Goal: Task Accomplishment & Management: Manage account settings

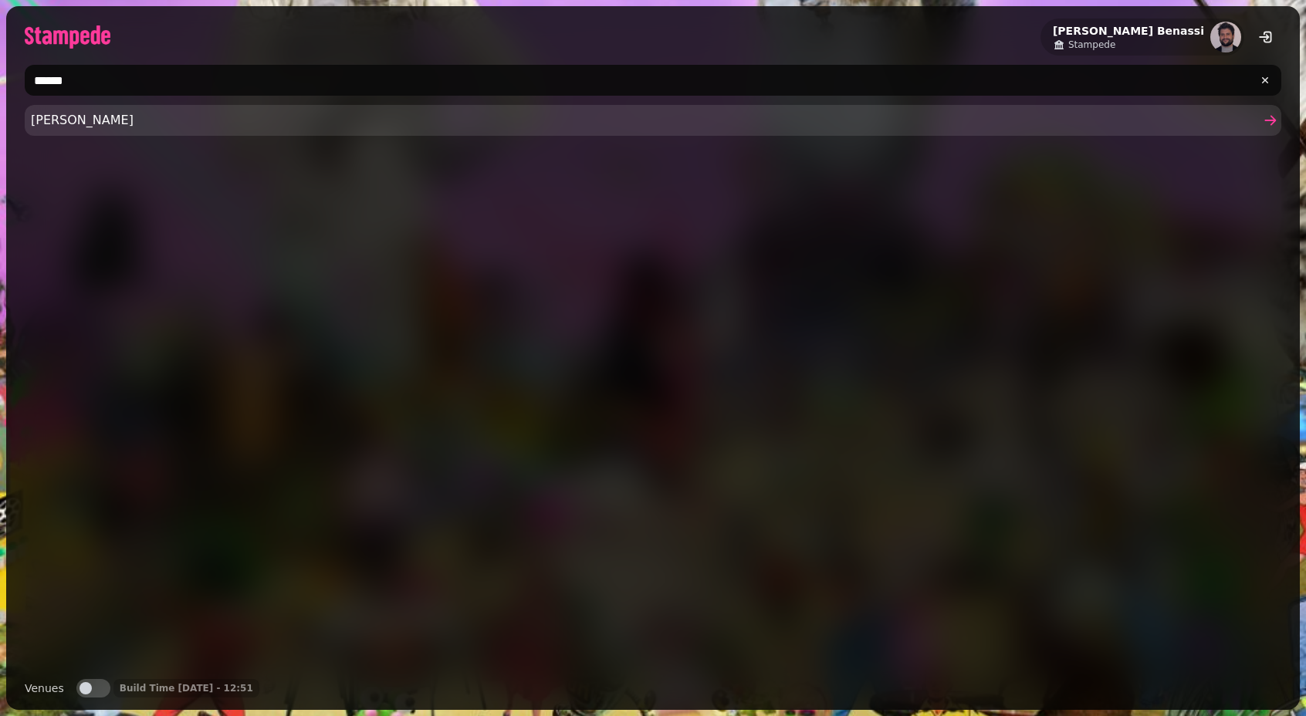
type input "******"
click at [73, 127] on span "[PERSON_NAME]" at bounding box center [645, 120] width 1229 height 19
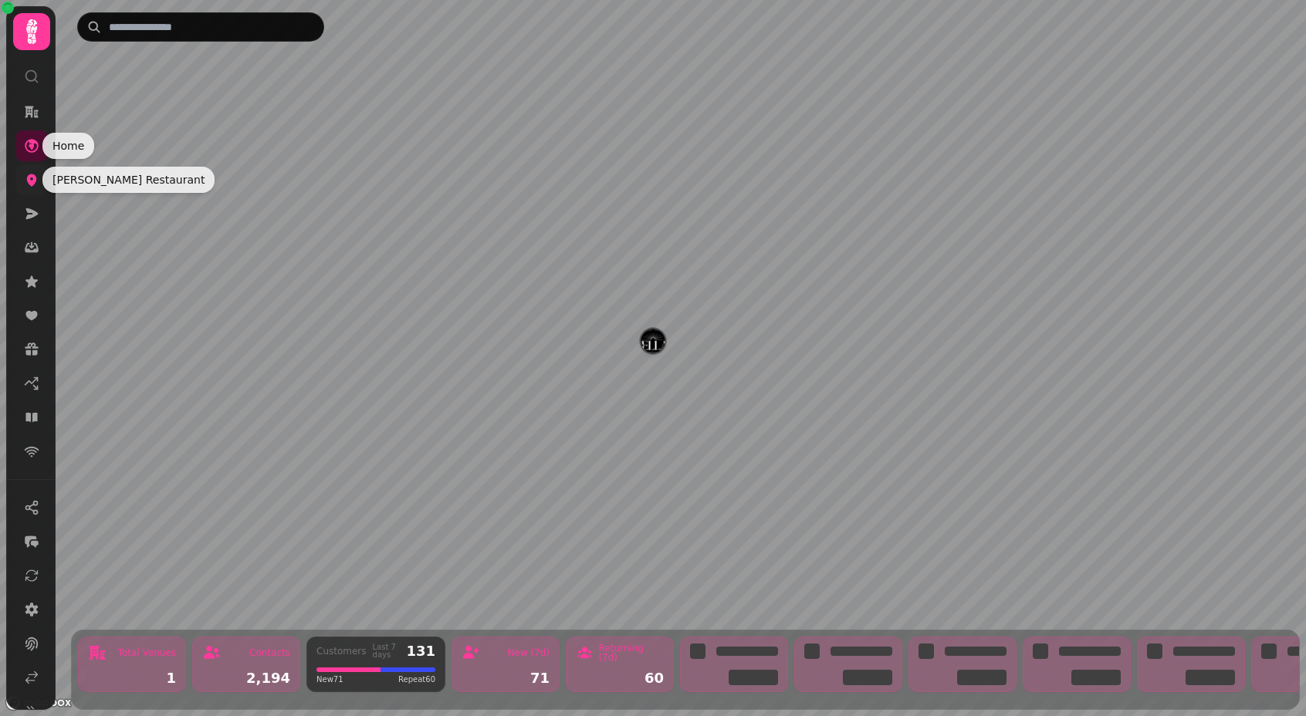
click at [31, 177] on icon at bounding box center [31, 179] width 15 height 15
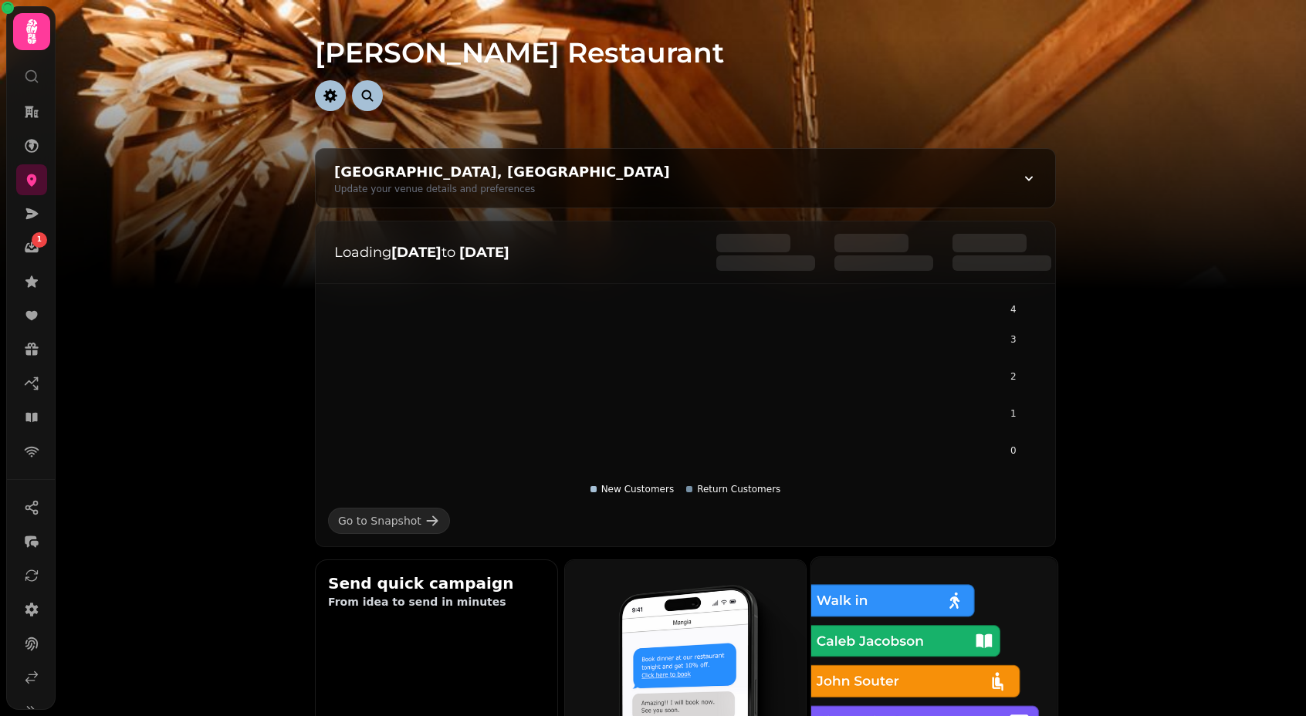
click at [911, 619] on img at bounding box center [934, 680] width 271 height 271
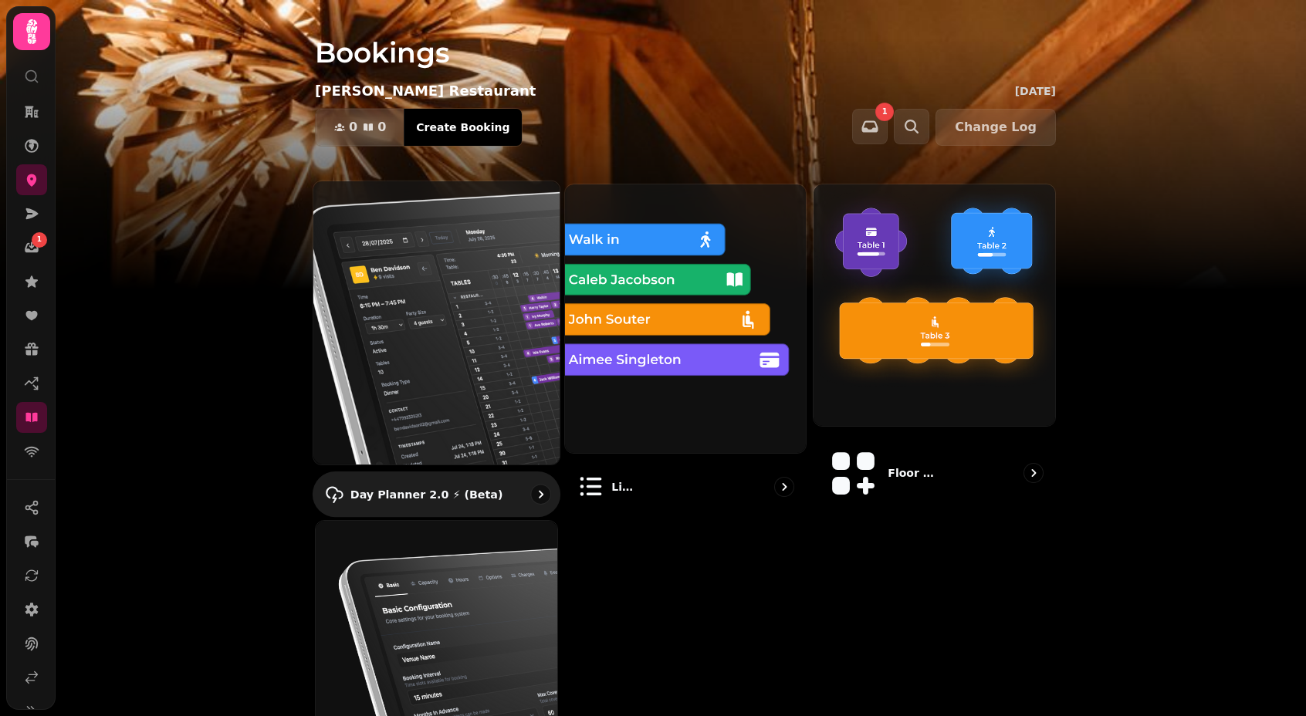
click at [468, 309] on img at bounding box center [436, 323] width 271 height 312
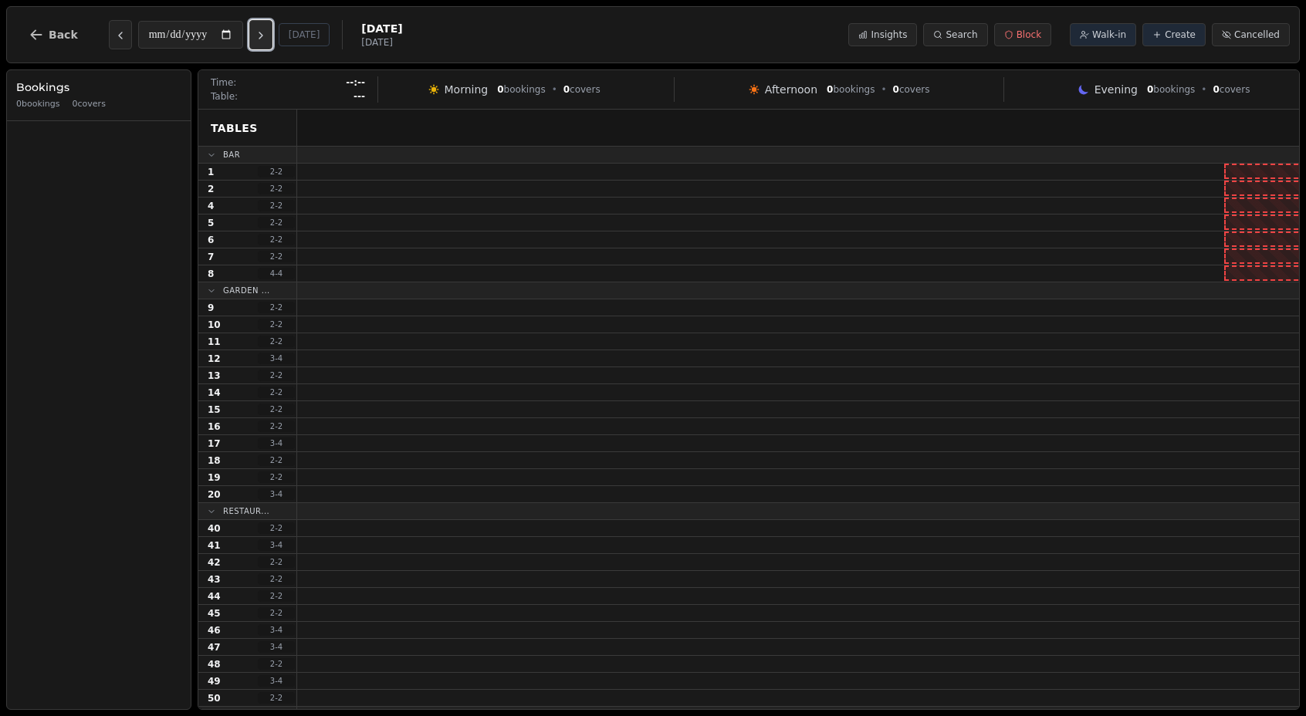
click at [272, 45] on button "Next day" at bounding box center [260, 34] width 23 height 29
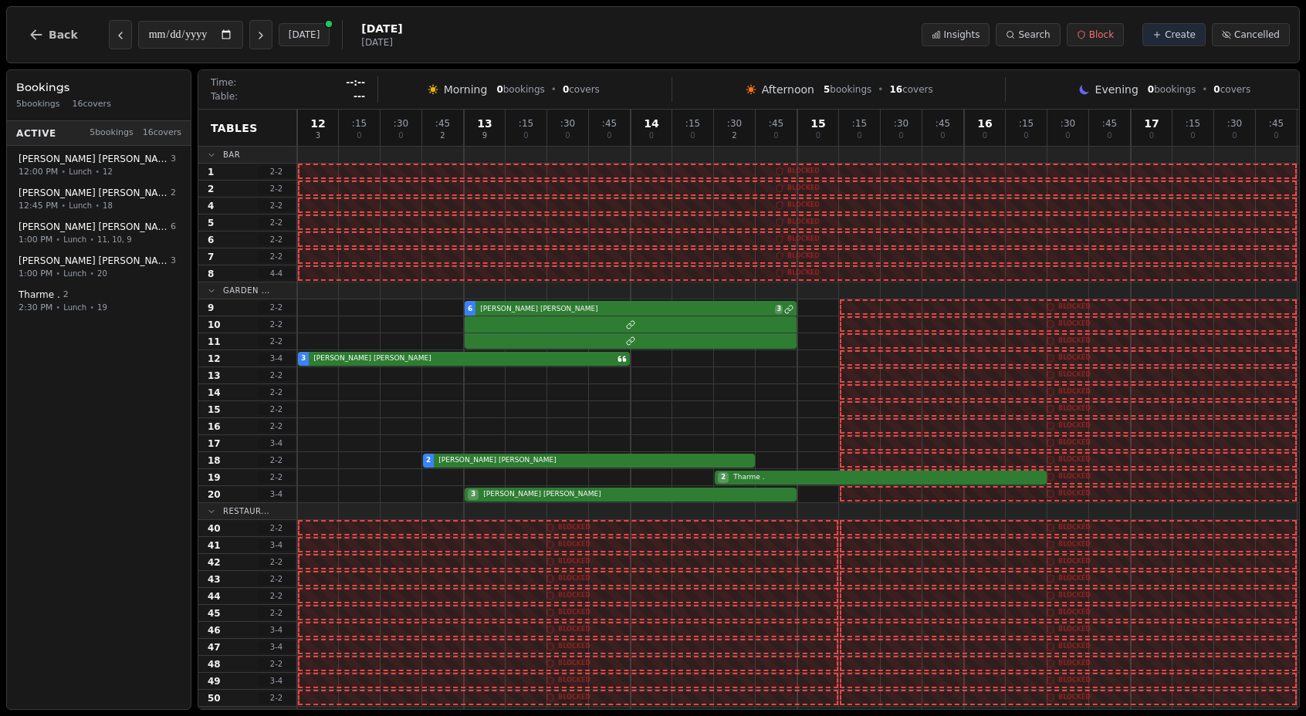
click at [249, 35] on div "**********" at bounding box center [226, 34] width 235 height 29
click at [261, 38] on icon "Next day" at bounding box center [261, 35] width 12 height 12
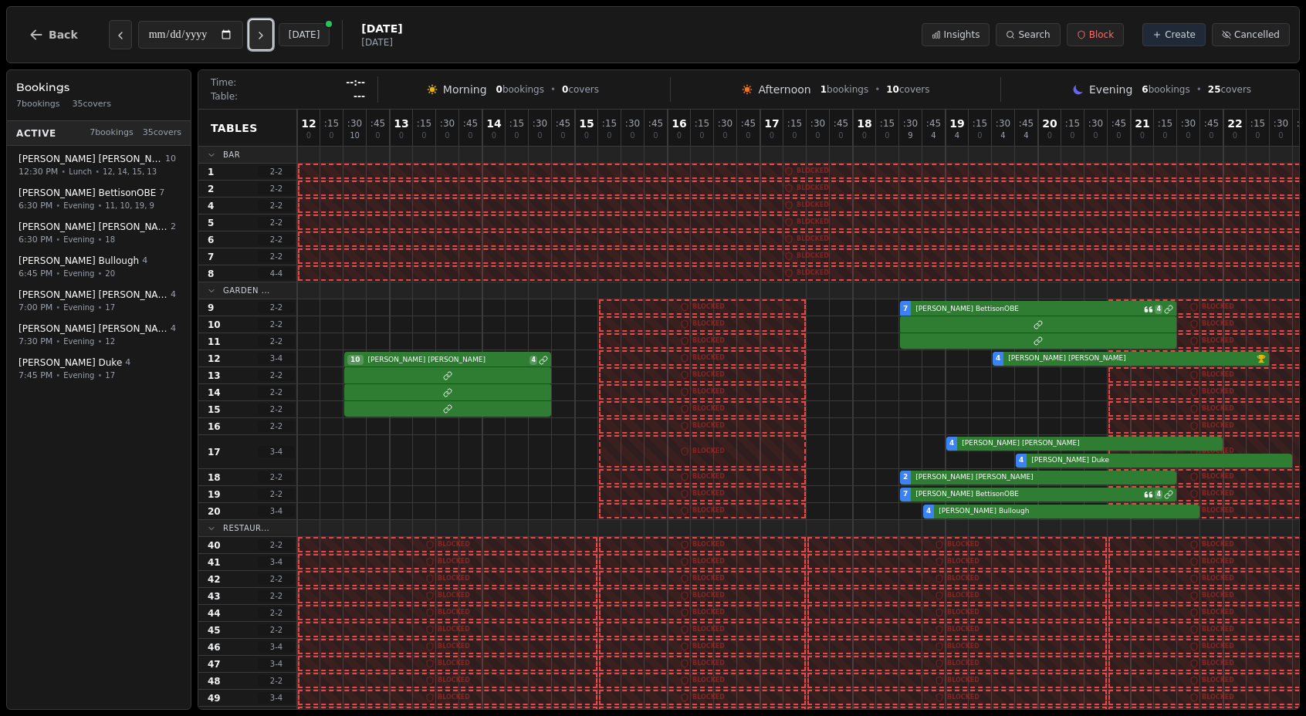
click at [261, 38] on icon "Next day" at bounding box center [261, 35] width 12 height 12
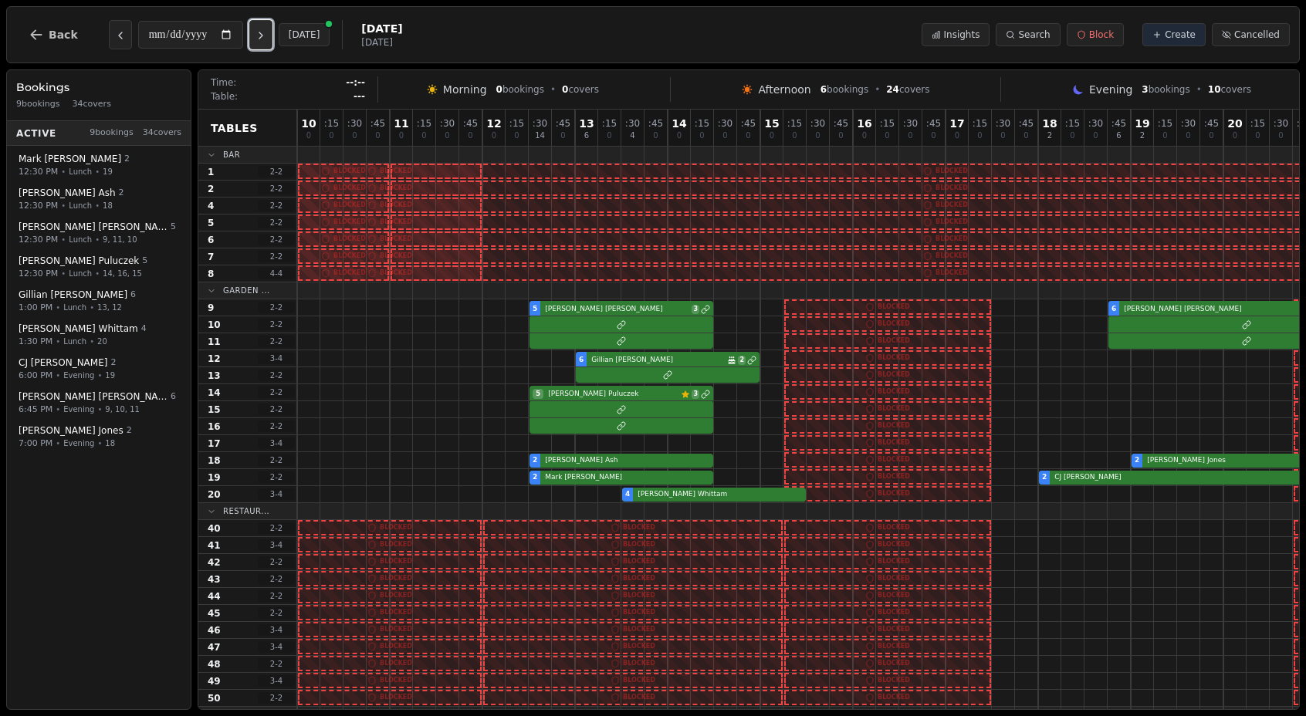
click at [261, 38] on icon "Next day" at bounding box center [261, 35] width 12 height 12
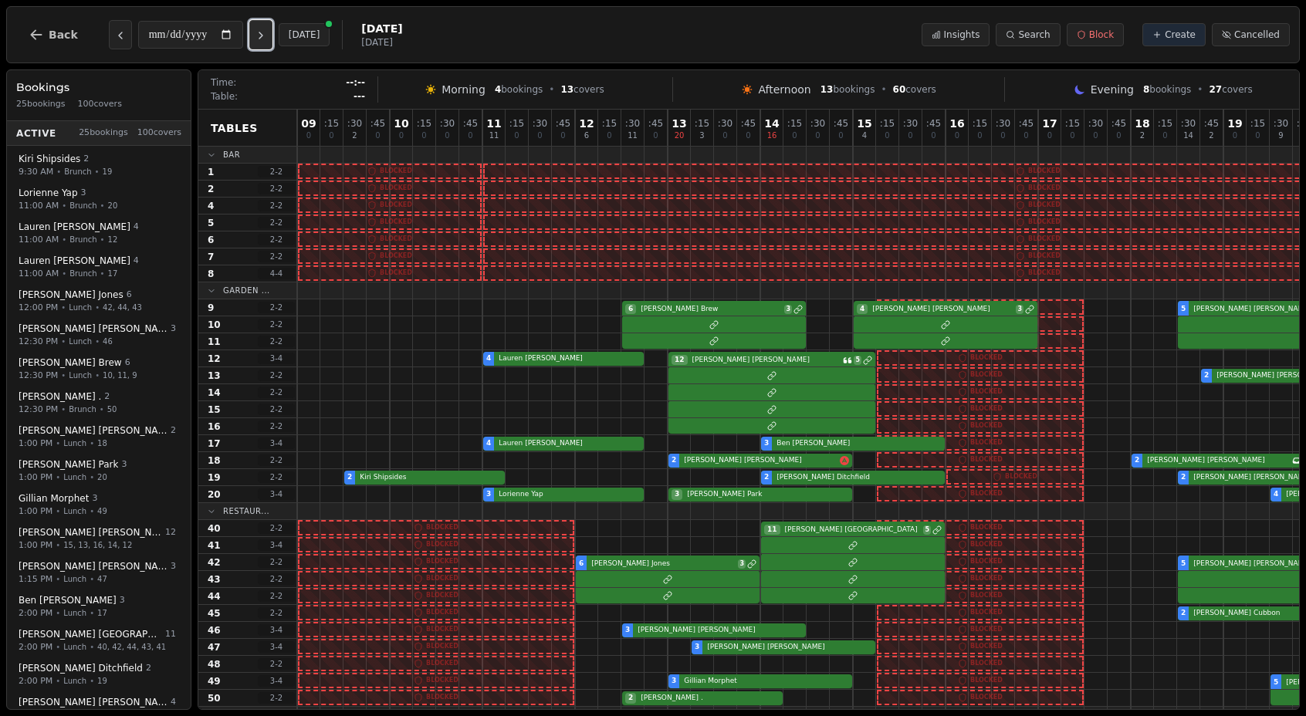
click at [267, 37] on icon "Next day" at bounding box center [261, 35] width 12 height 12
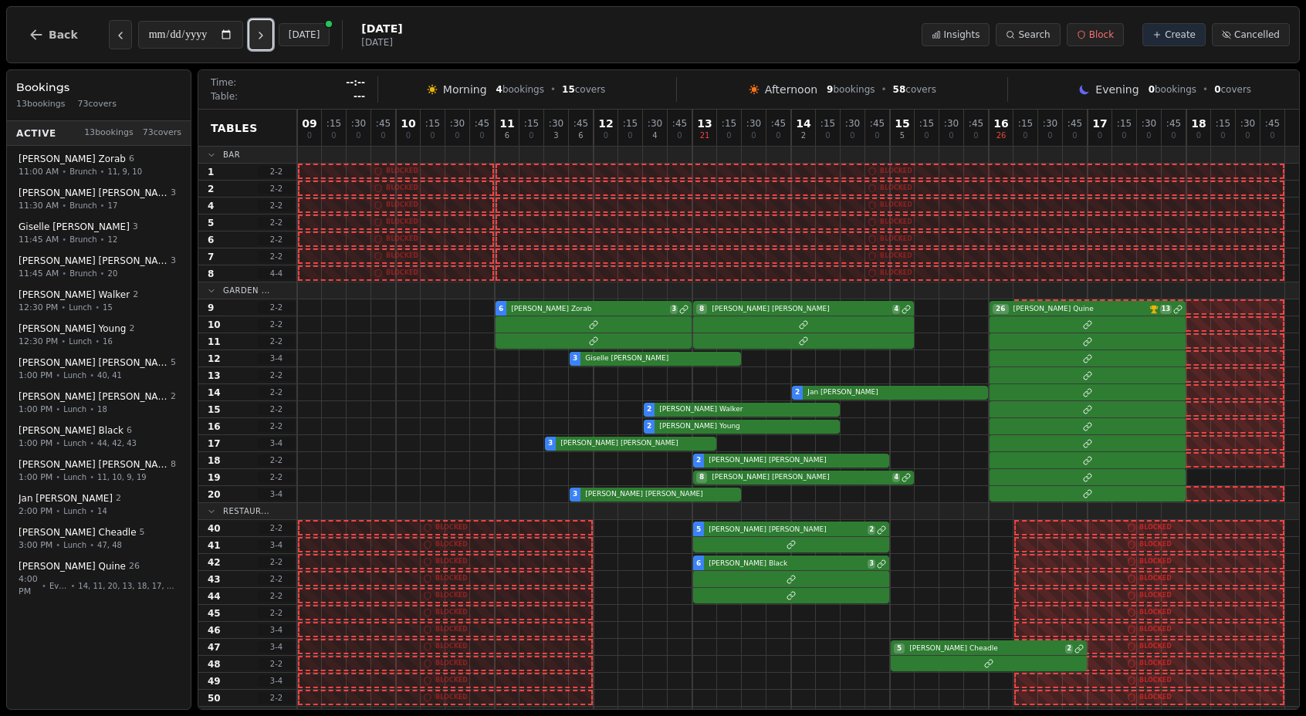
click at [267, 37] on icon "Next day" at bounding box center [261, 35] width 12 height 12
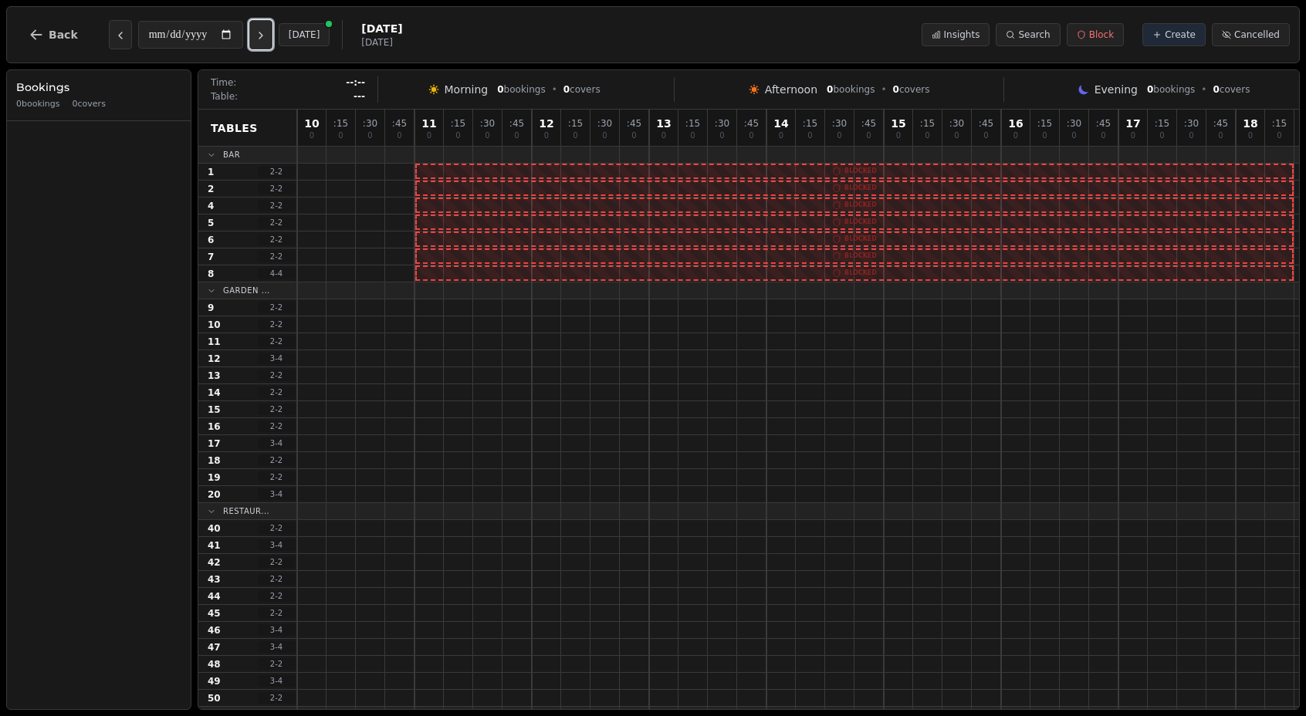
click at [267, 37] on icon "Next day" at bounding box center [261, 35] width 12 height 12
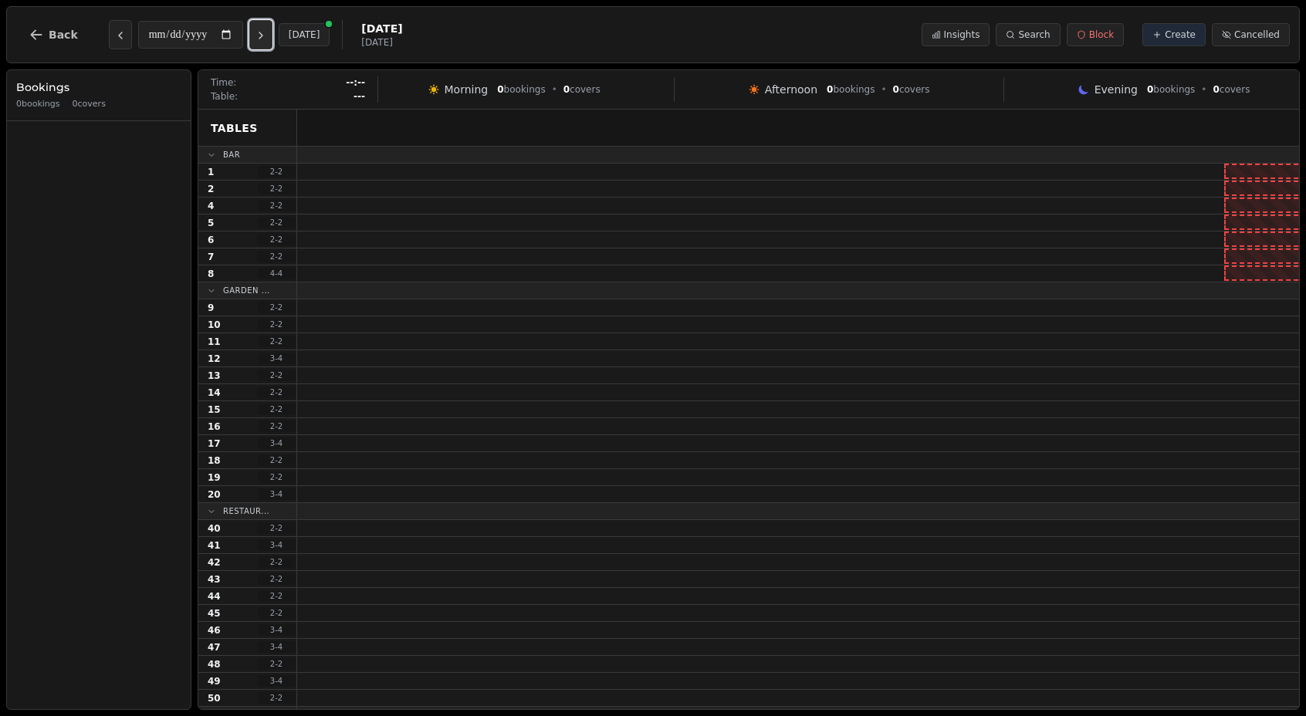
click at [267, 37] on icon "Next day" at bounding box center [261, 35] width 12 height 12
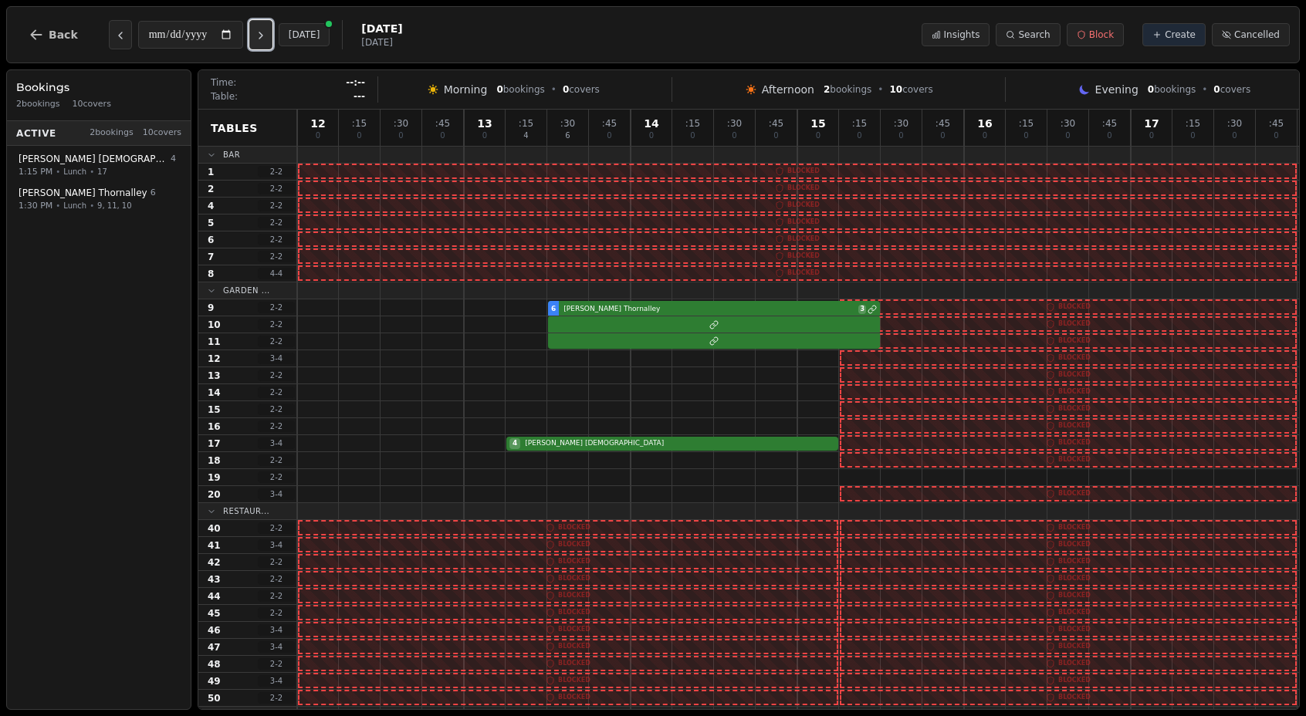
click at [267, 37] on icon "Next day" at bounding box center [261, 35] width 12 height 12
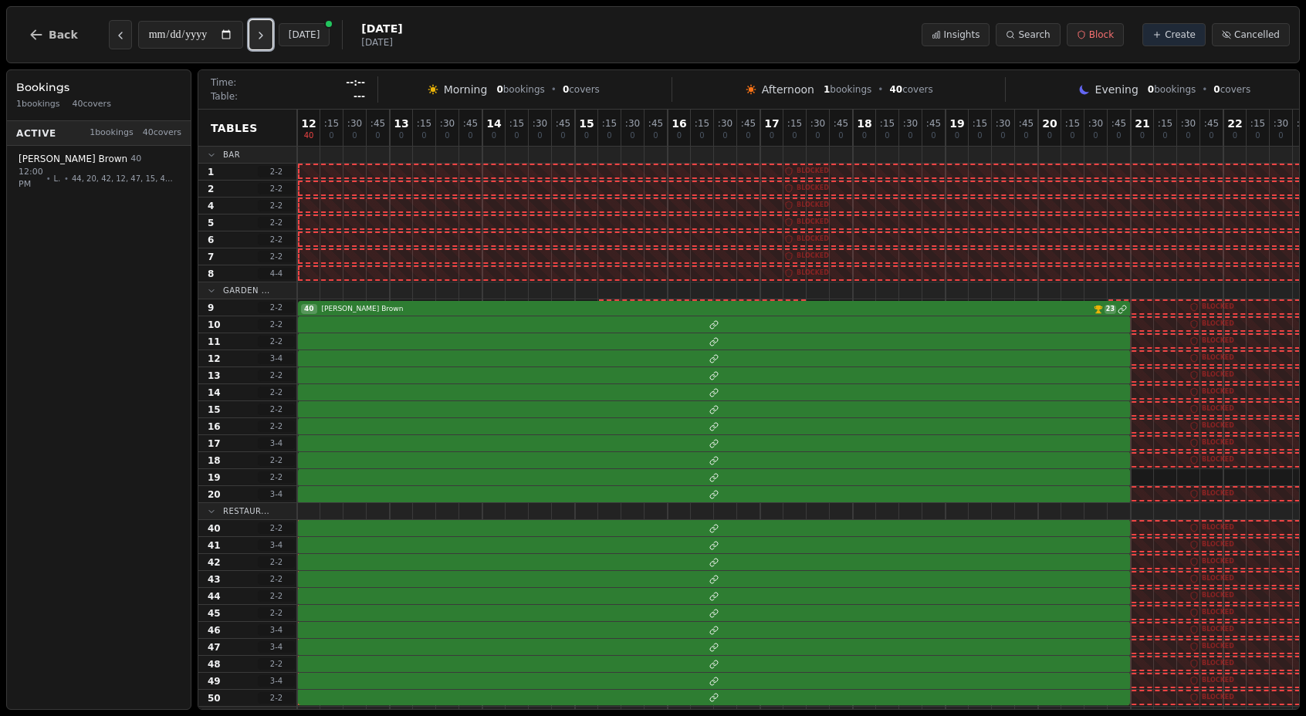
click at [267, 37] on icon "Next day" at bounding box center [261, 35] width 12 height 12
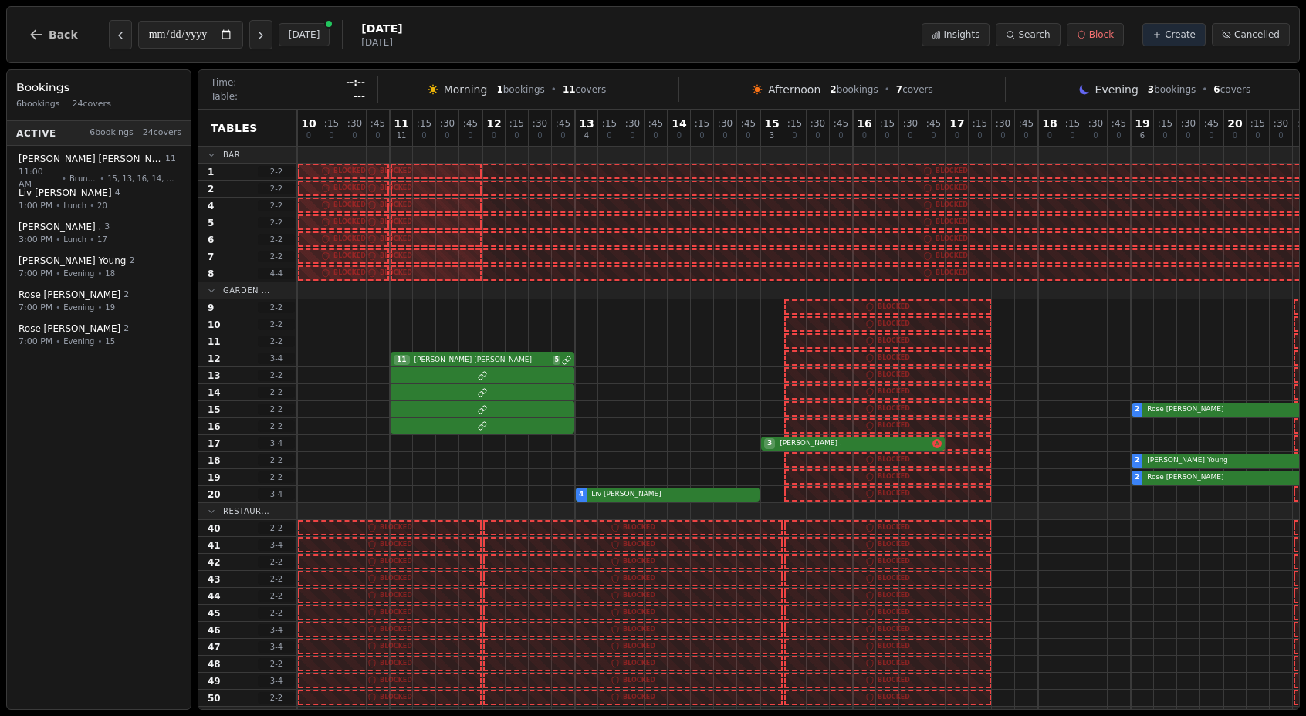
drag, startPoint x: 1293, startPoint y: 713, endPoint x: 1493, endPoint y: 812, distance: 223.6
click at [1305, 715] on html "**********" at bounding box center [653, 358] width 1306 height 716
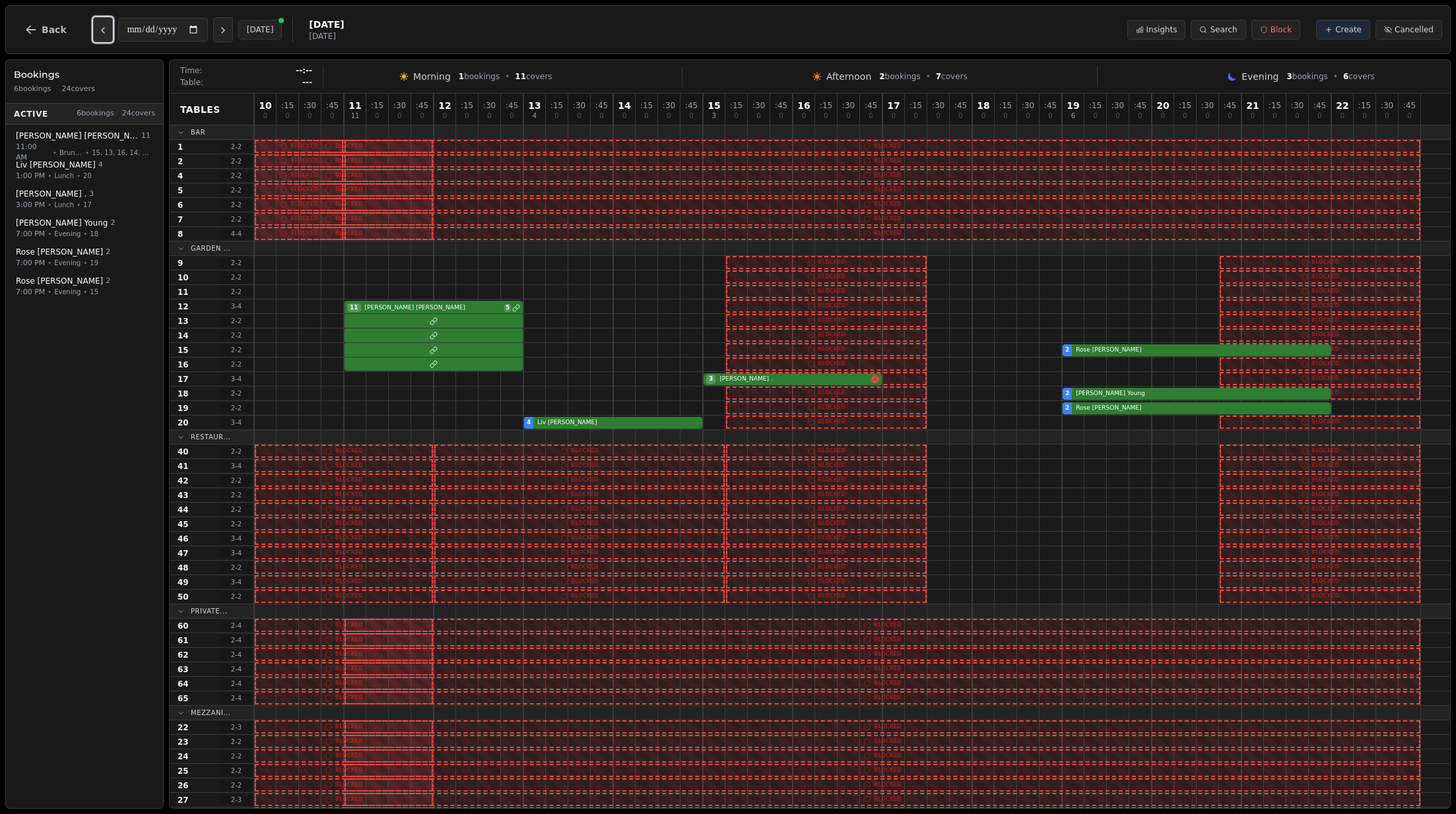
click at [98, 30] on icon "Previous day" at bounding box center [103, 30] width 10 height 10
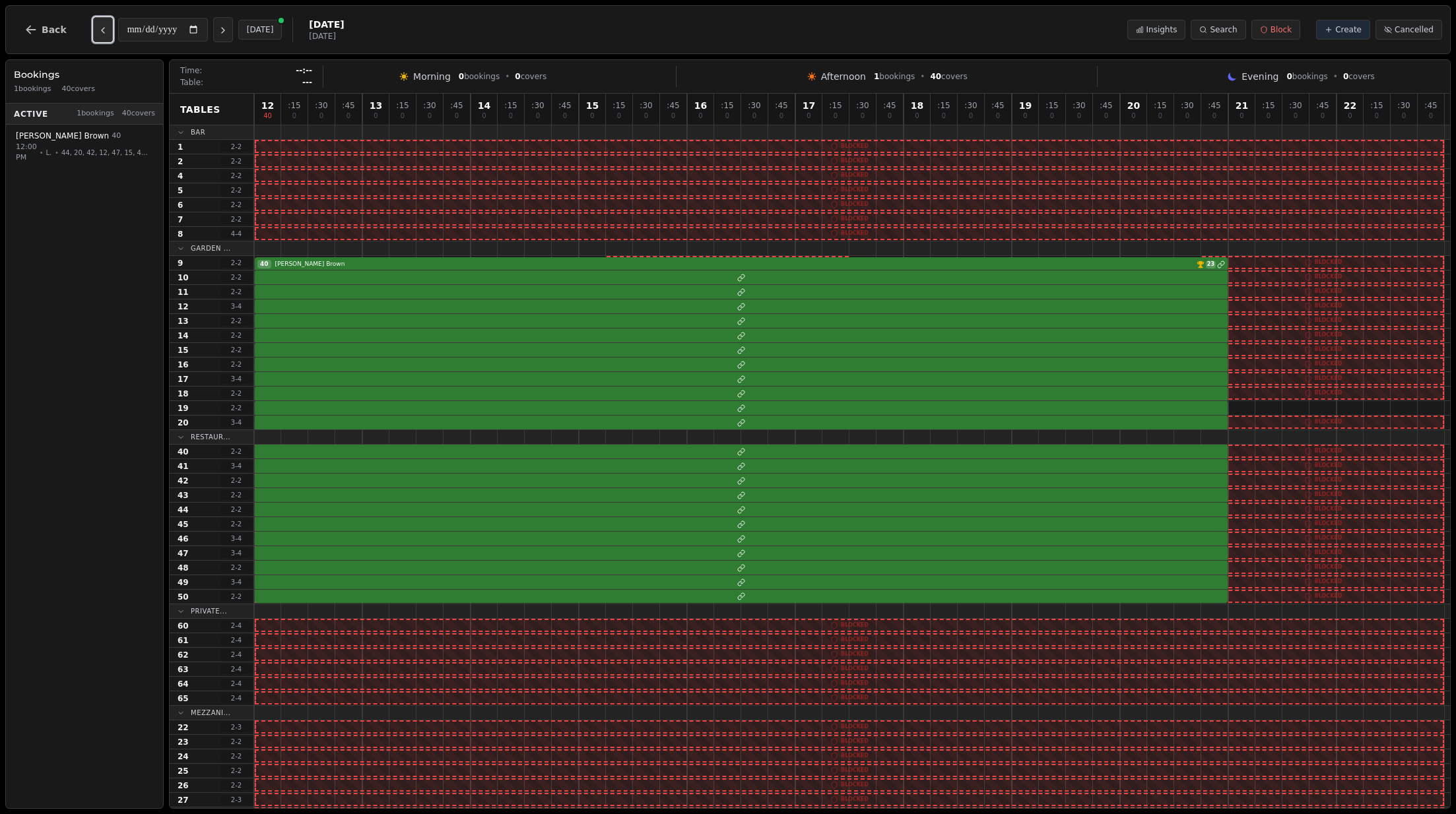
click at [98, 30] on icon "Previous day" at bounding box center [103, 30] width 10 height 10
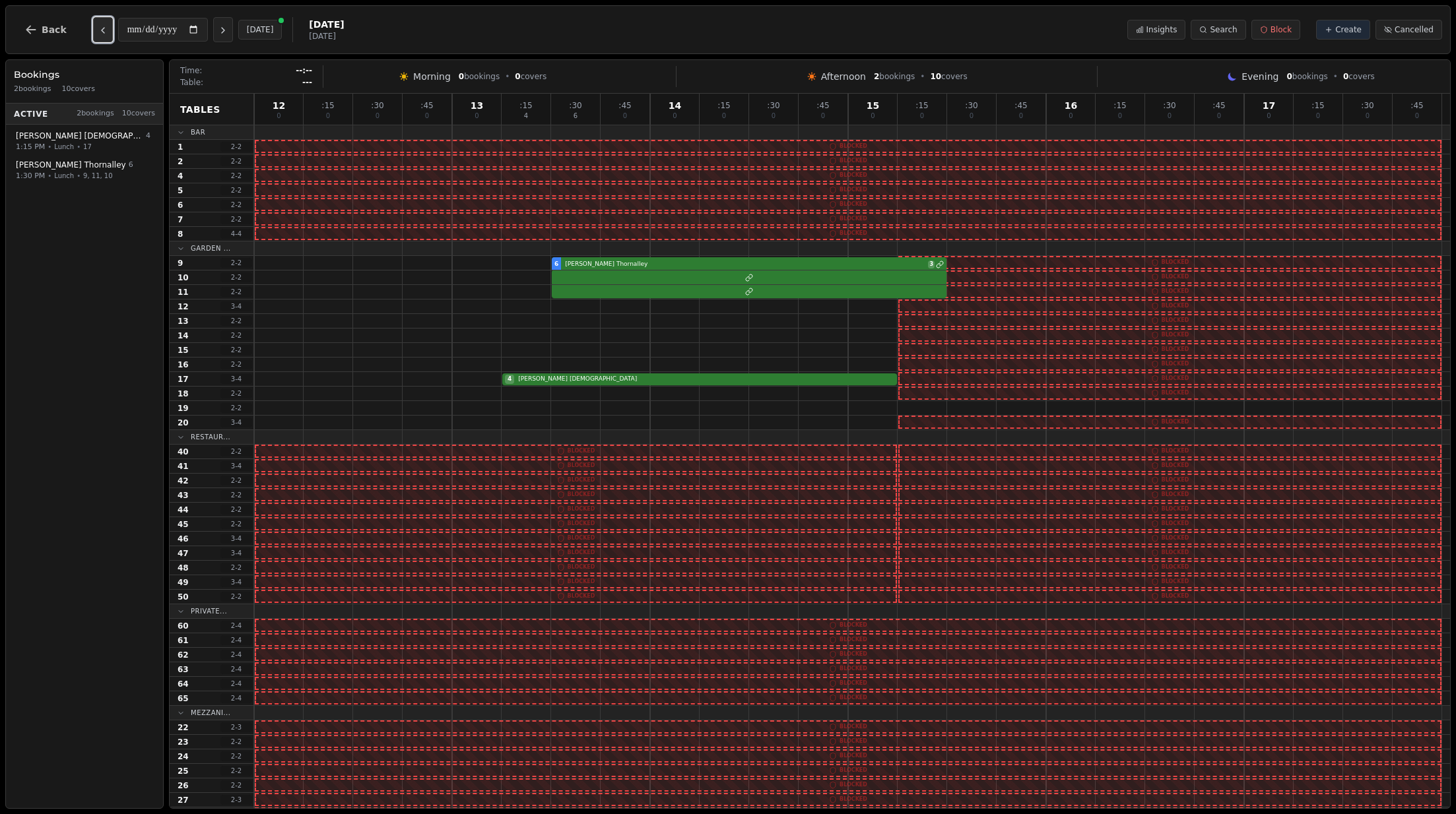
click at [98, 30] on icon "Previous day" at bounding box center [103, 30] width 10 height 10
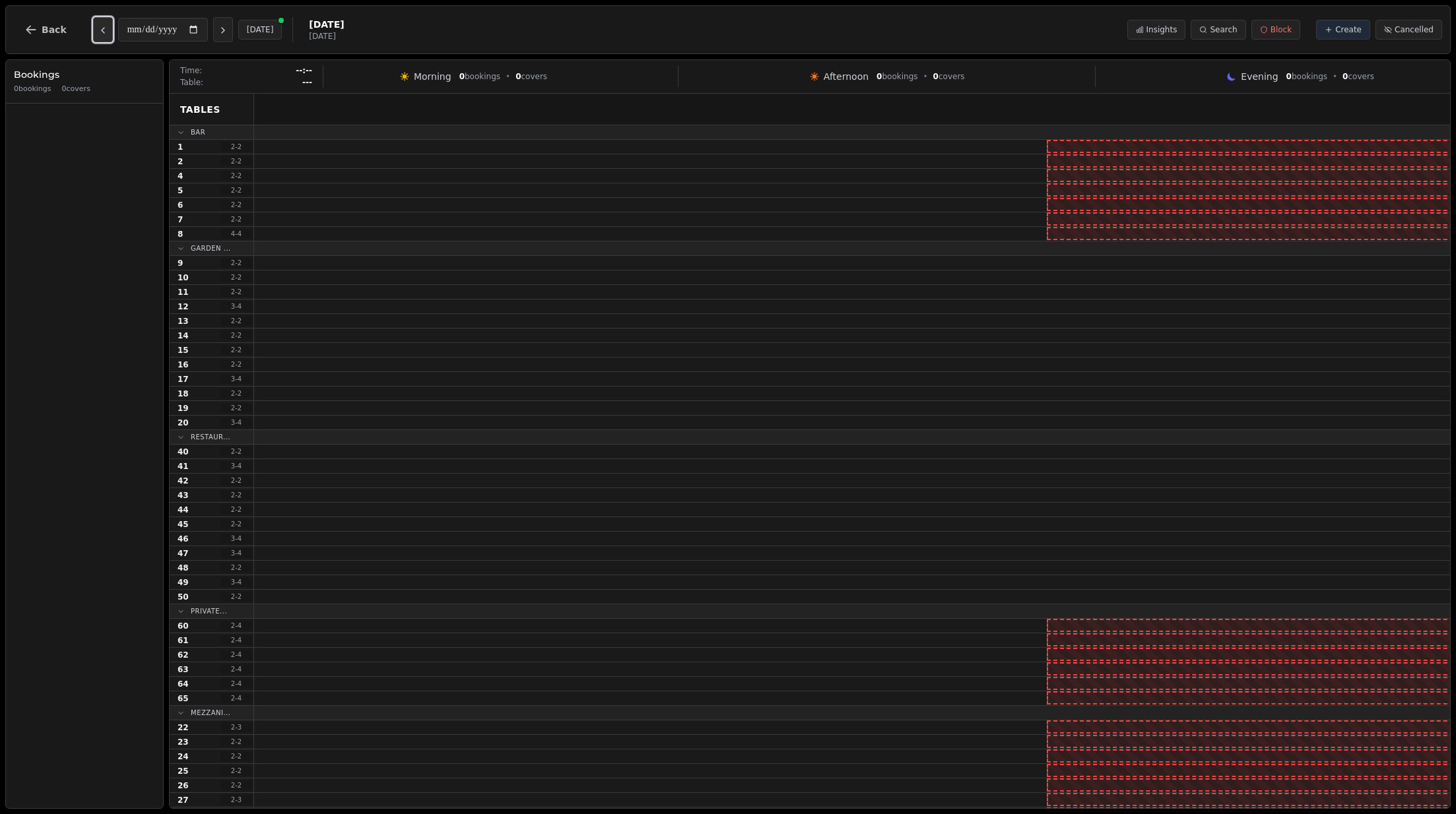
click at [98, 30] on icon "Previous day" at bounding box center [103, 30] width 10 height 10
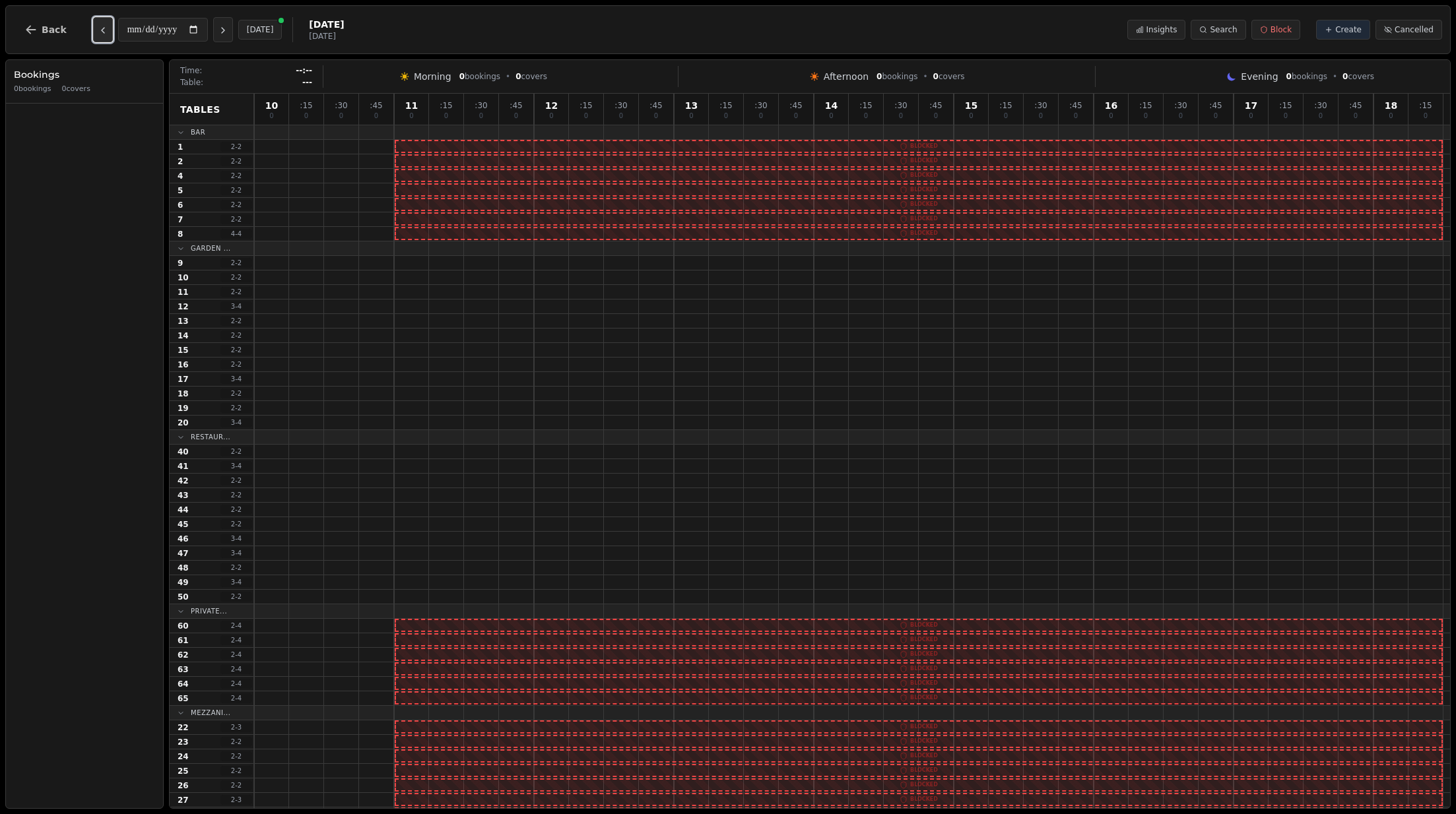
click at [98, 30] on icon "Previous day" at bounding box center [103, 30] width 10 height 10
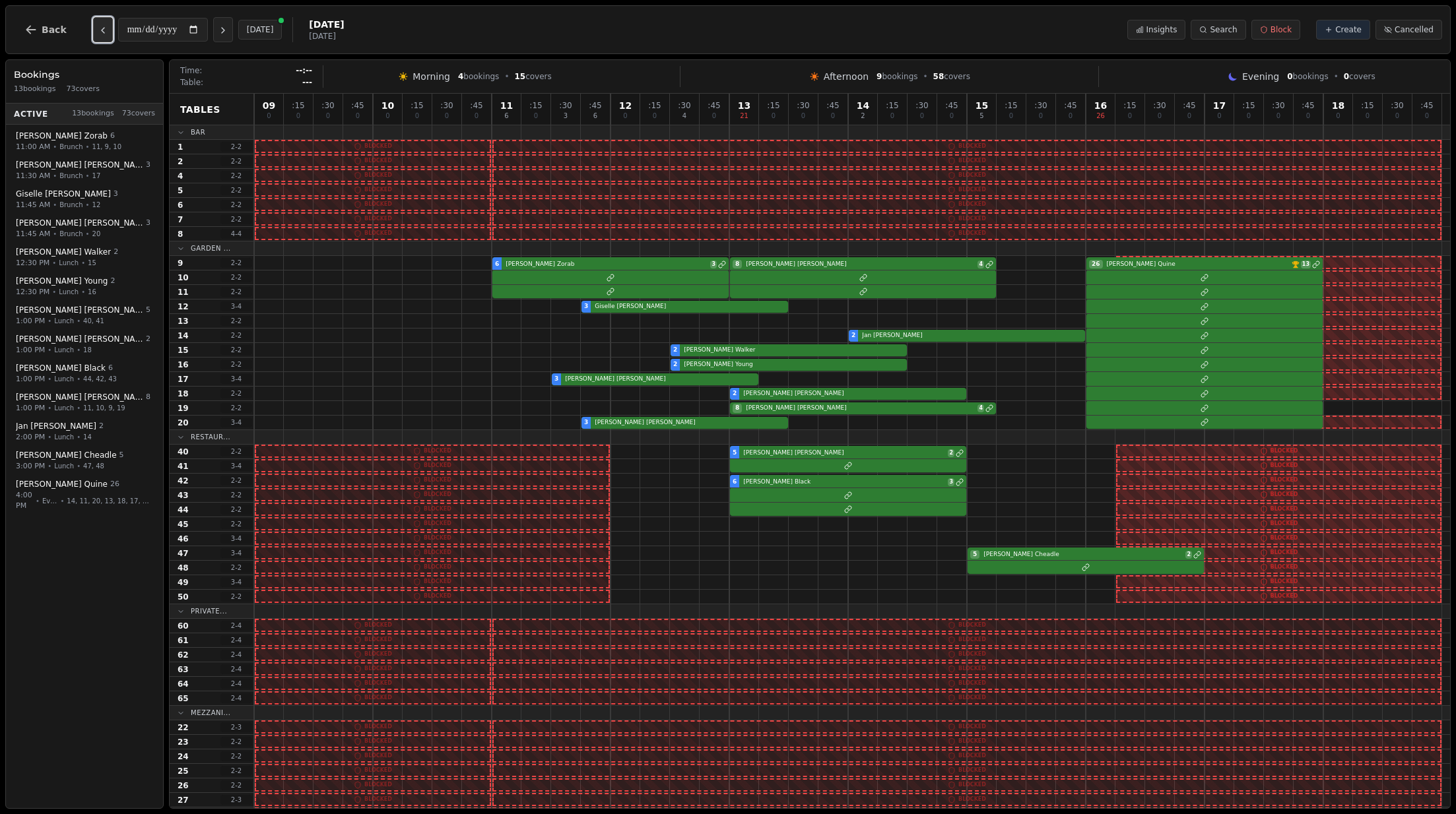
click at [98, 30] on icon "Previous day" at bounding box center [103, 30] width 10 height 10
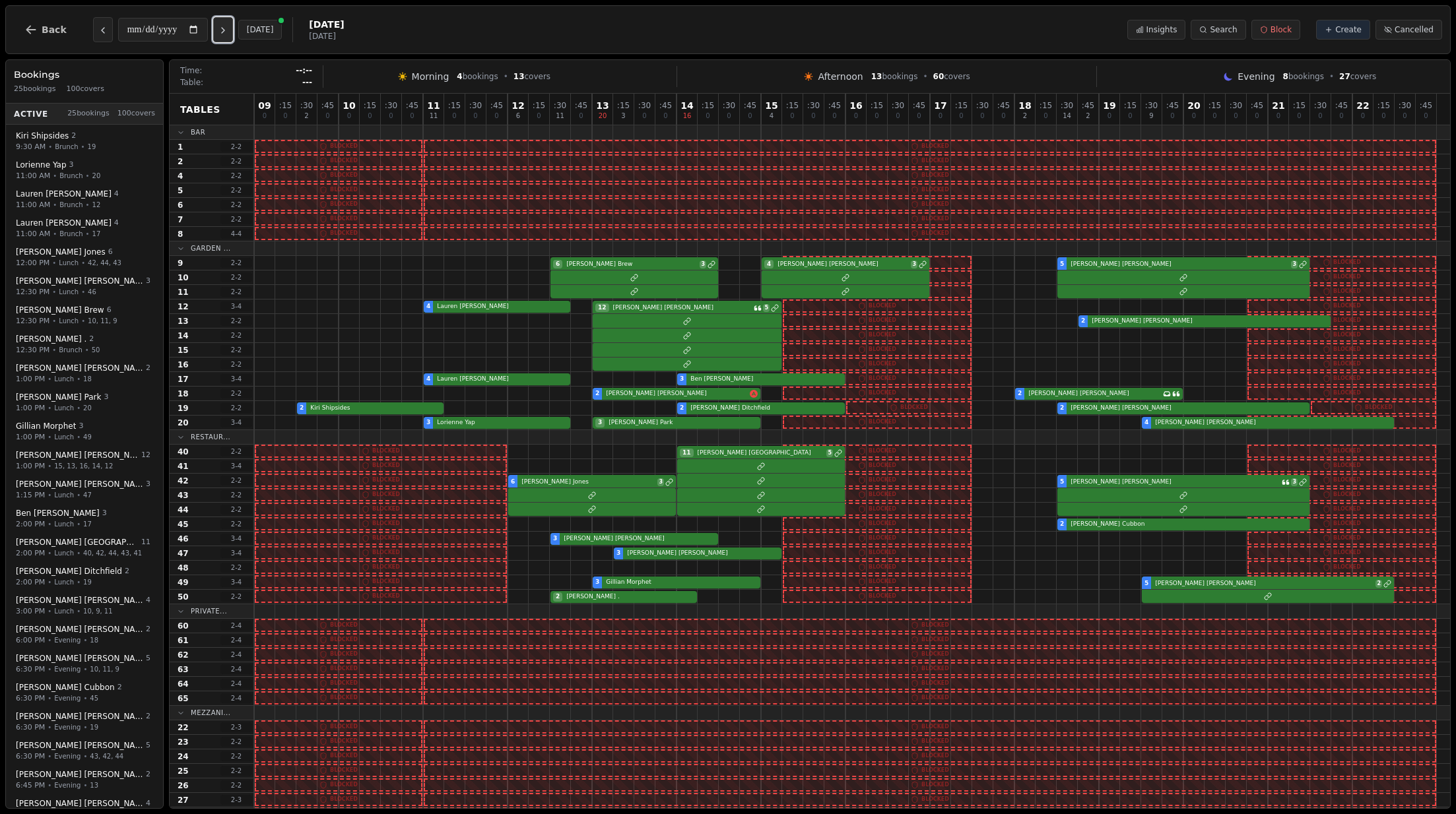
click at [227, 30] on icon "Next day" at bounding box center [223, 30] width 10 height 10
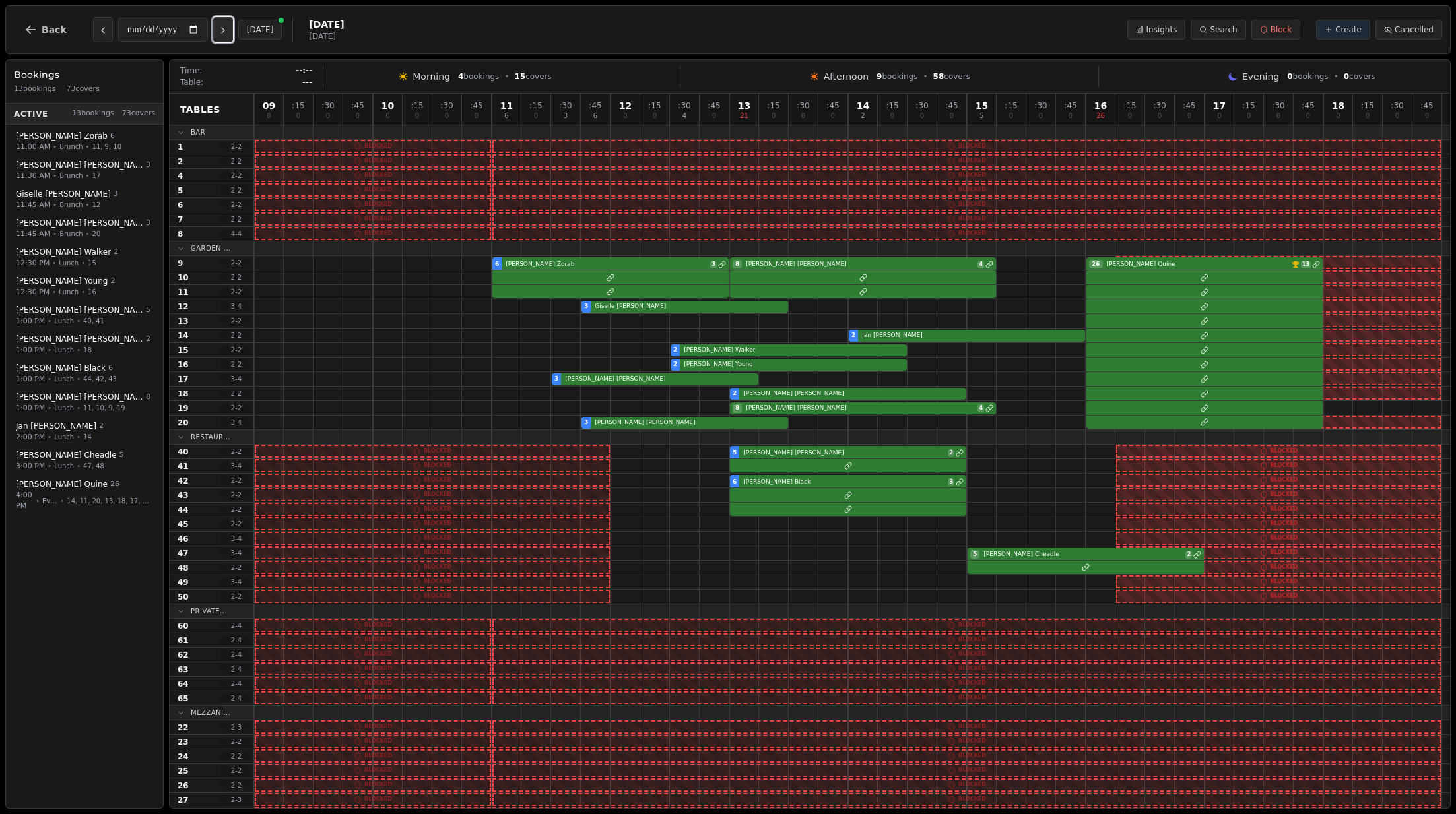
click at [227, 30] on icon "Next day" at bounding box center [223, 30] width 10 height 10
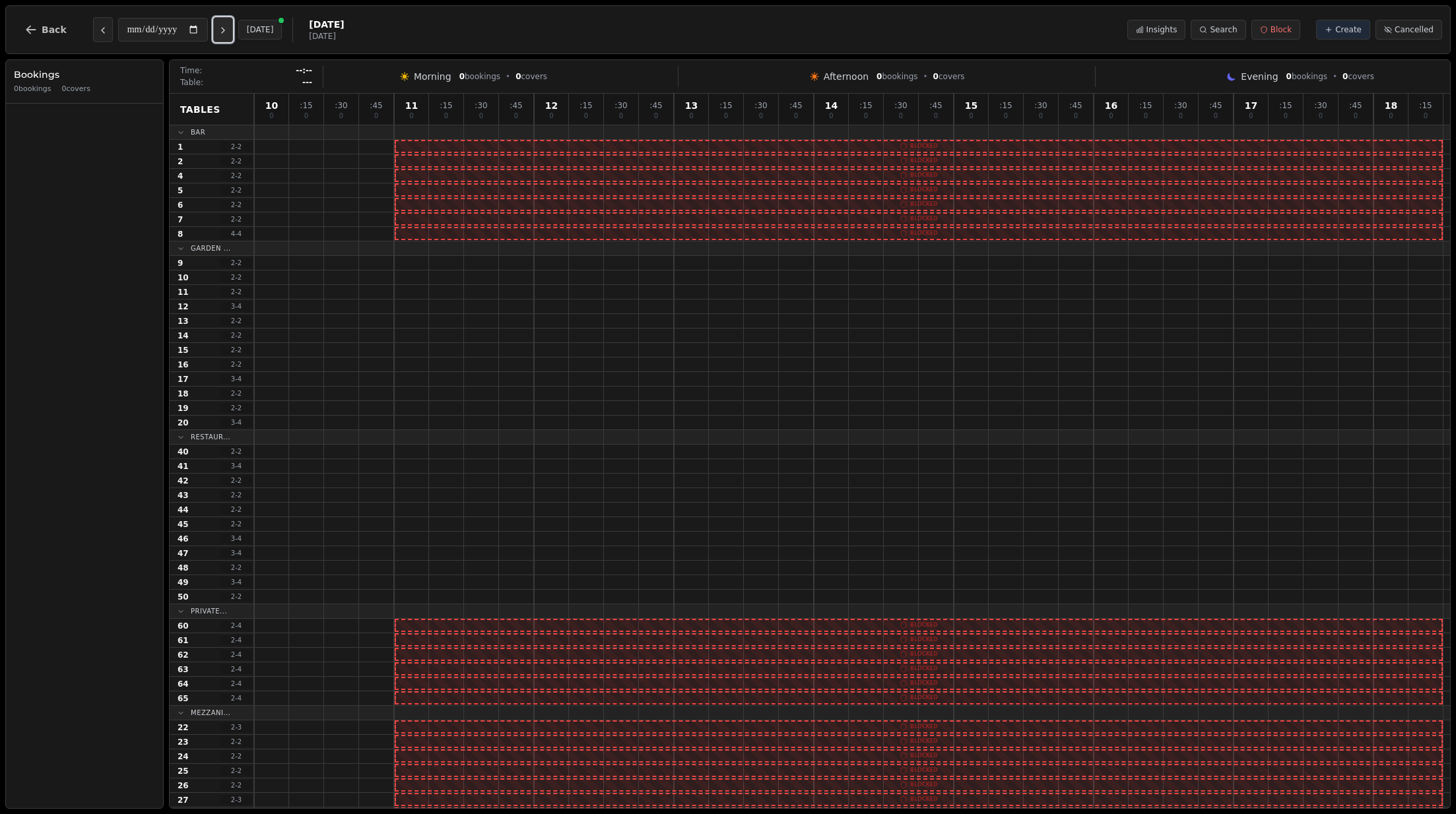
click at [227, 30] on icon "Next day" at bounding box center [223, 30] width 10 height 10
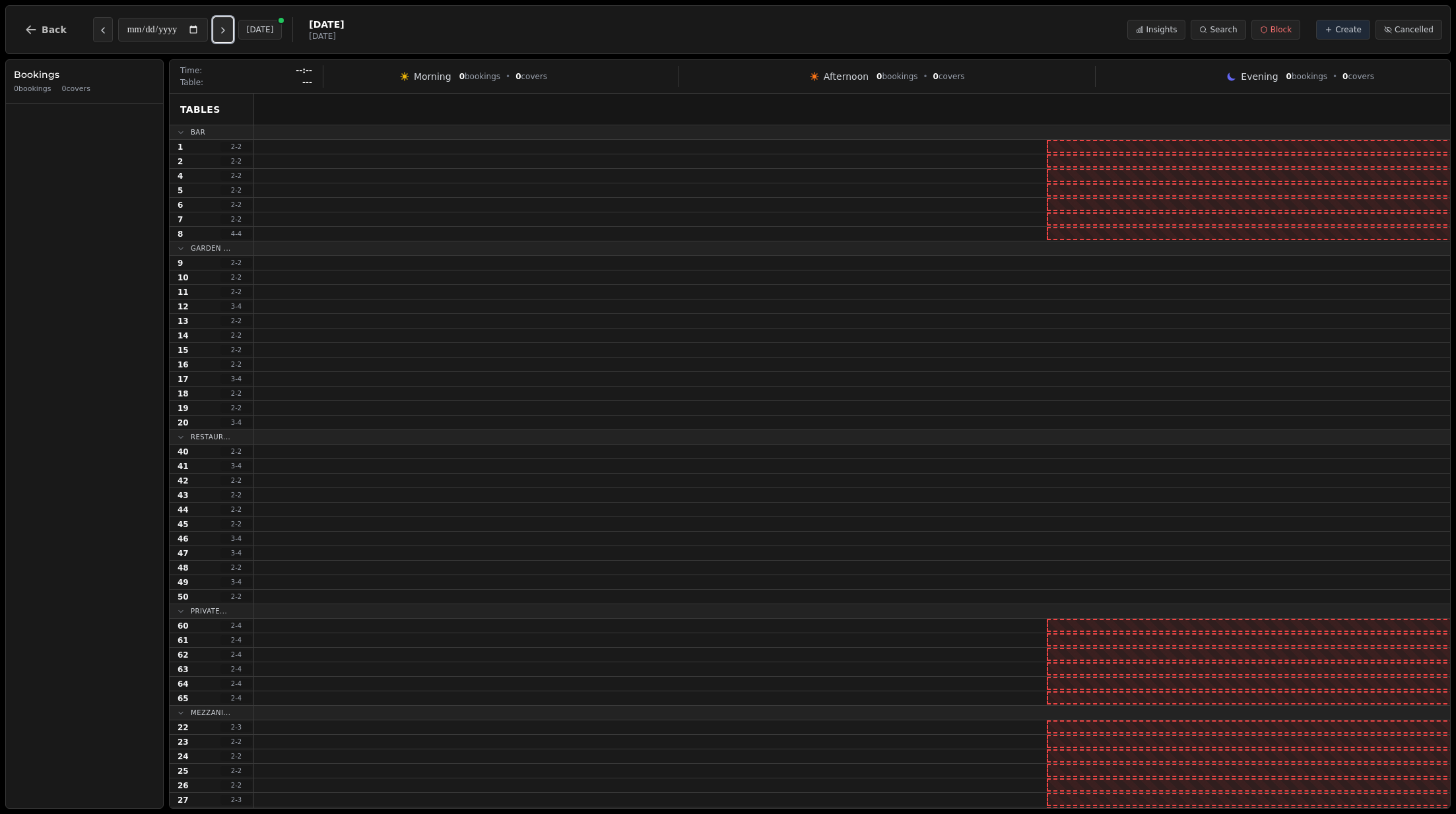
click at [227, 30] on icon "Next day" at bounding box center [223, 30] width 10 height 10
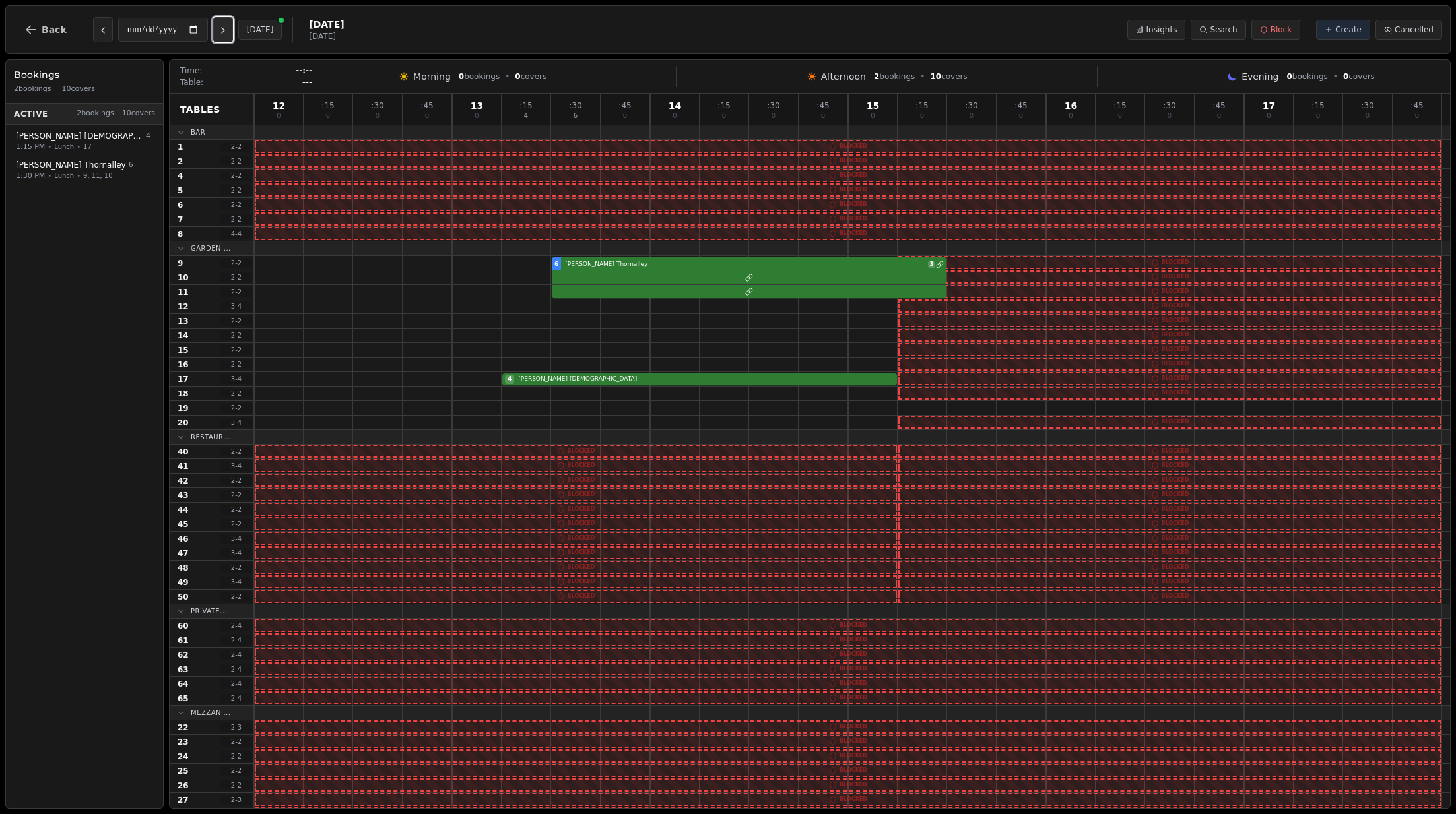
click at [227, 30] on icon "Next day" at bounding box center [223, 30] width 10 height 10
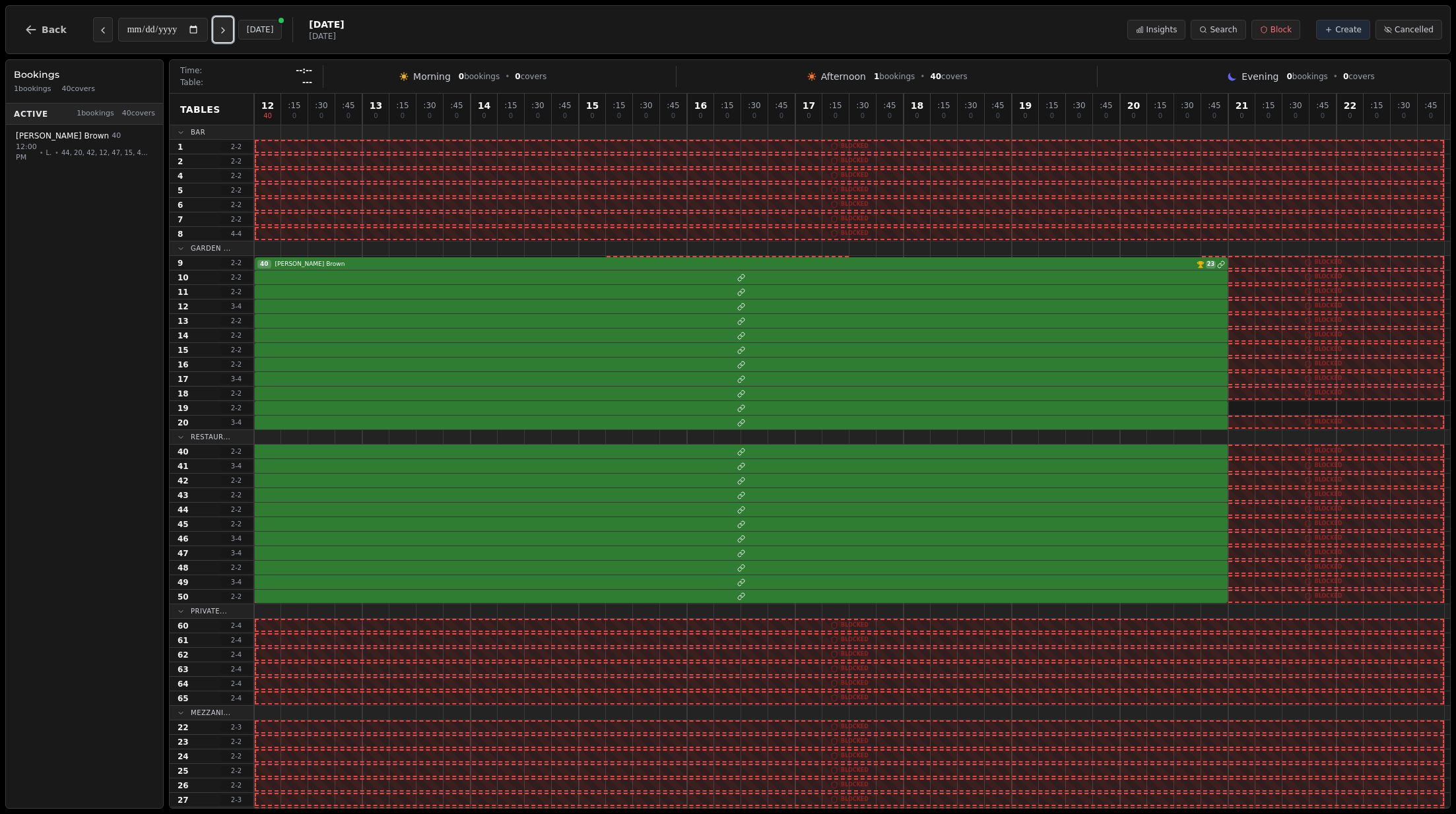
click at [227, 30] on icon "Next day" at bounding box center [223, 30] width 10 height 10
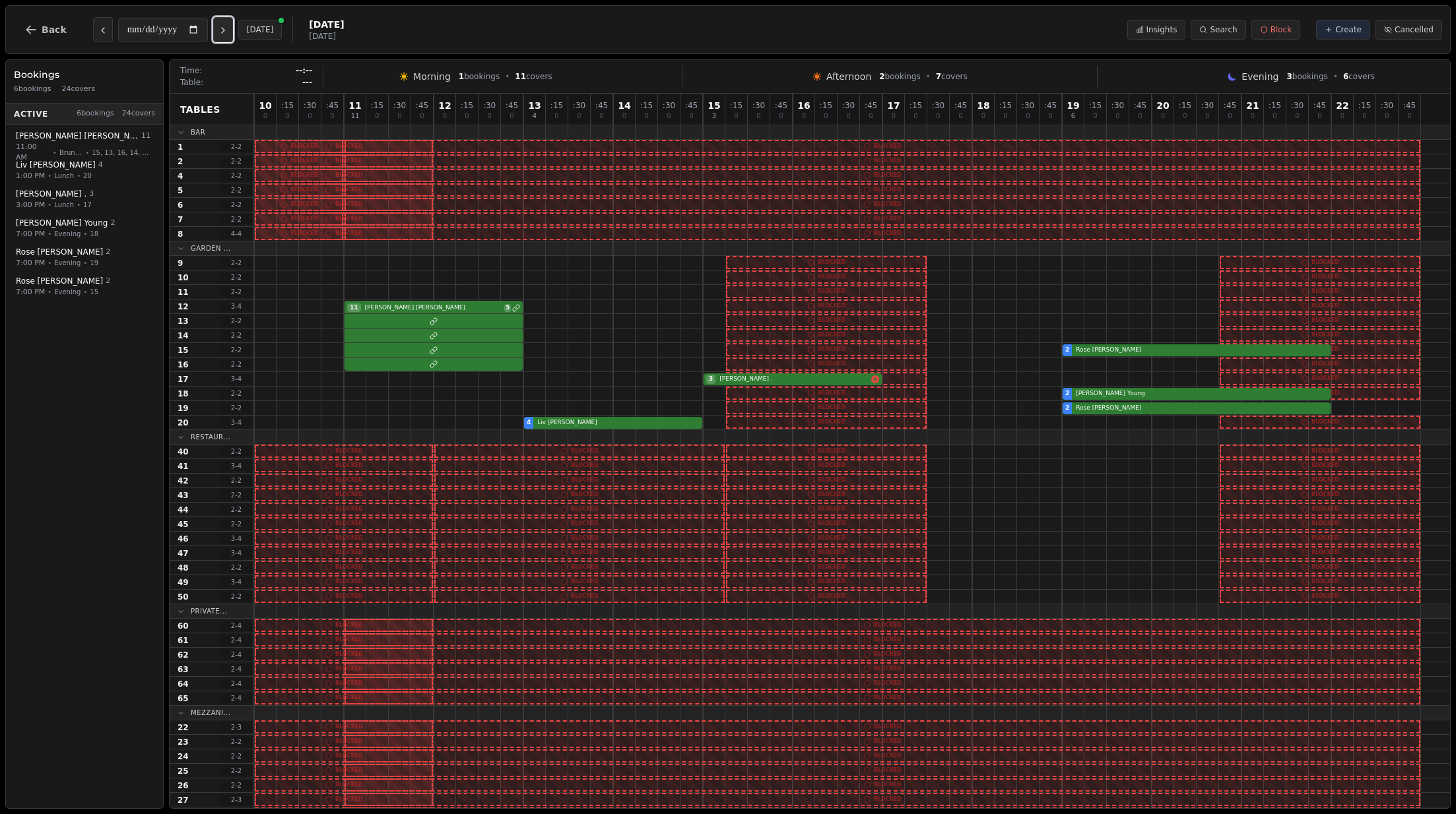
click at [227, 30] on icon "Next day" at bounding box center [223, 30] width 10 height 10
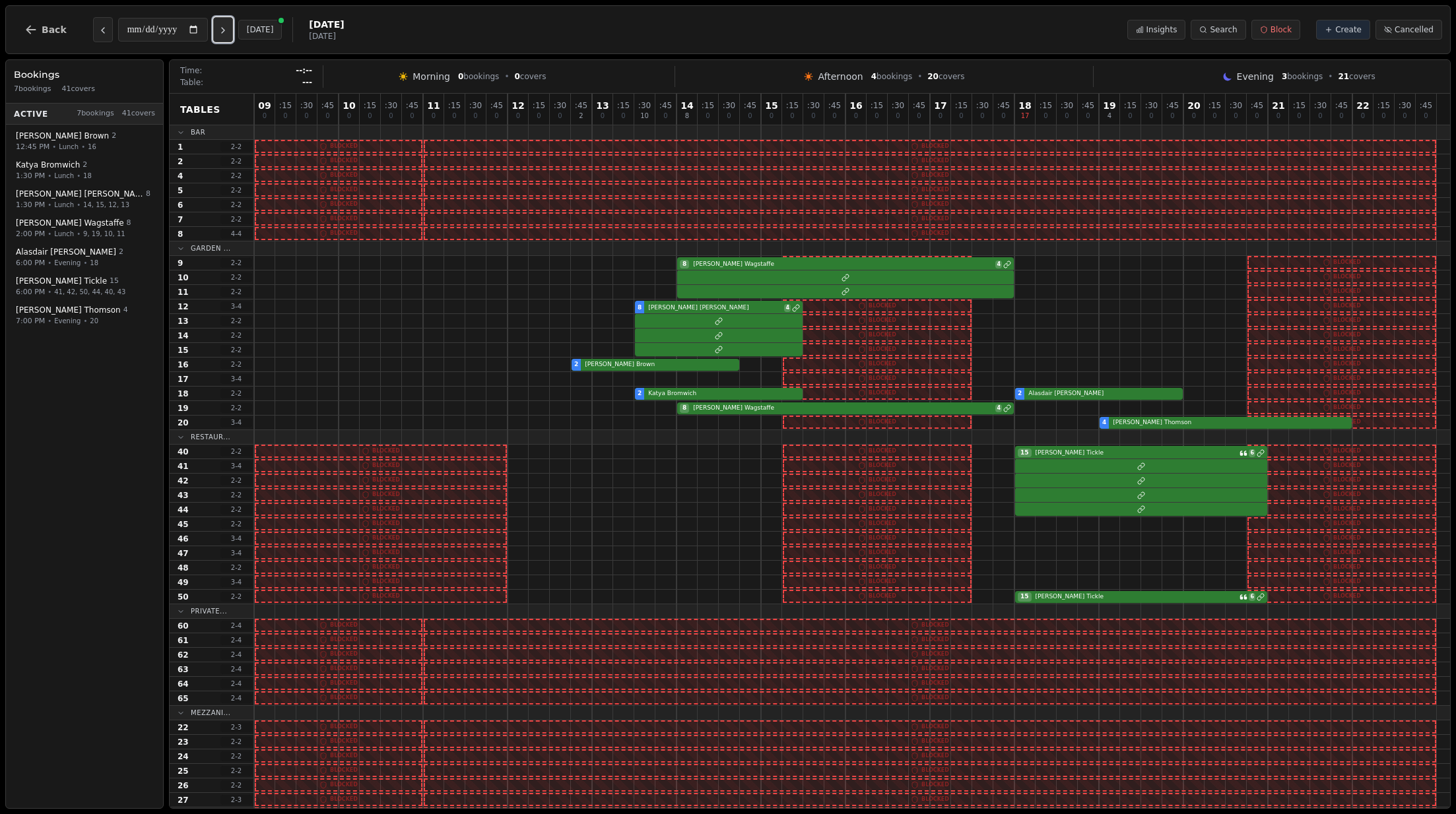
click at [227, 30] on icon "Next day" at bounding box center [223, 30] width 10 height 10
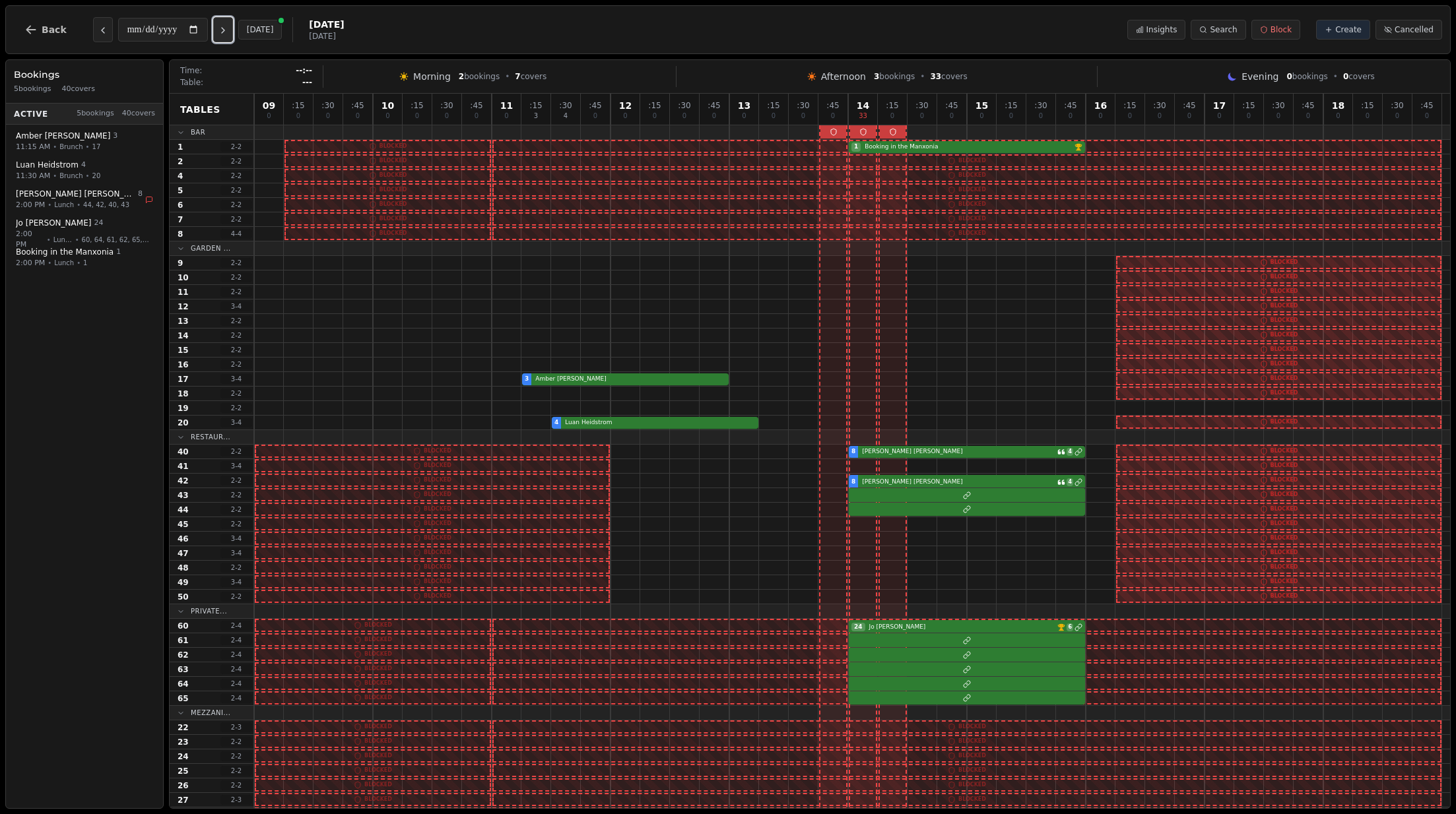
click at [227, 30] on icon "Next day" at bounding box center [223, 30] width 10 height 10
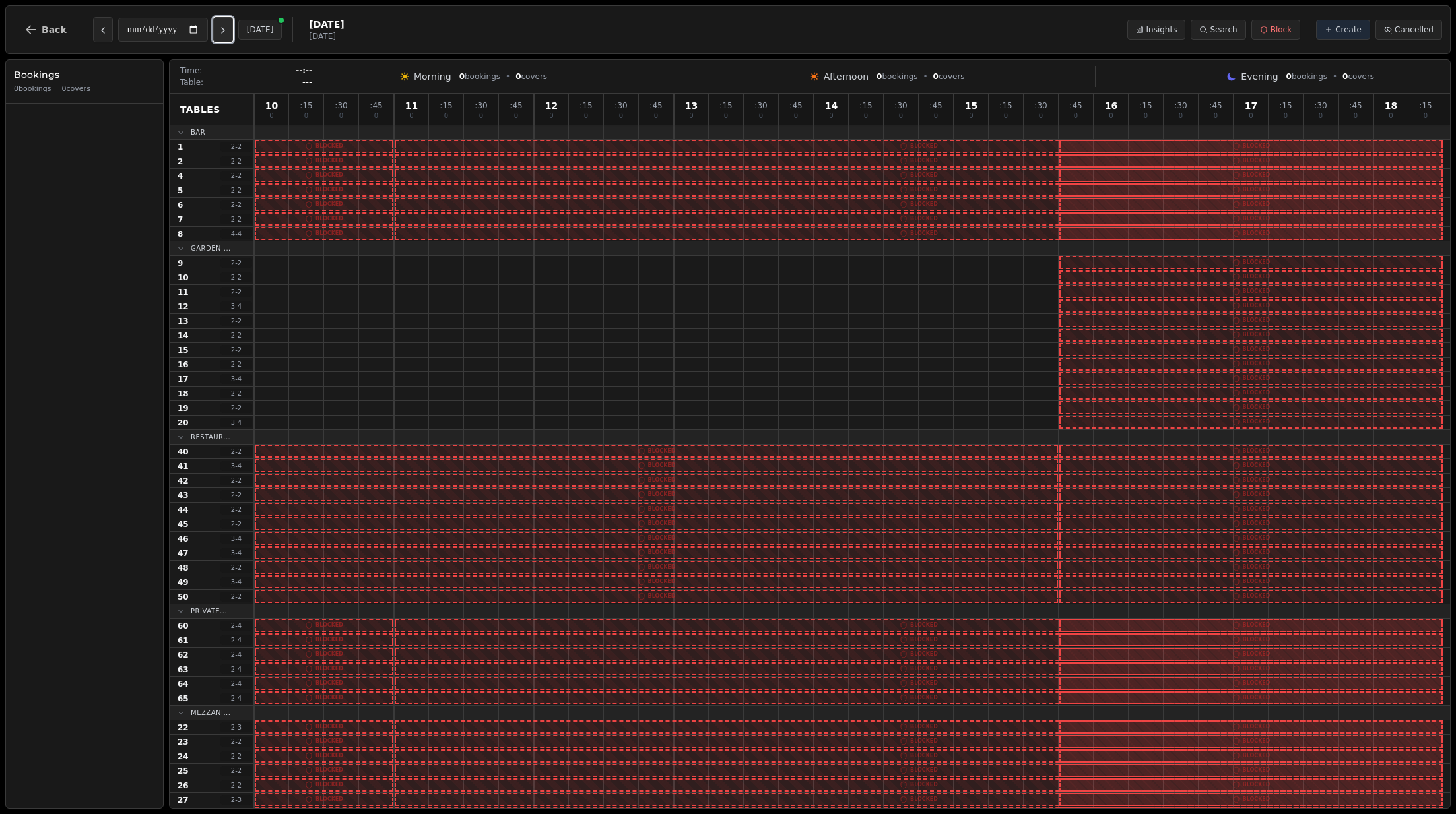
click at [227, 30] on icon "Next day" at bounding box center [223, 30] width 10 height 10
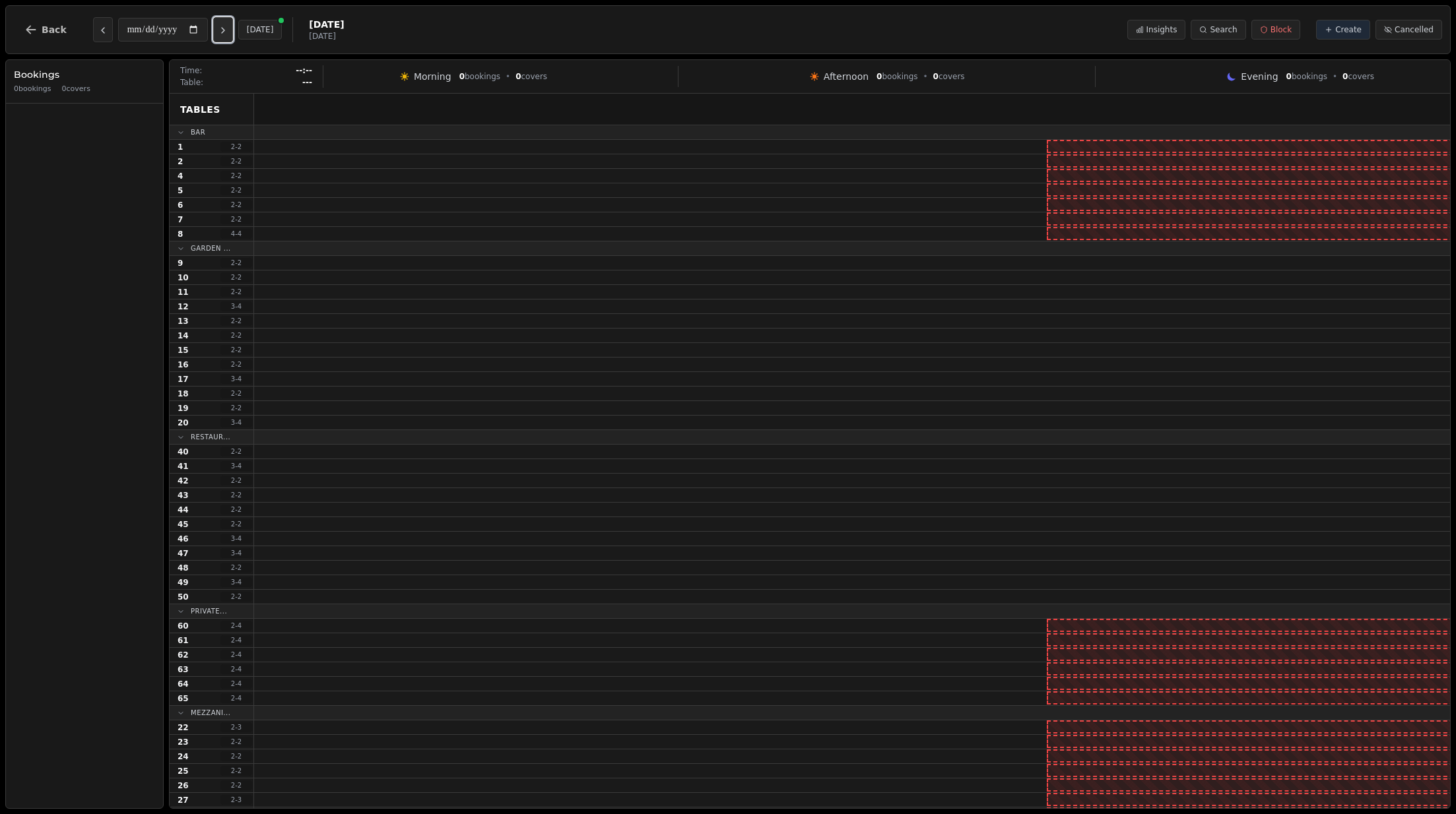
click at [227, 30] on icon "Next day" at bounding box center [223, 30] width 10 height 10
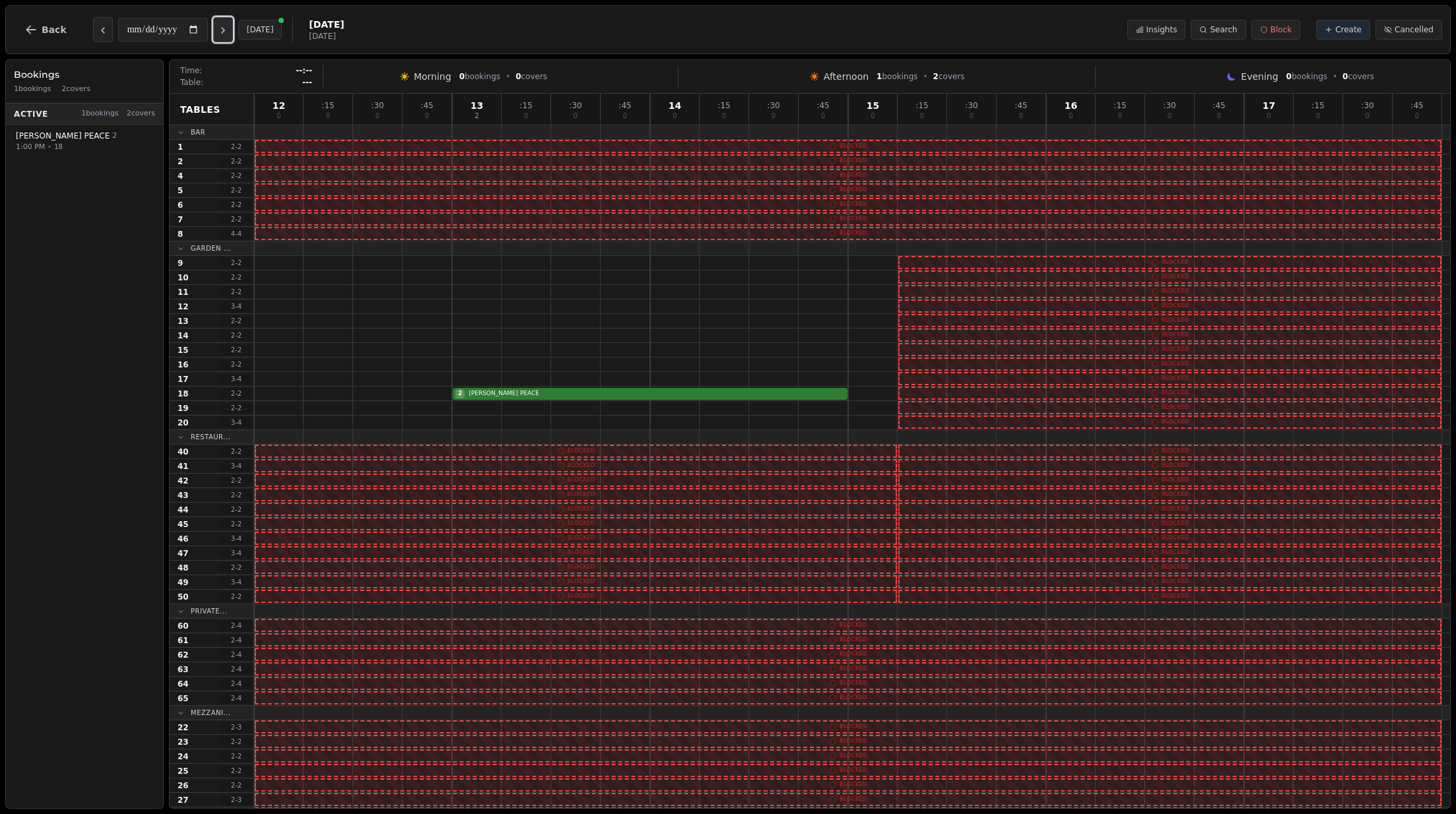
click at [227, 30] on icon "Next day" at bounding box center [223, 30] width 10 height 10
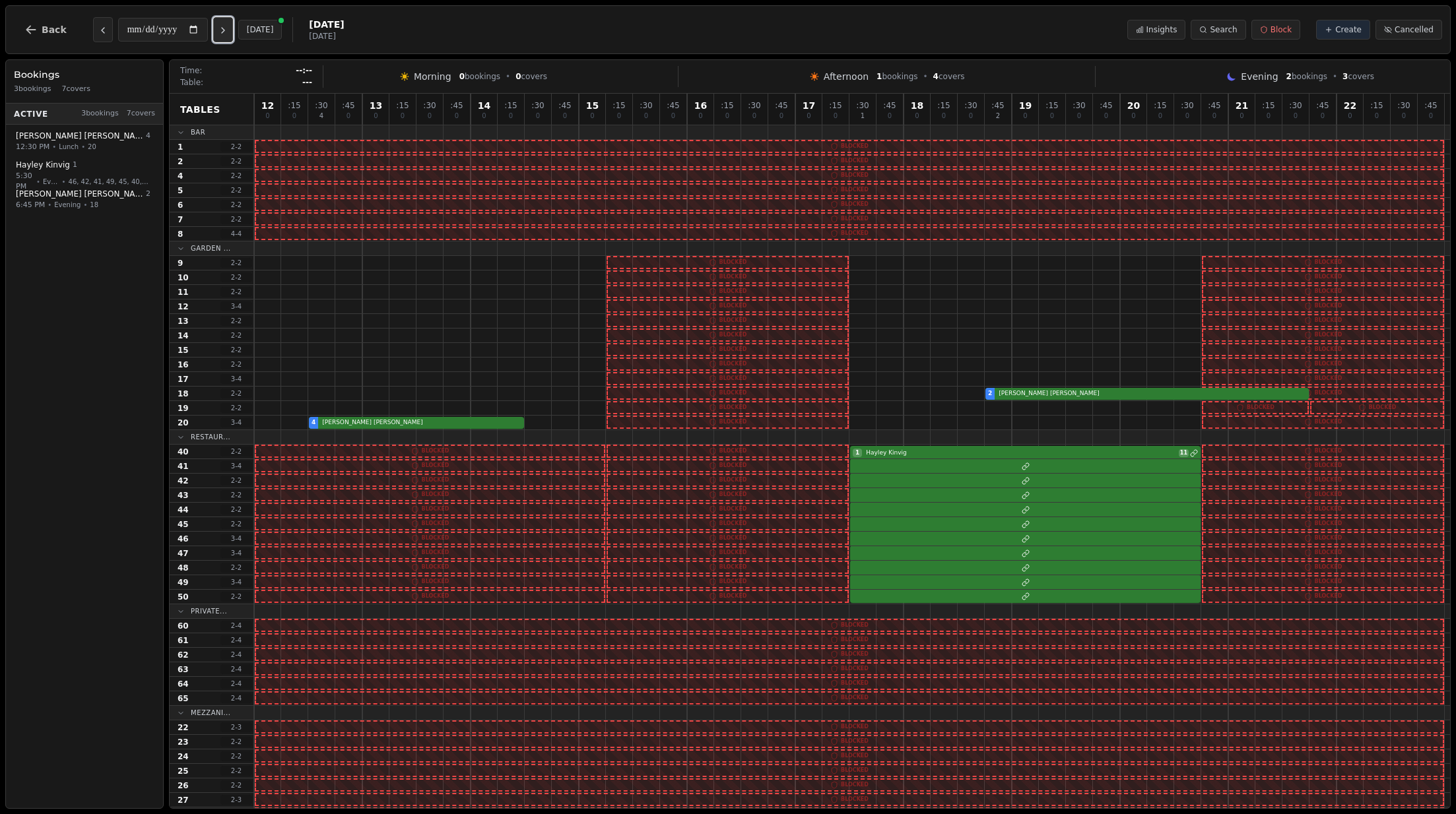
click at [227, 30] on icon "Next day" at bounding box center [223, 30] width 10 height 10
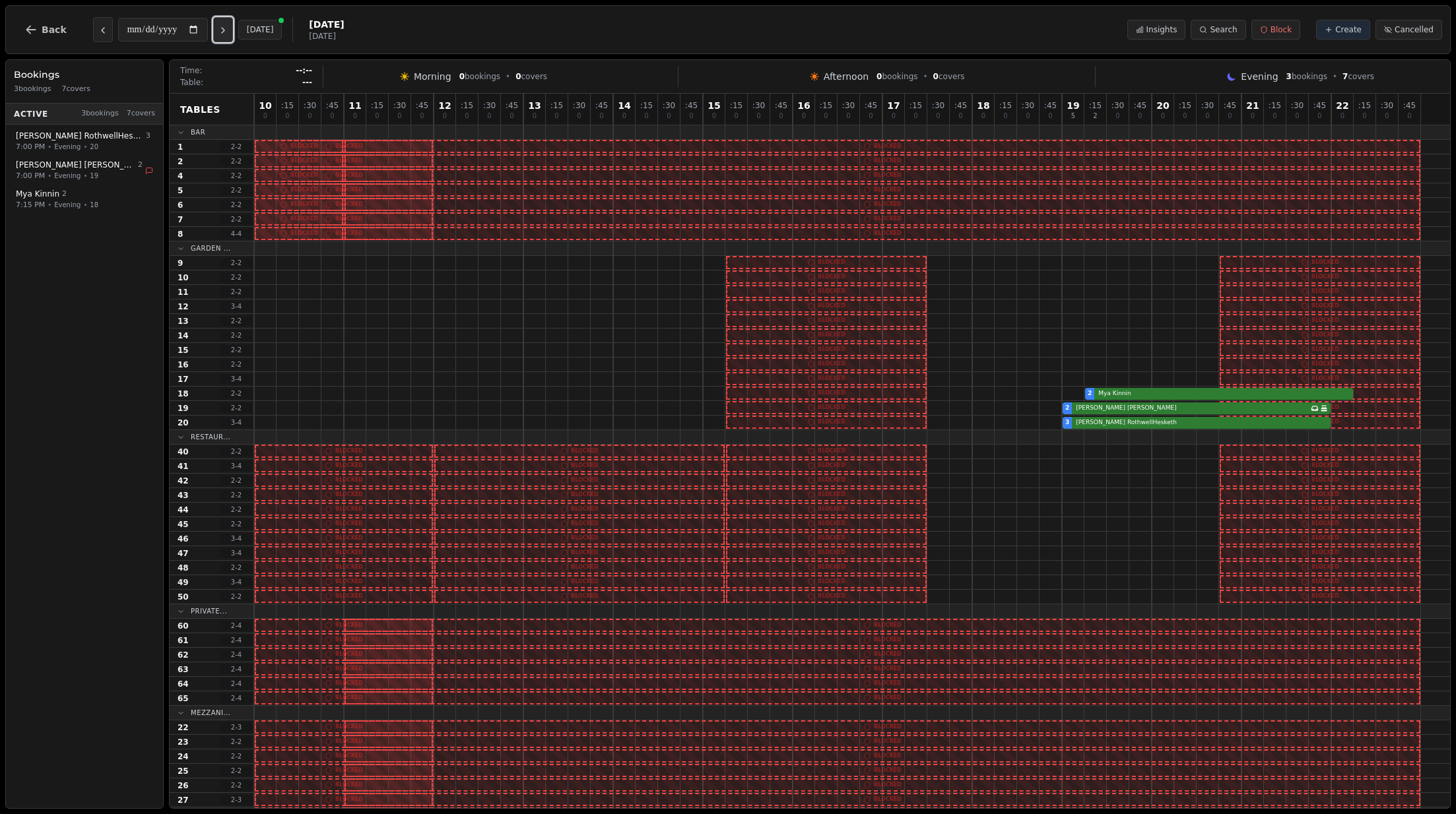
click at [227, 30] on icon "Next day" at bounding box center [223, 30] width 10 height 10
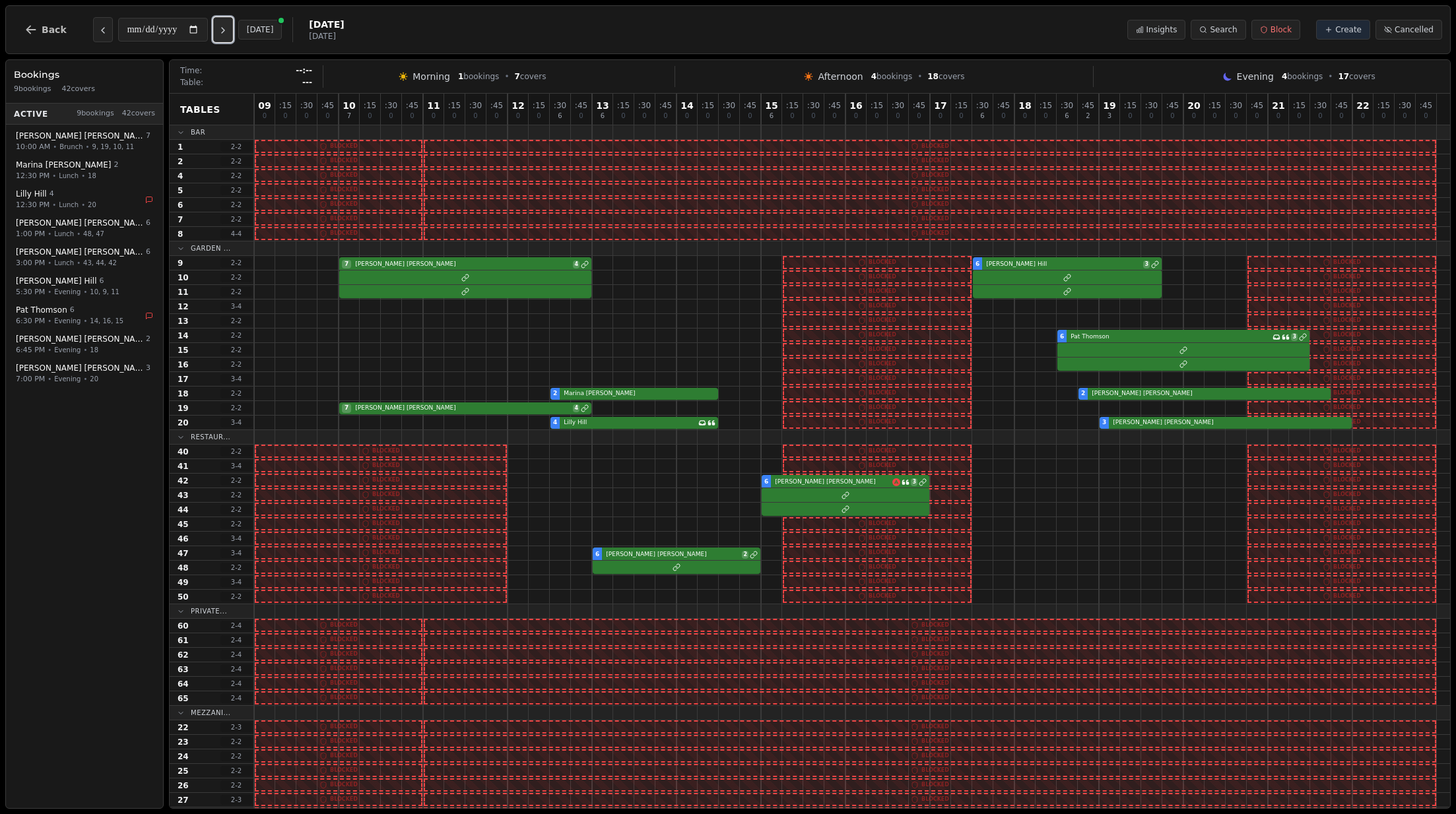
click at [227, 30] on icon "Next day" at bounding box center [223, 30] width 10 height 10
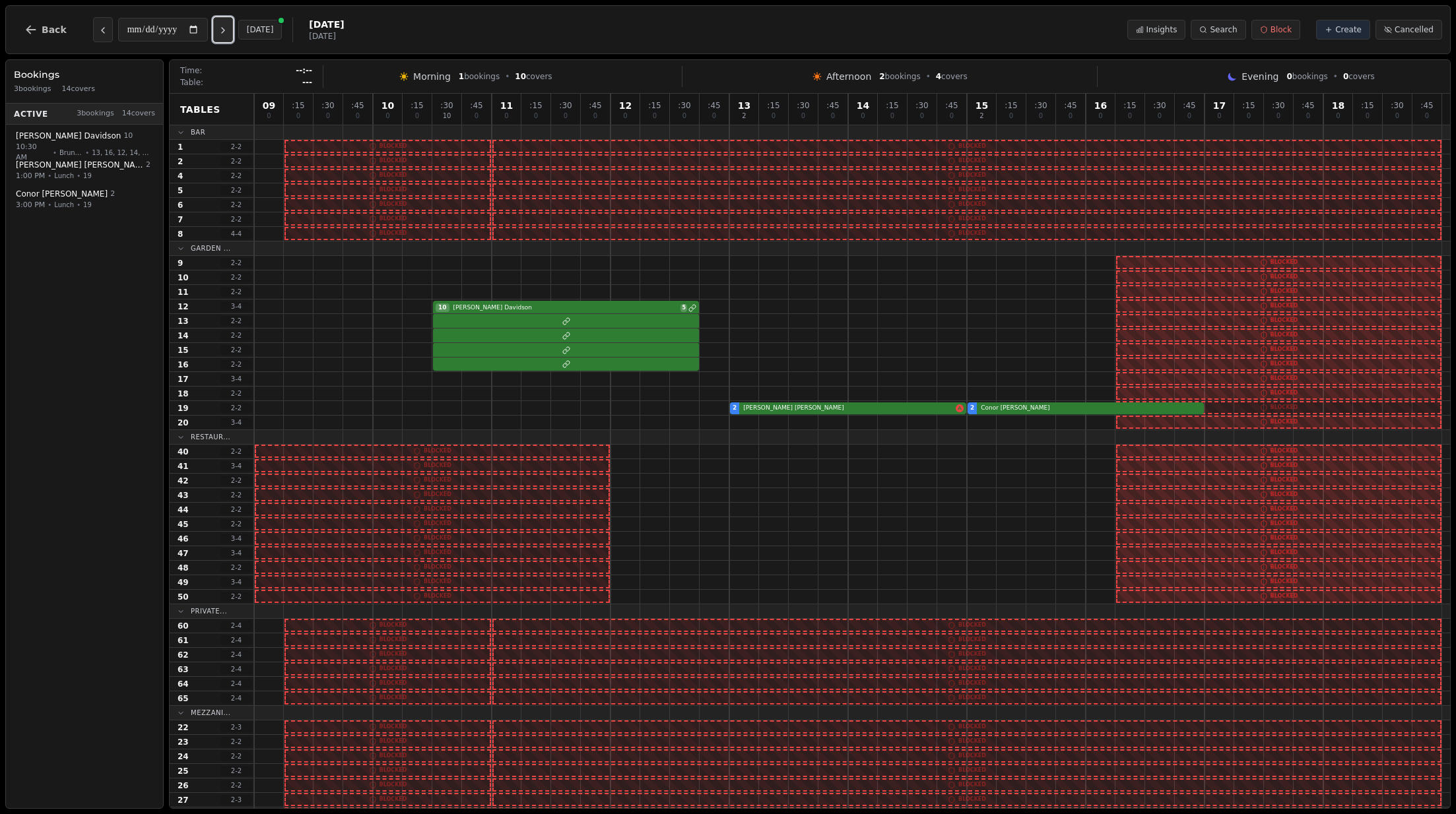
click at [227, 30] on icon "Next day" at bounding box center [223, 30] width 10 height 10
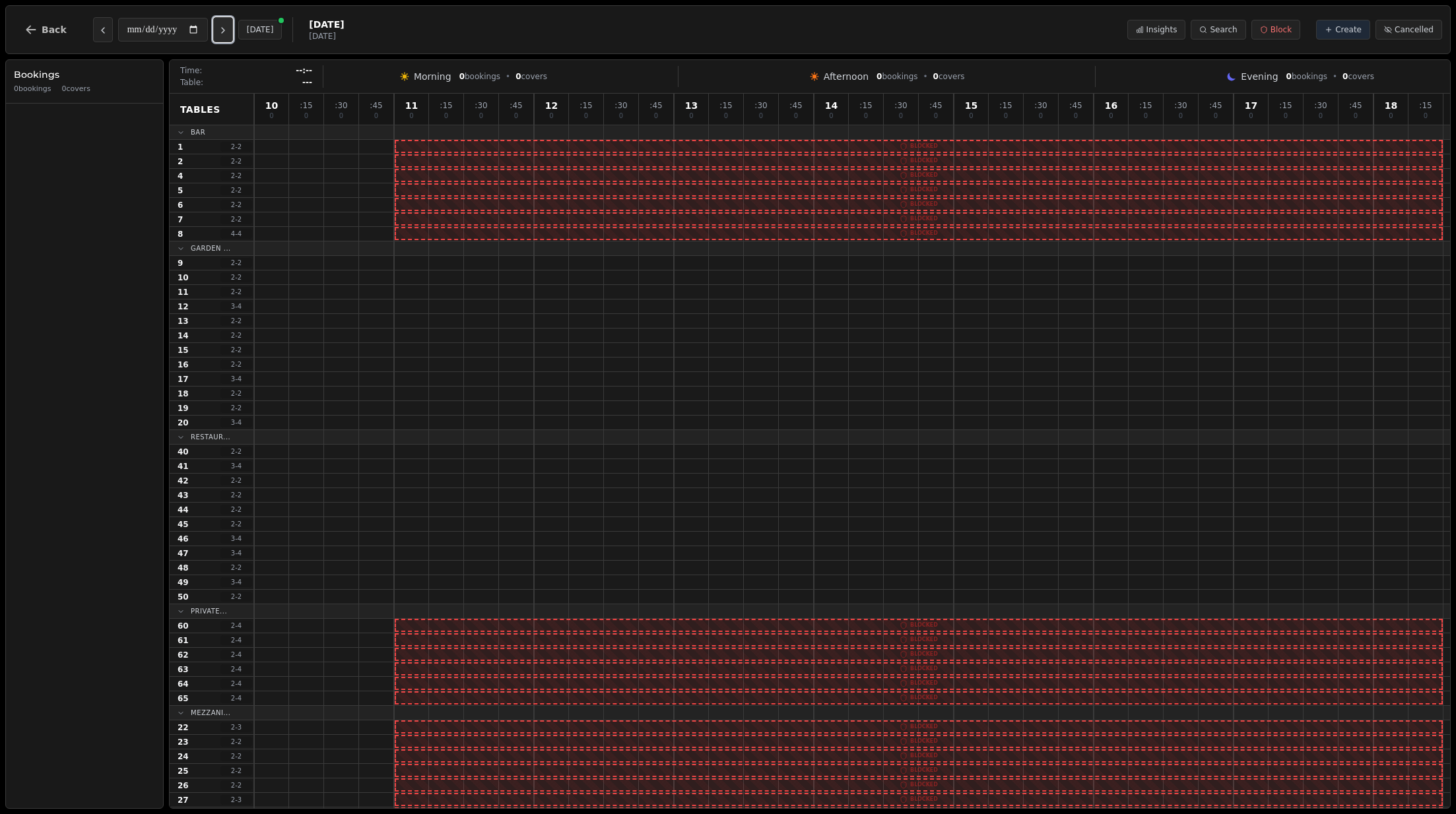
click at [227, 30] on icon "Next day" at bounding box center [223, 30] width 10 height 10
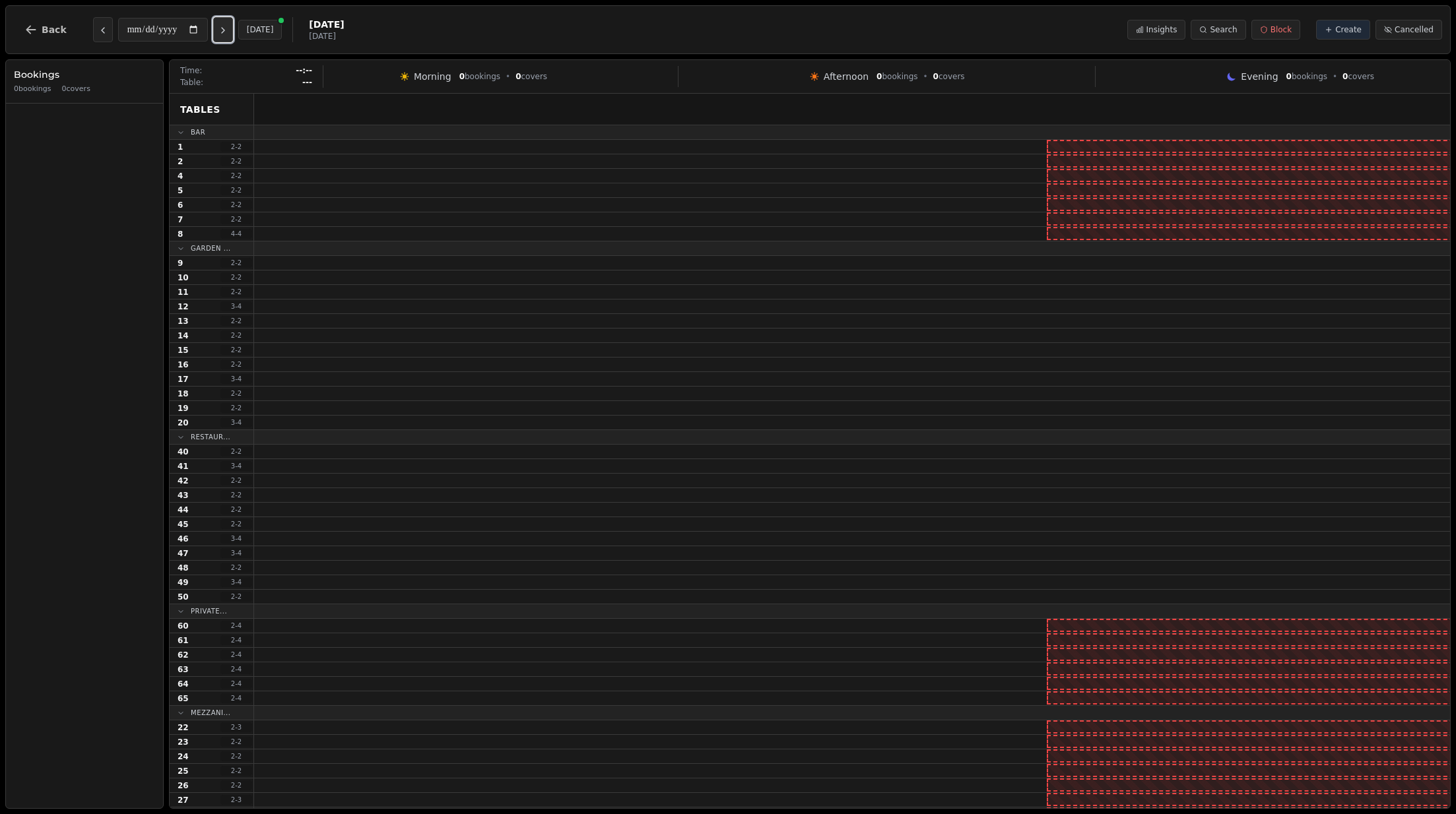
click at [227, 30] on icon "Next day" at bounding box center [223, 30] width 10 height 10
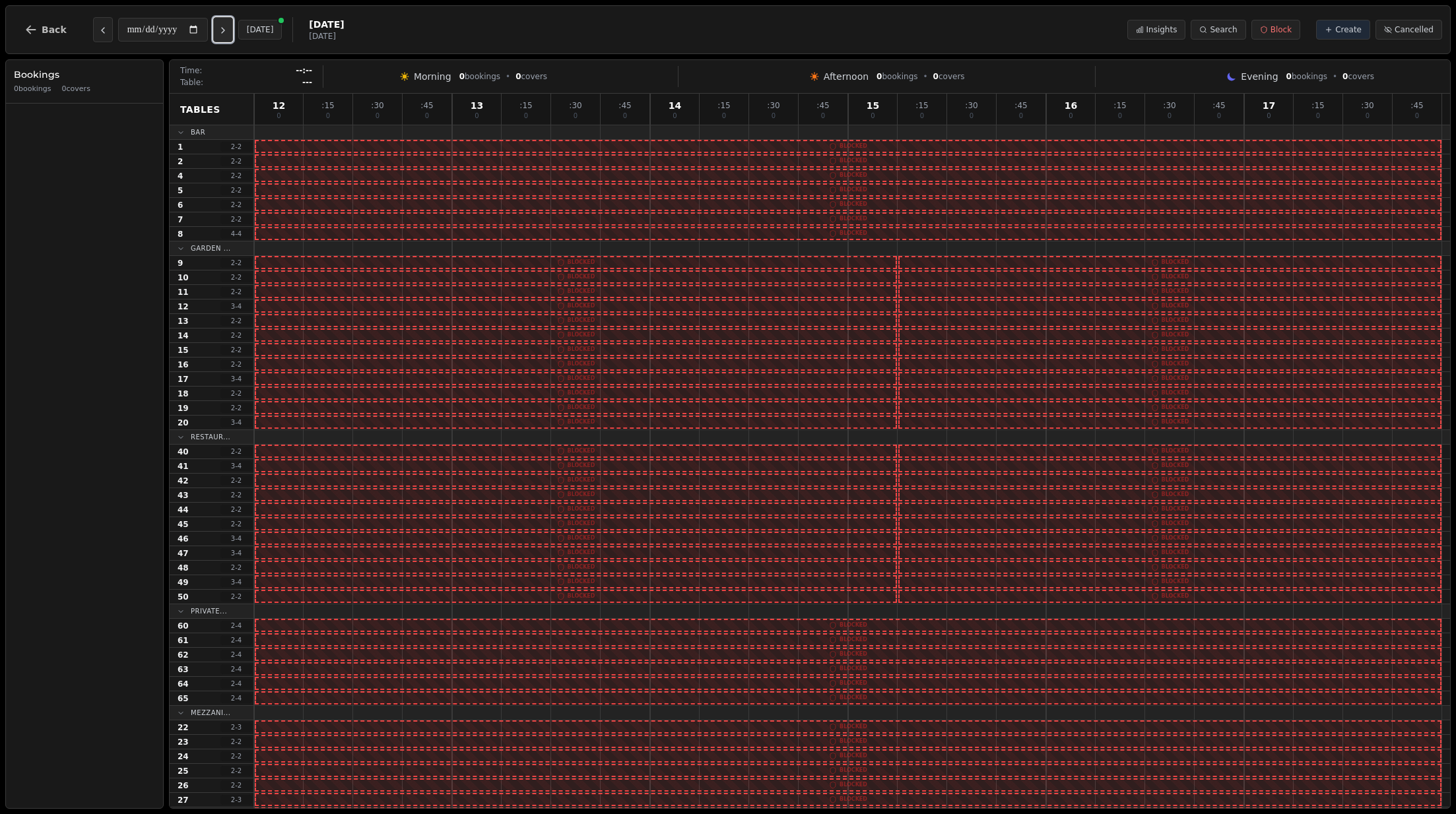
click at [227, 30] on icon "Next day" at bounding box center [223, 30] width 10 height 10
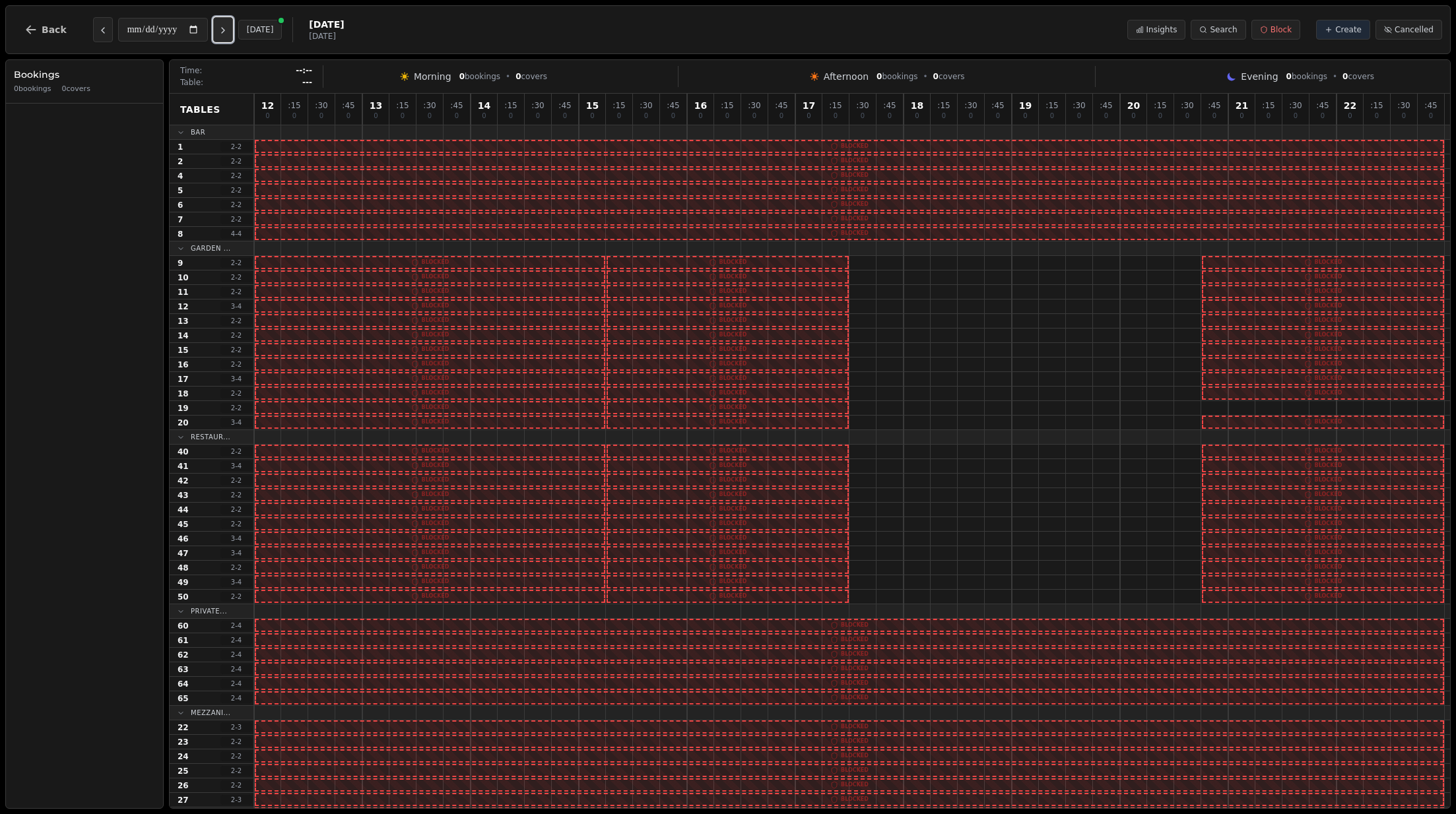
click at [227, 30] on icon "Next day" at bounding box center [223, 30] width 10 height 10
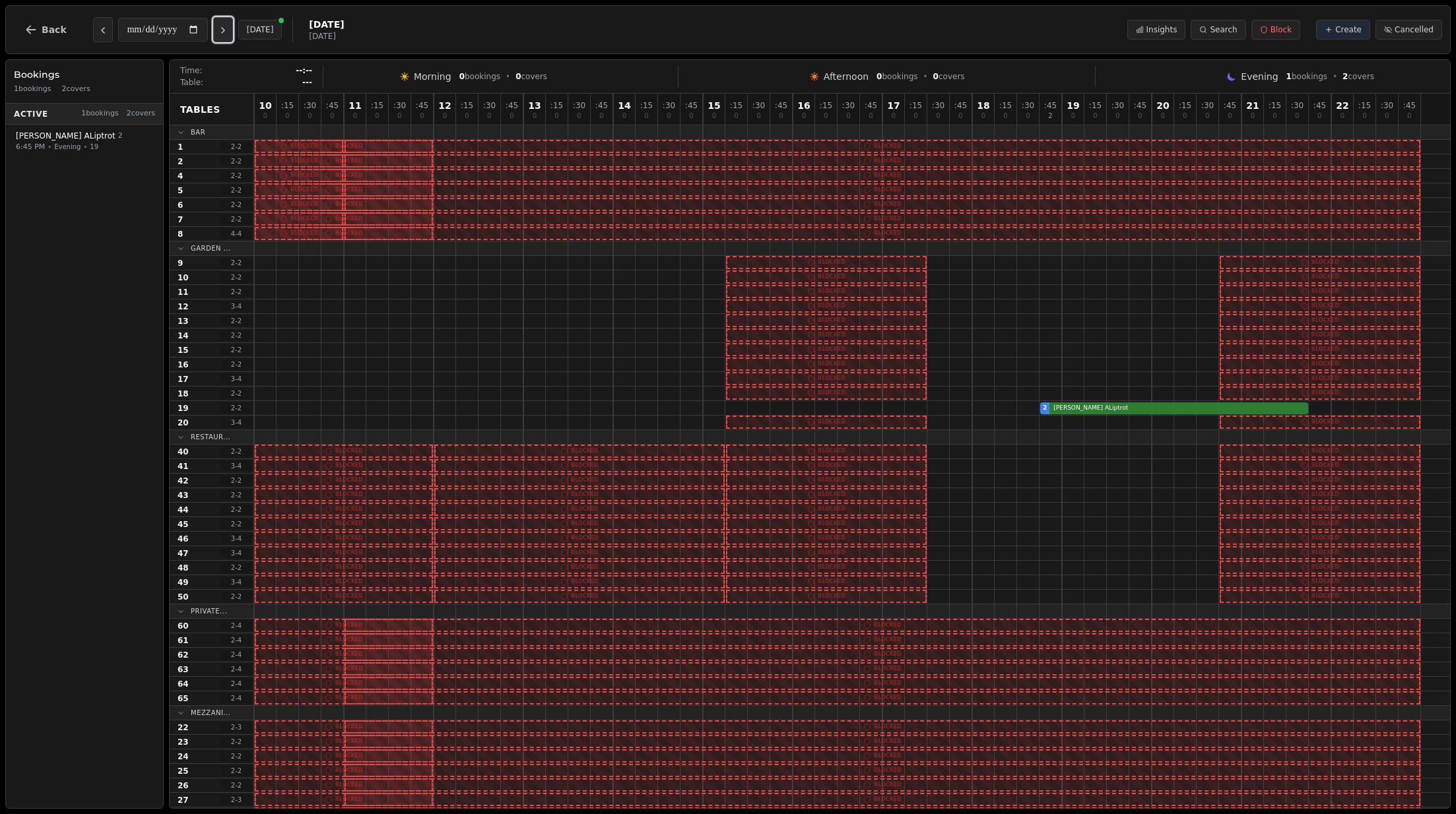
click at [227, 30] on icon "Next day" at bounding box center [223, 30] width 10 height 10
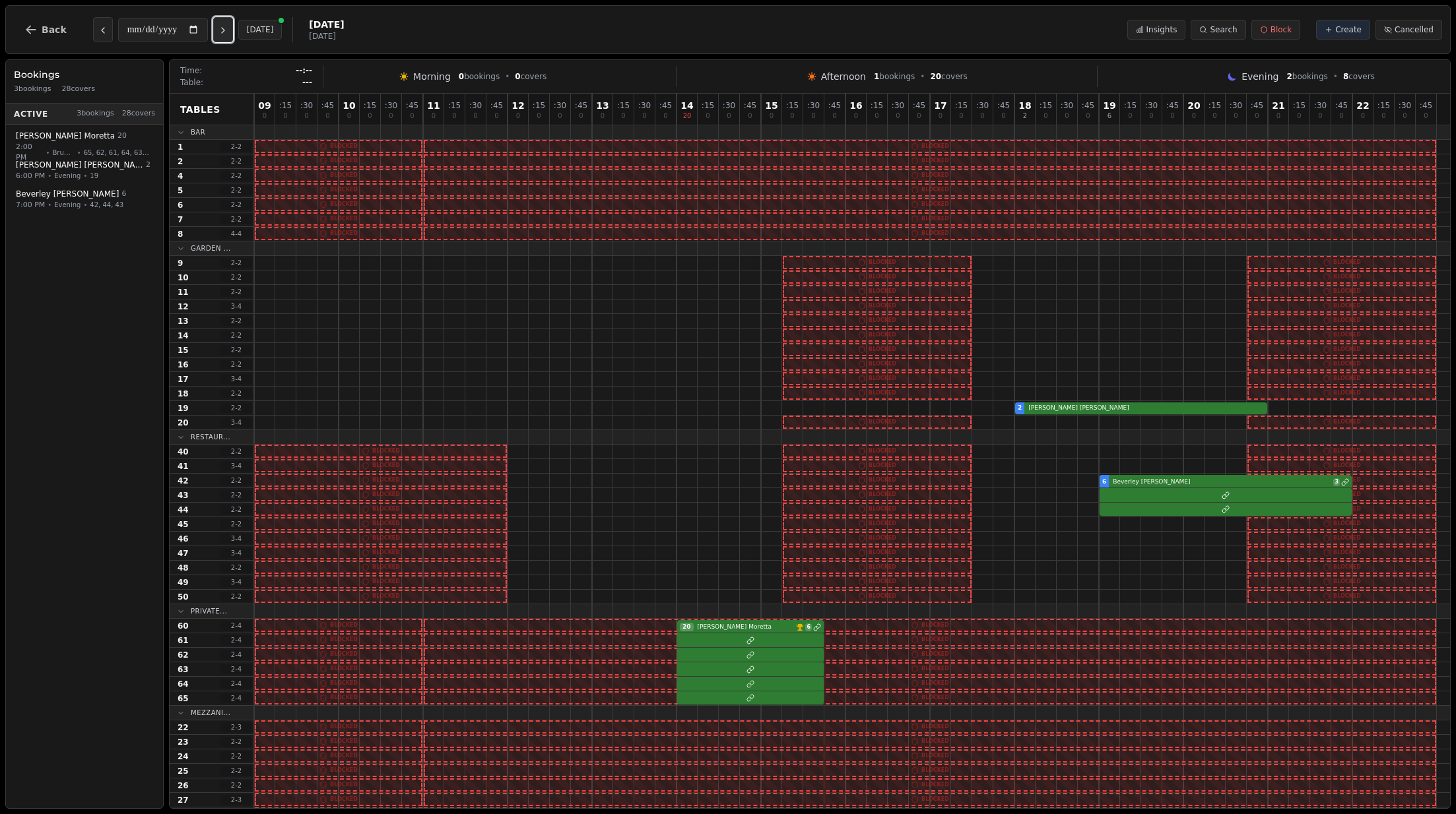
click at [227, 30] on icon "Next day" at bounding box center [223, 30] width 10 height 10
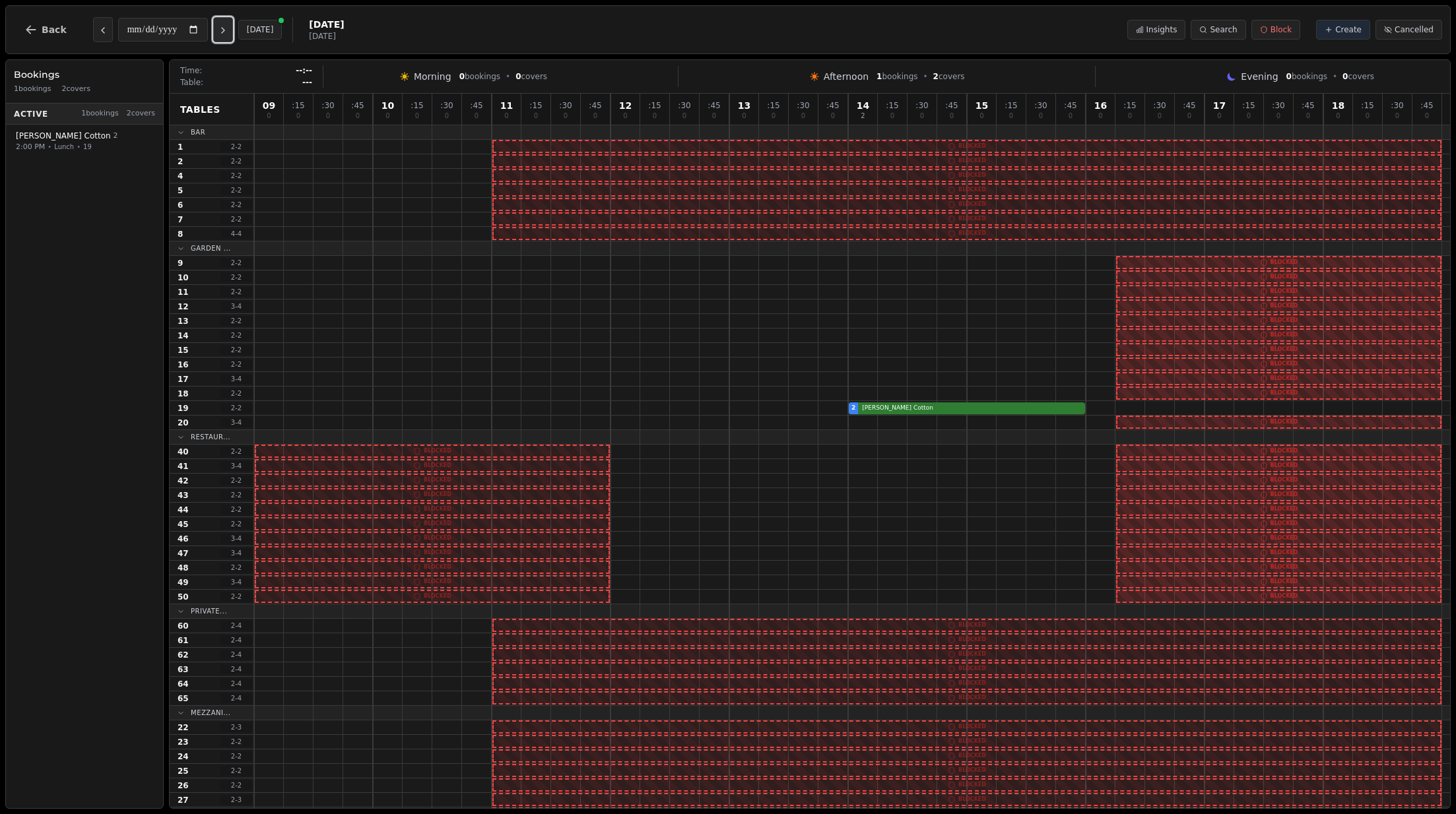
click at [227, 30] on icon "Next day" at bounding box center [223, 30] width 10 height 10
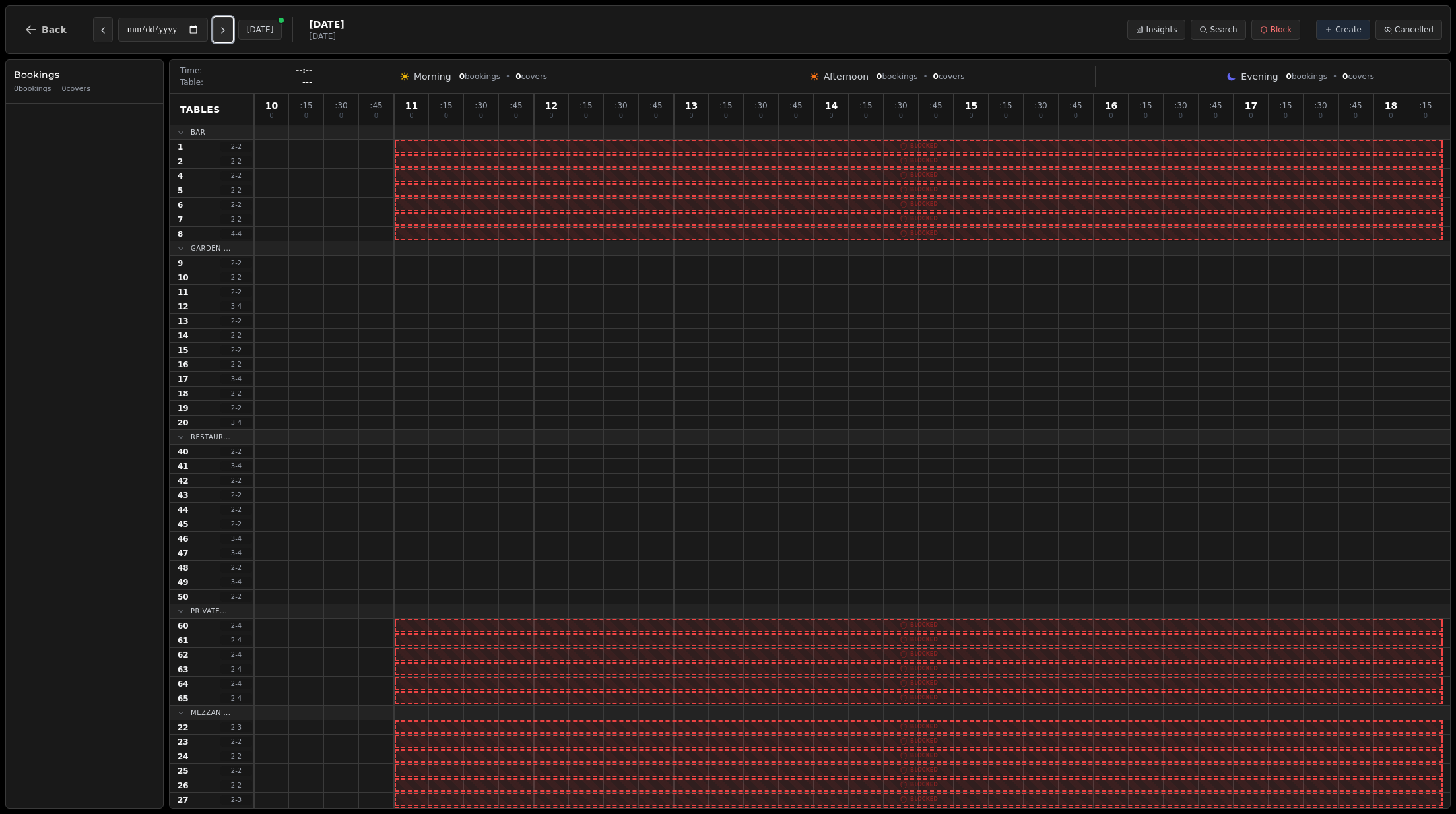
click at [227, 30] on icon "Next day" at bounding box center [223, 30] width 10 height 10
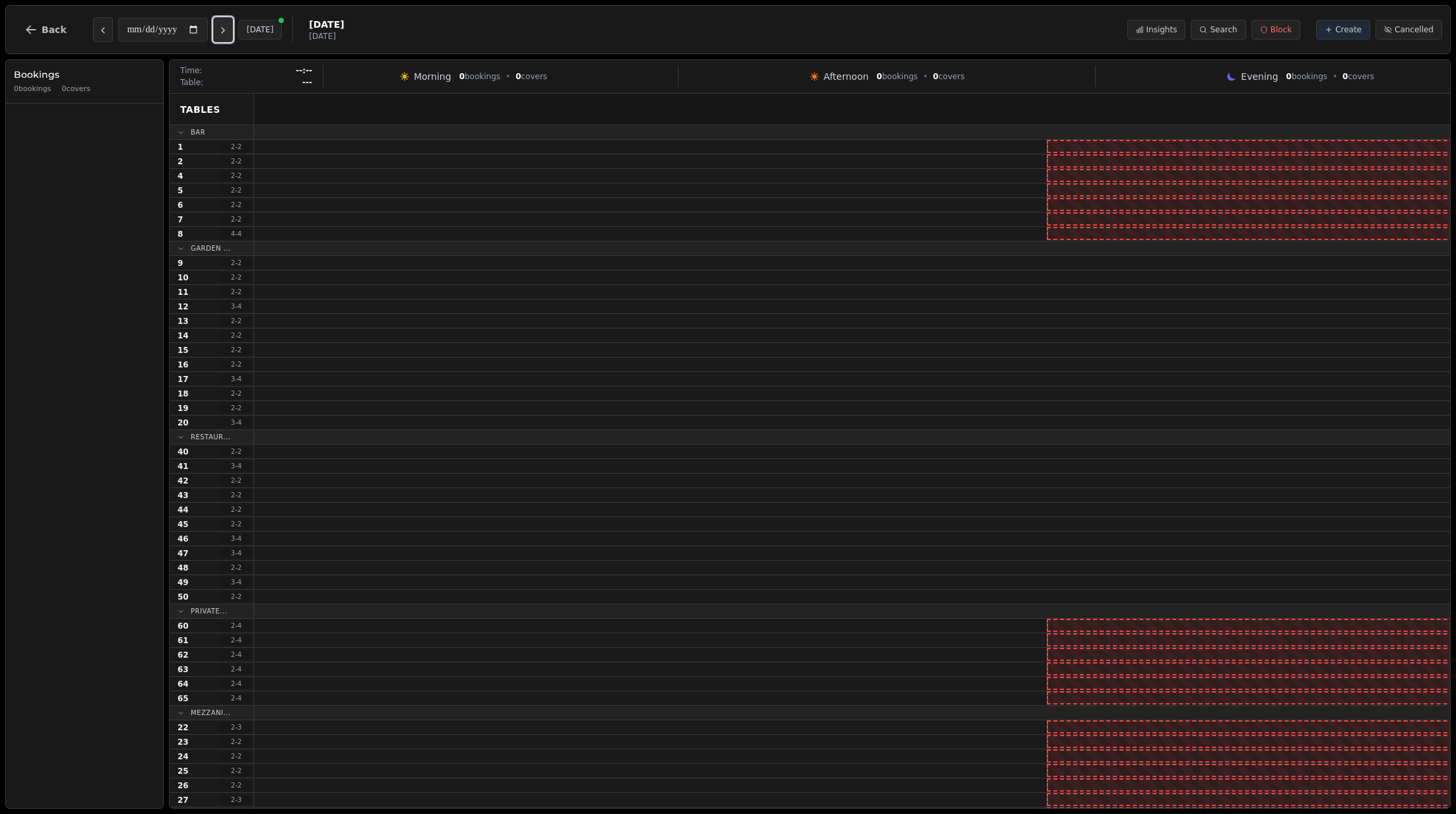
click at [227, 30] on icon "Next day" at bounding box center [223, 30] width 10 height 10
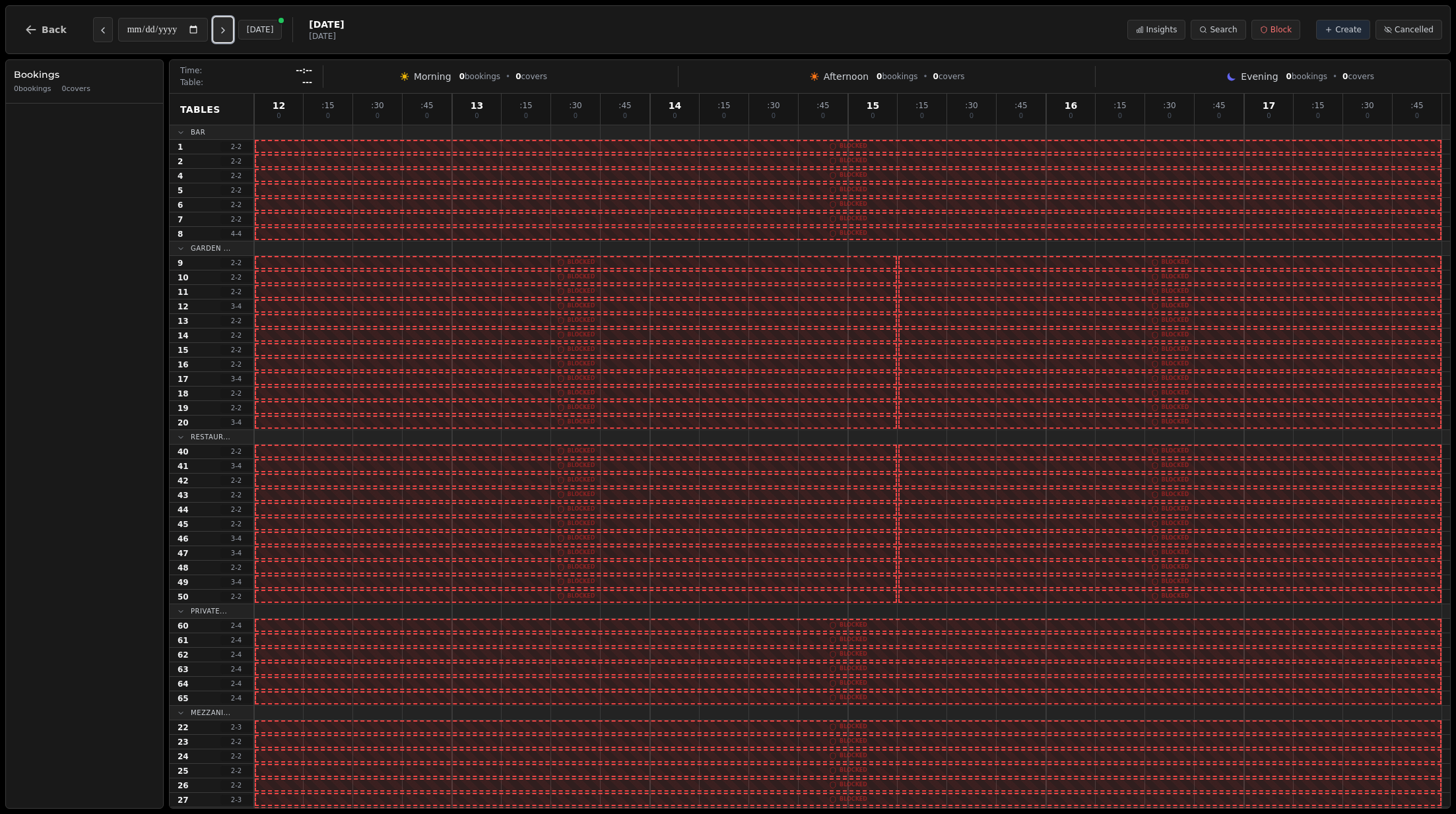
click at [227, 30] on icon "Next day" at bounding box center [223, 30] width 10 height 10
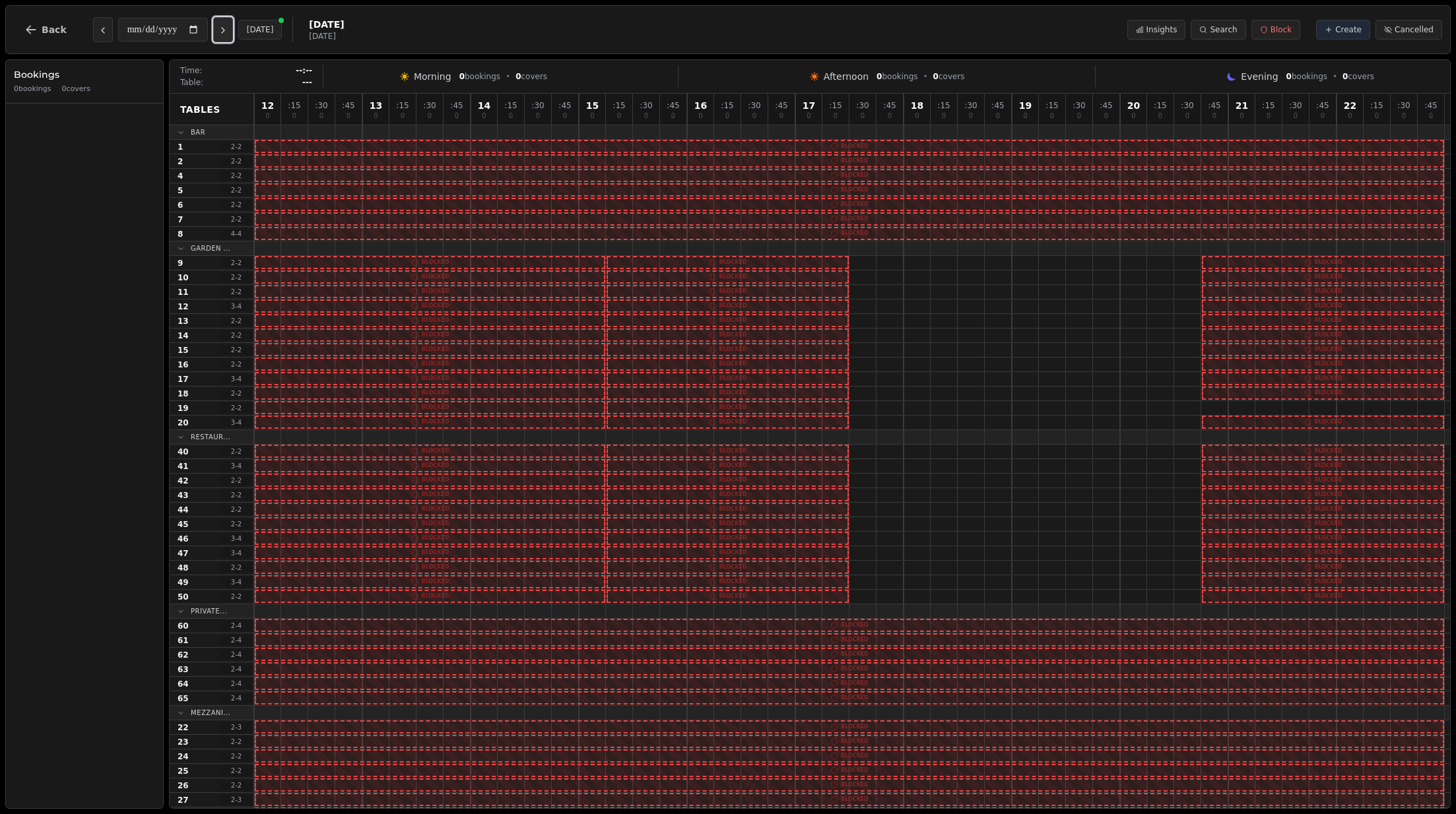
click at [227, 30] on icon "Next day" at bounding box center [223, 30] width 10 height 10
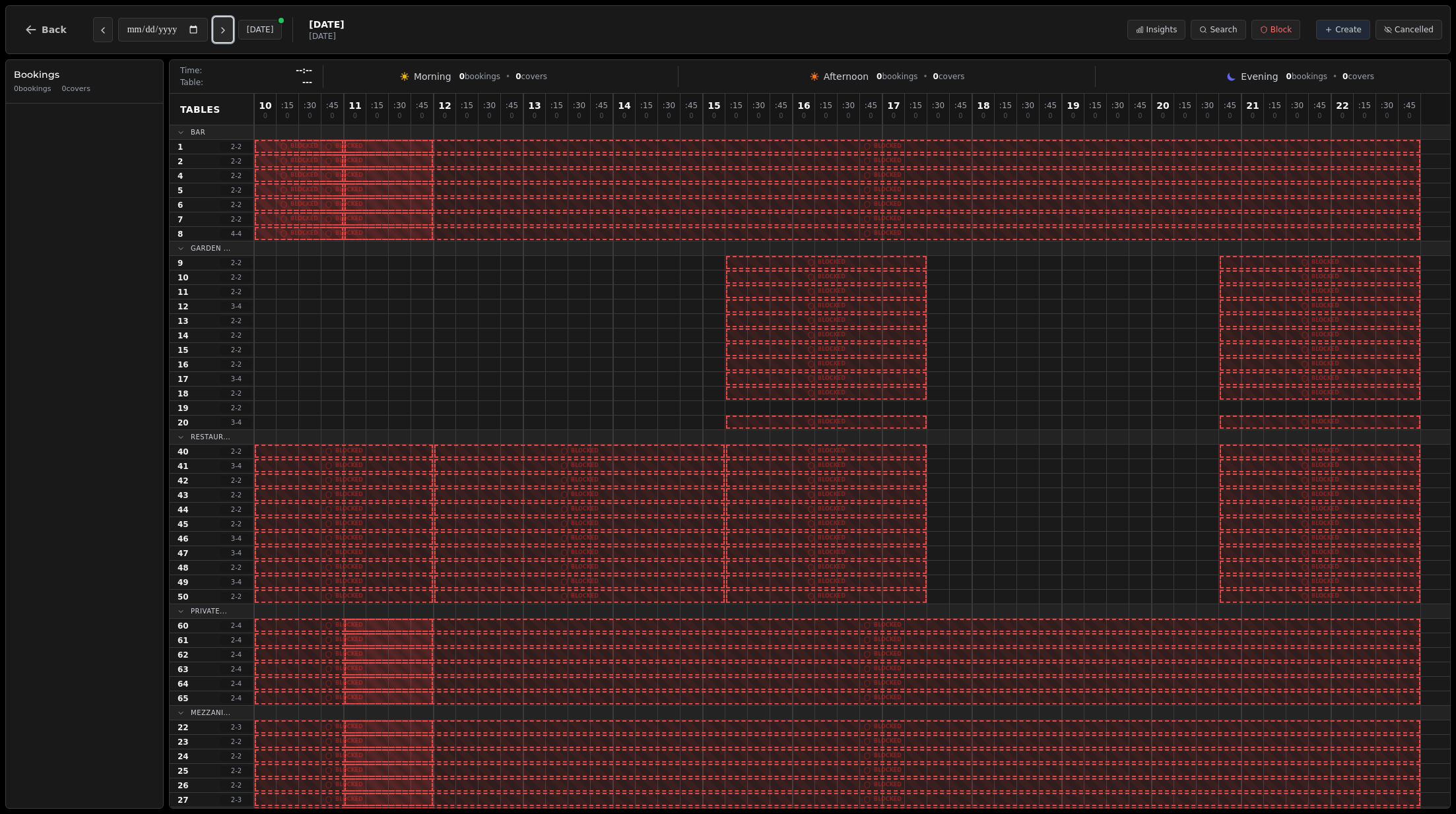
click at [227, 30] on icon "Next day" at bounding box center [223, 30] width 10 height 10
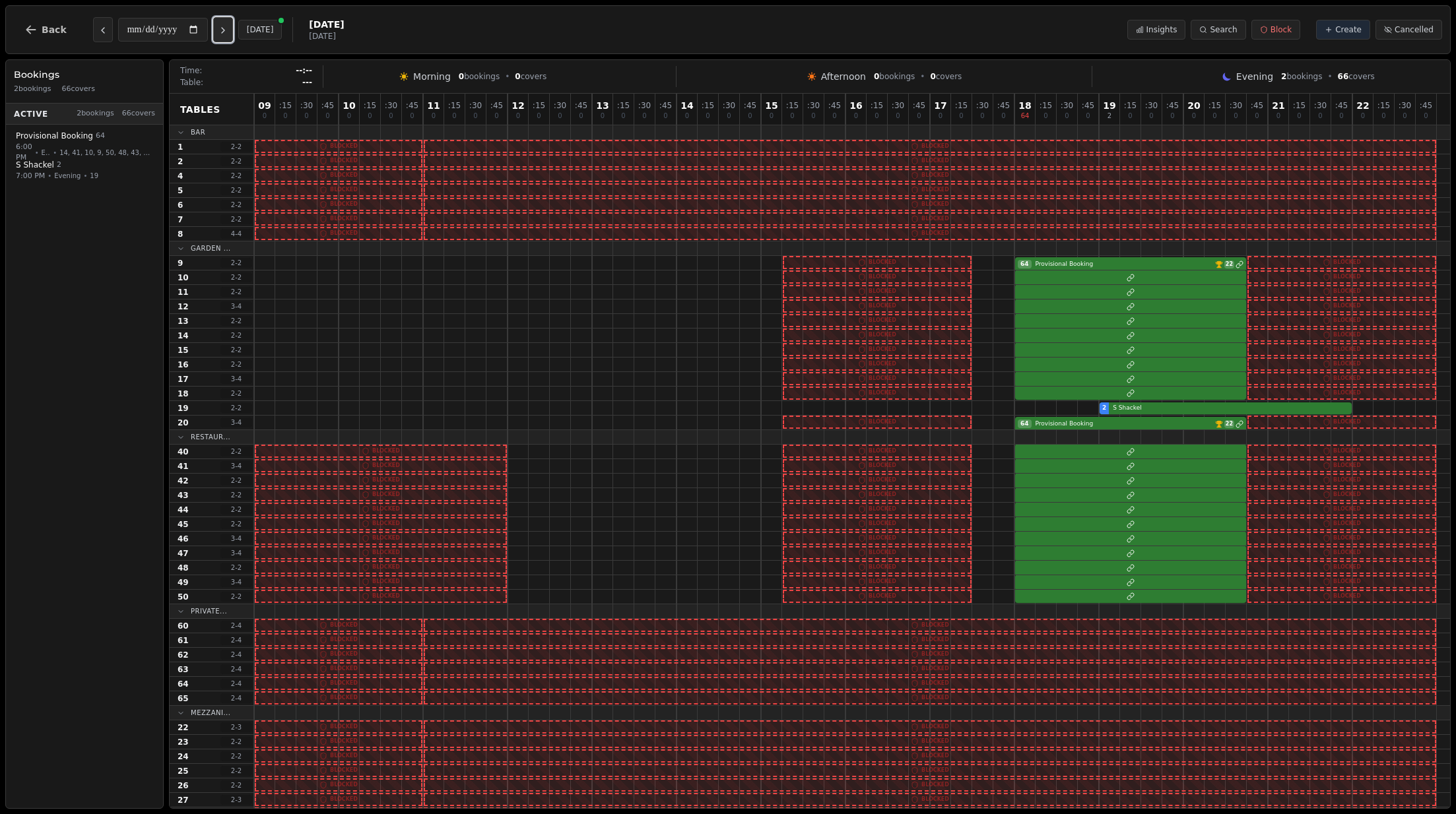
click at [227, 30] on icon "Next day" at bounding box center [223, 30] width 10 height 10
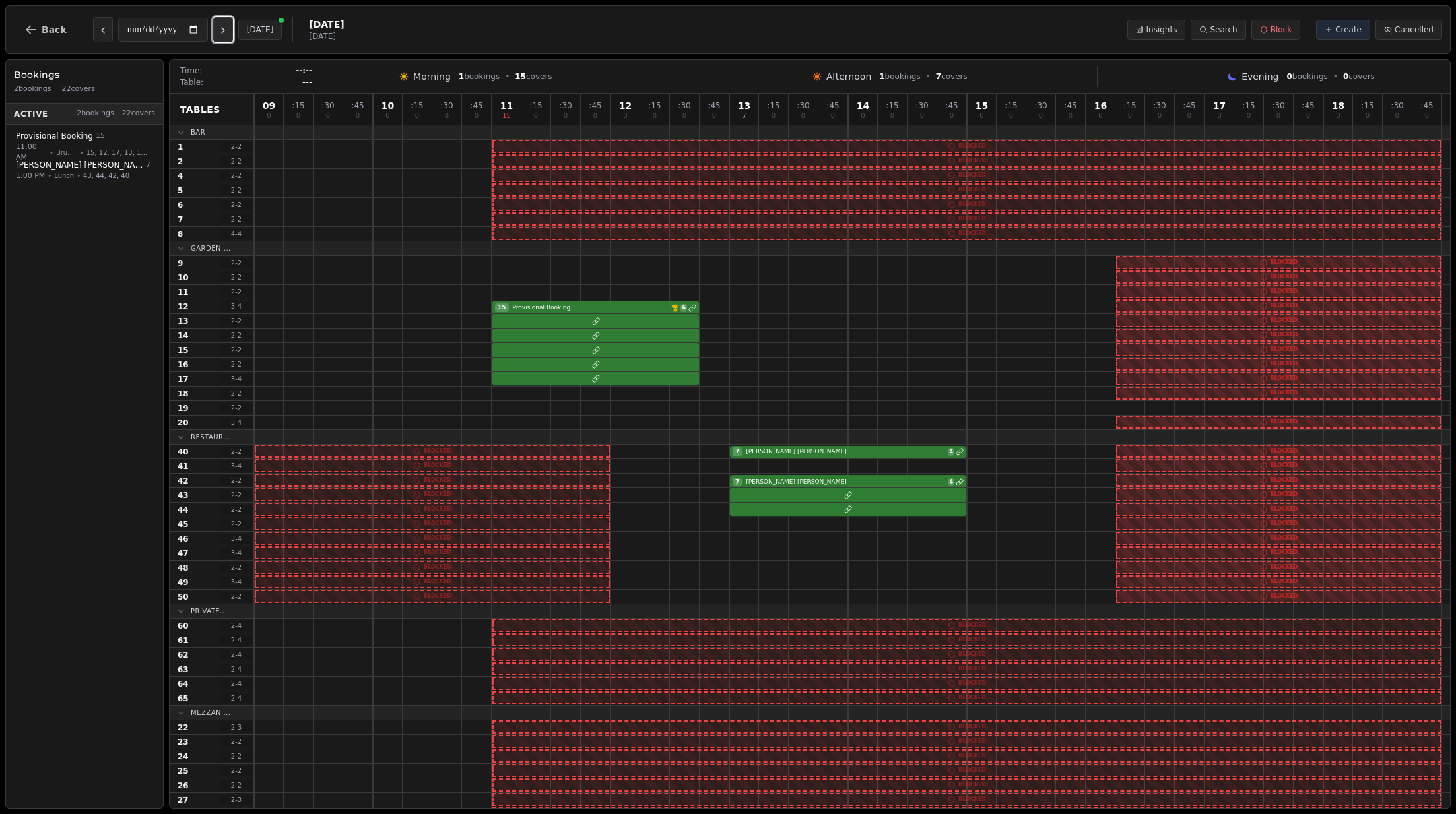
click at [227, 30] on icon "Next day" at bounding box center [223, 30] width 10 height 10
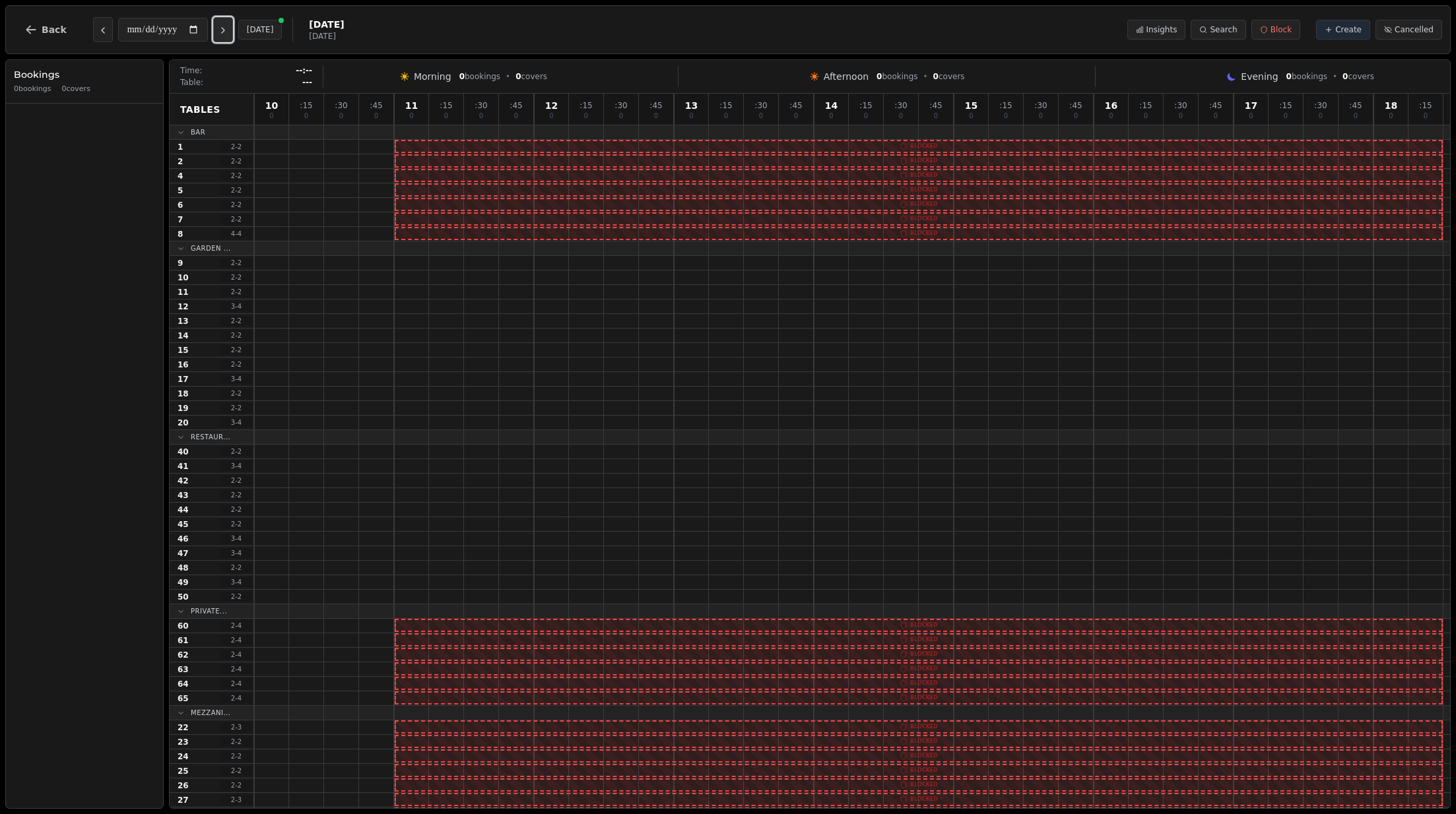
click at [227, 30] on icon "Next day" at bounding box center [223, 30] width 10 height 10
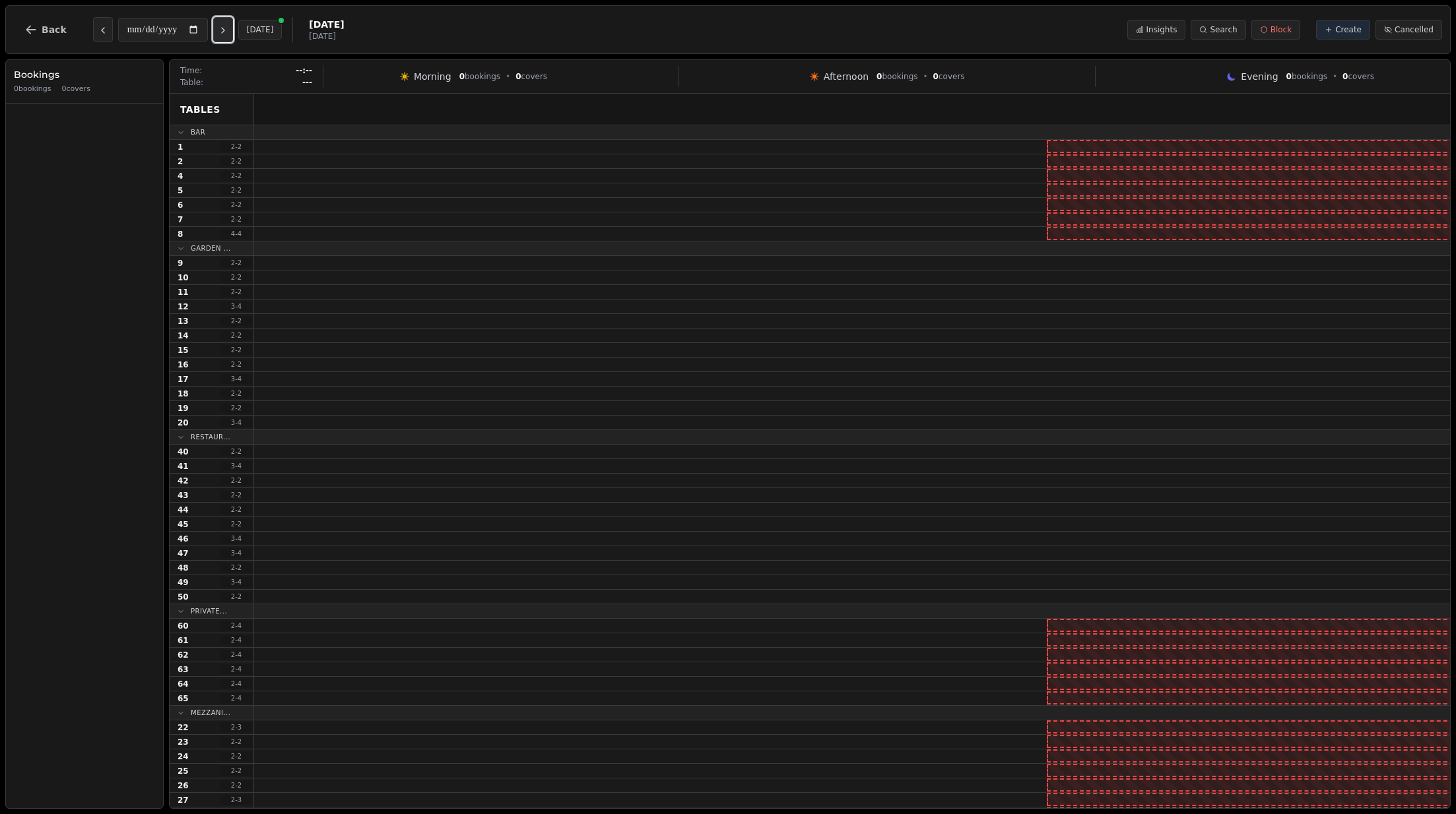
click at [227, 30] on icon "Next day" at bounding box center [223, 30] width 10 height 10
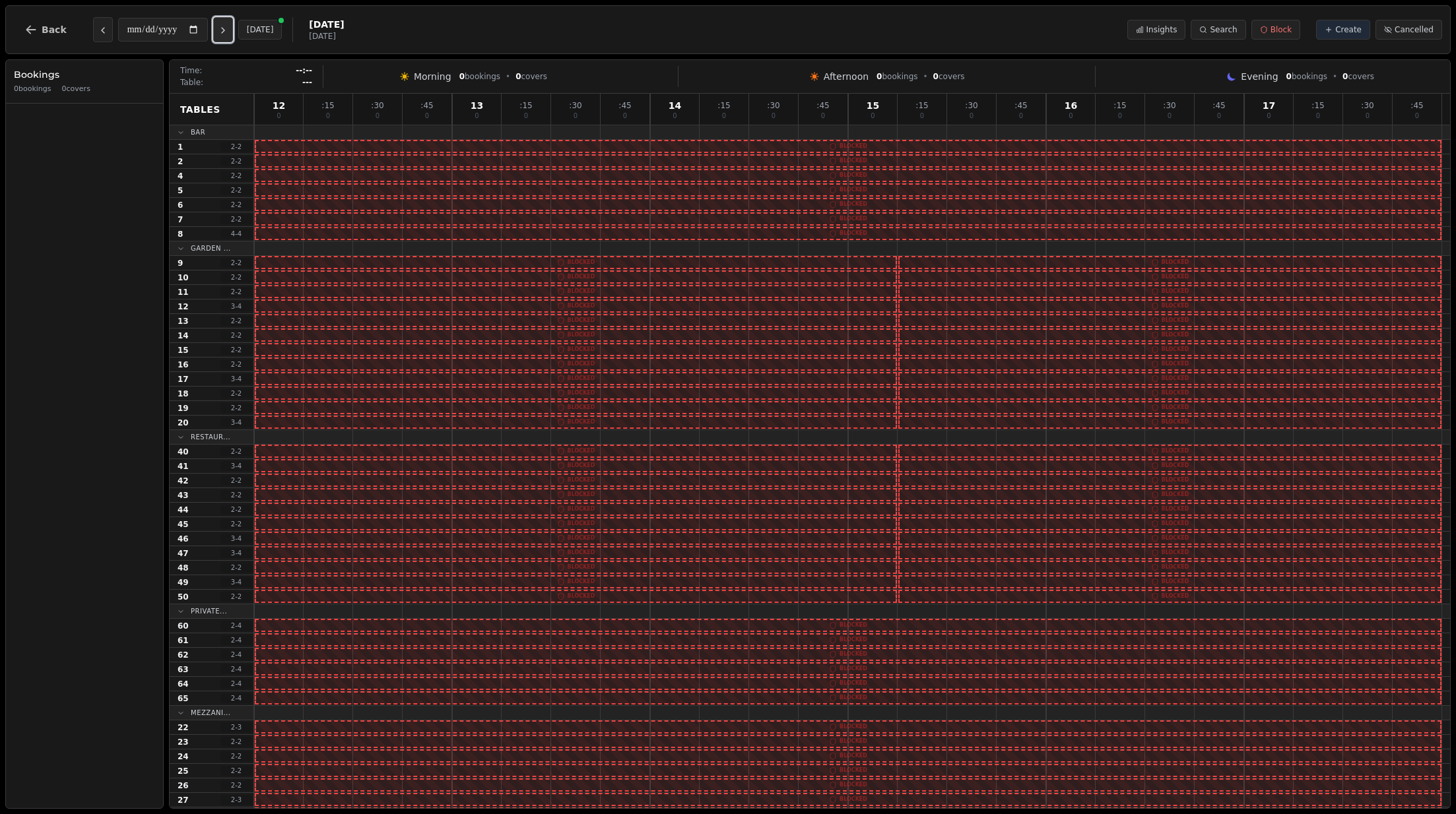
click at [227, 30] on icon "Next day" at bounding box center [223, 30] width 10 height 10
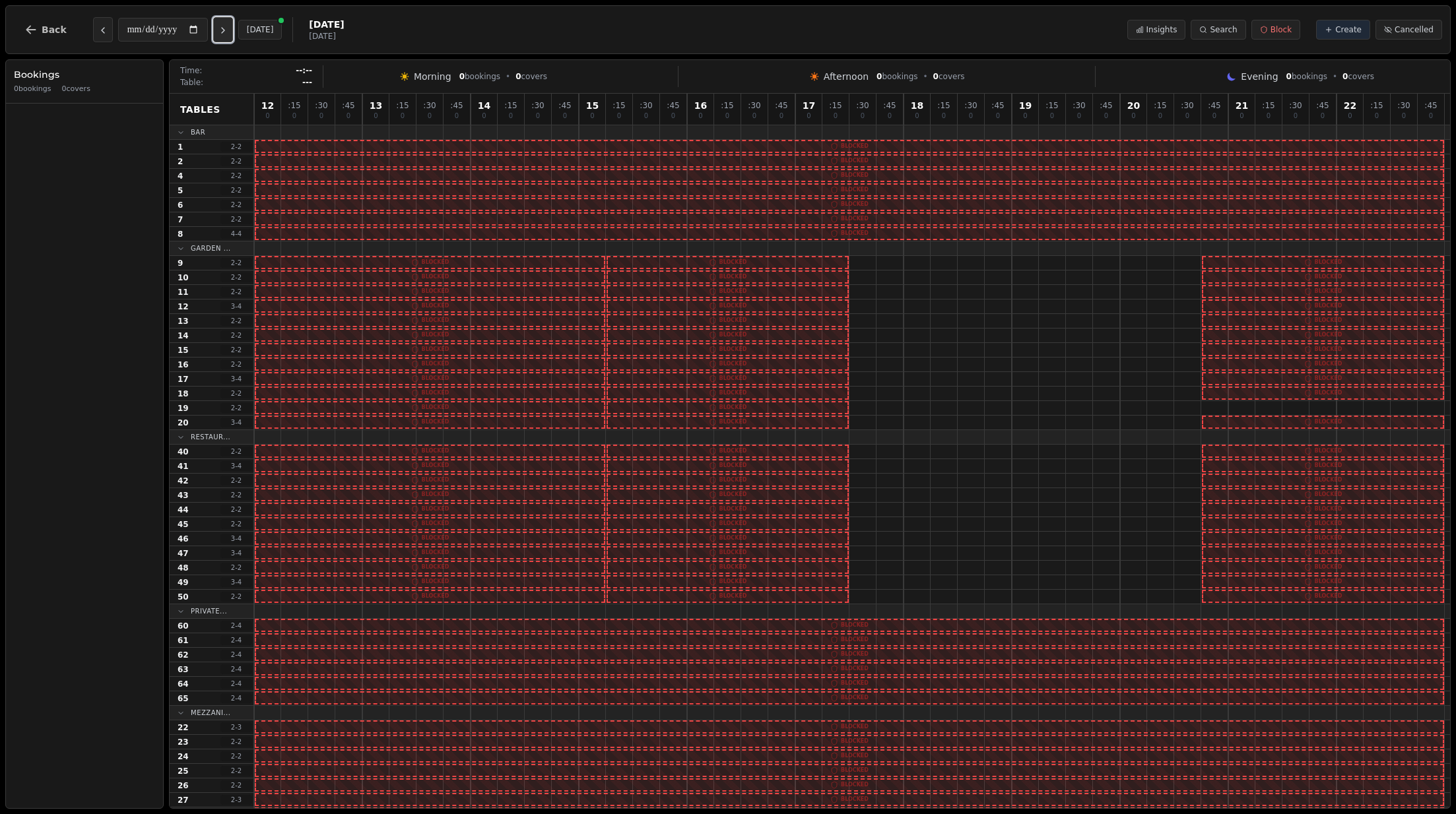
click at [227, 30] on icon "Next day" at bounding box center [223, 30] width 10 height 10
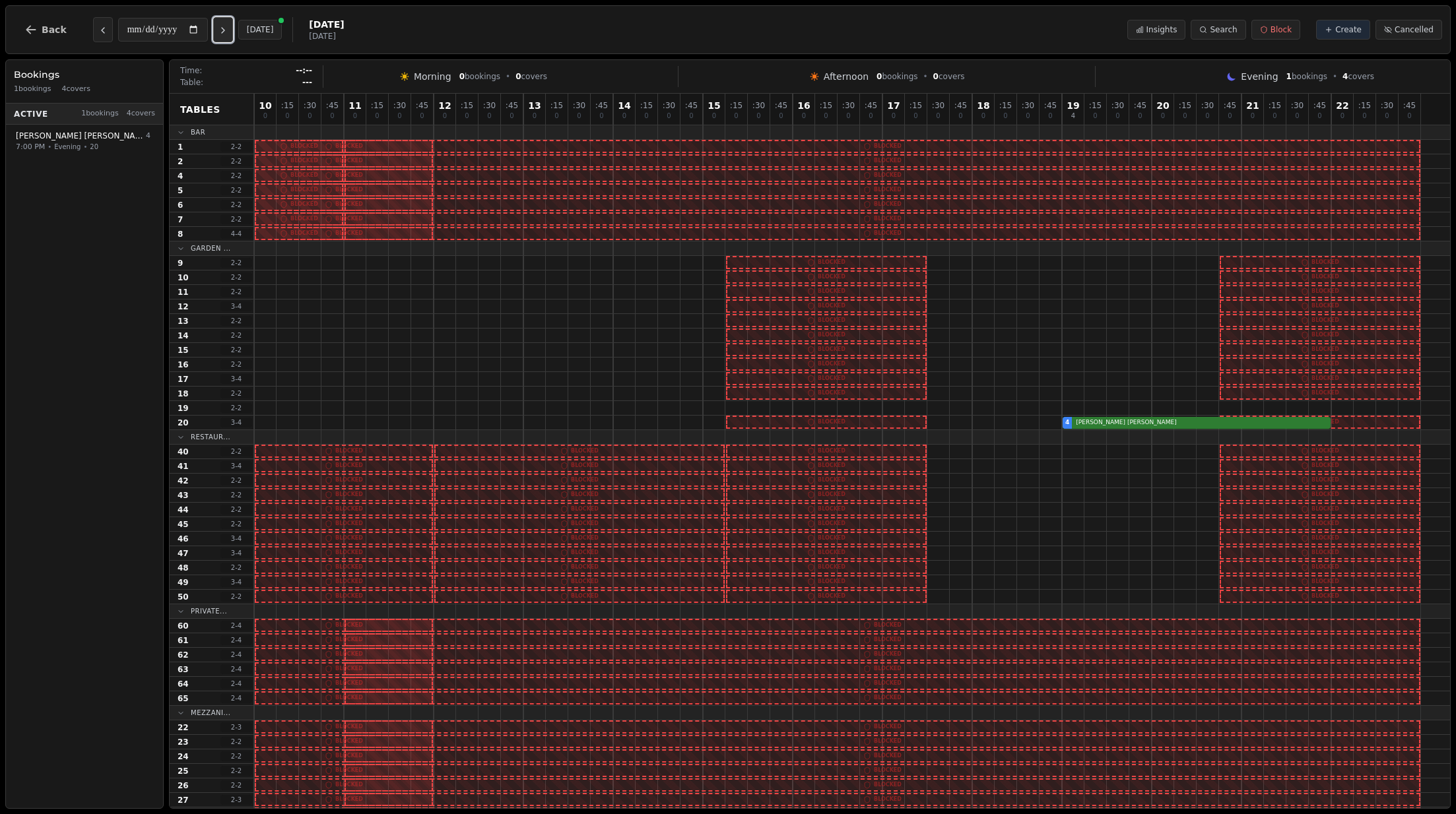
click at [227, 30] on icon "Next day" at bounding box center [223, 30] width 10 height 10
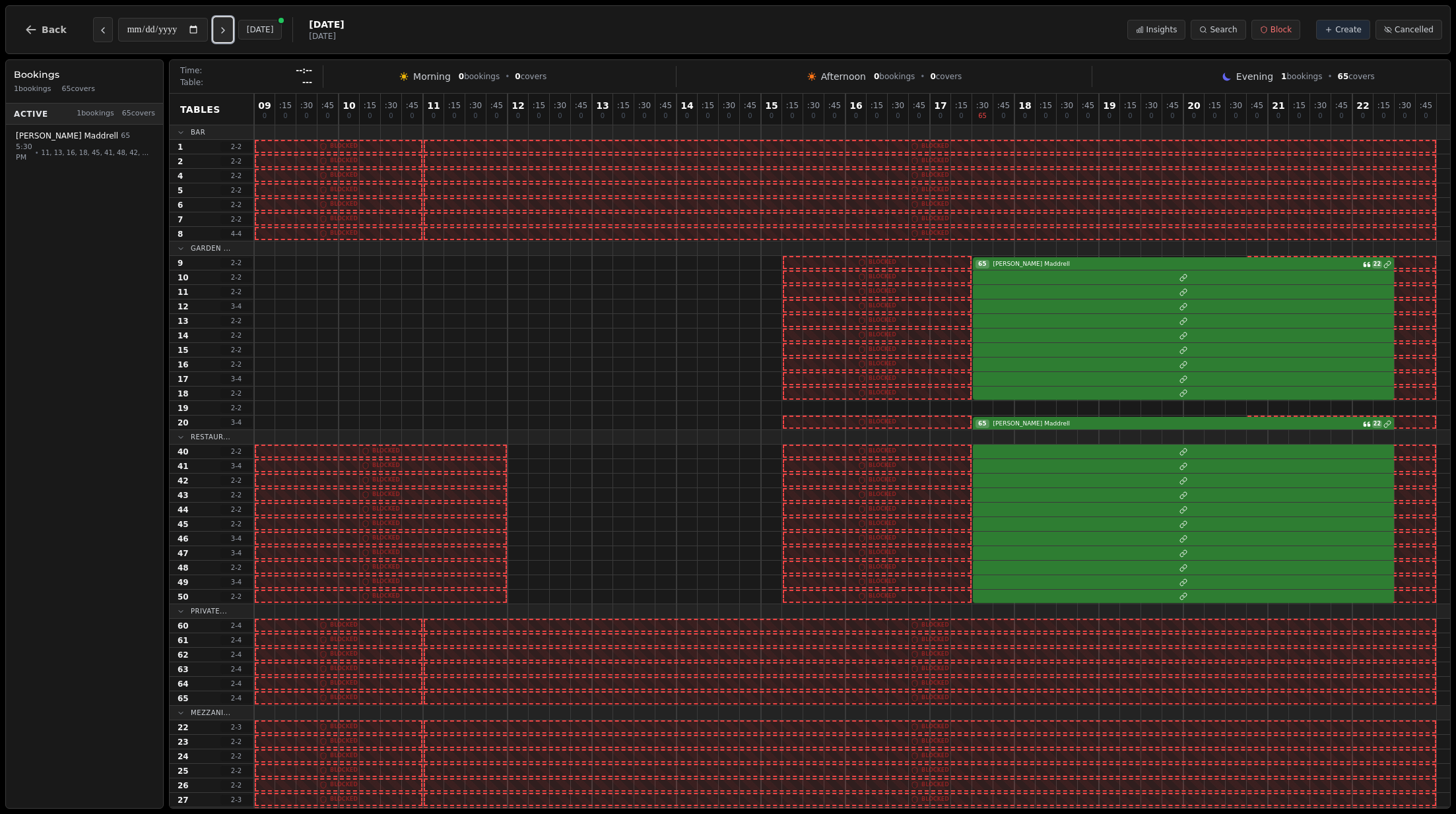
click at [227, 30] on icon "Next day" at bounding box center [223, 30] width 10 height 10
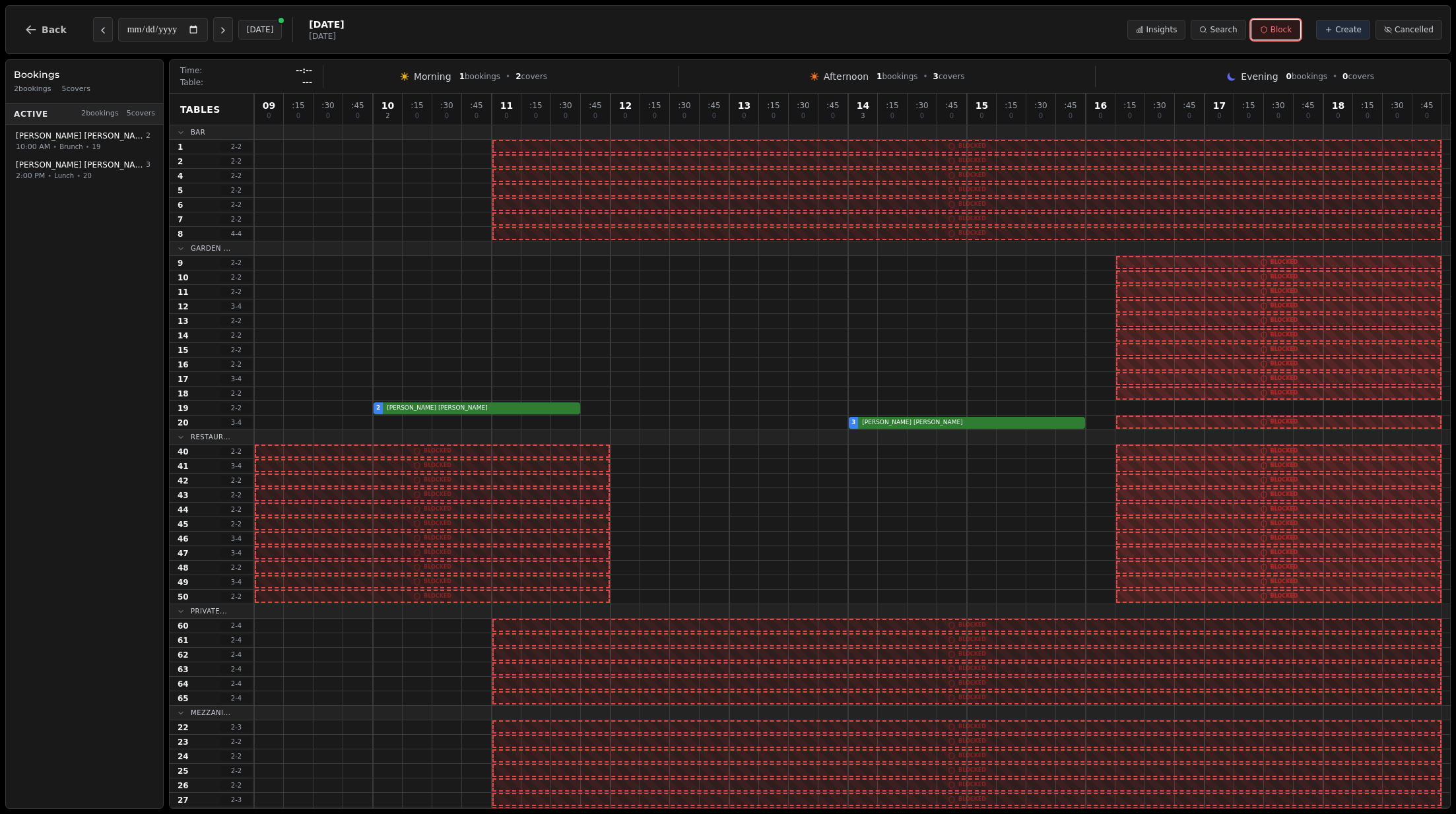
click at [1116, 27] on span "Block" at bounding box center [1281, 30] width 21 height 10
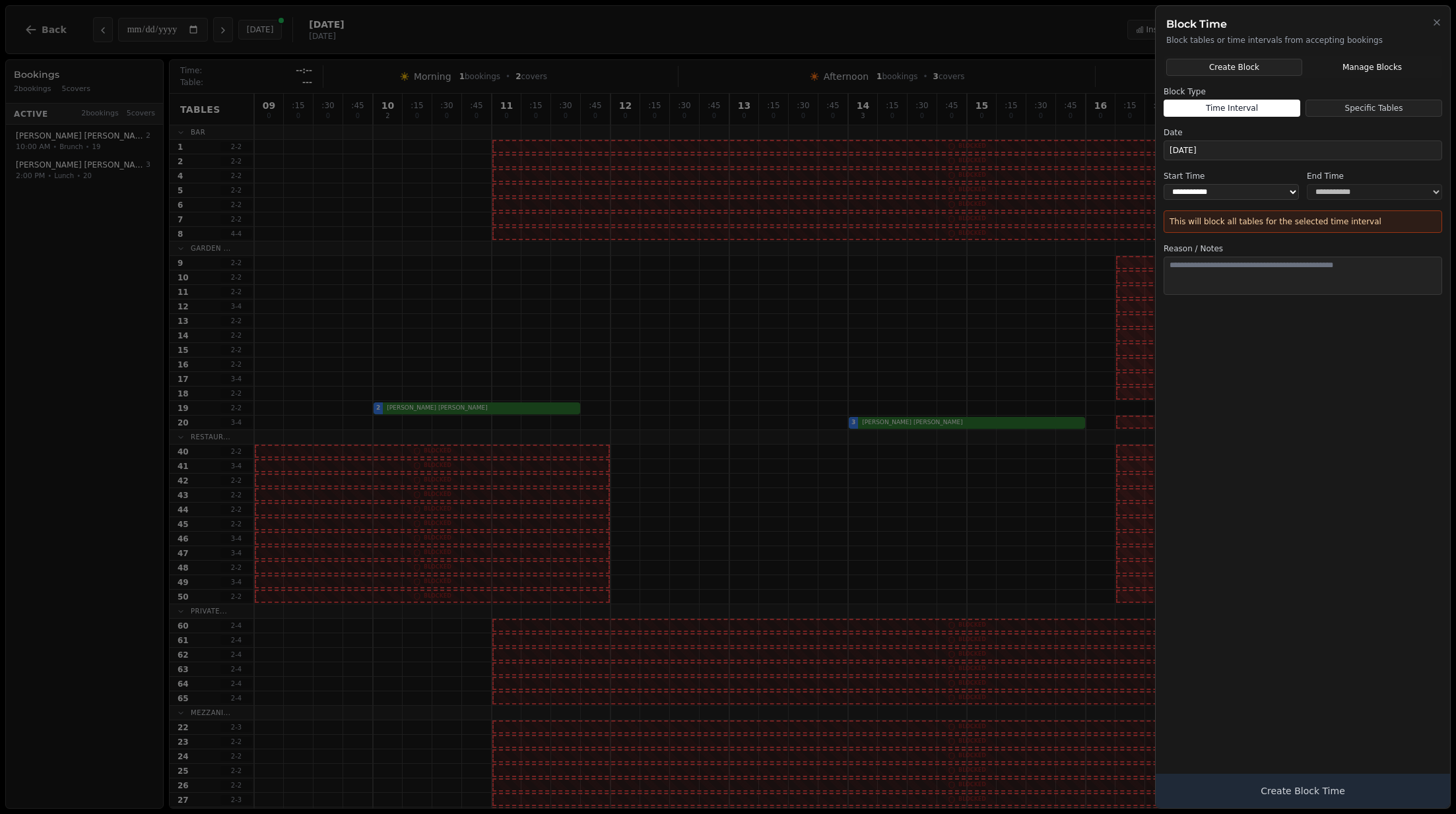
click at [1116, 65] on button "Manage Blocks" at bounding box center [1372, 68] width 134 height 17
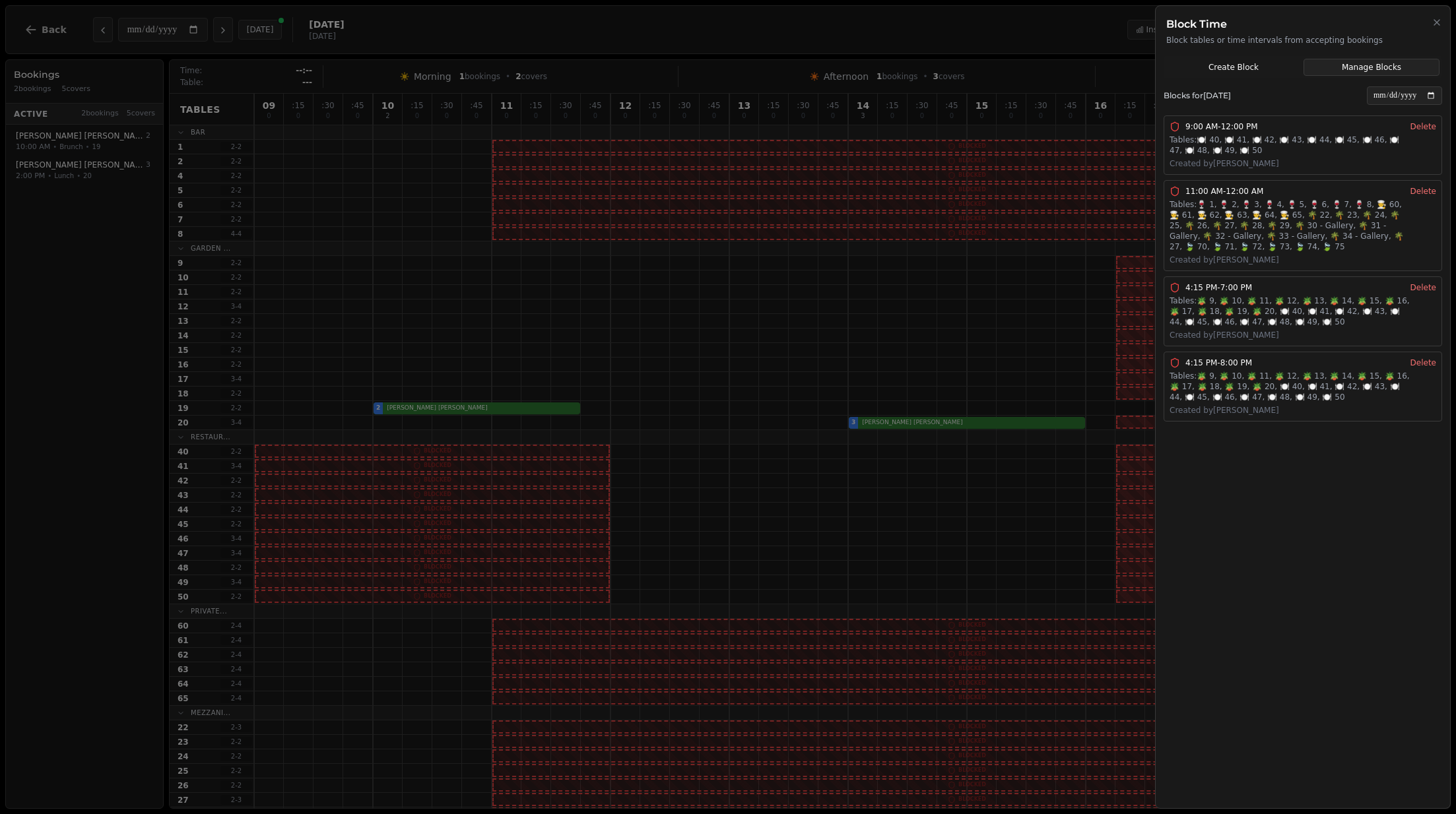
click at [1116, 64] on button "Create Block" at bounding box center [1234, 68] width 134 height 17
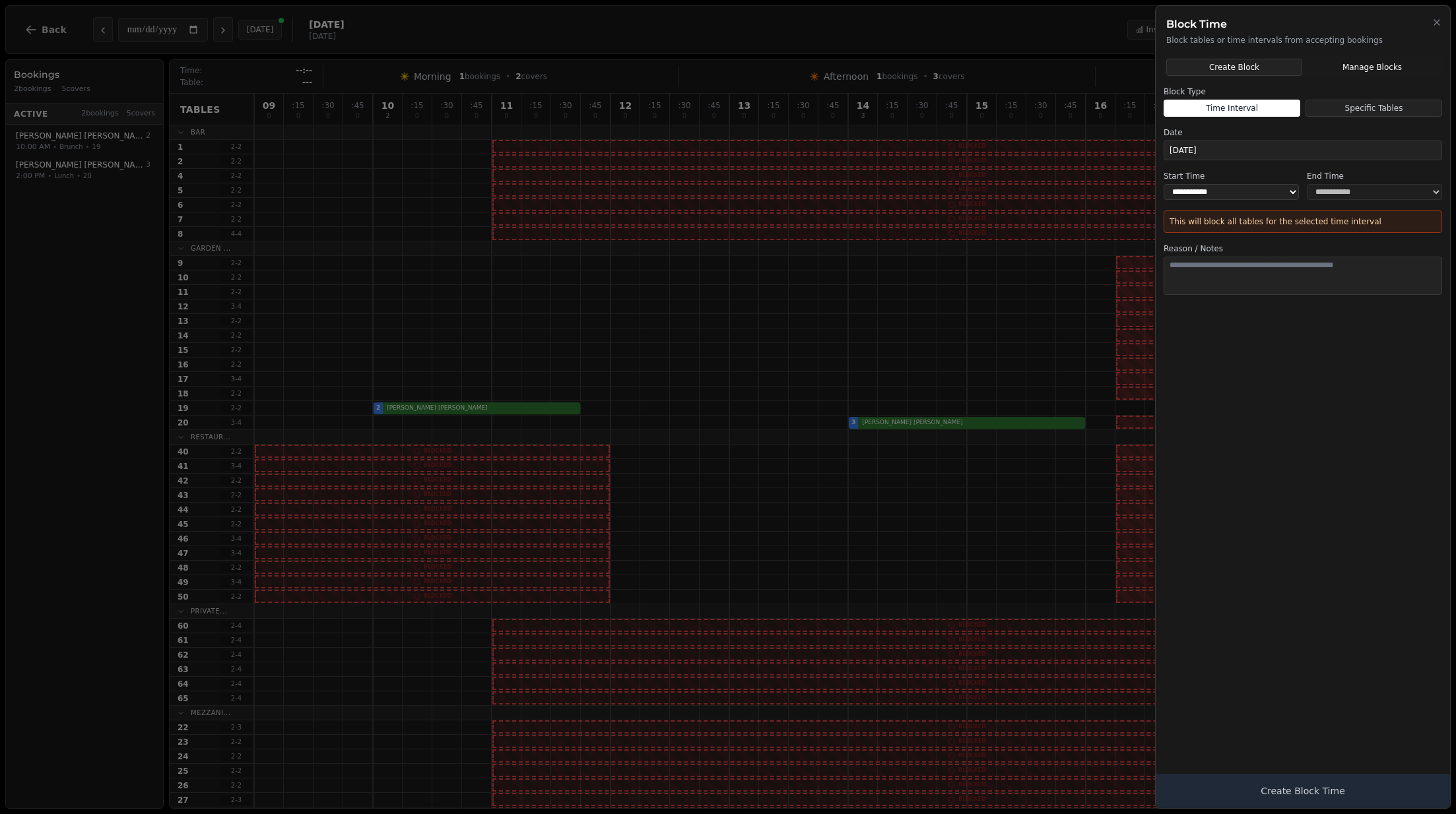
click at [1116, 65] on button "Manage Blocks" at bounding box center [1372, 68] width 134 height 17
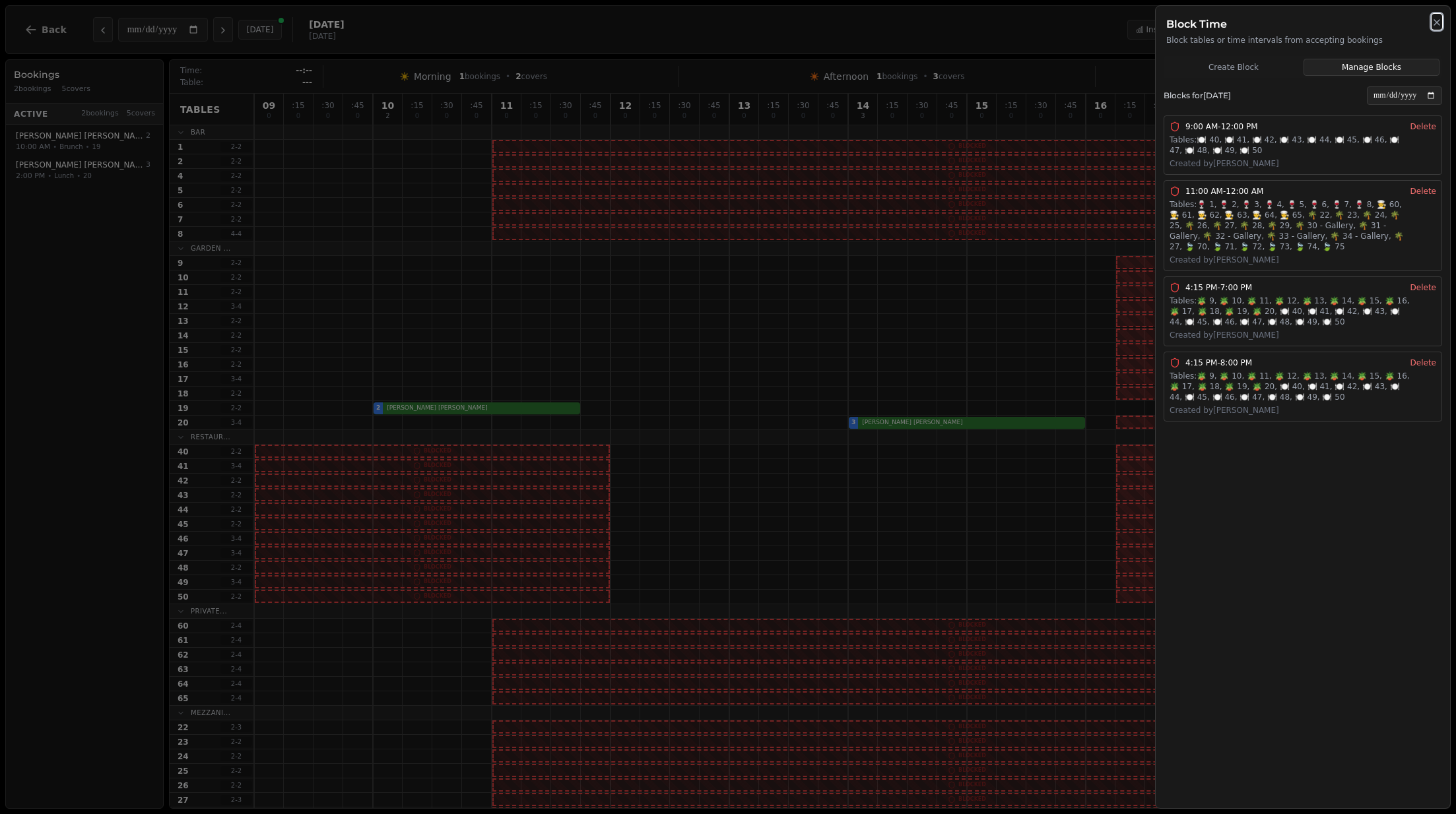
click at [1116, 22] on icon "button" at bounding box center [1437, 22] width 10 height 10
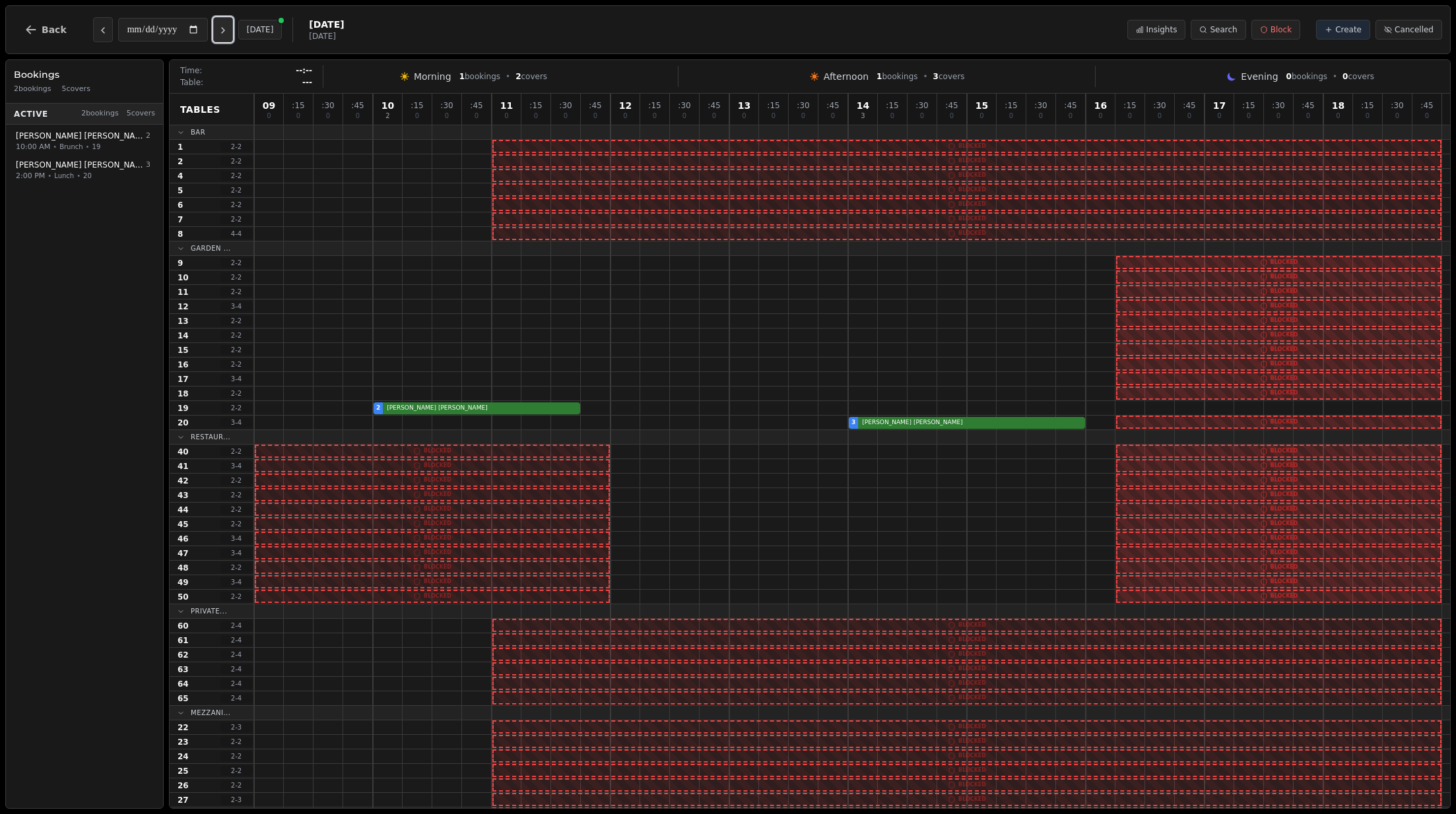
click at [223, 34] on icon "Next day" at bounding box center [223, 30] width 10 height 10
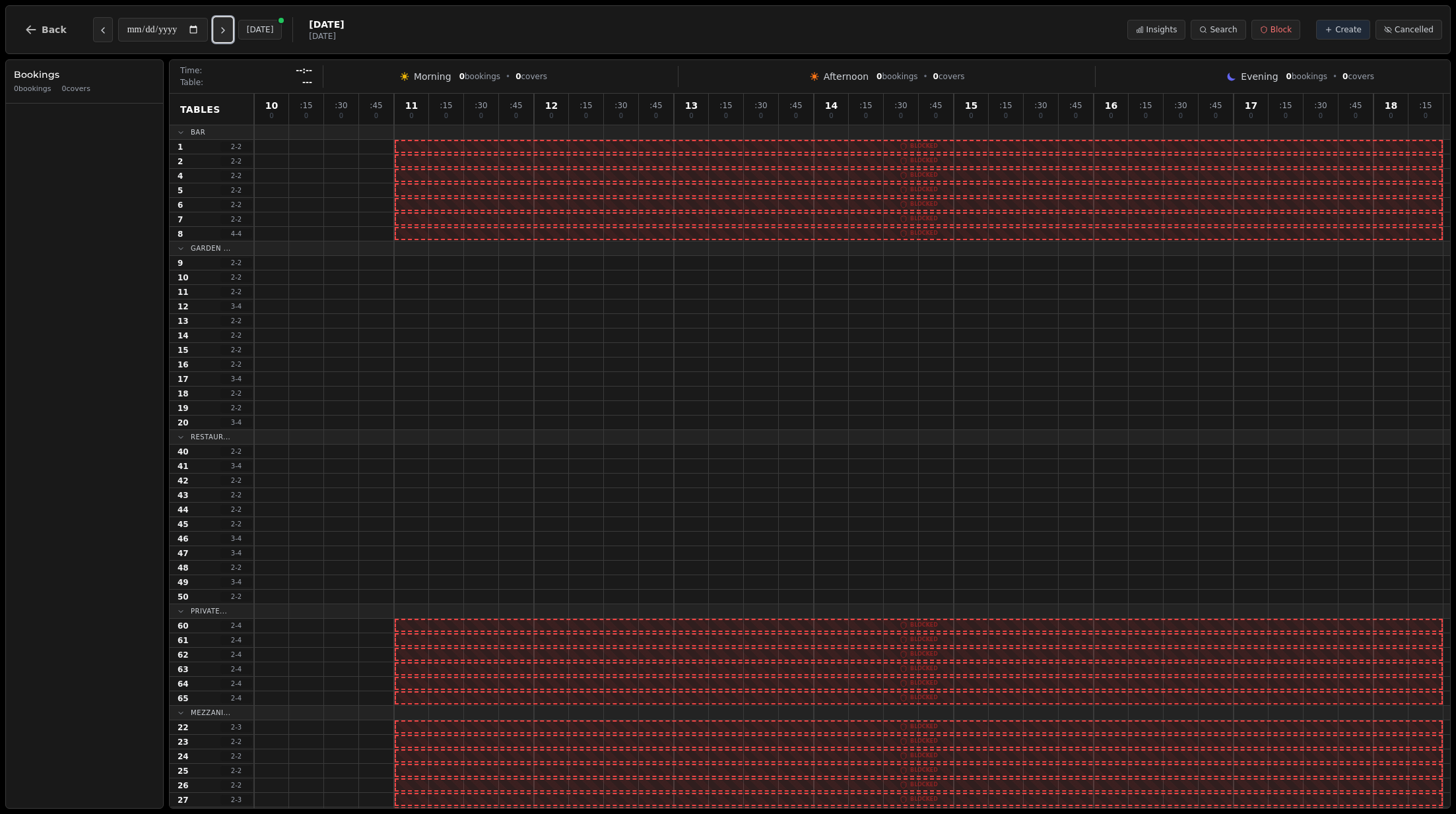
click at [223, 34] on icon "Next day" at bounding box center [223, 30] width 10 height 10
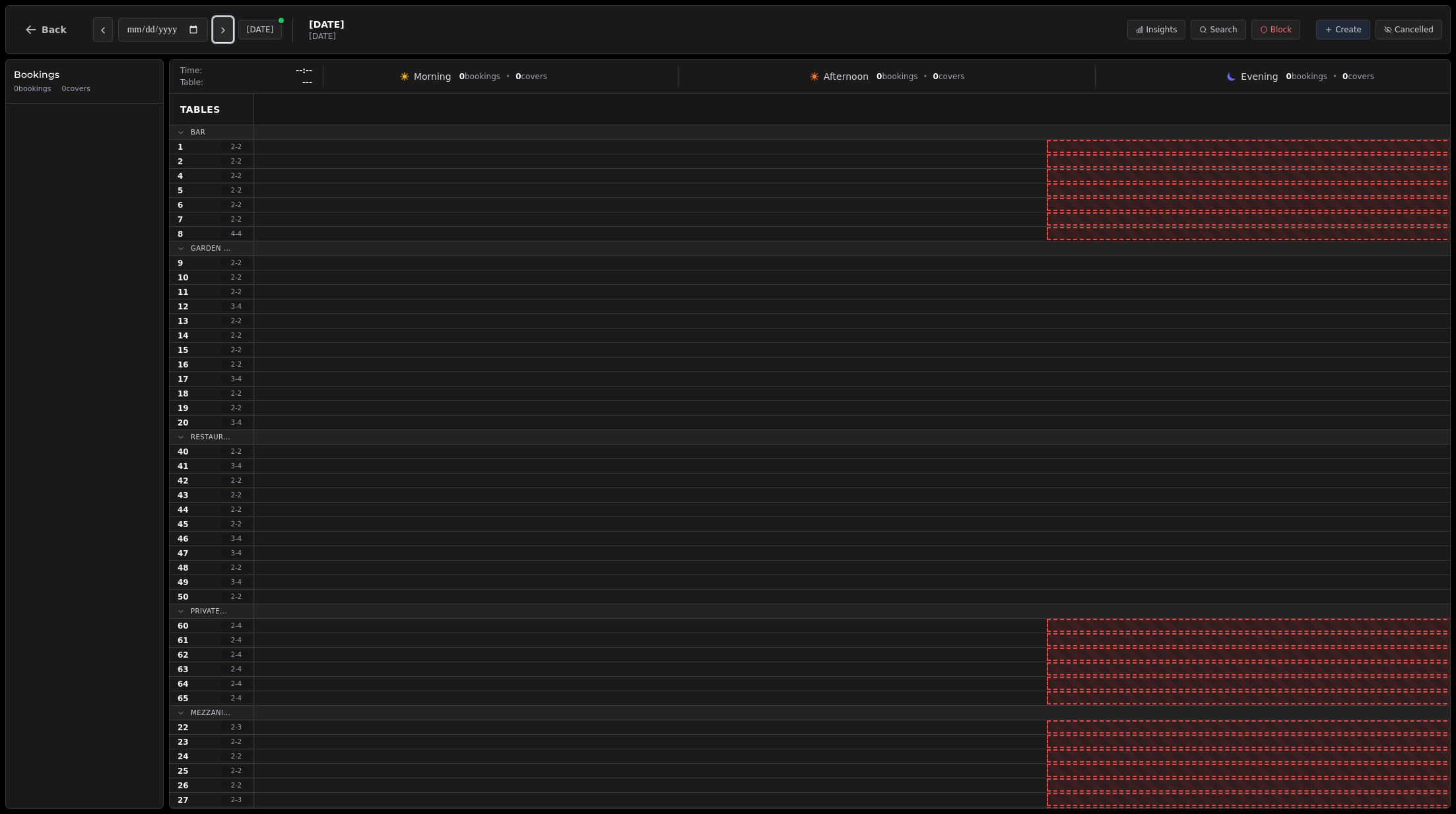
click at [223, 34] on icon "Next day" at bounding box center [223, 30] width 10 height 10
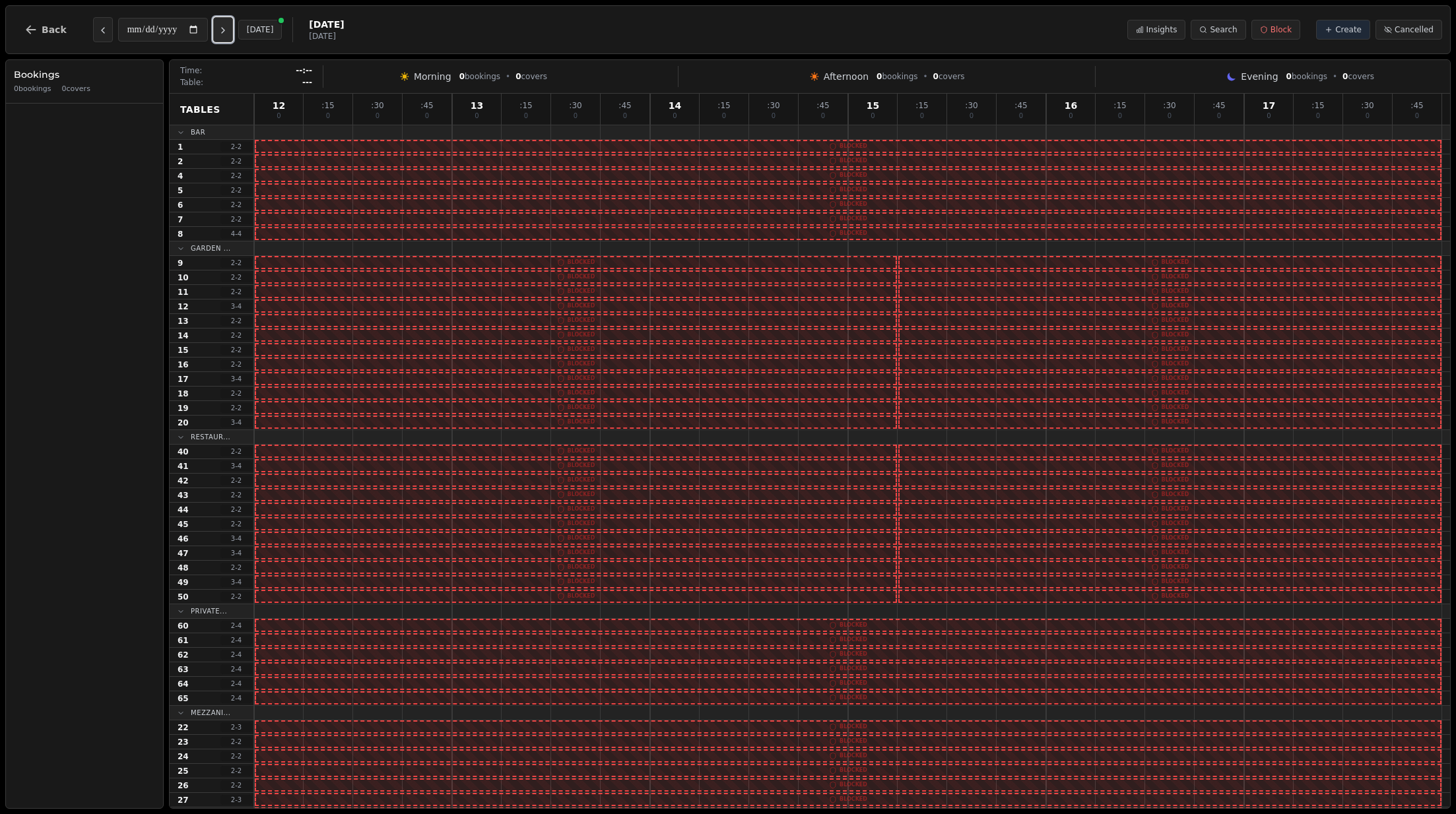
click at [223, 34] on icon "Next day" at bounding box center [223, 30] width 10 height 10
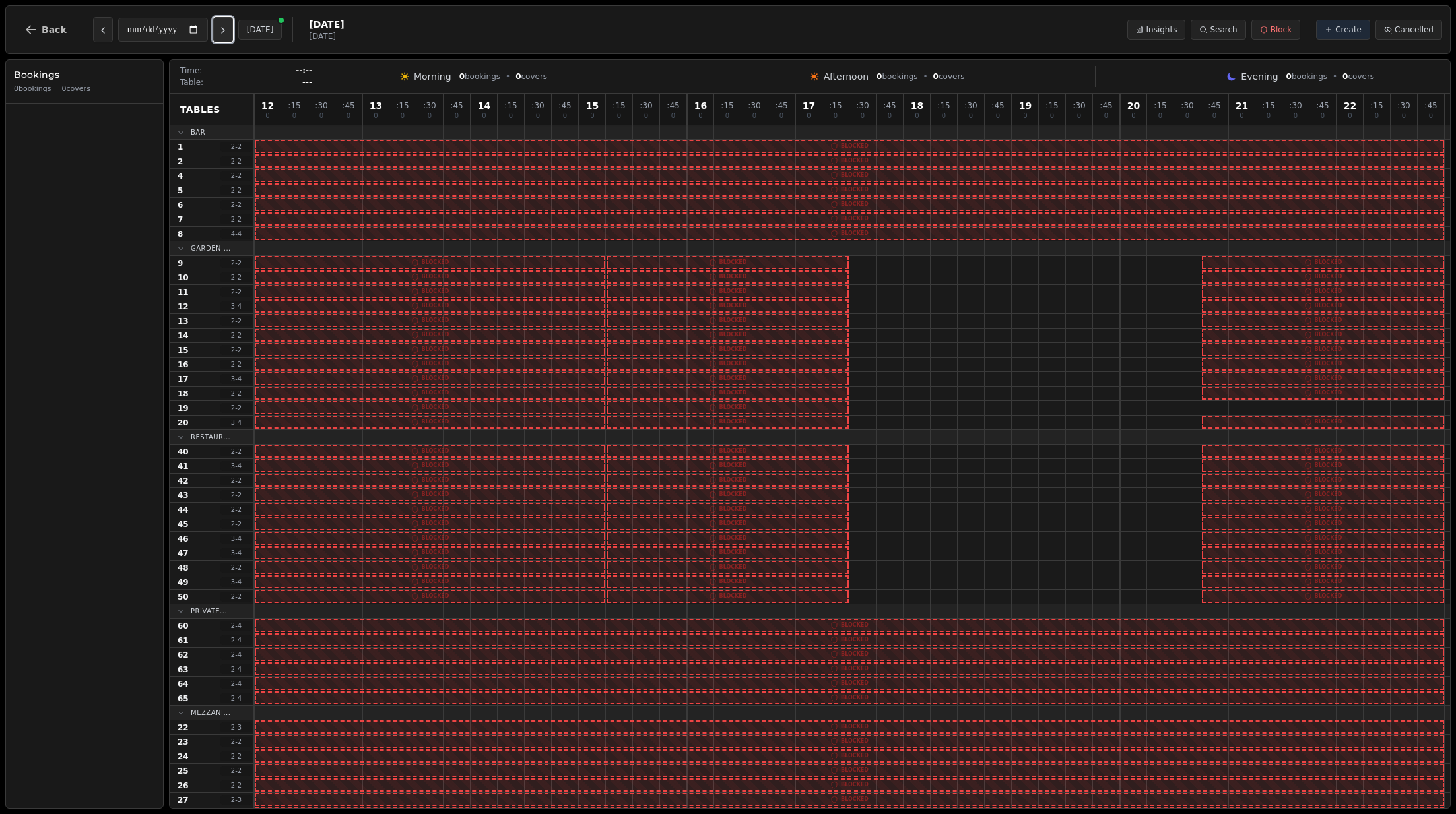
click at [223, 34] on icon "Next day" at bounding box center [223, 30] width 10 height 10
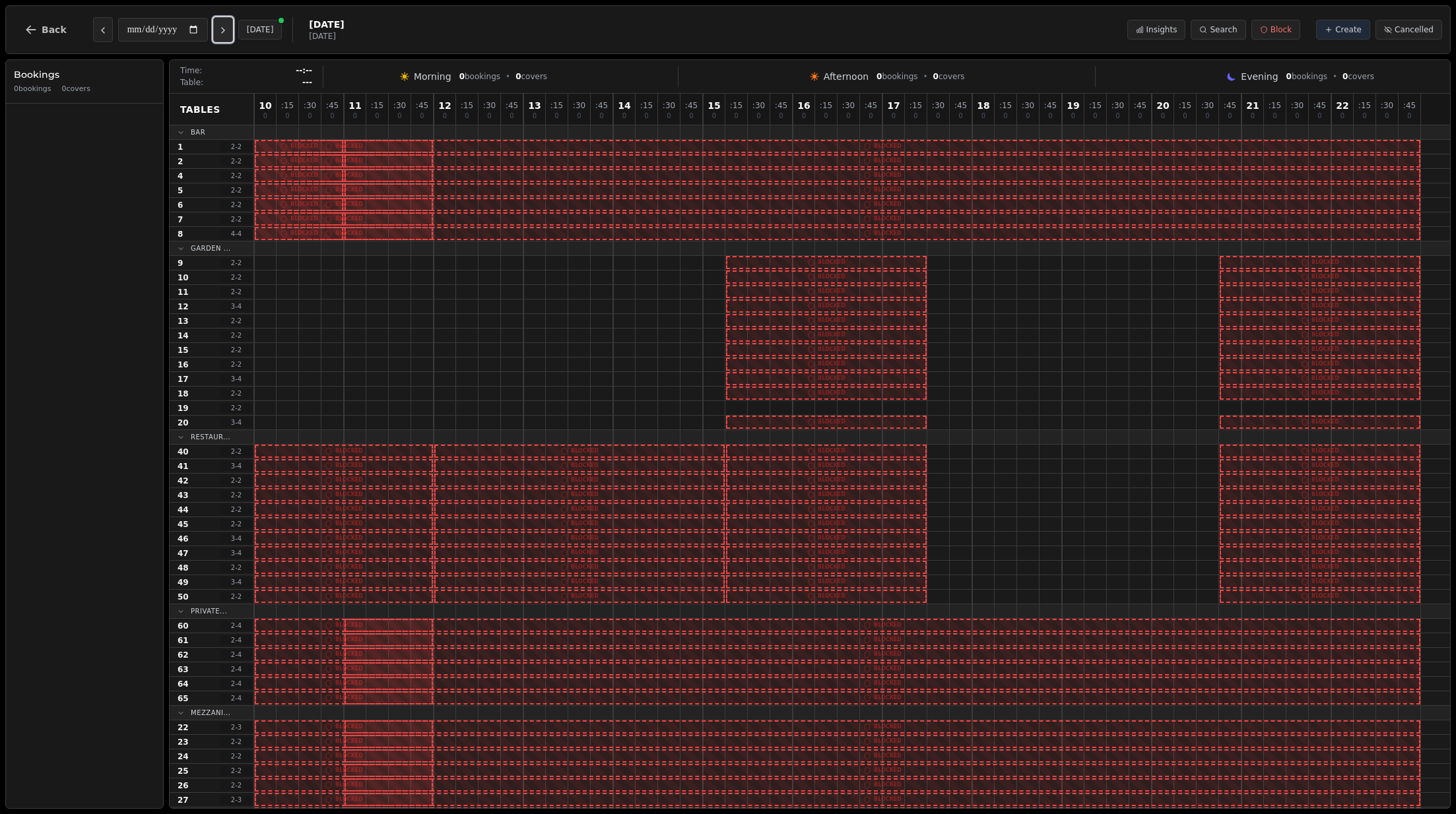
click at [223, 34] on icon "Next day" at bounding box center [223, 30] width 10 height 10
type input "**********"
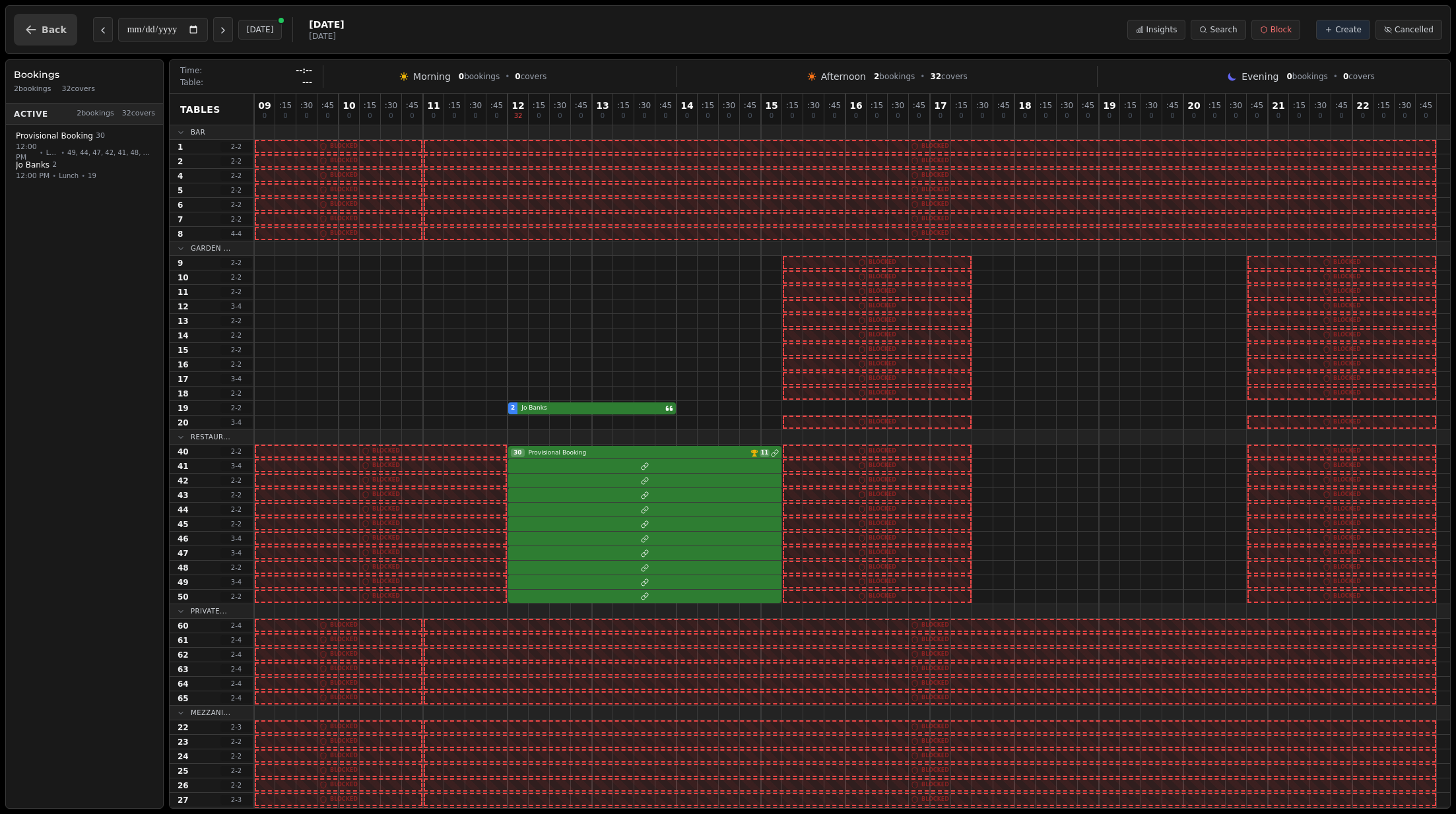
click at [25, 32] on icon "button" at bounding box center [31, 29] width 13 height 13
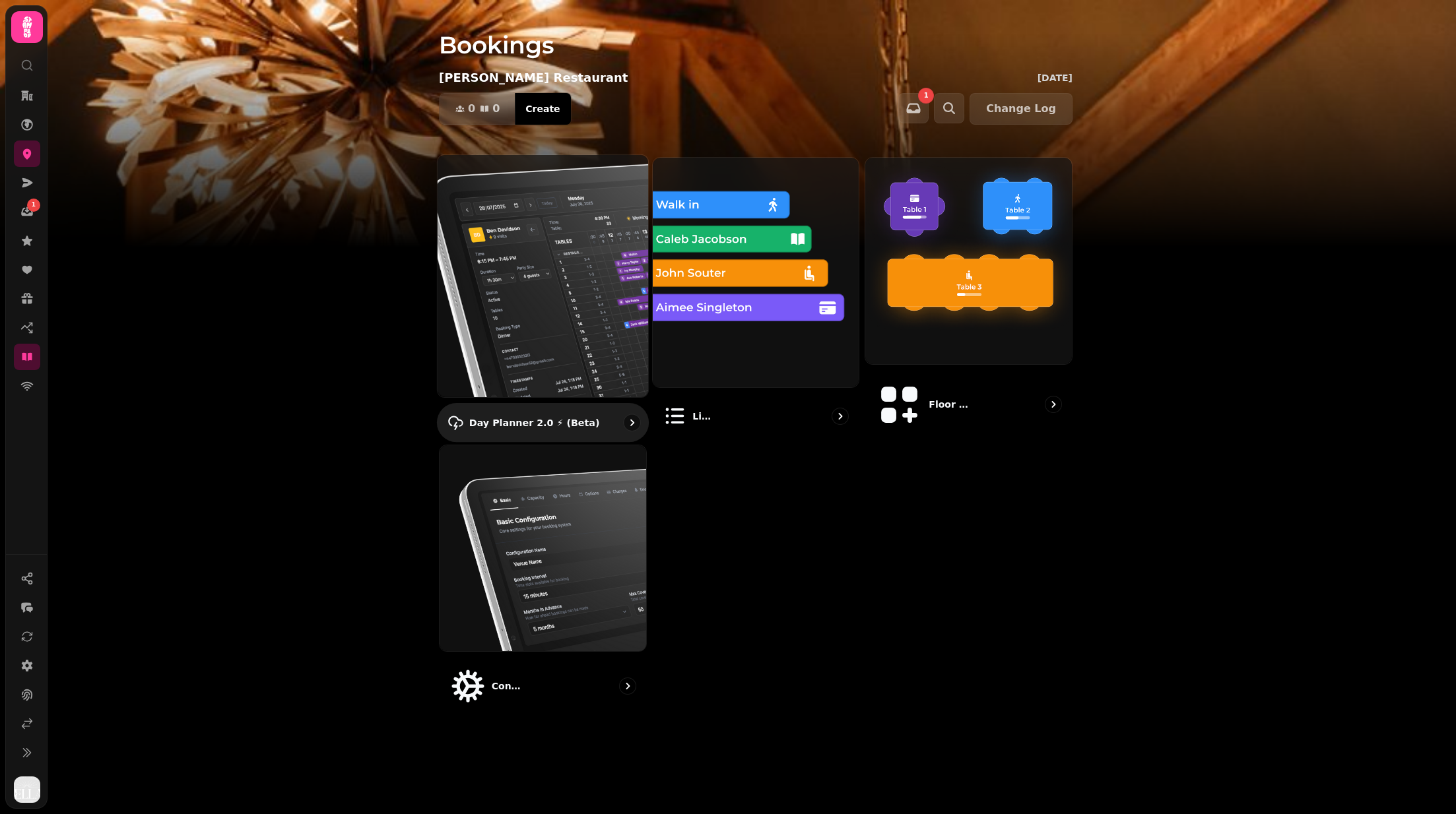
click at [532, 247] on img at bounding box center [542, 276] width 232 height 267
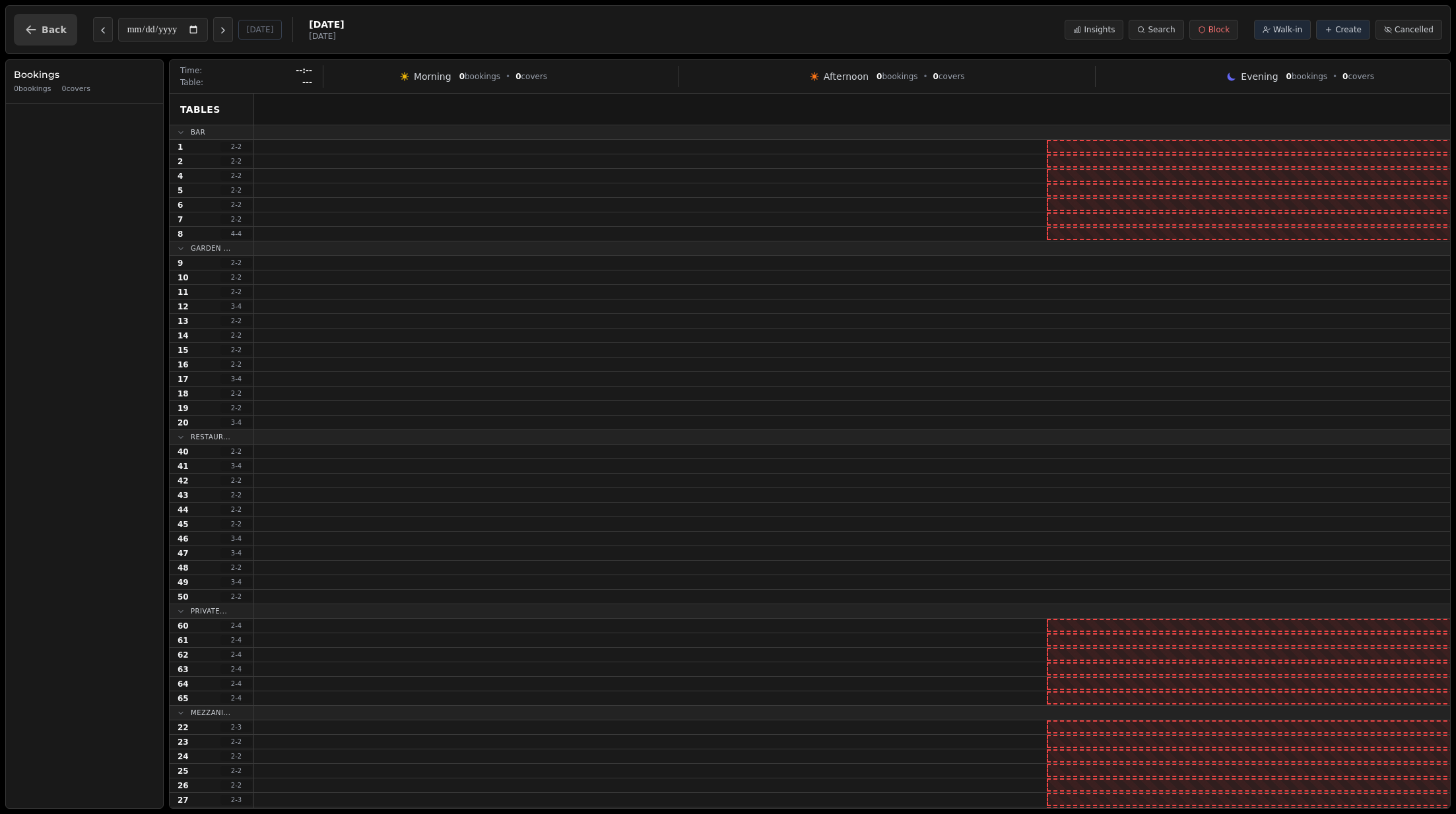
click at [53, 26] on span "Back" at bounding box center [54, 29] width 25 height 9
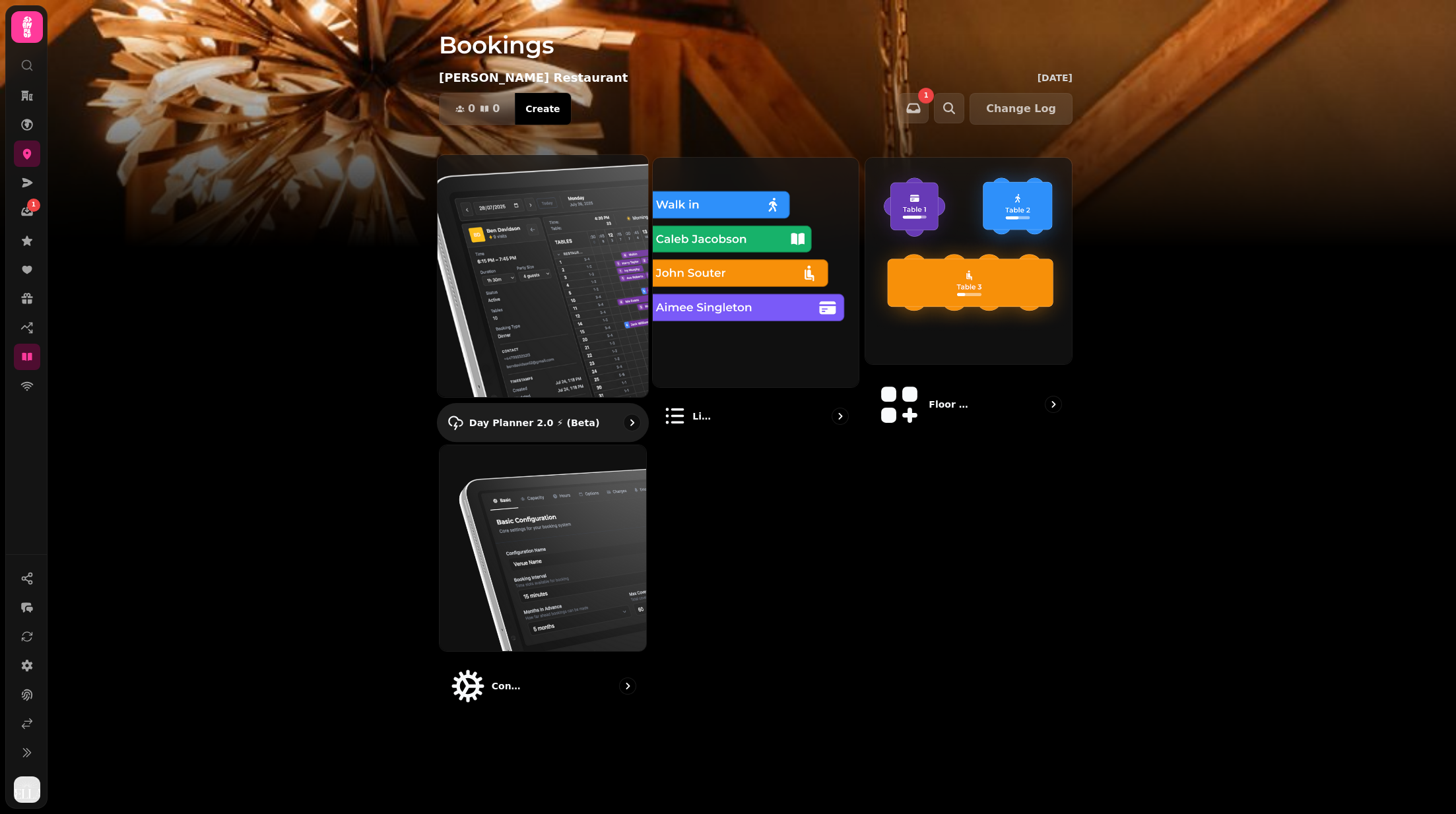
click at [599, 285] on img at bounding box center [542, 276] width 232 height 267
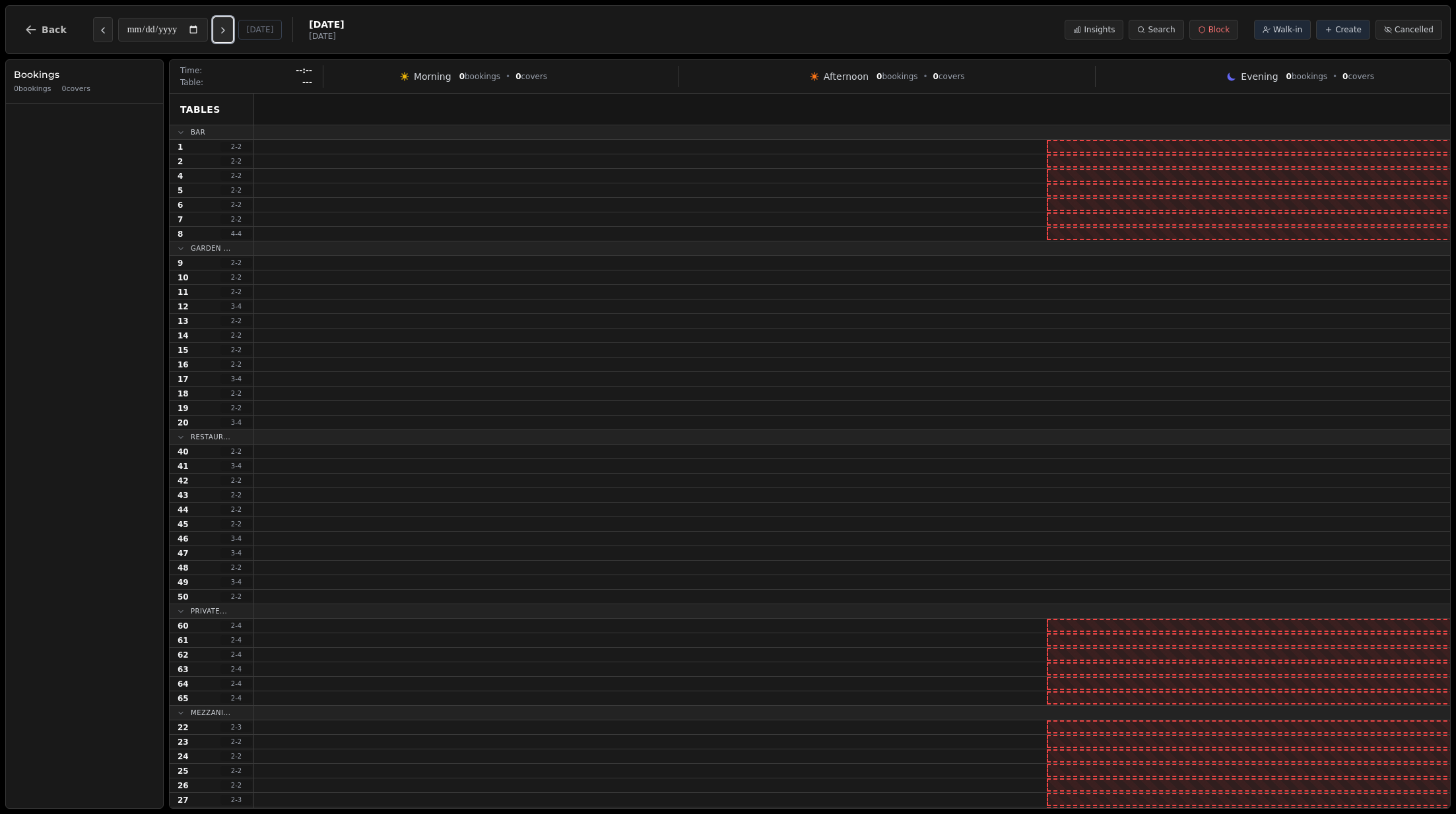
click at [222, 30] on button "Next day" at bounding box center [222, 29] width 20 height 25
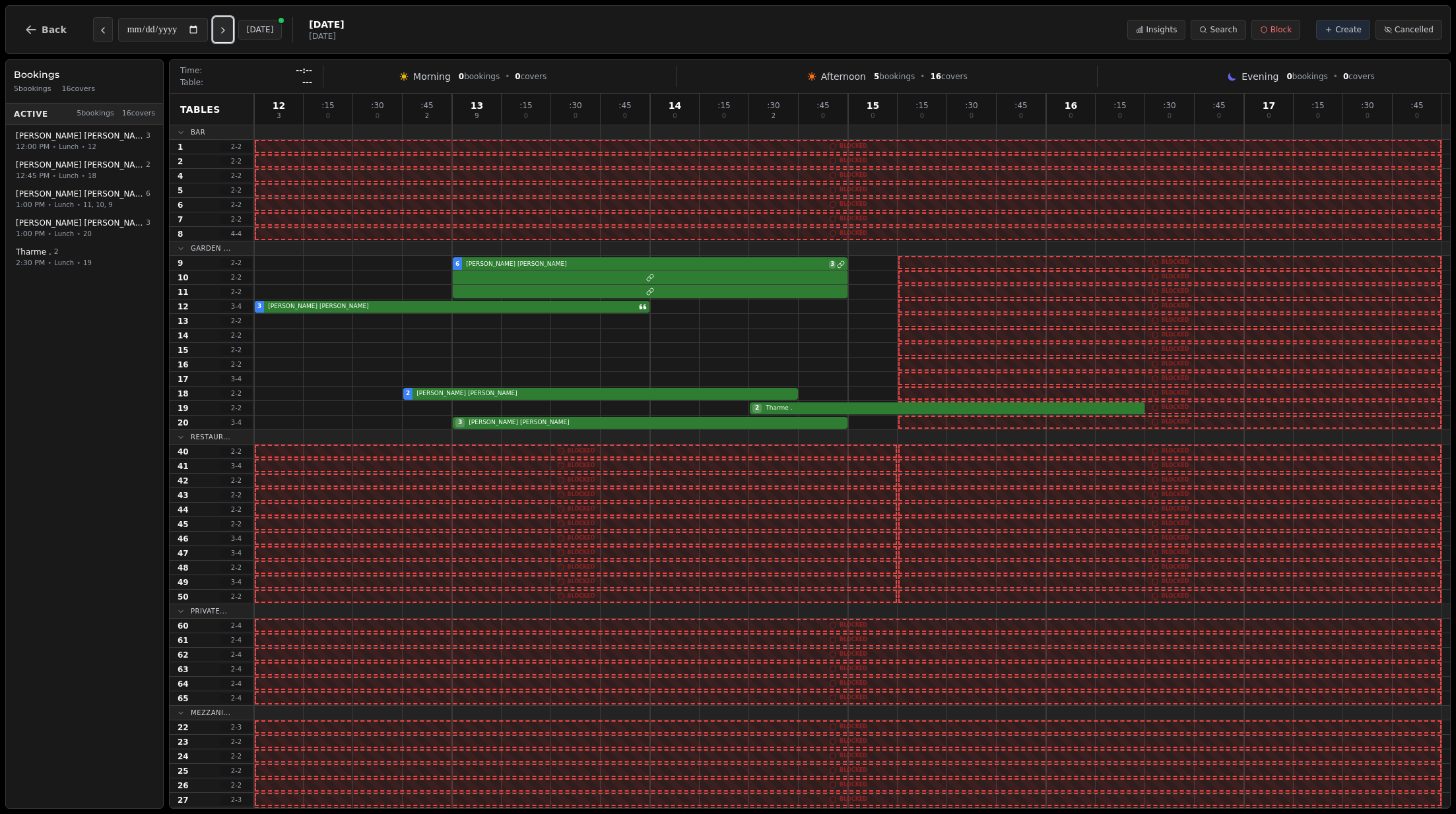
click at [222, 30] on button "Next day" at bounding box center [222, 29] width 20 height 25
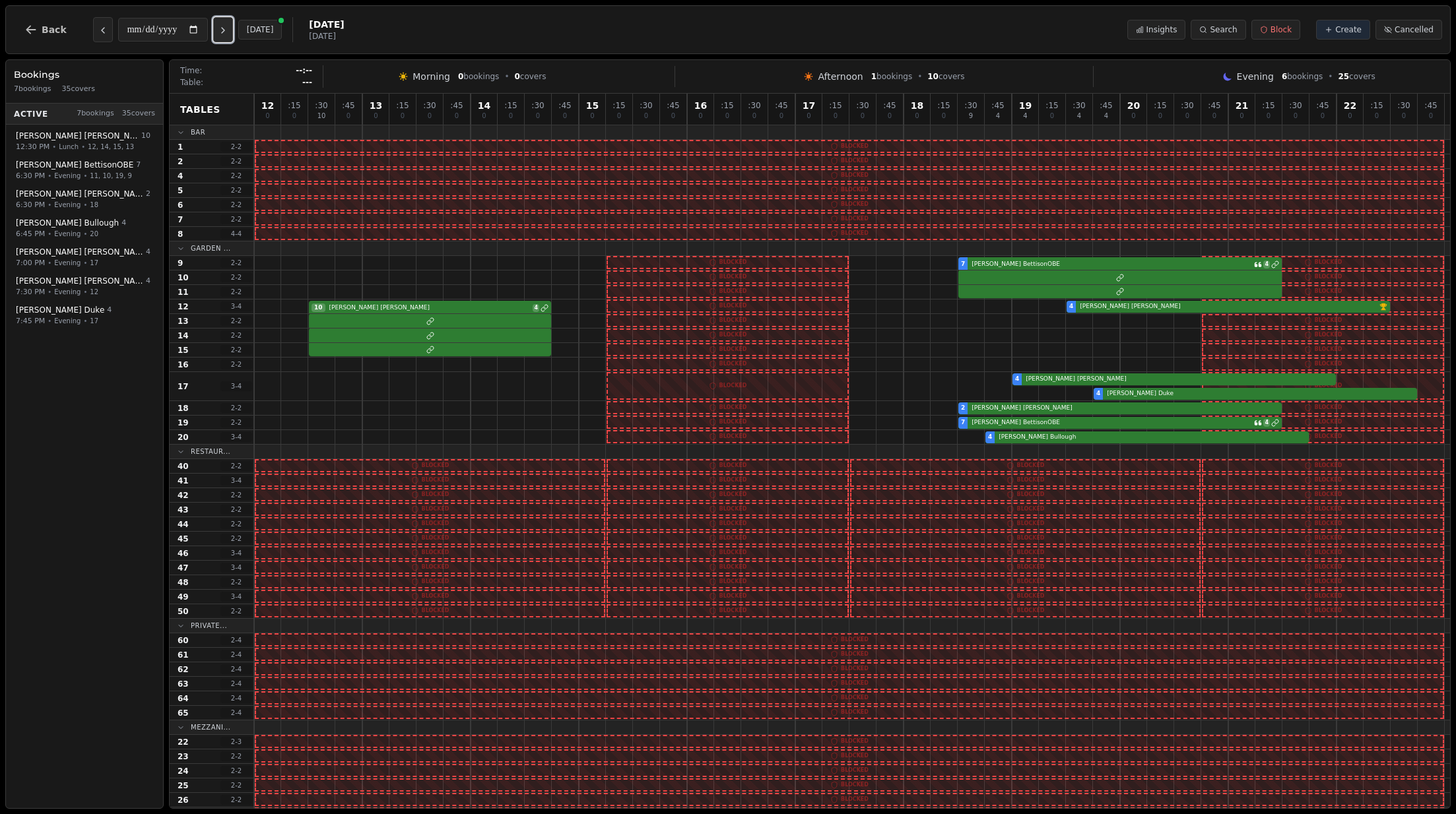
click at [222, 30] on button "Next day" at bounding box center [222, 29] width 20 height 25
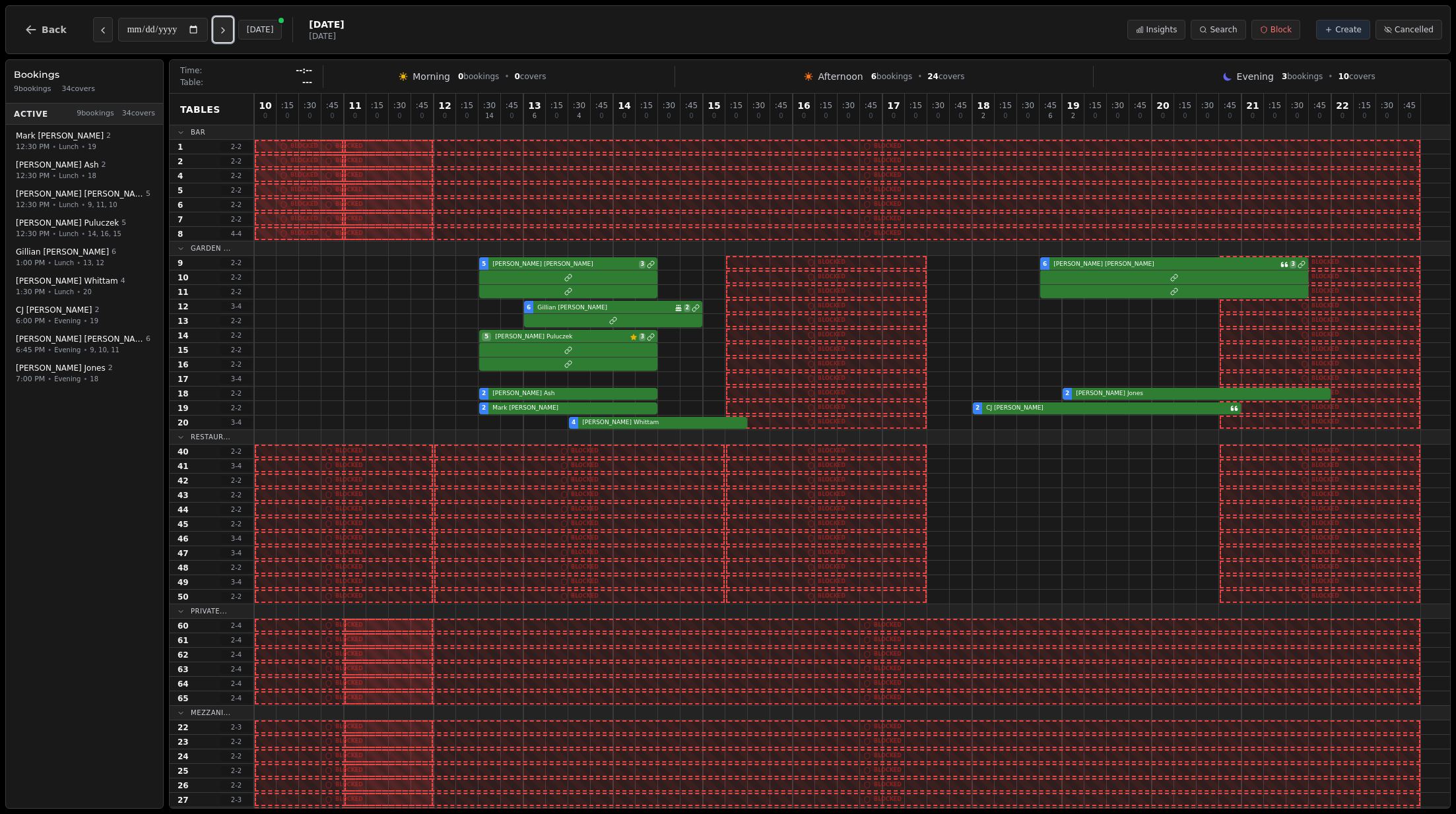
click at [222, 30] on button "Next day" at bounding box center [222, 29] width 20 height 25
type input "**********"
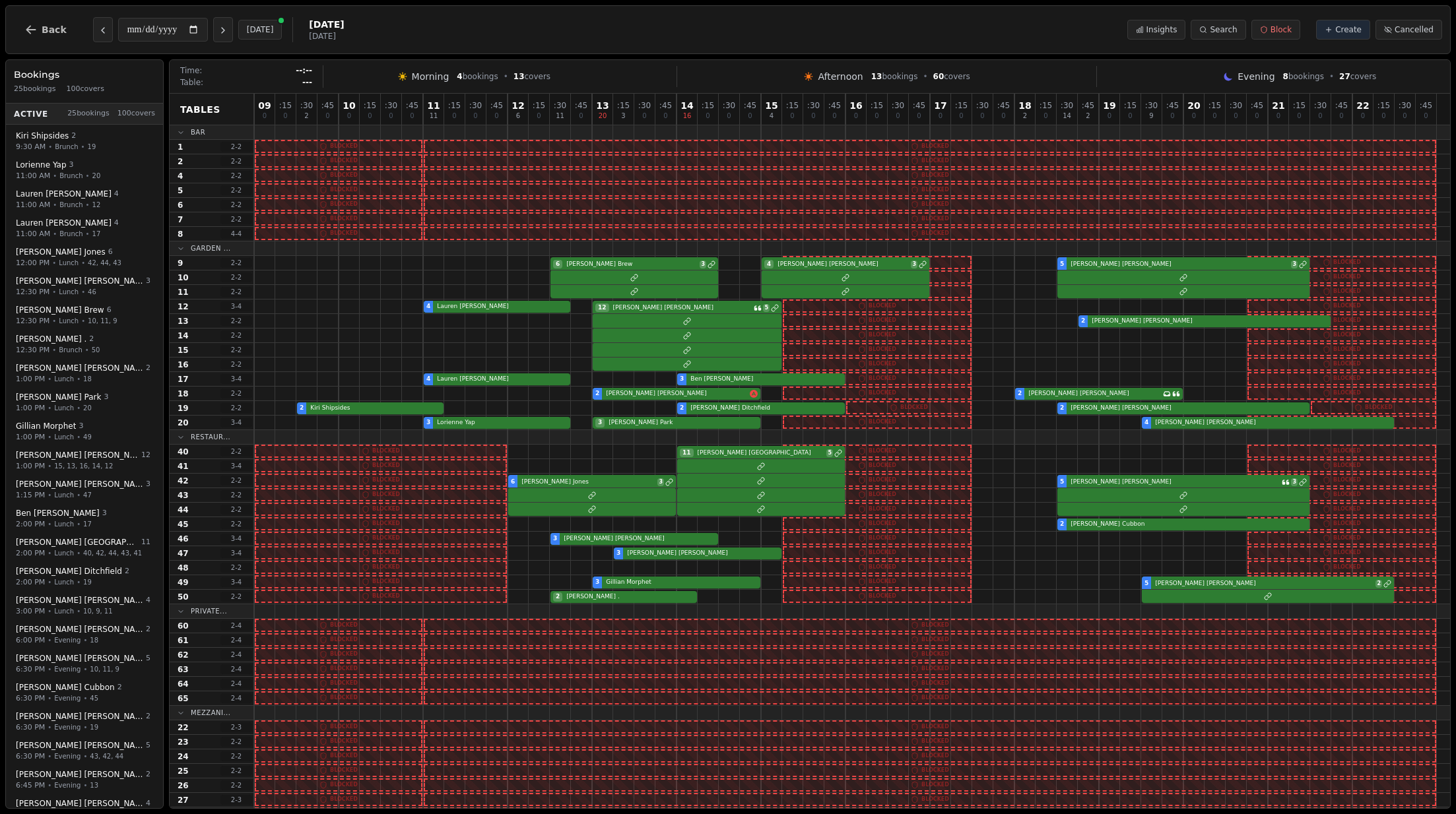
click at [56, 30] on span "Back" at bounding box center [54, 29] width 25 height 9
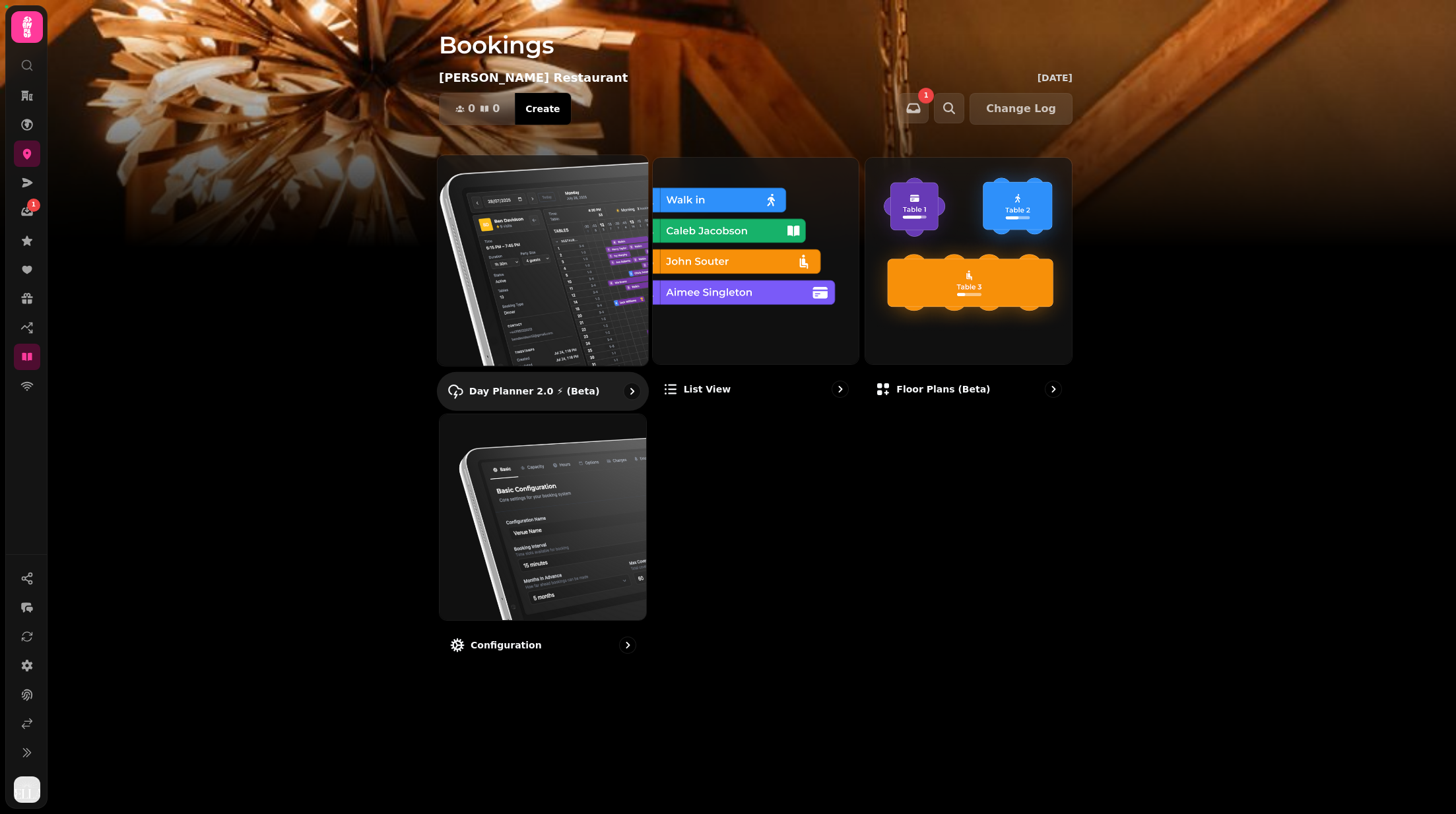
click at [515, 284] on img at bounding box center [542, 260] width 232 height 232
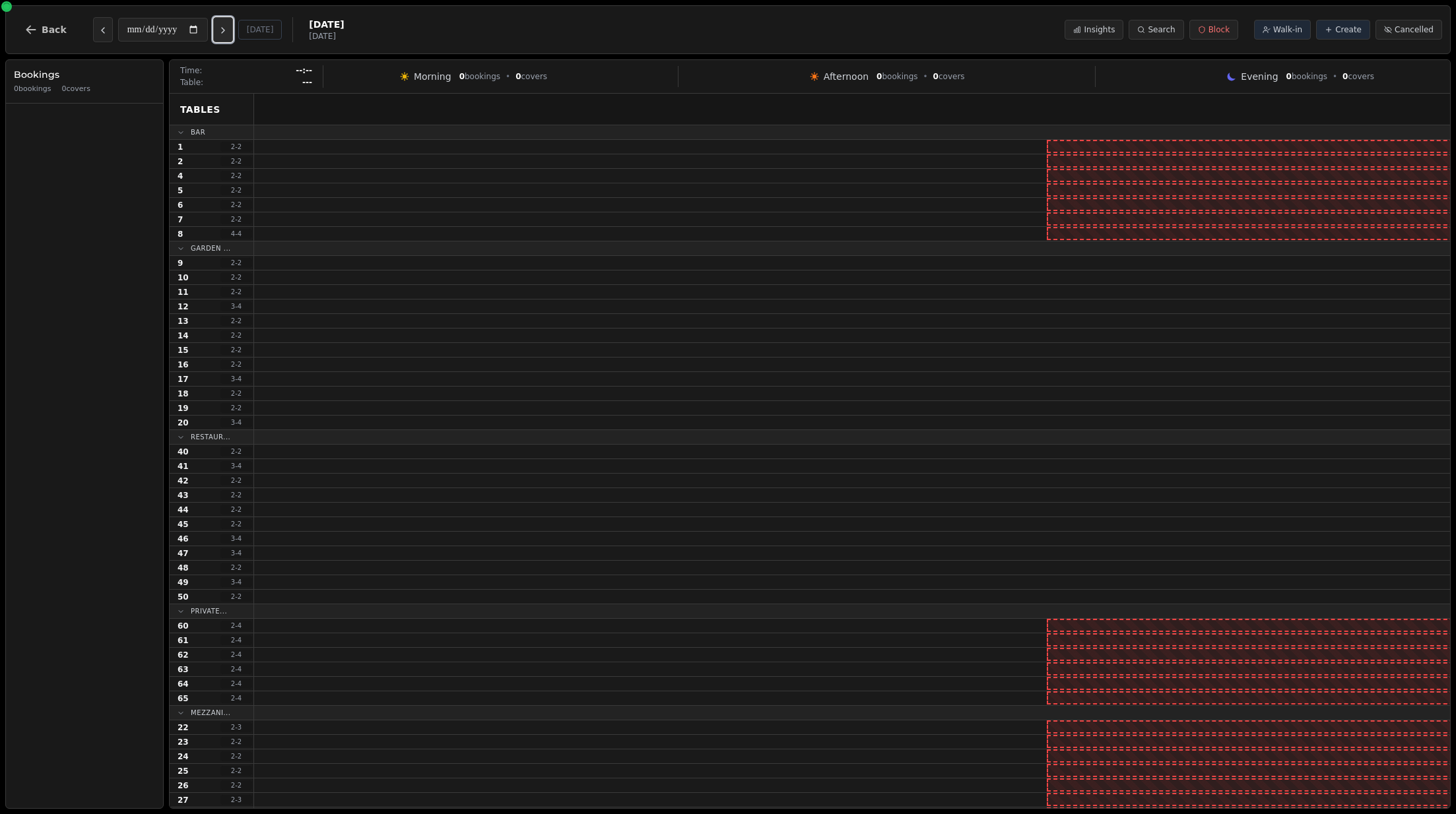
click at [233, 40] on button "Next day" at bounding box center [222, 29] width 20 height 25
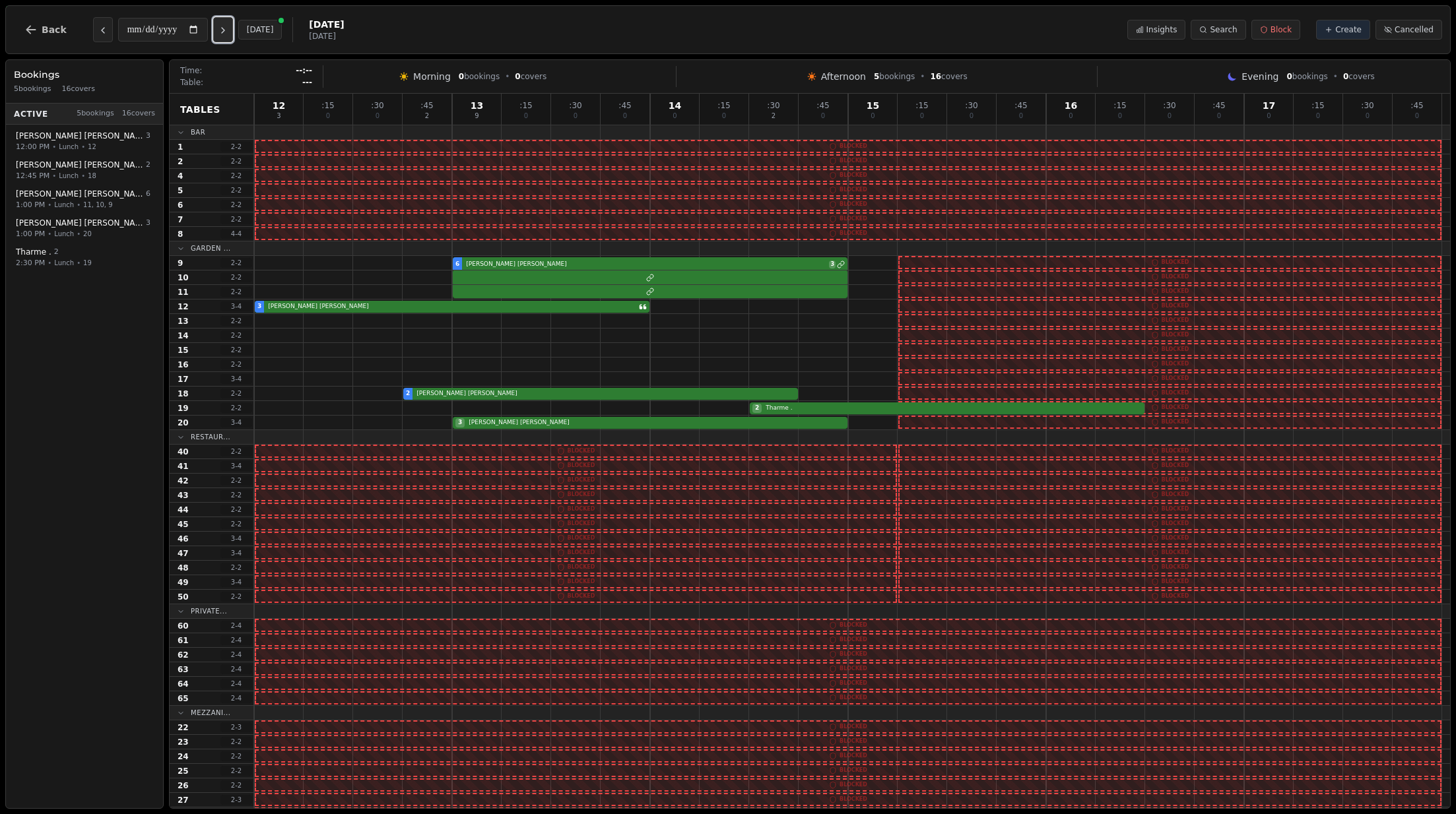
click at [233, 39] on button "Next day" at bounding box center [222, 29] width 20 height 25
type input "**********"
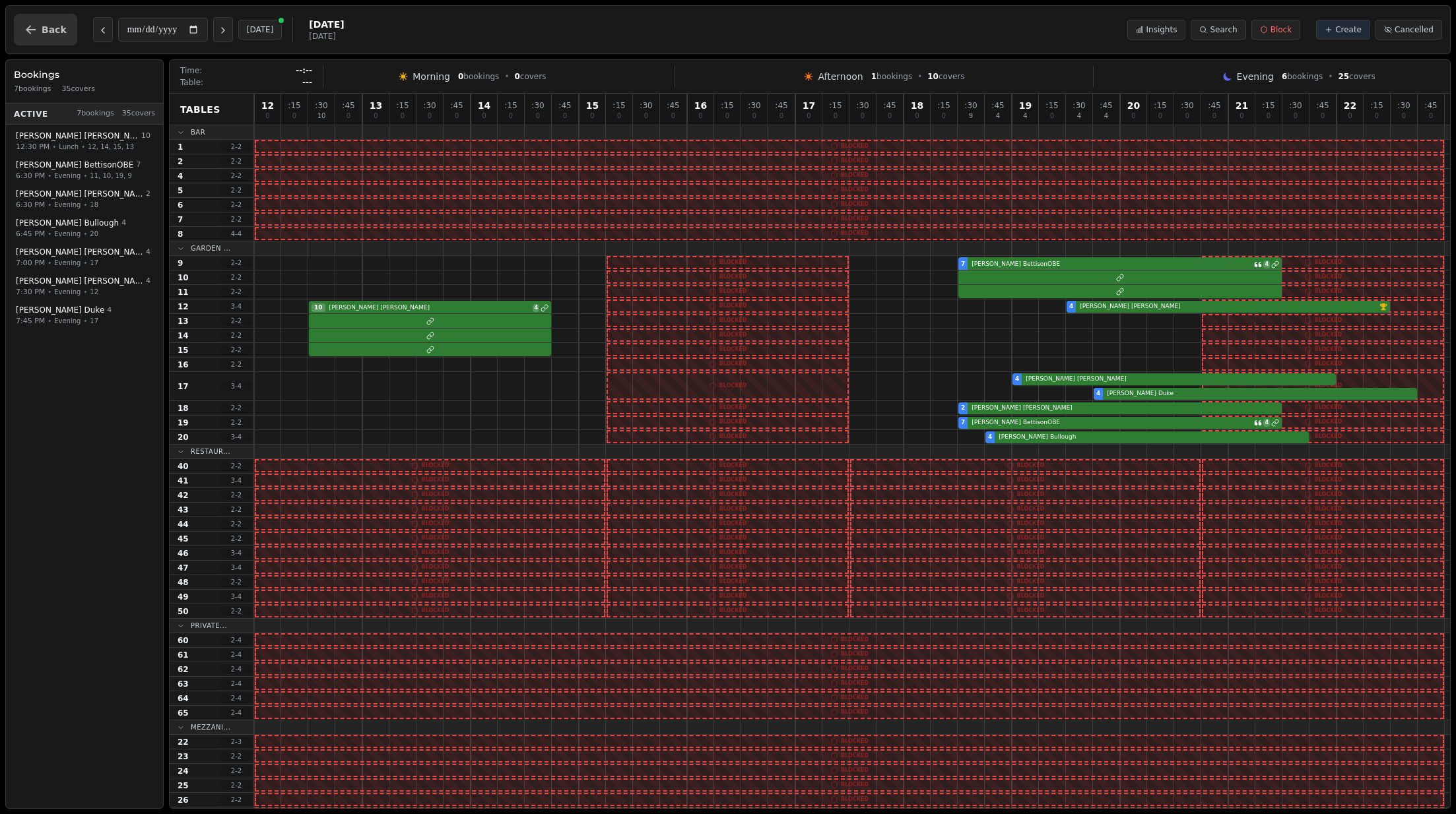
click at [71, 25] on button "Back" at bounding box center [45, 29] width 63 height 32
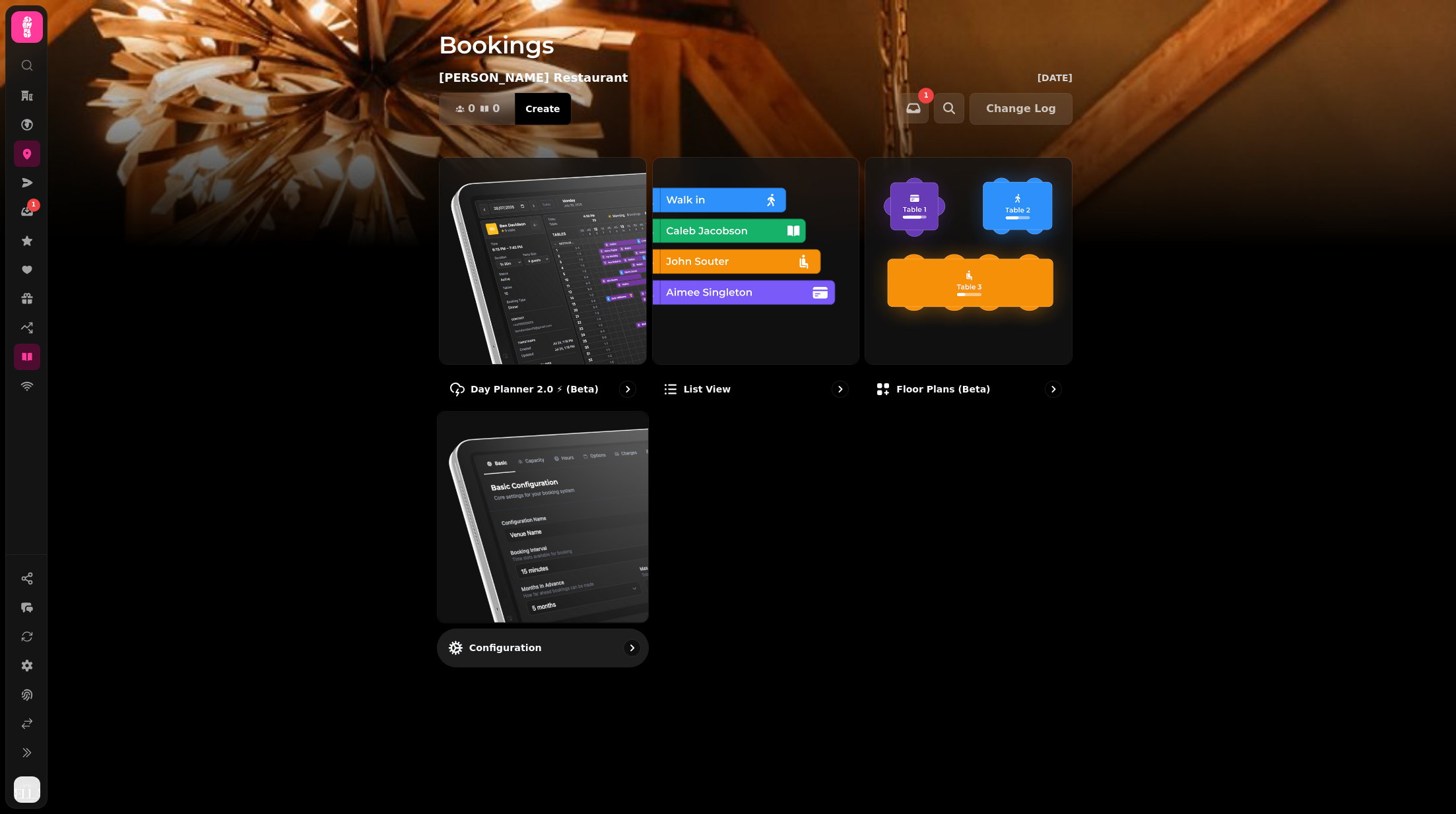
click at [555, 459] on img at bounding box center [542, 516] width 232 height 232
select select "**********"
select select "*"
select select "**"
select select "*"
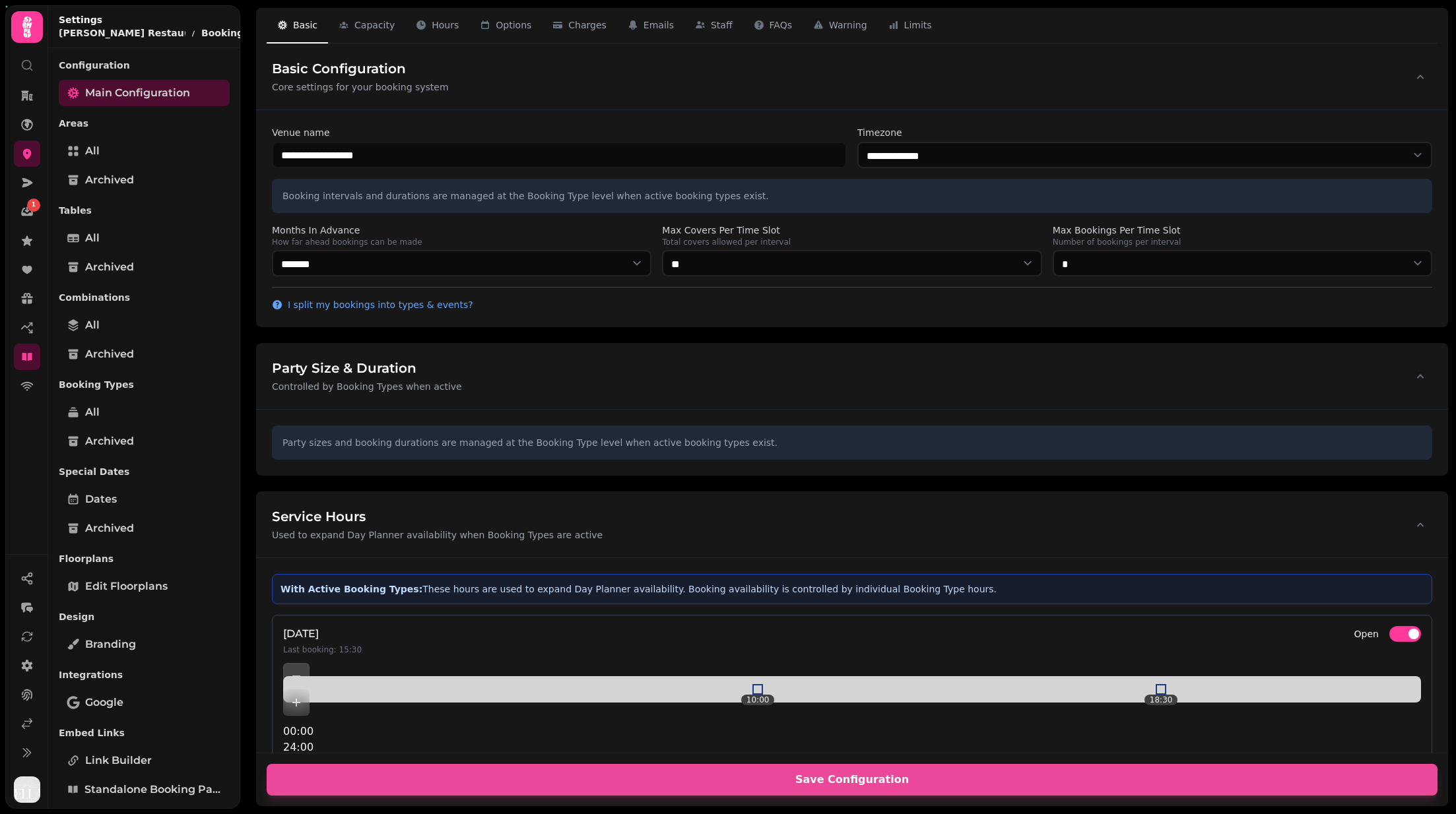
select select "**********"
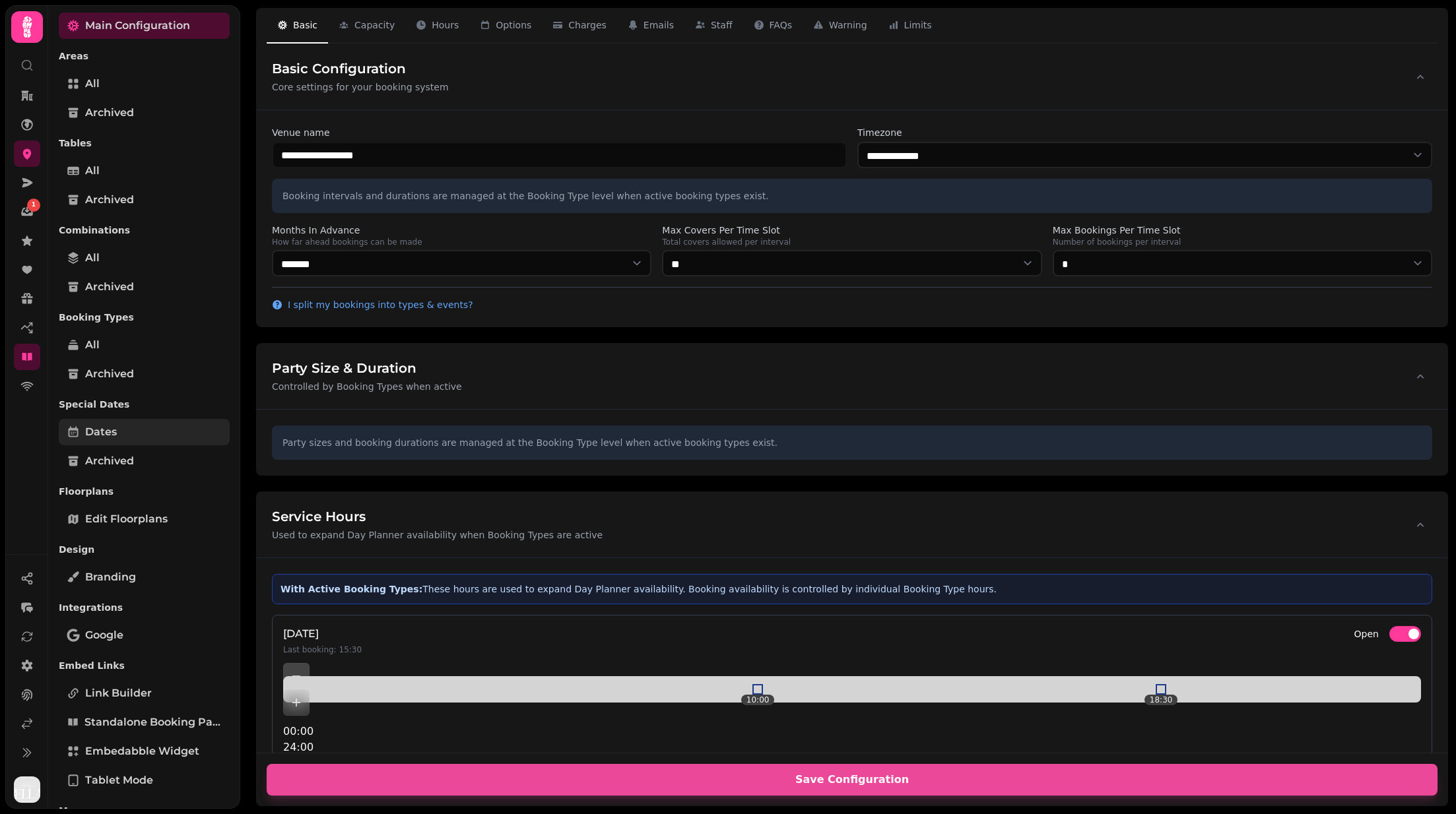
scroll to position [163, 0]
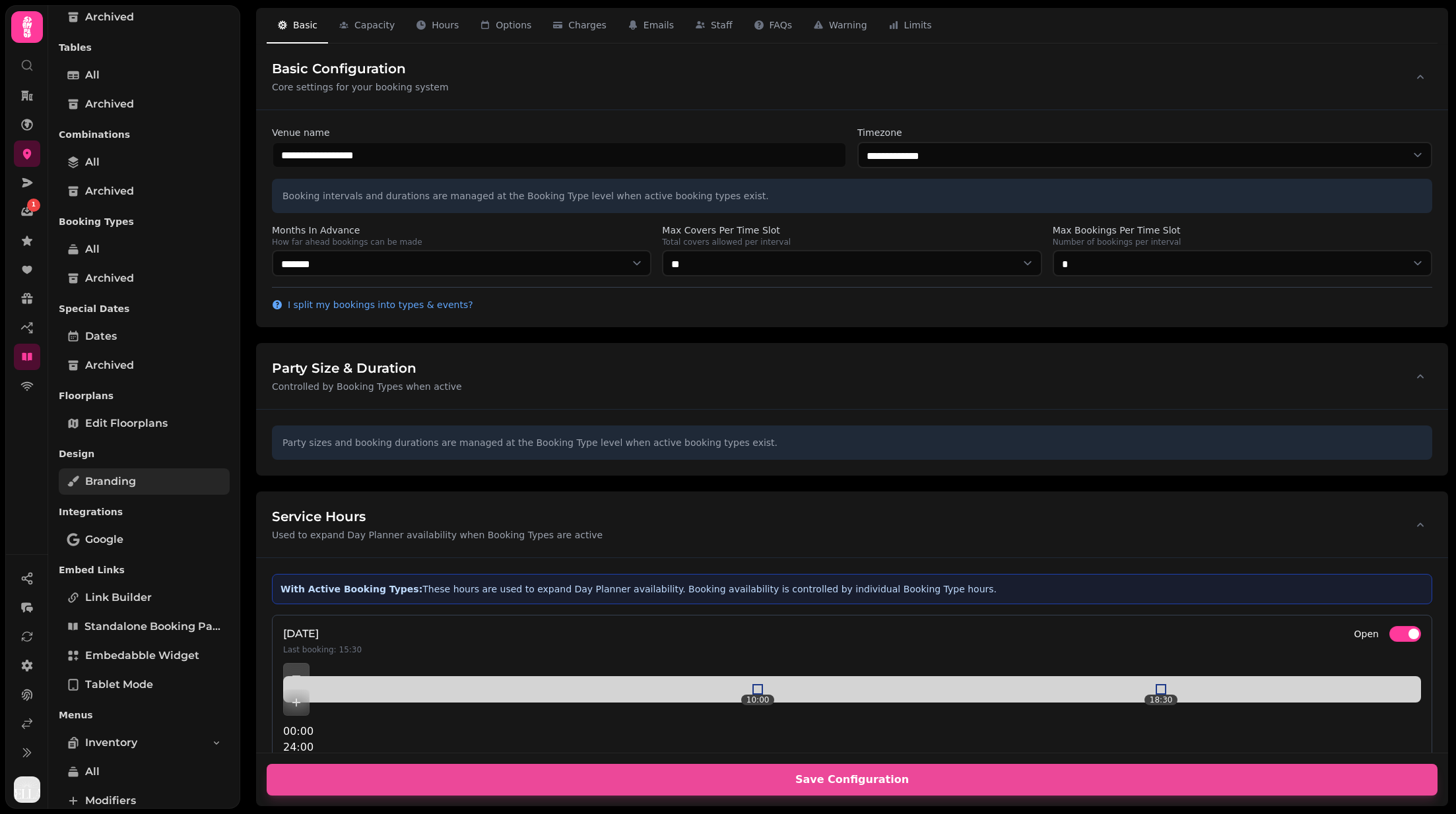
click at [127, 478] on span "Branding" at bounding box center [110, 481] width 50 height 16
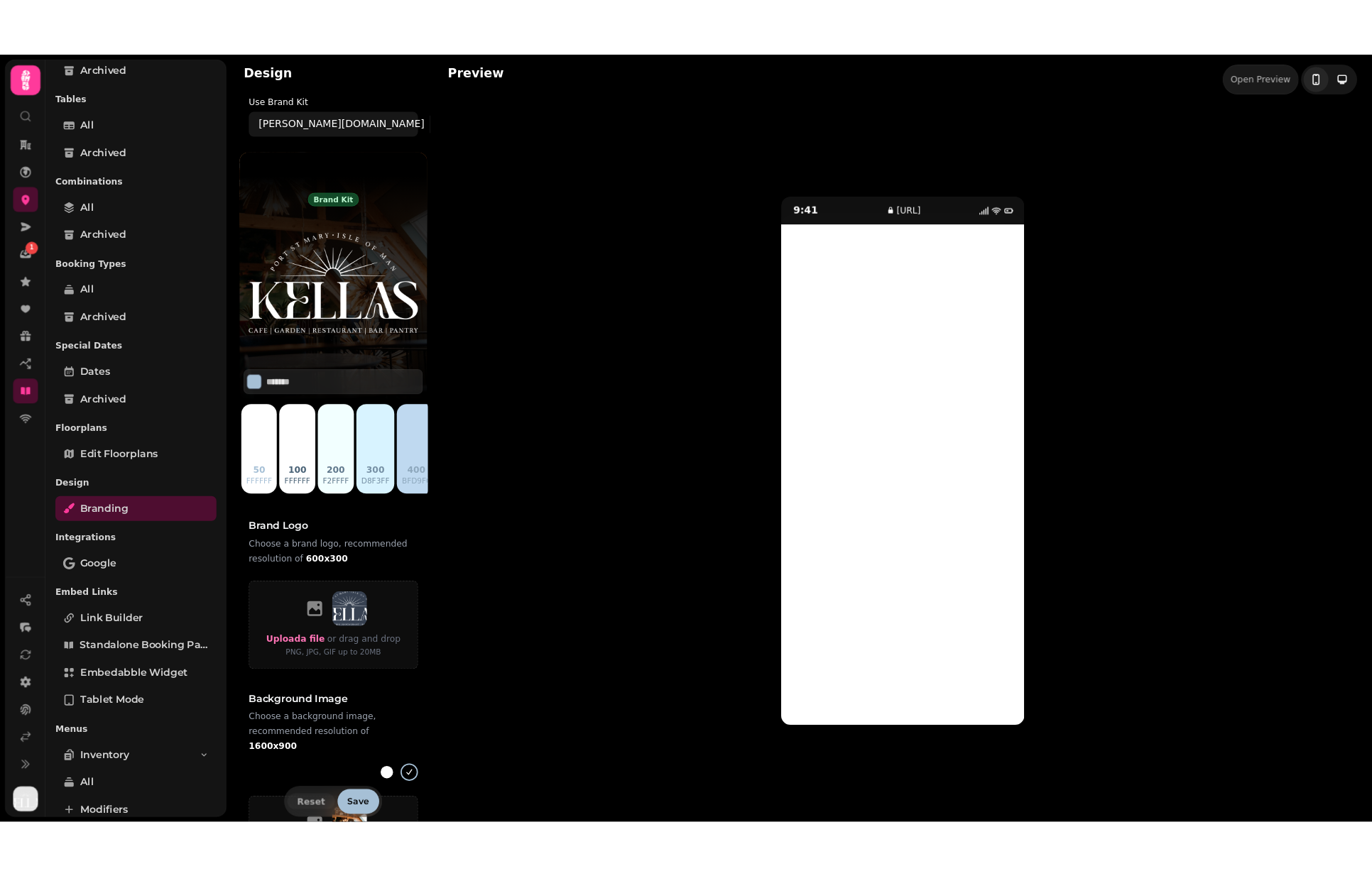
scroll to position [289, 0]
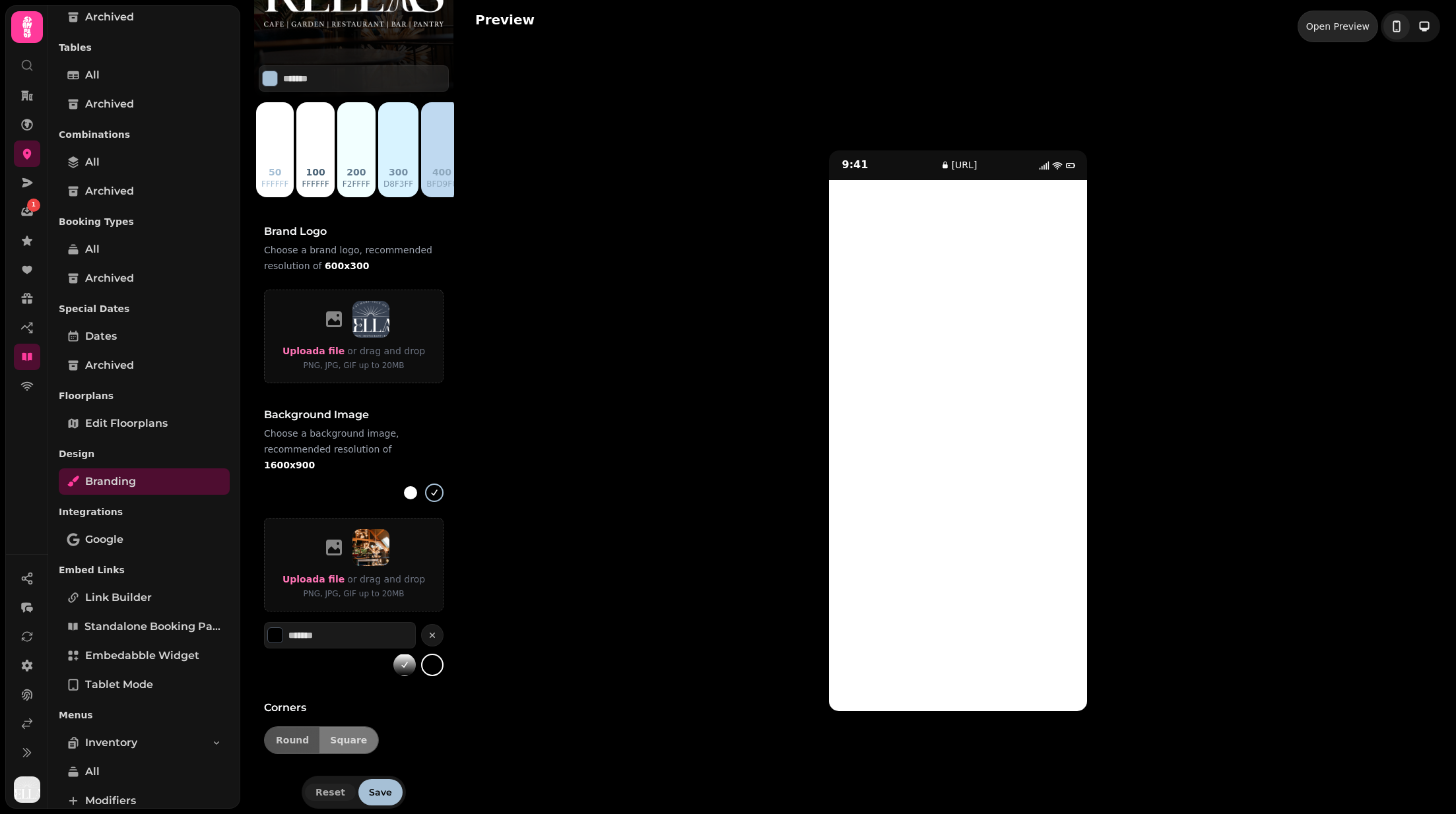
click at [1331, 30] on div "Open Preview" at bounding box center [1338, 26] width 63 height 13
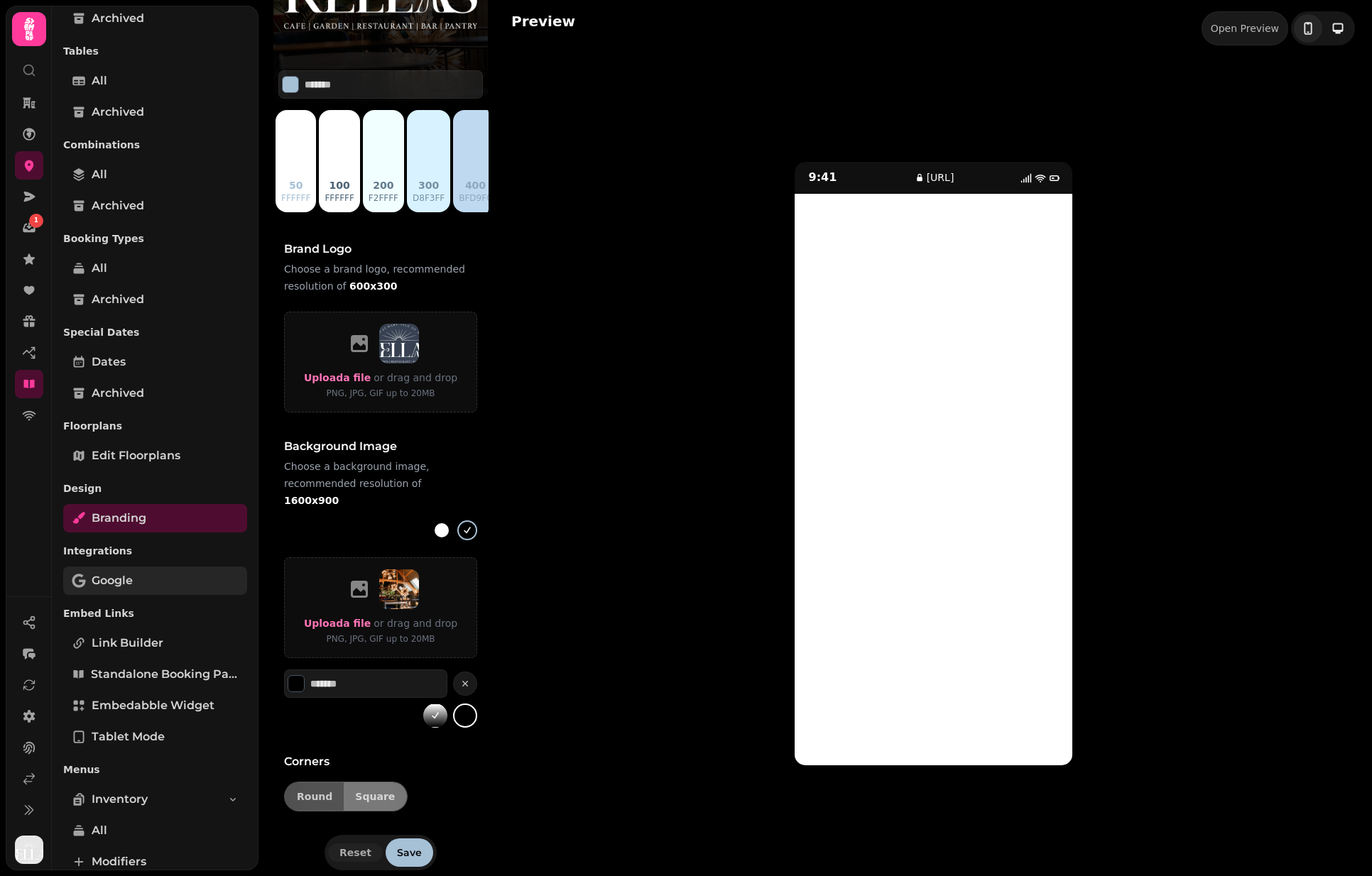
click at [172, 580] on link "Google" at bounding box center [156, 581] width 184 height 29
select select
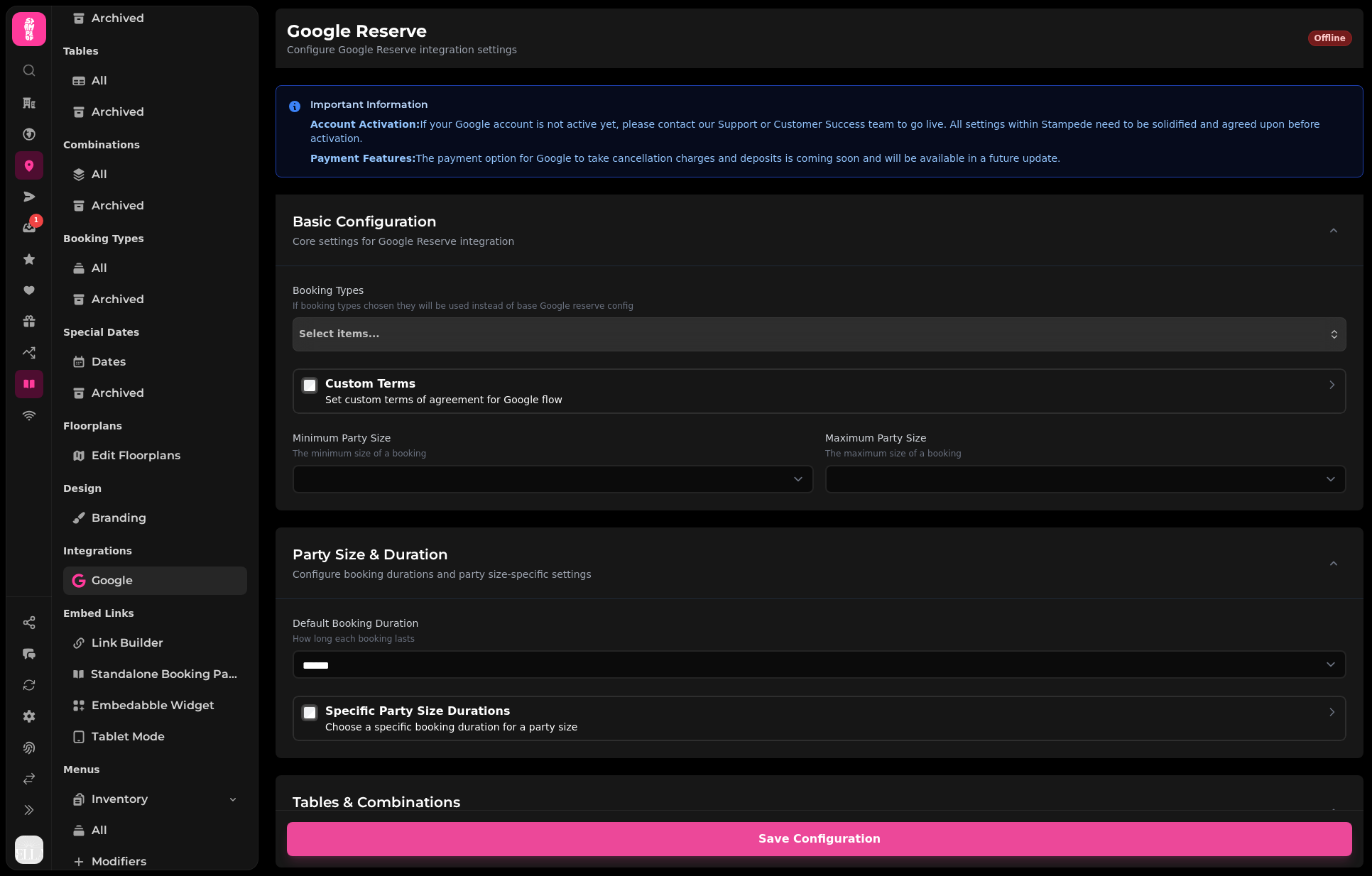
select select "*"
select select "****"
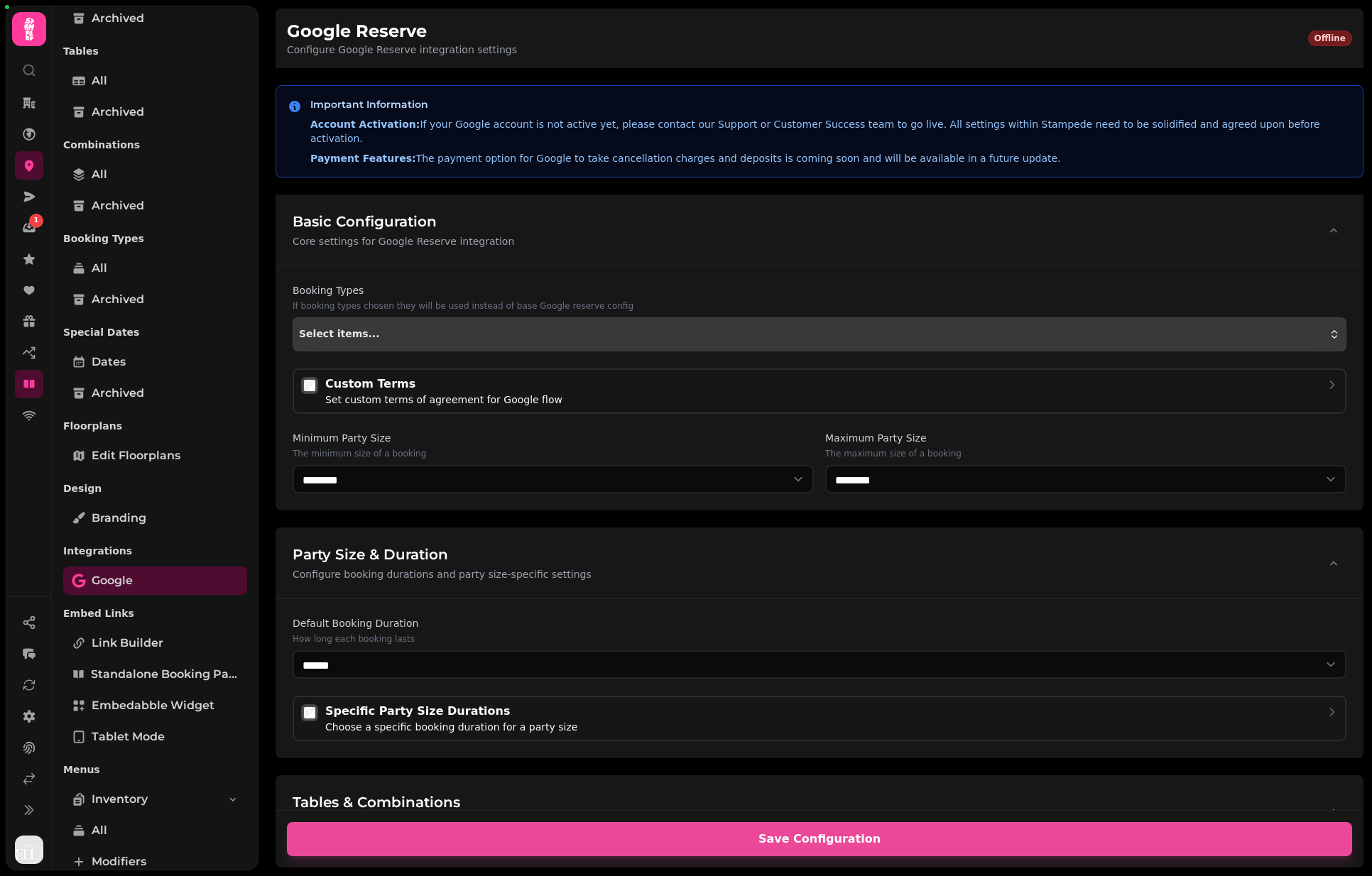
click at [398, 328] on button "Select items..." at bounding box center [819, 334] width 1054 height 34
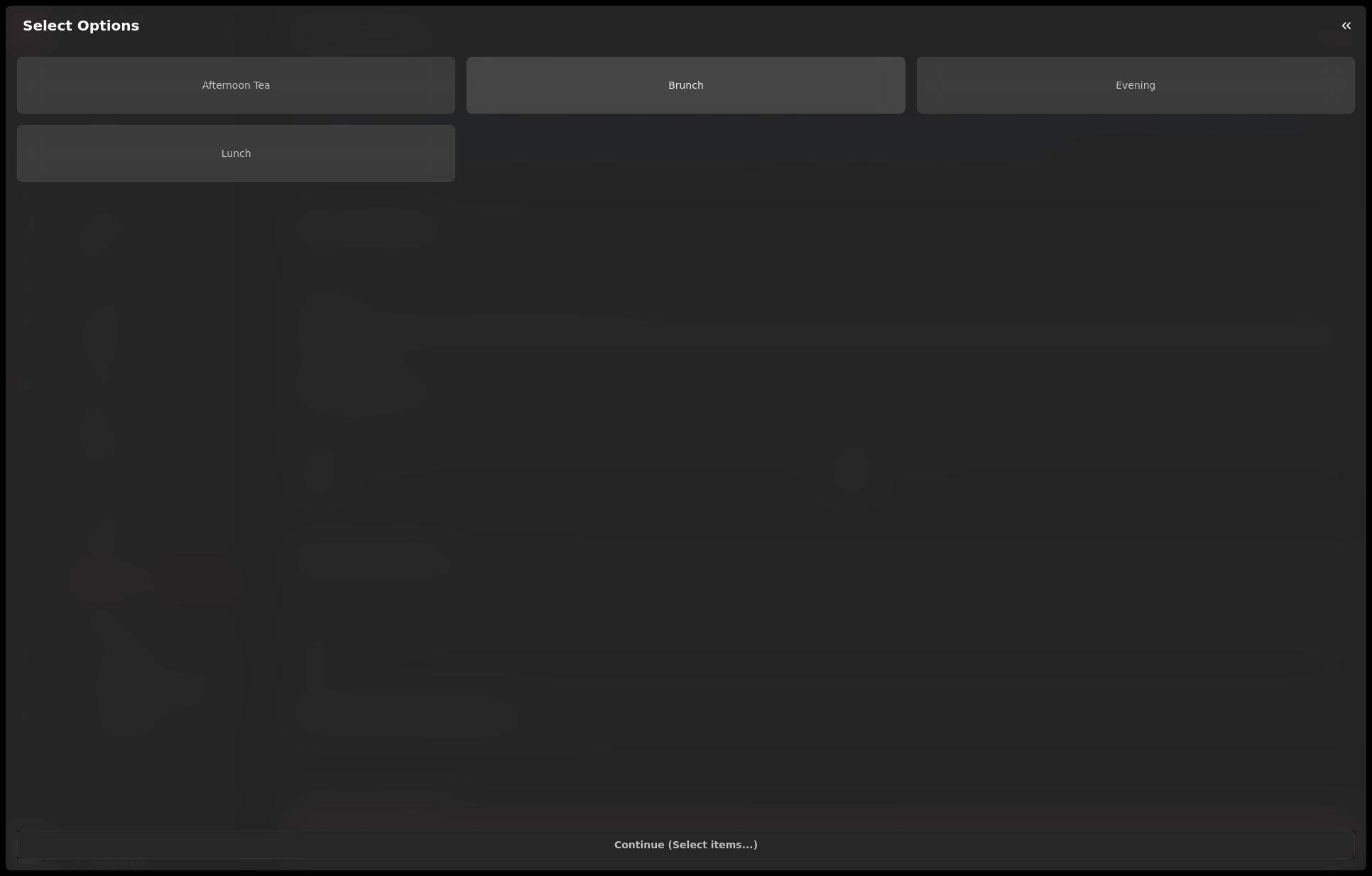
click at [565, 102] on button "Brunch" at bounding box center [686, 86] width 438 height 57
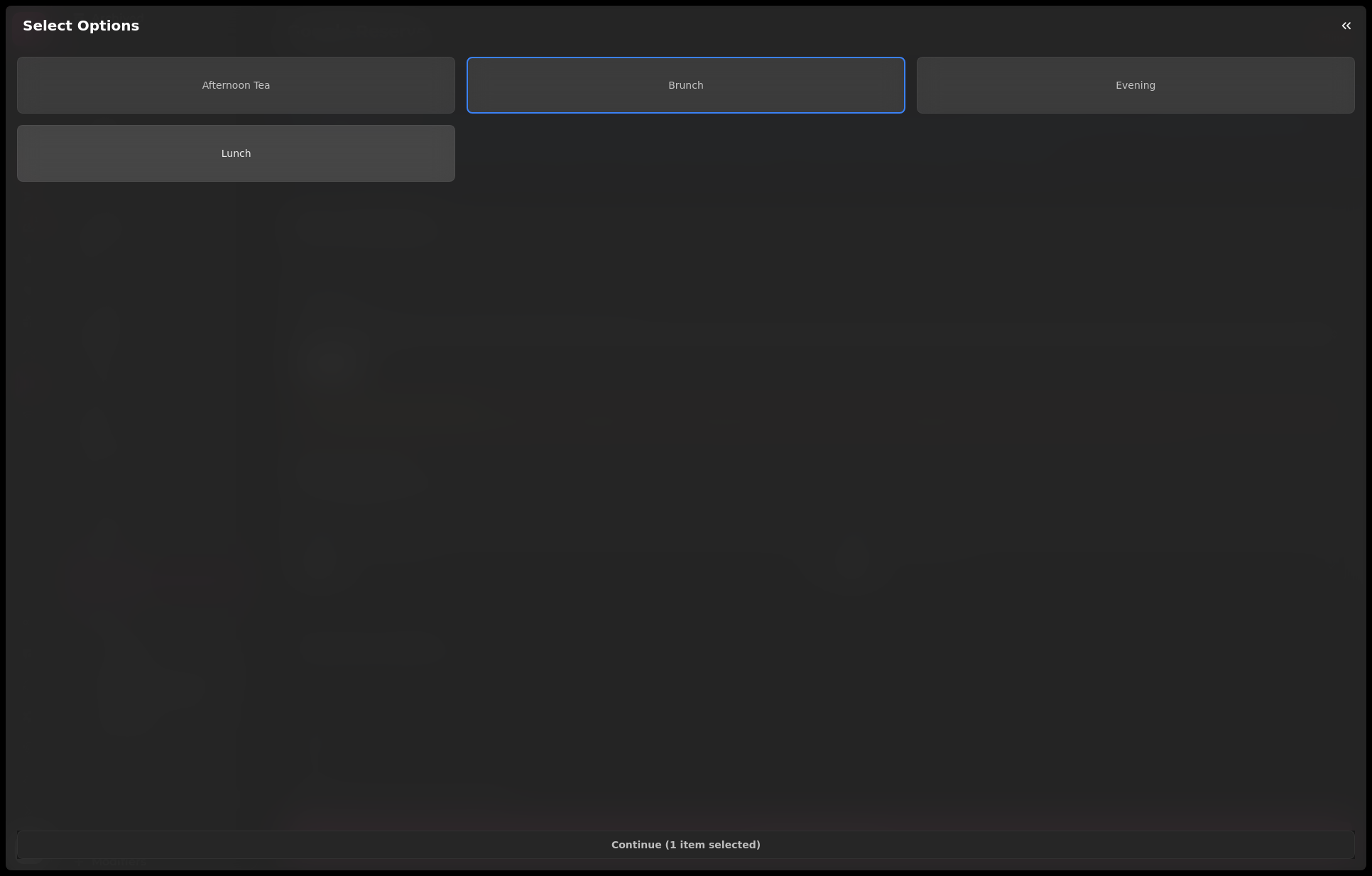
click at [373, 147] on button "Lunch" at bounding box center [236, 154] width 438 height 57
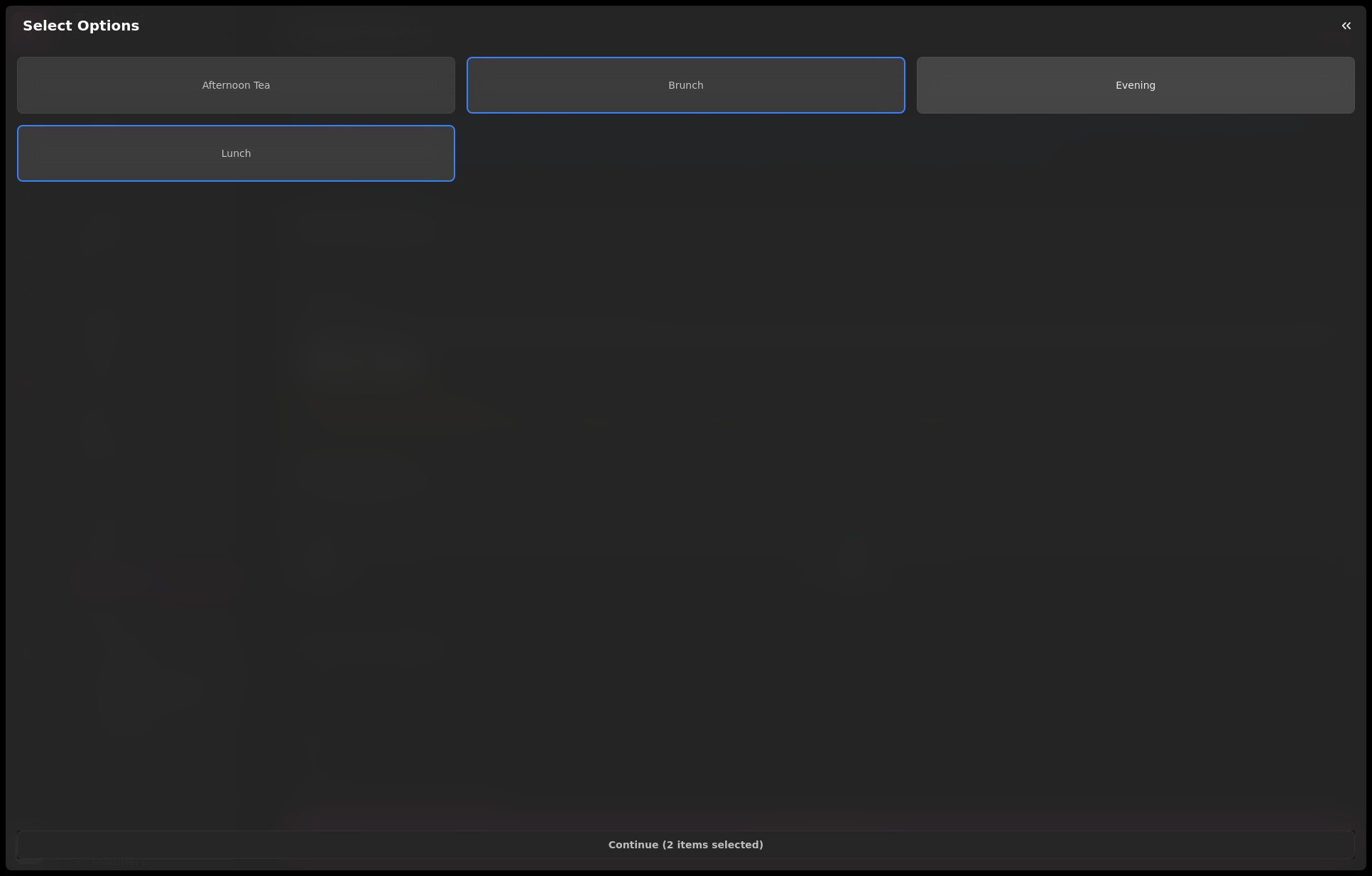
click at [949, 91] on button "Evening" at bounding box center [1136, 86] width 438 height 57
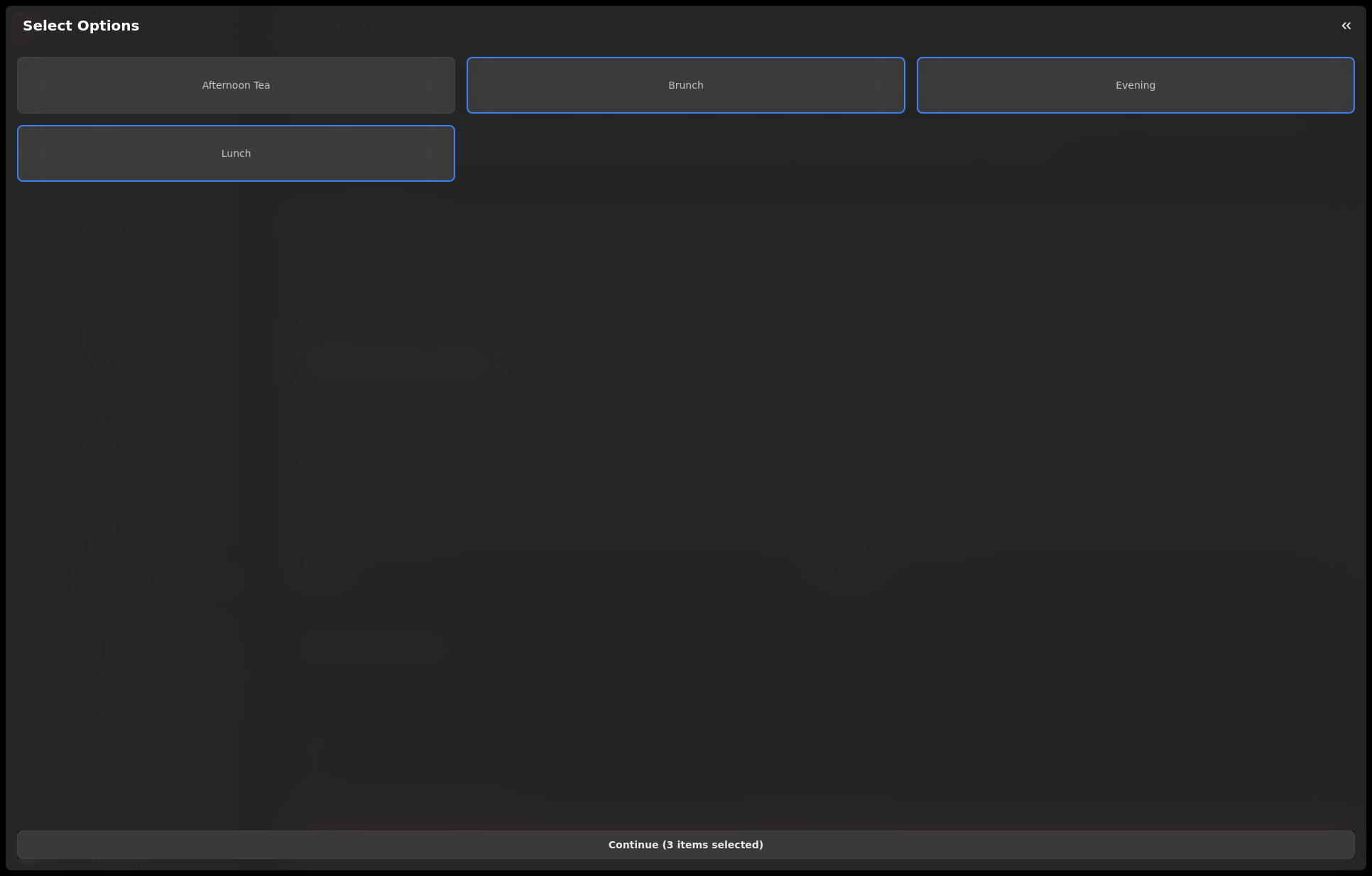
click at [700, 843] on span "Continue ( 3 items selected )" at bounding box center [686, 845] width 1314 height 10
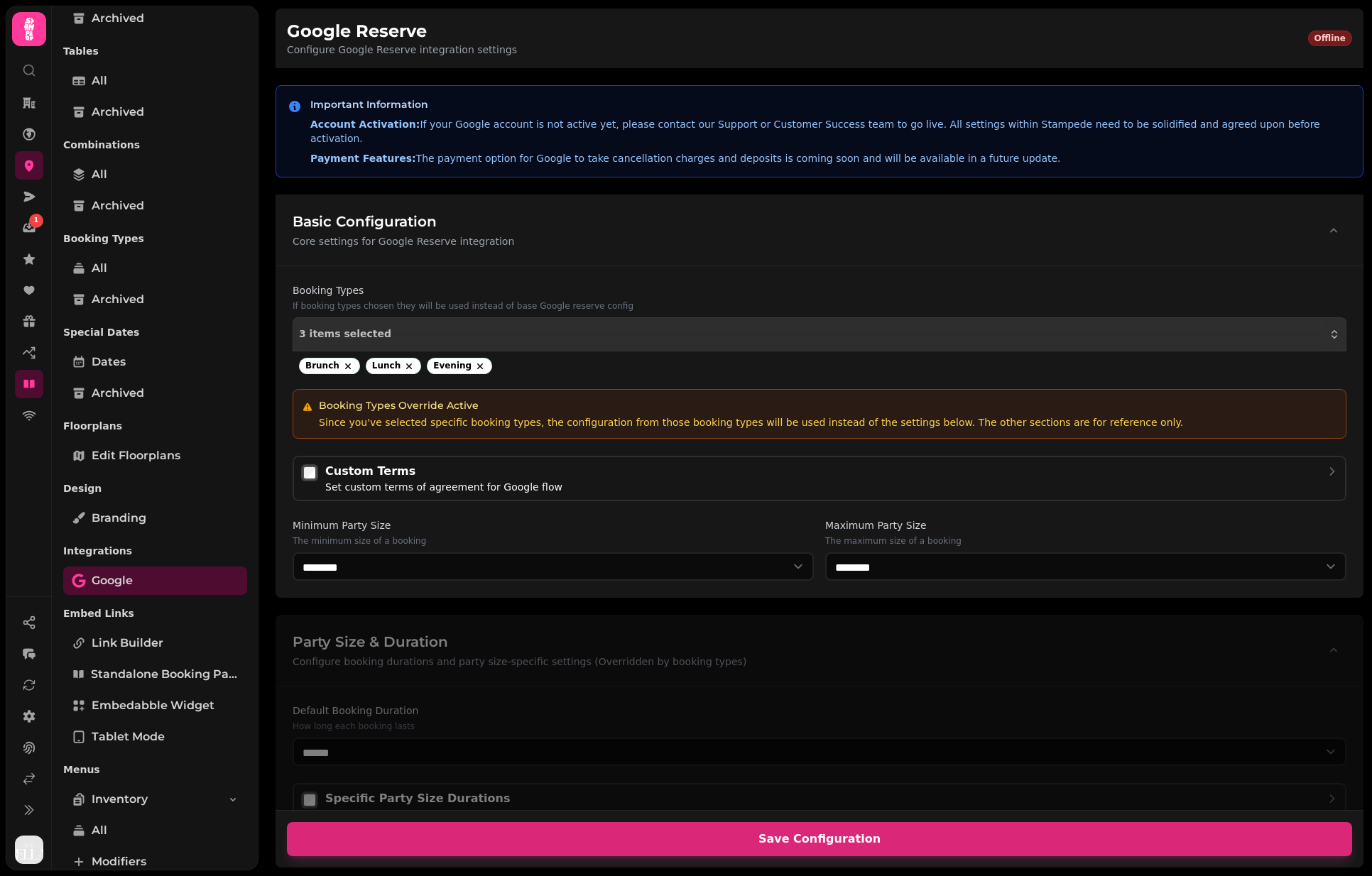
click at [811, 834] on span "Save Configuration" at bounding box center [819, 839] width 1032 height 11
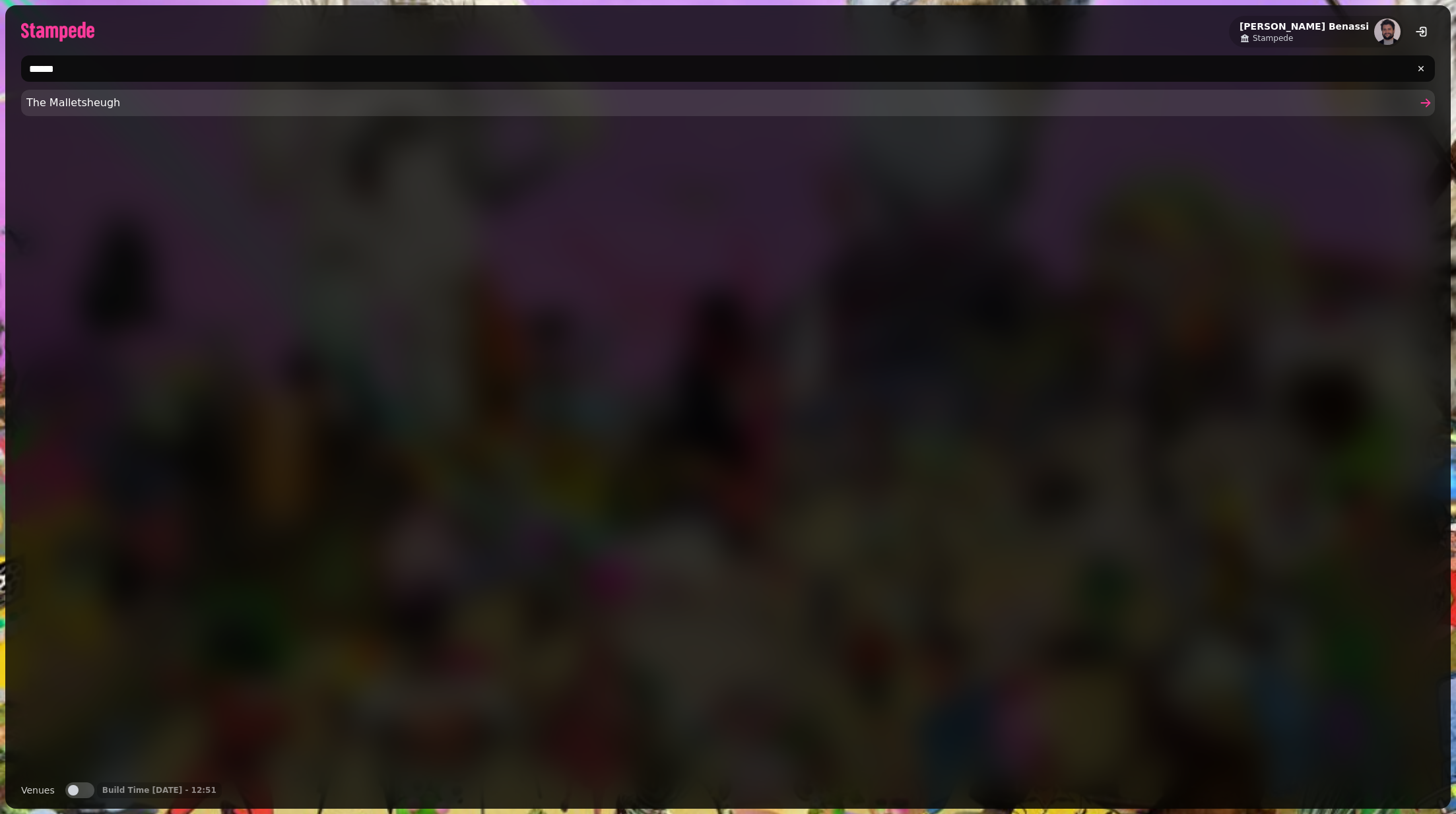
type input "******"
click at [247, 91] on link "The Malletsheugh" at bounding box center [728, 103] width 1414 height 27
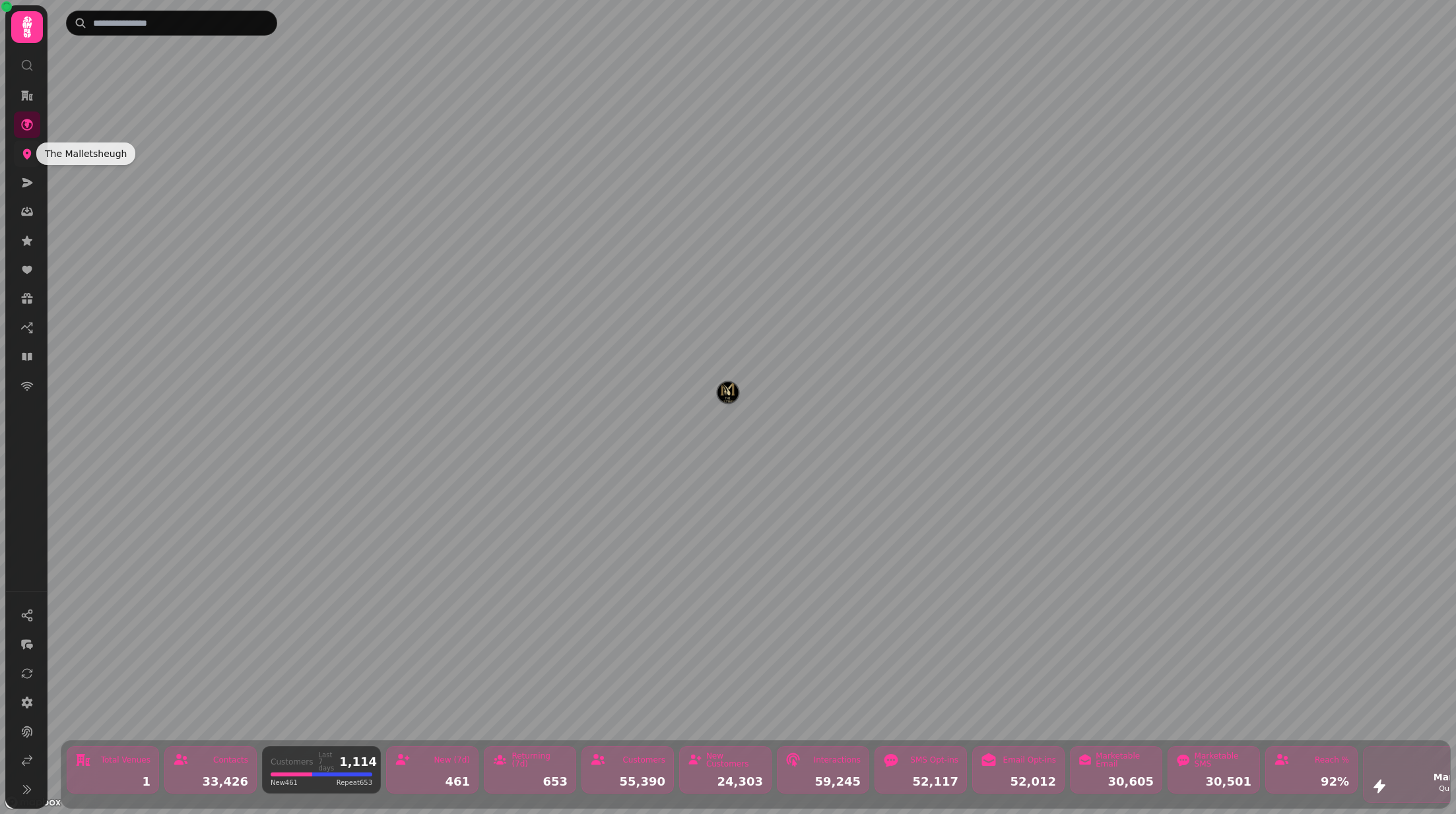
click at [23, 157] on icon at bounding box center [27, 153] width 13 height 13
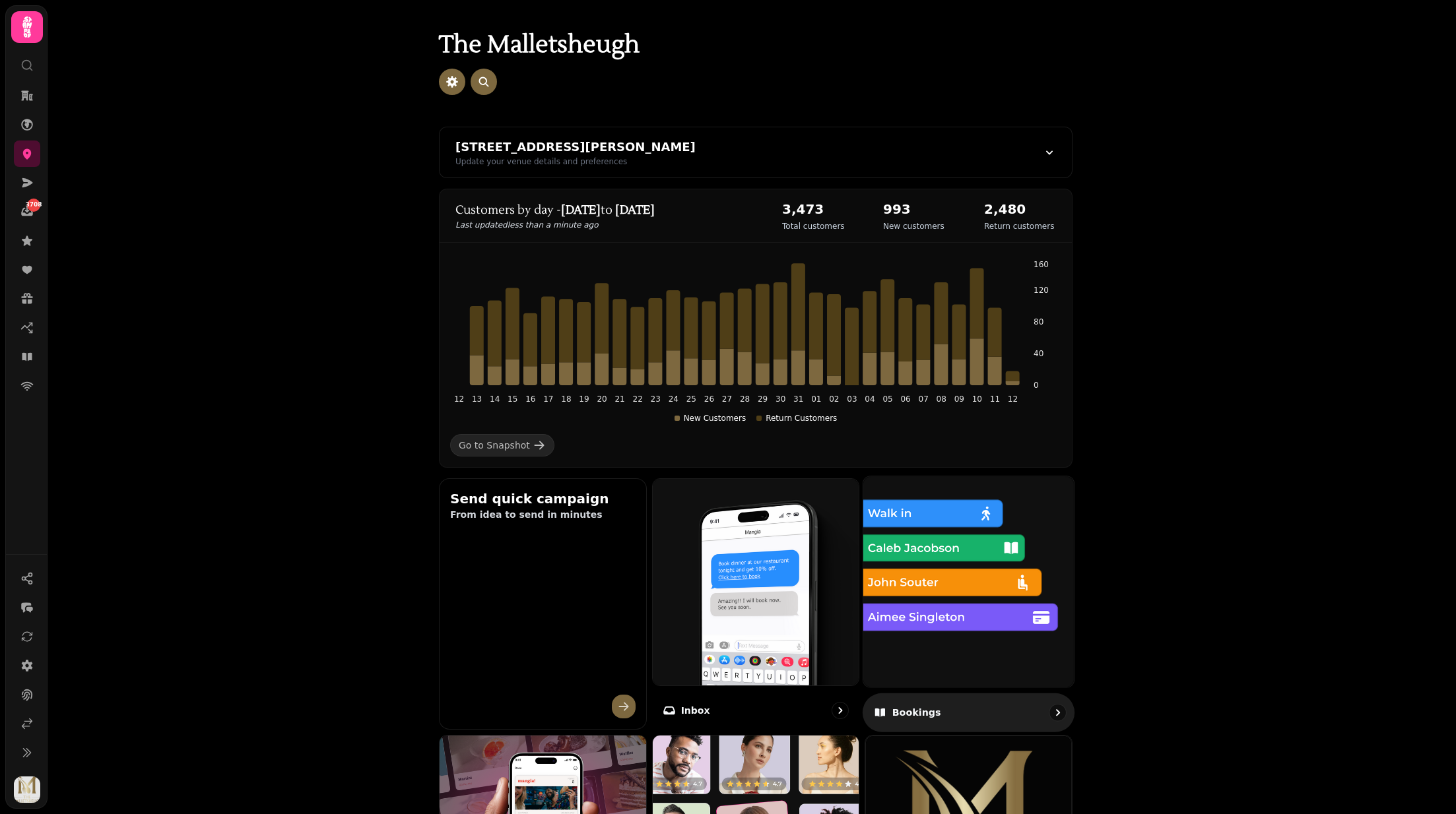
click at [965, 658] on img at bounding box center [968, 581] width 232 height 232
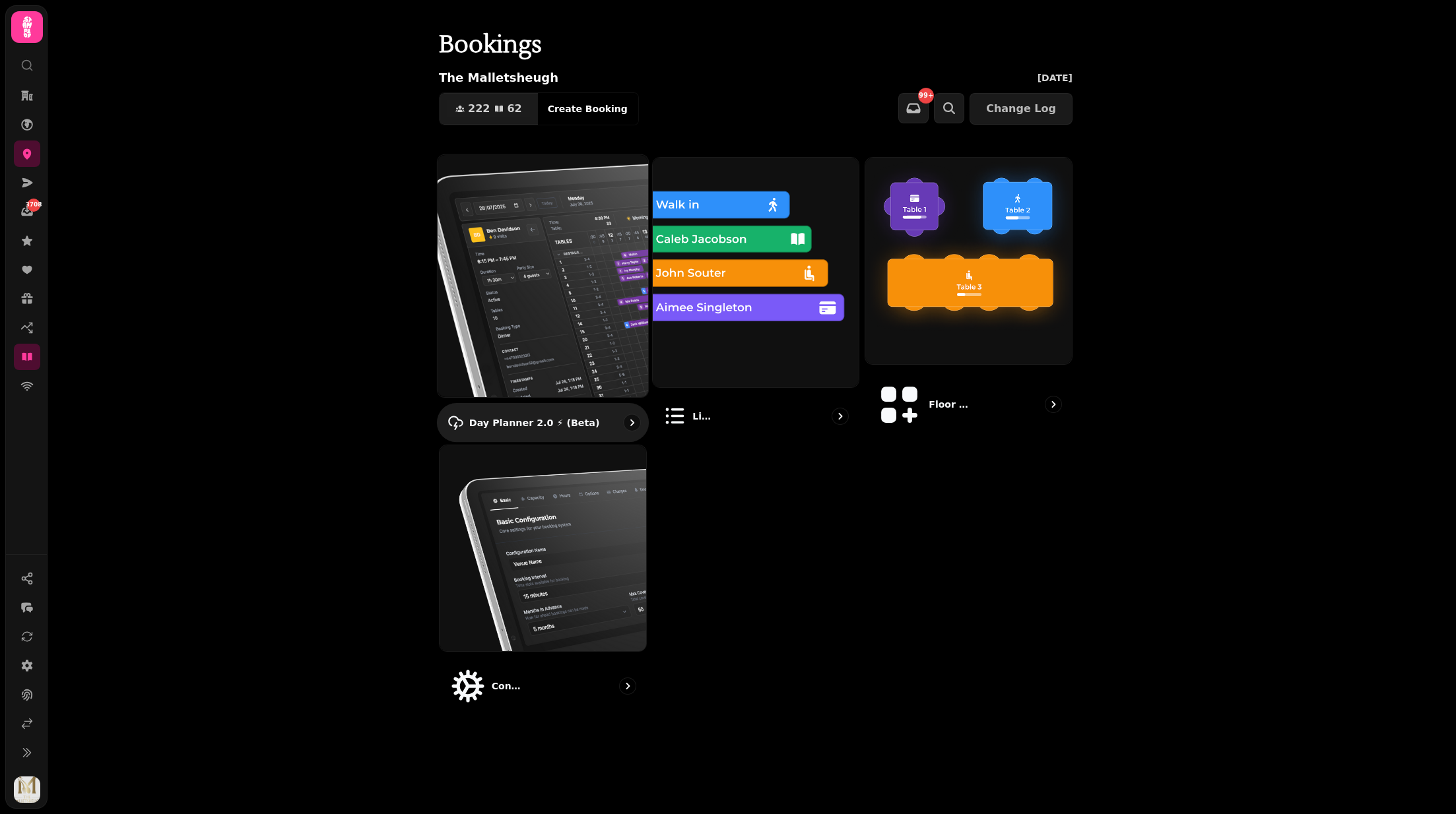
click at [506, 273] on img at bounding box center [542, 276] width 232 height 267
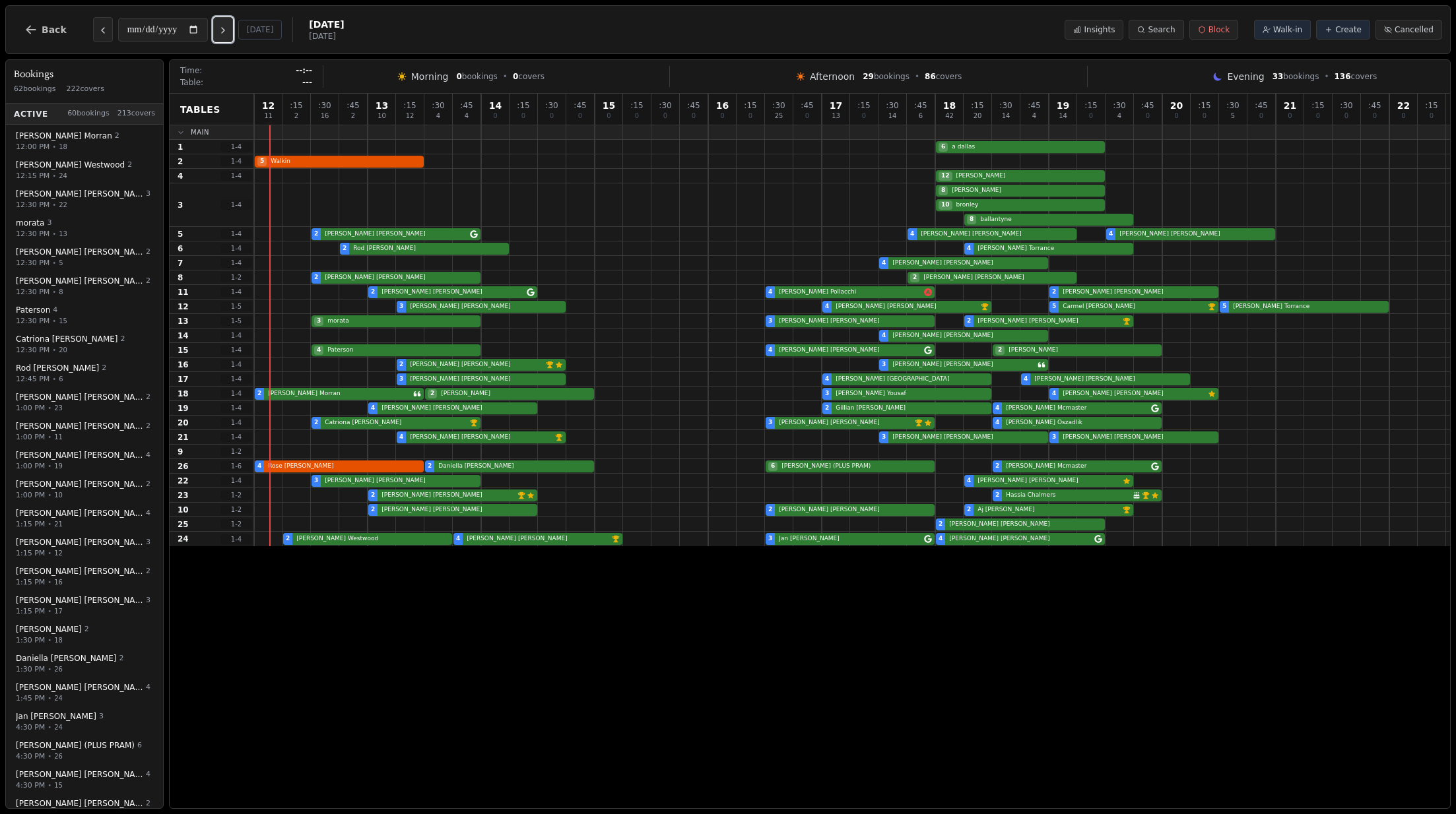
click at [228, 32] on icon "Next day" at bounding box center [223, 30] width 10 height 10
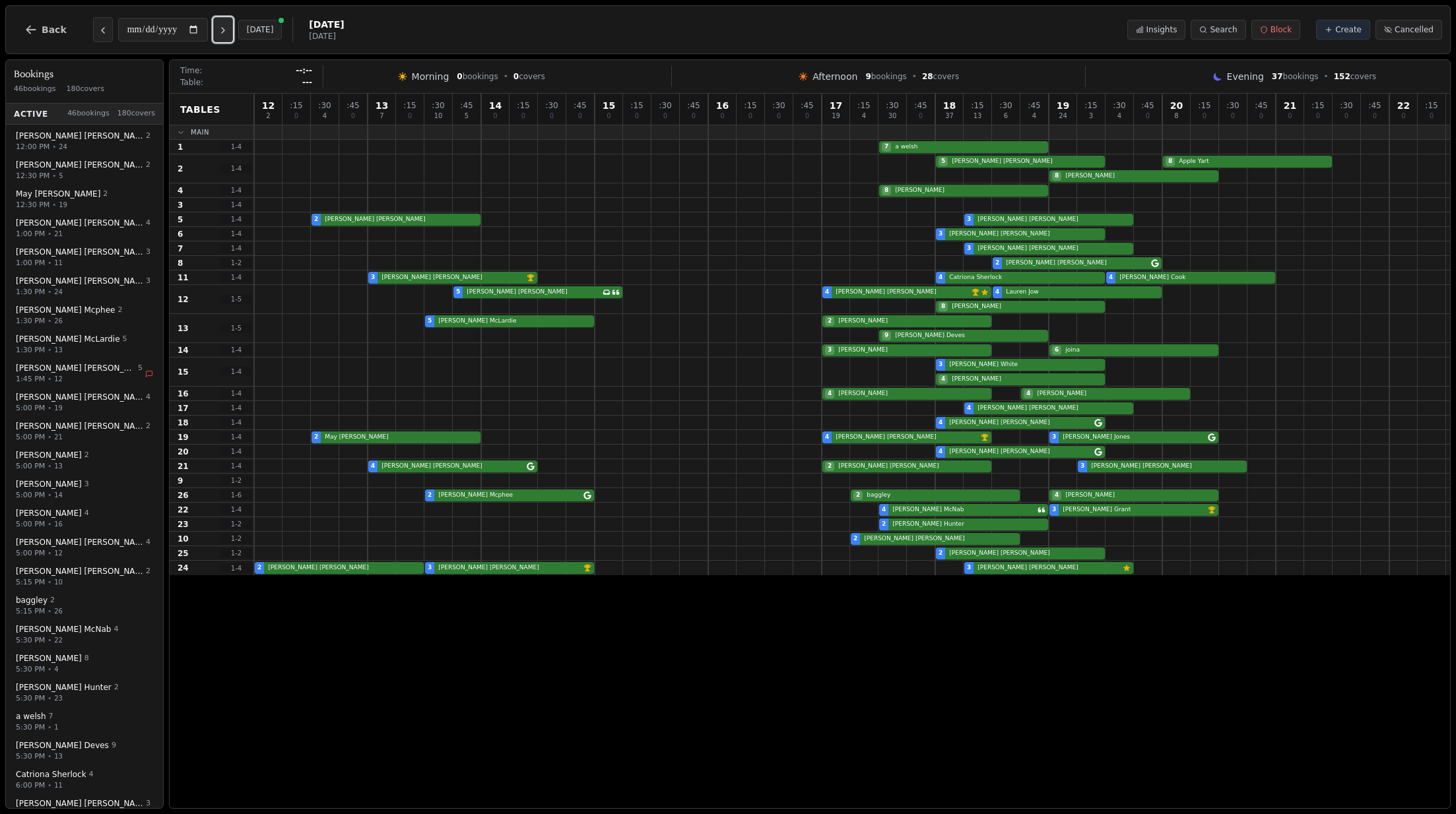
click at [228, 32] on icon "Next day" at bounding box center [223, 30] width 10 height 10
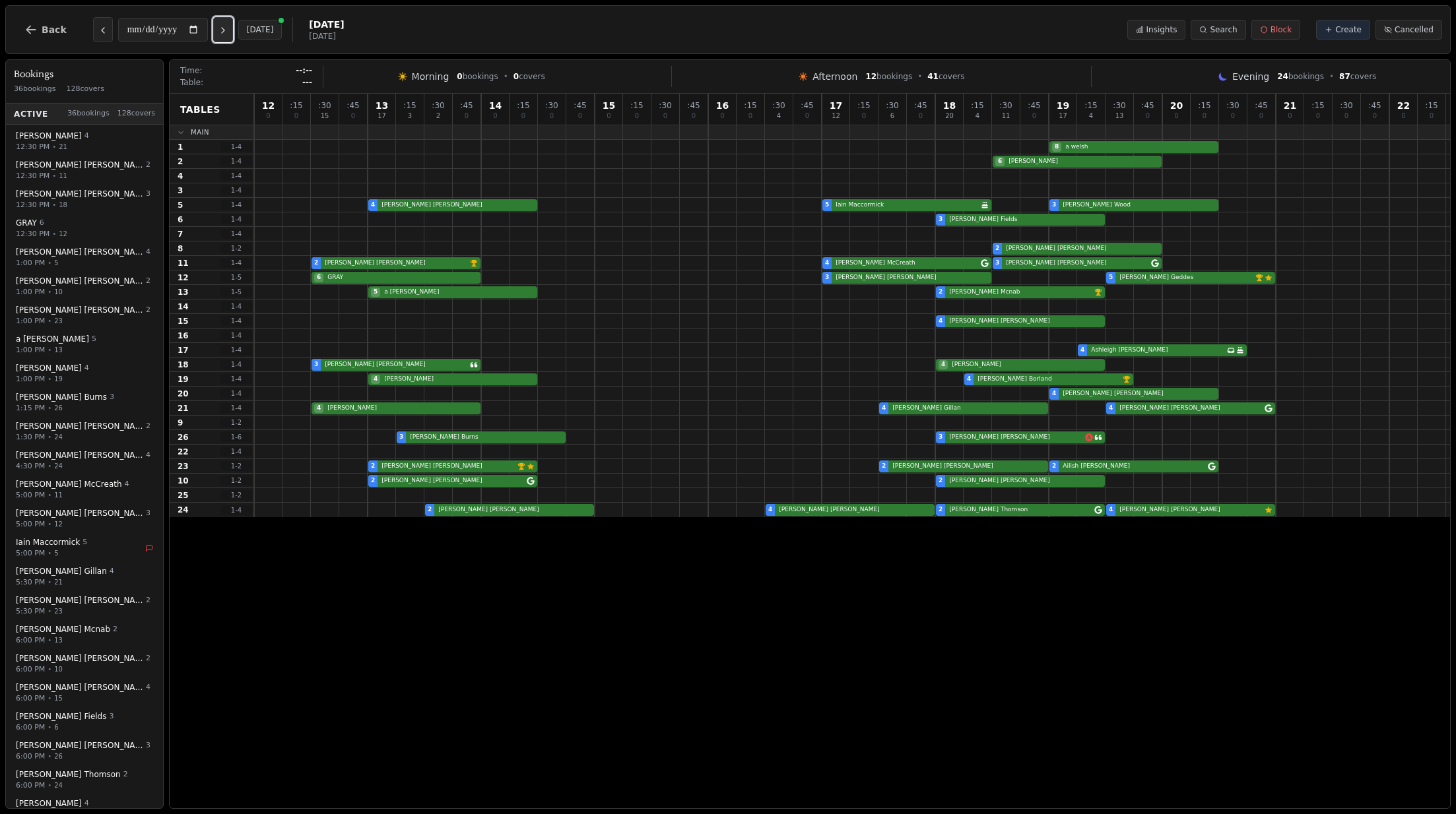
click at [228, 32] on icon "Next day" at bounding box center [223, 30] width 10 height 10
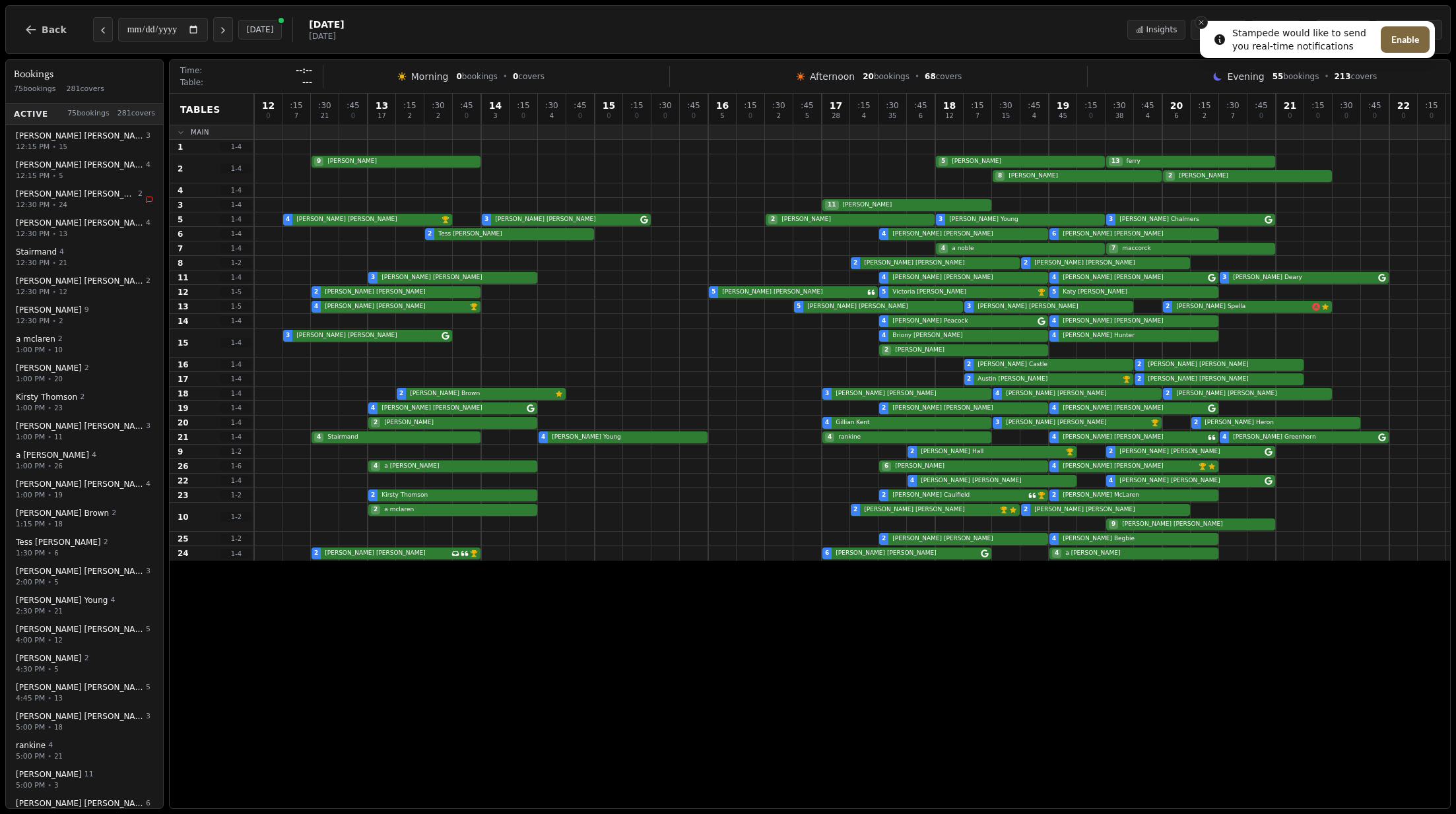
click at [1202, 17] on button "Close toast" at bounding box center [1201, 22] width 13 height 13
click at [224, 34] on icon "Next day" at bounding box center [223, 30] width 10 height 10
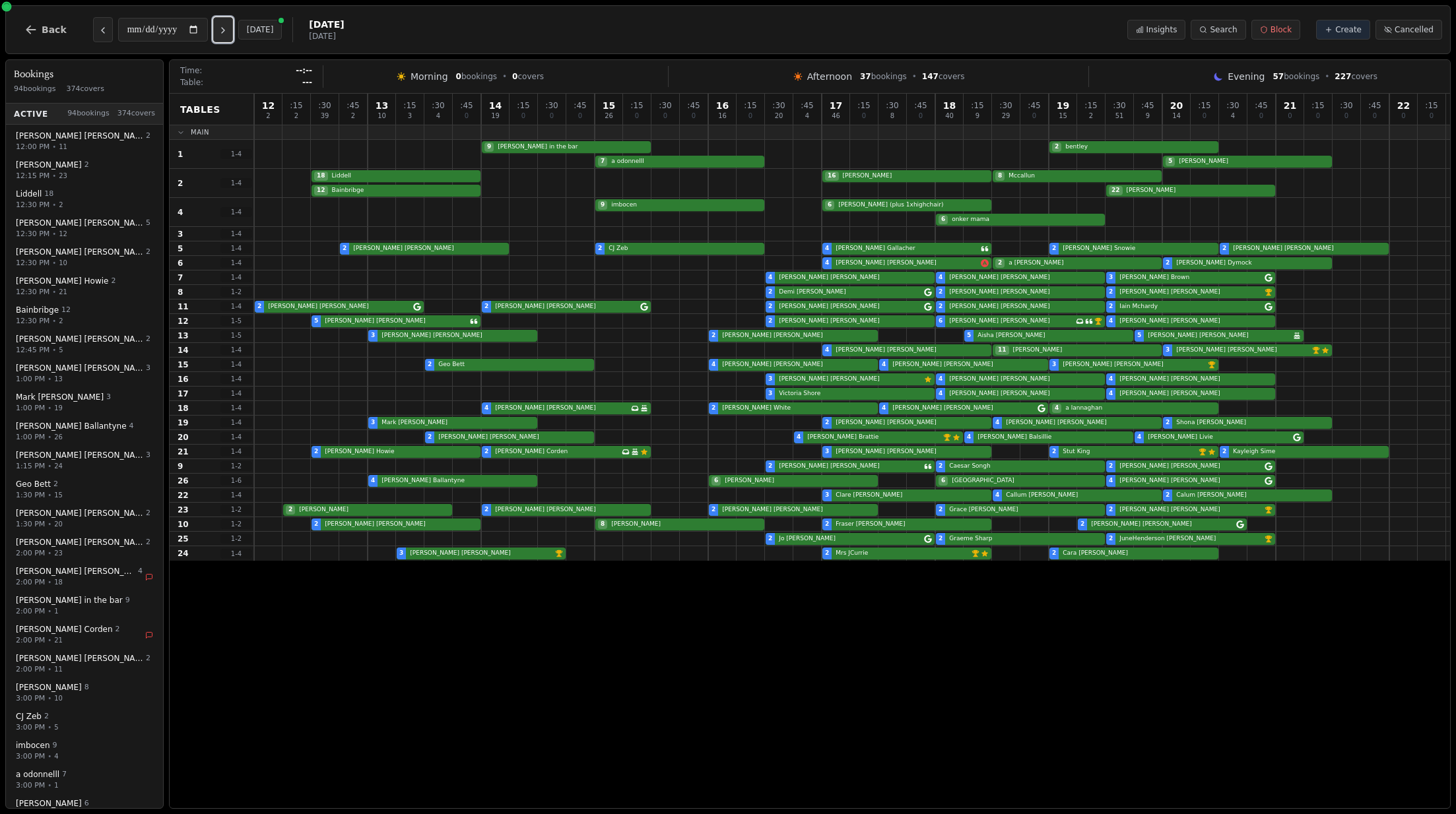
click at [224, 34] on icon "Next day" at bounding box center [223, 30] width 10 height 10
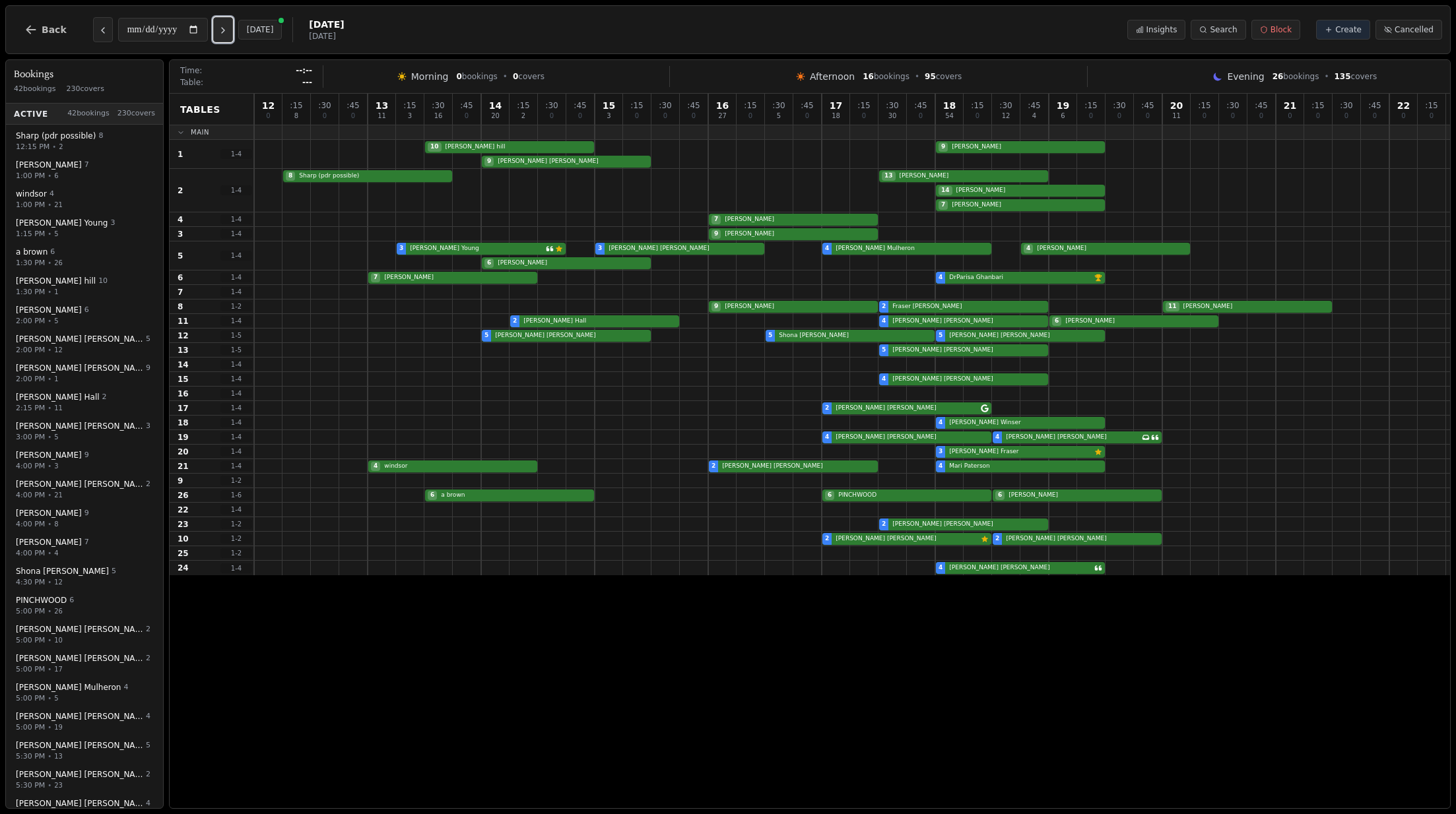
click at [224, 34] on icon "Next day" at bounding box center [223, 30] width 10 height 10
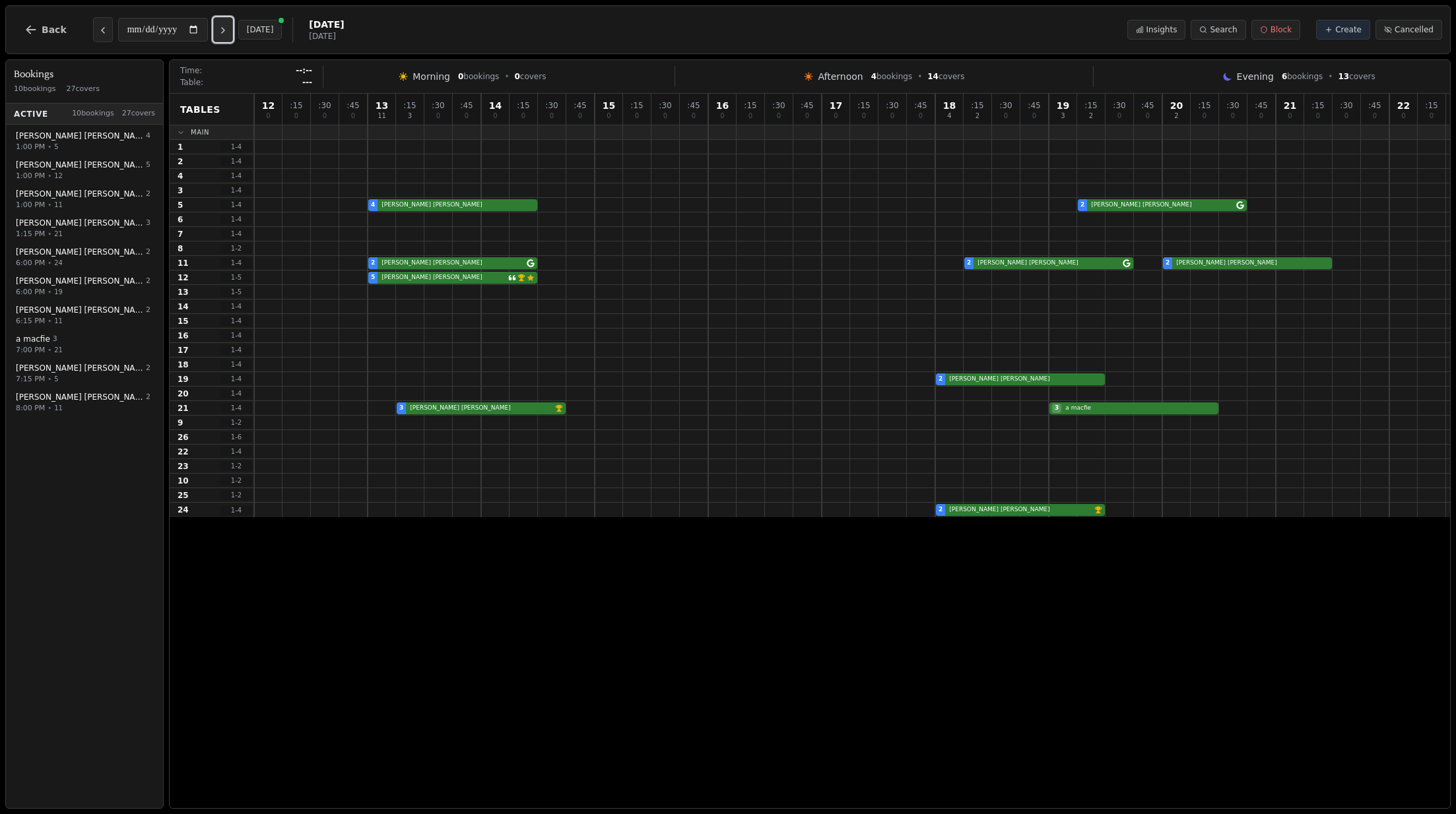
click at [224, 34] on icon "Next day" at bounding box center [223, 30] width 10 height 10
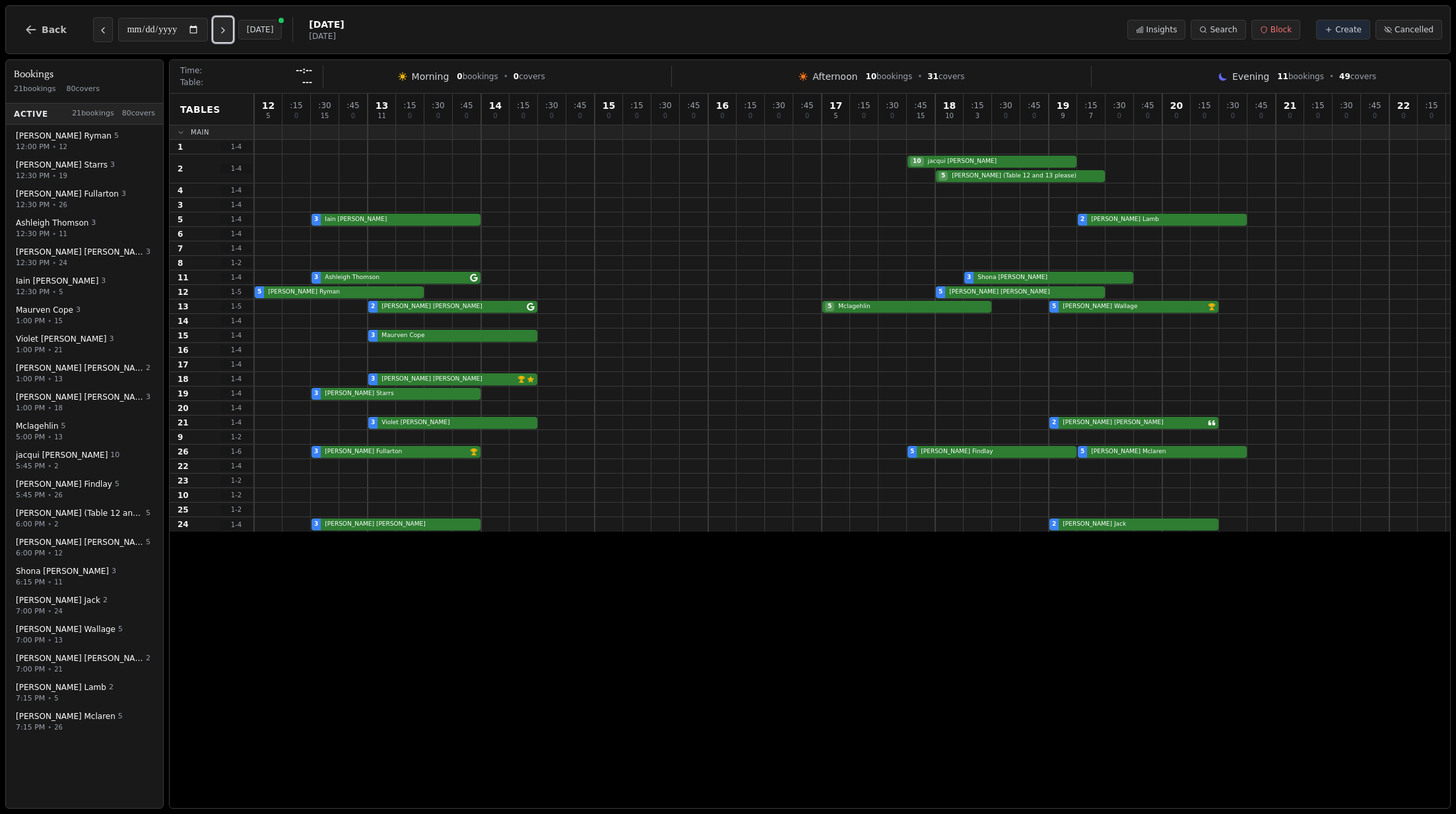
click at [230, 38] on button "Next day" at bounding box center [222, 29] width 20 height 25
type input "**********"
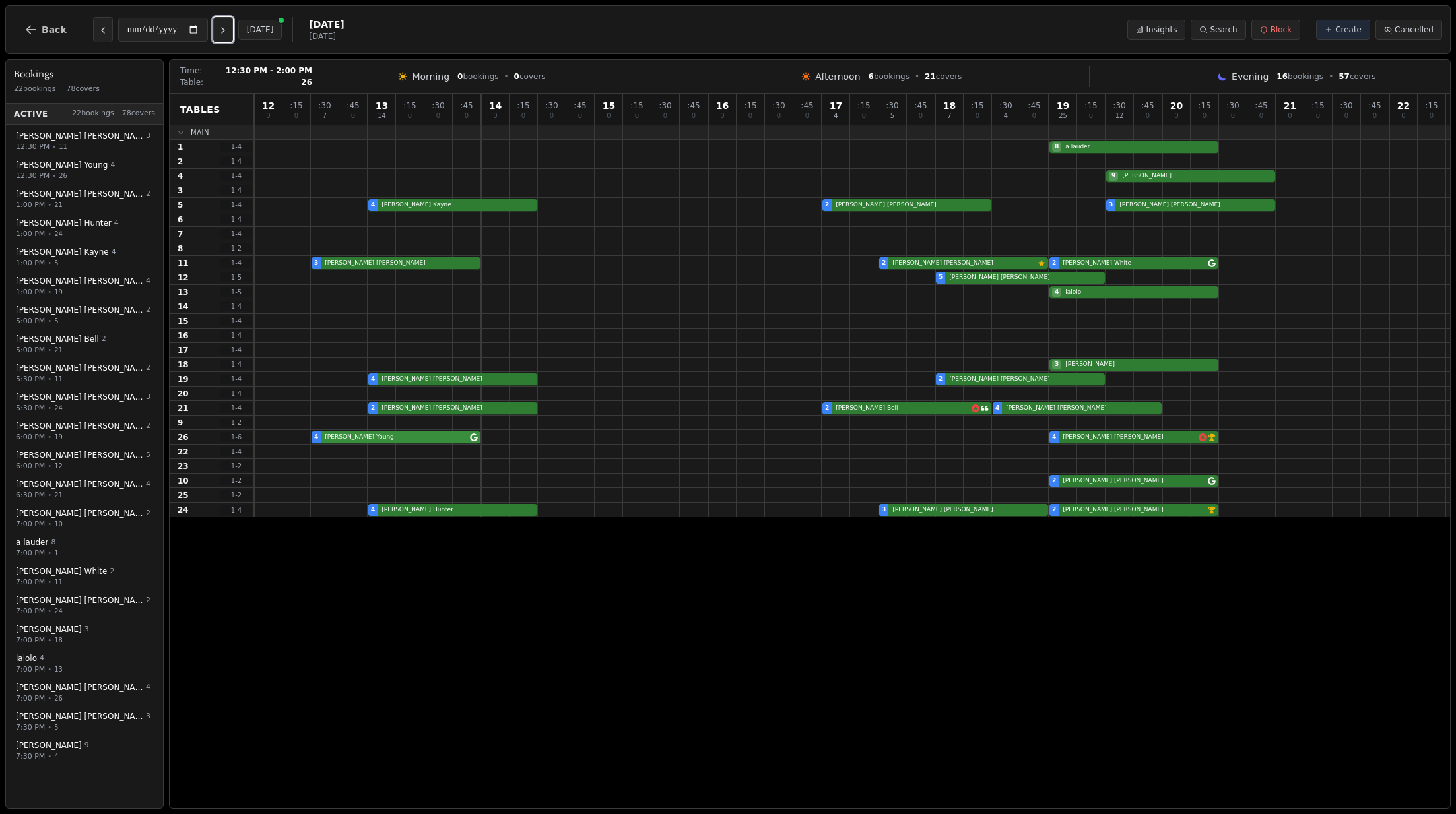
click at [421, 438] on div "4 Carolyn Young 4 AnneMarie Kerr VIP customer (10 visits)" at bounding box center [852, 437] width 1196 height 15
select select "****"
select select "*"
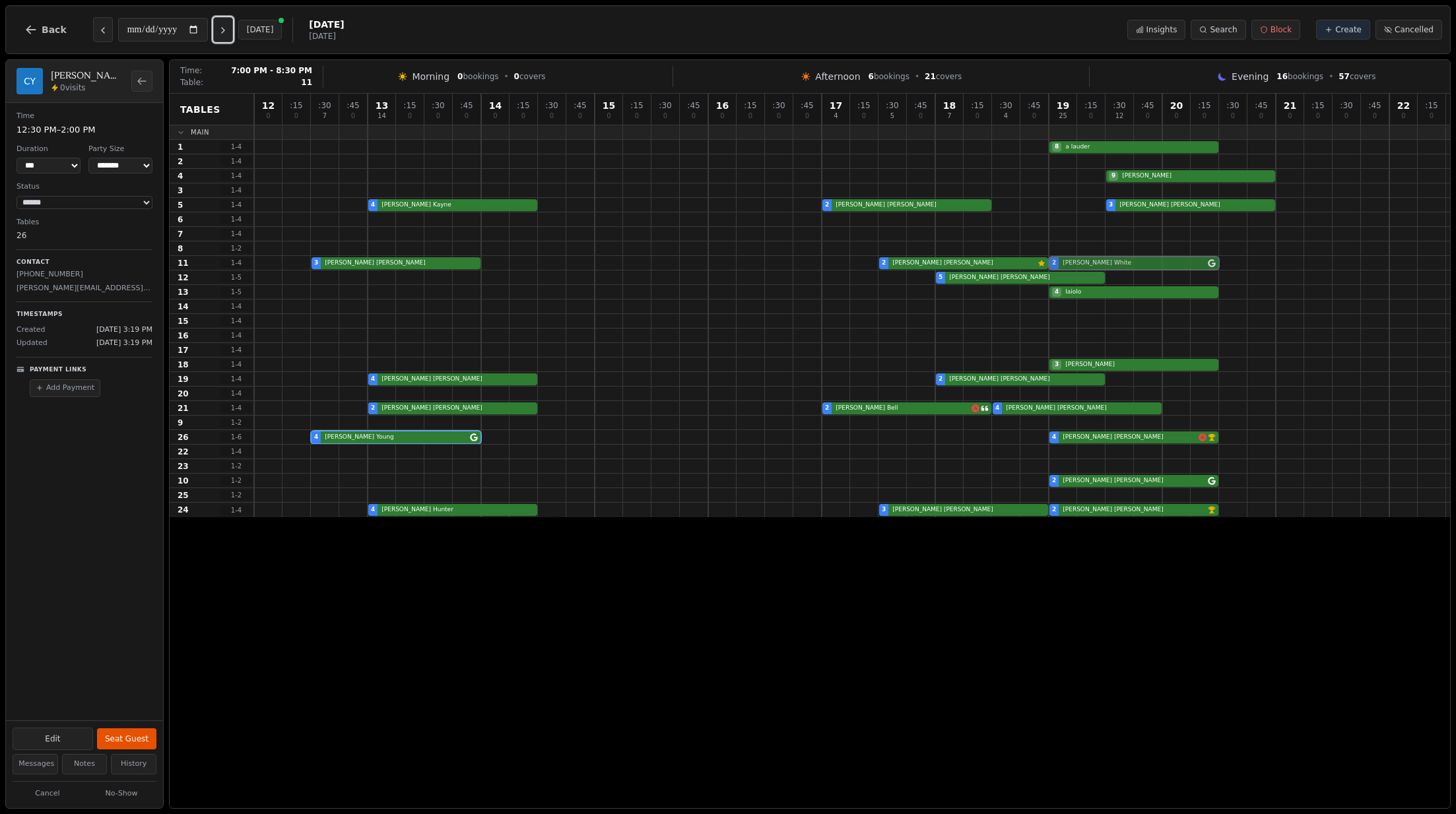
click at [1076, 262] on div "3 Elizabeth Wilson 2 Scott Adam Customer has left a review 2 Christopher White" at bounding box center [852, 262] width 1196 height 15
click at [228, 27] on icon "Next day" at bounding box center [223, 30] width 10 height 10
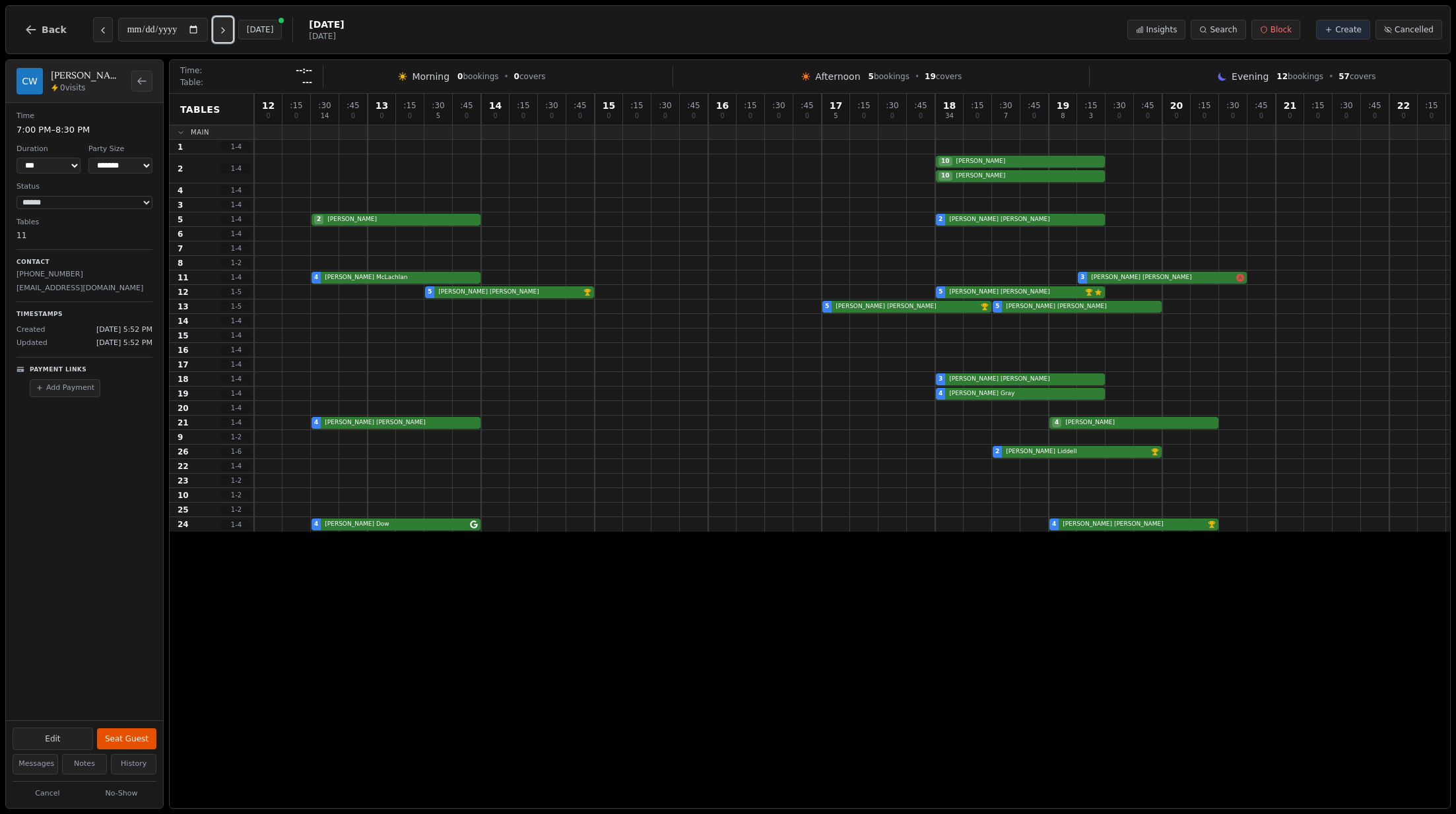
click at [230, 25] on button "Next day" at bounding box center [222, 29] width 20 height 25
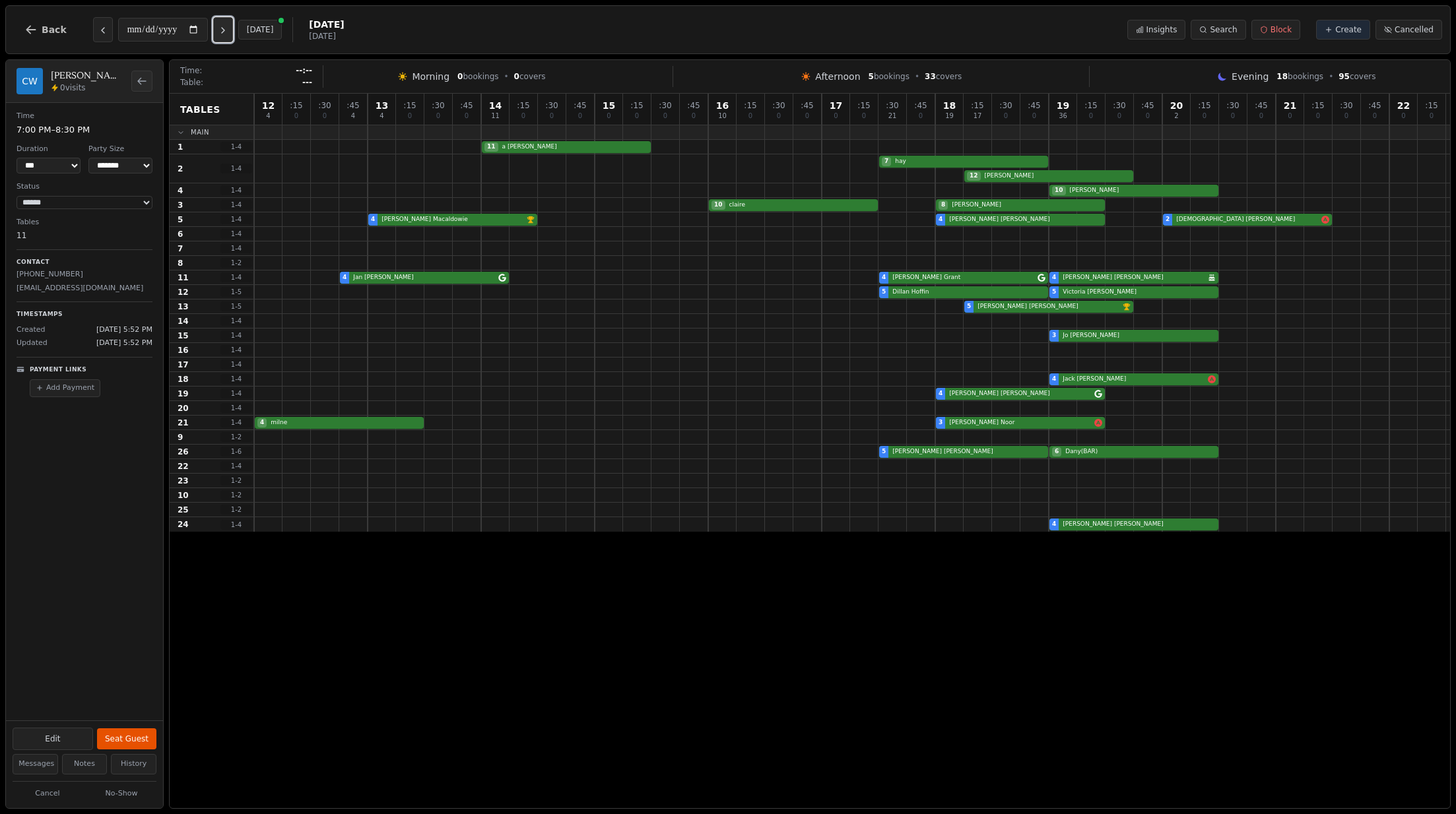
click at [230, 25] on button "Next day" at bounding box center [222, 29] width 20 height 25
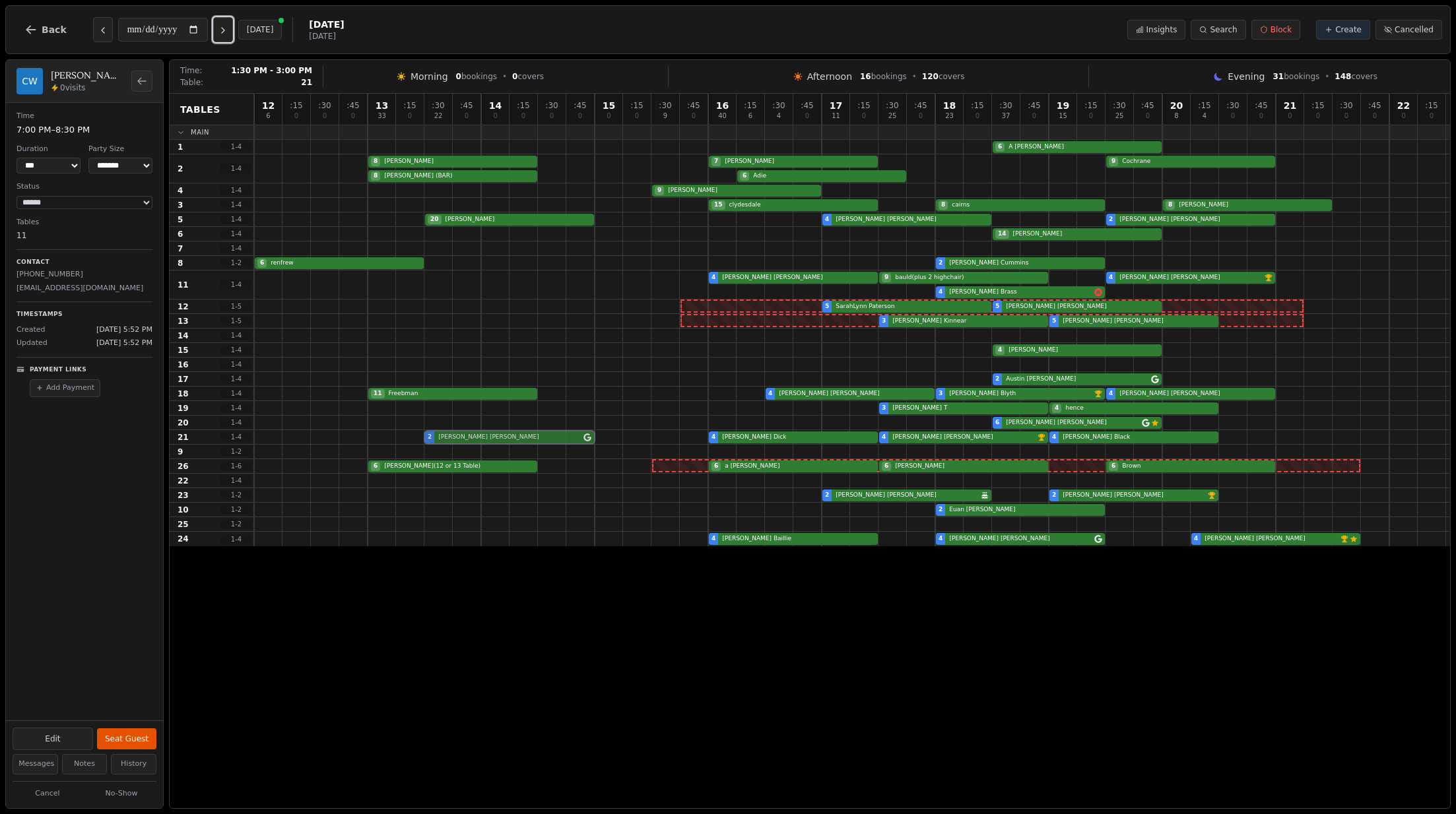
click at [530, 441] on div "2 Karen Weir 4 William Dick 4 Chris Atherton VIP customer (9 visits) 4 Julie Bl…" at bounding box center [852, 437] width 1196 height 15
click at [1092, 423] on div "6 JAMES Duncan Customer has left a review" at bounding box center [852, 422] width 1196 height 15
click at [1129, 394] on div "11 Freebman 4 Chris Boyle 3 Catherine Blyth VIP customer (5 visits) 4 Beverly S…" at bounding box center [852, 393] width 1196 height 15
click at [956, 303] on div "5 SarahLynn Paterson 5 Natalie Wallace" at bounding box center [852, 306] width 1196 height 15
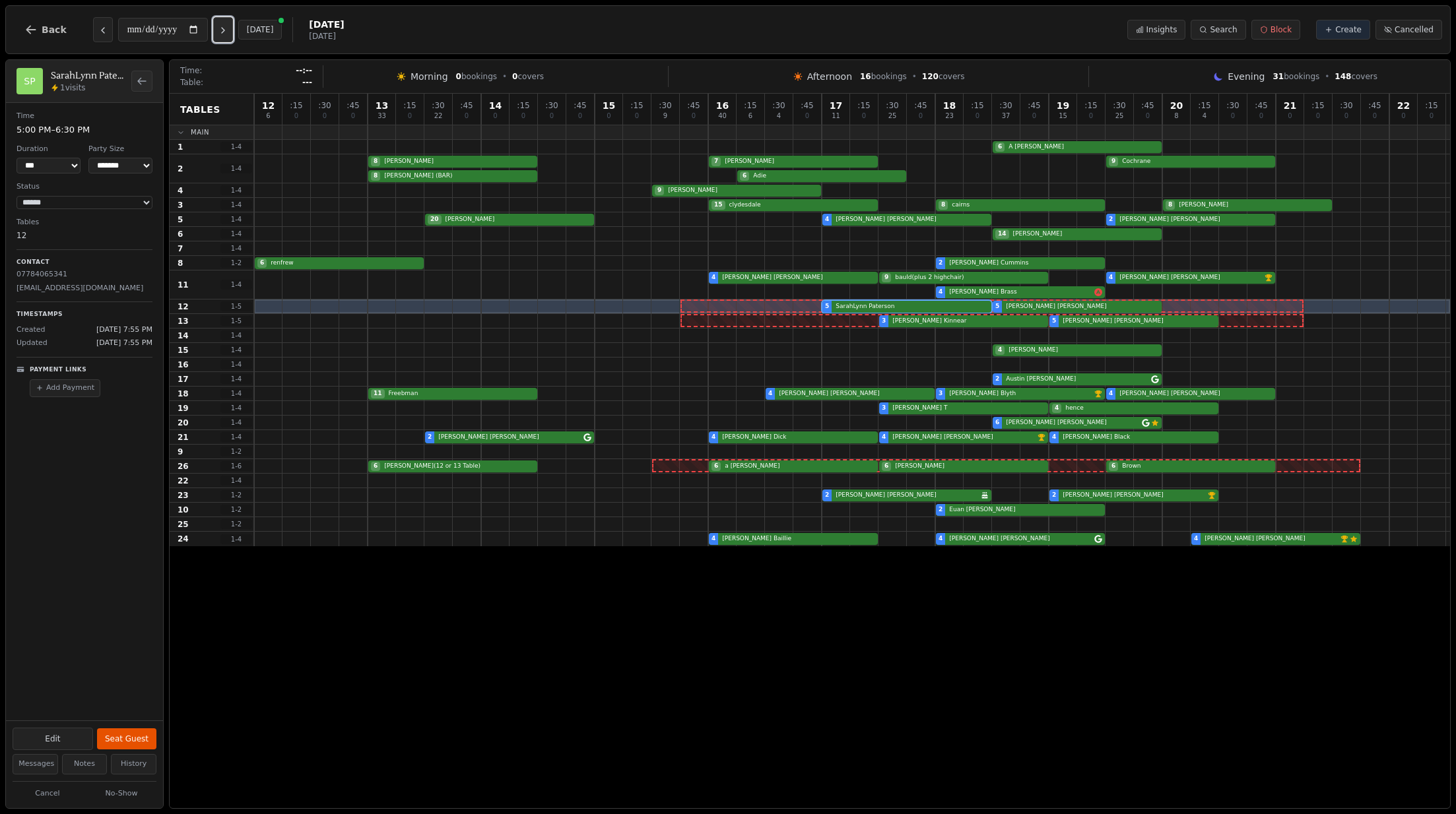
click at [228, 26] on icon "Next day" at bounding box center [223, 30] width 10 height 10
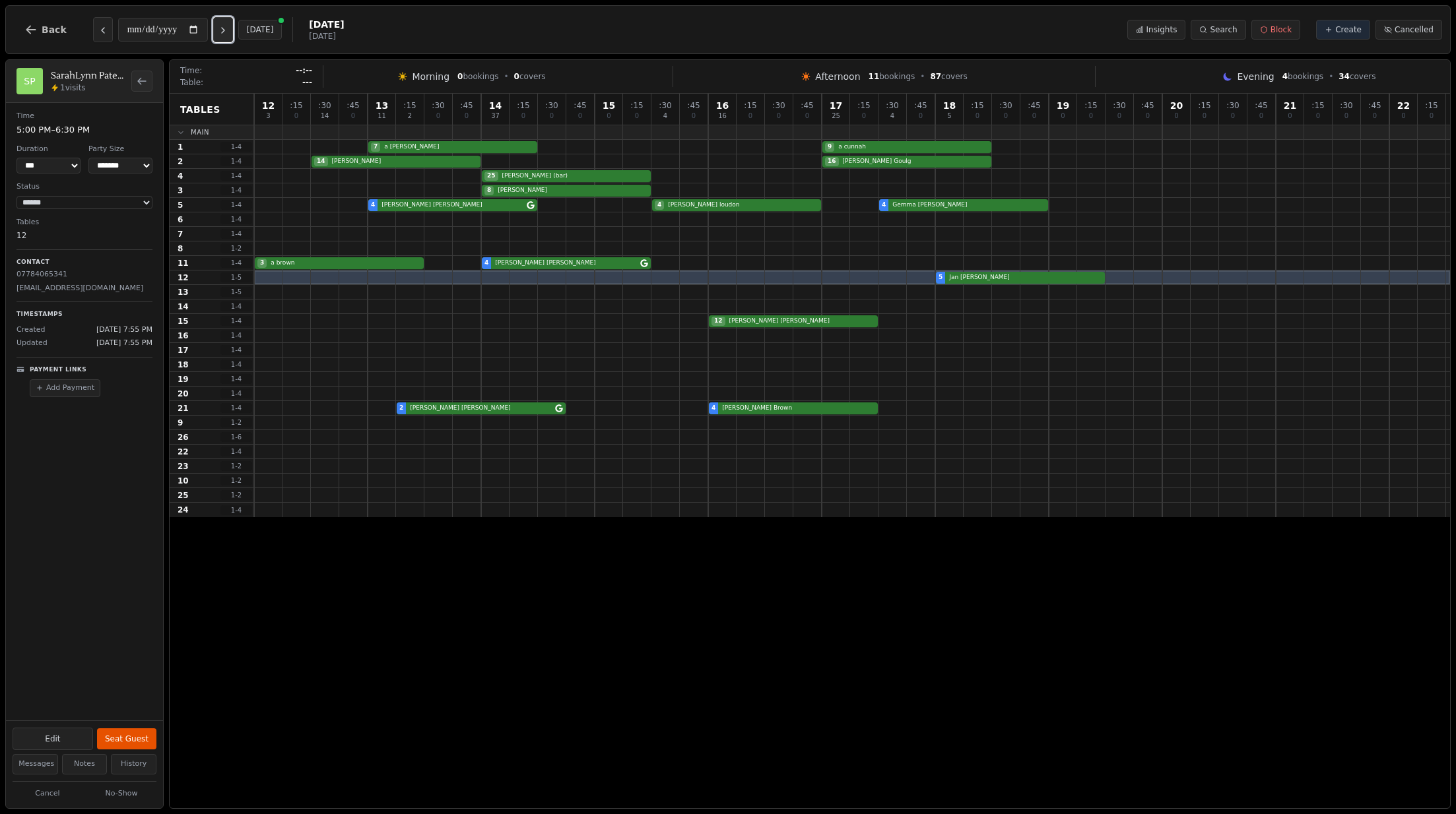
click at [228, 26] on icon "Next day" at bounding box center [223, 30] width 10 height 10
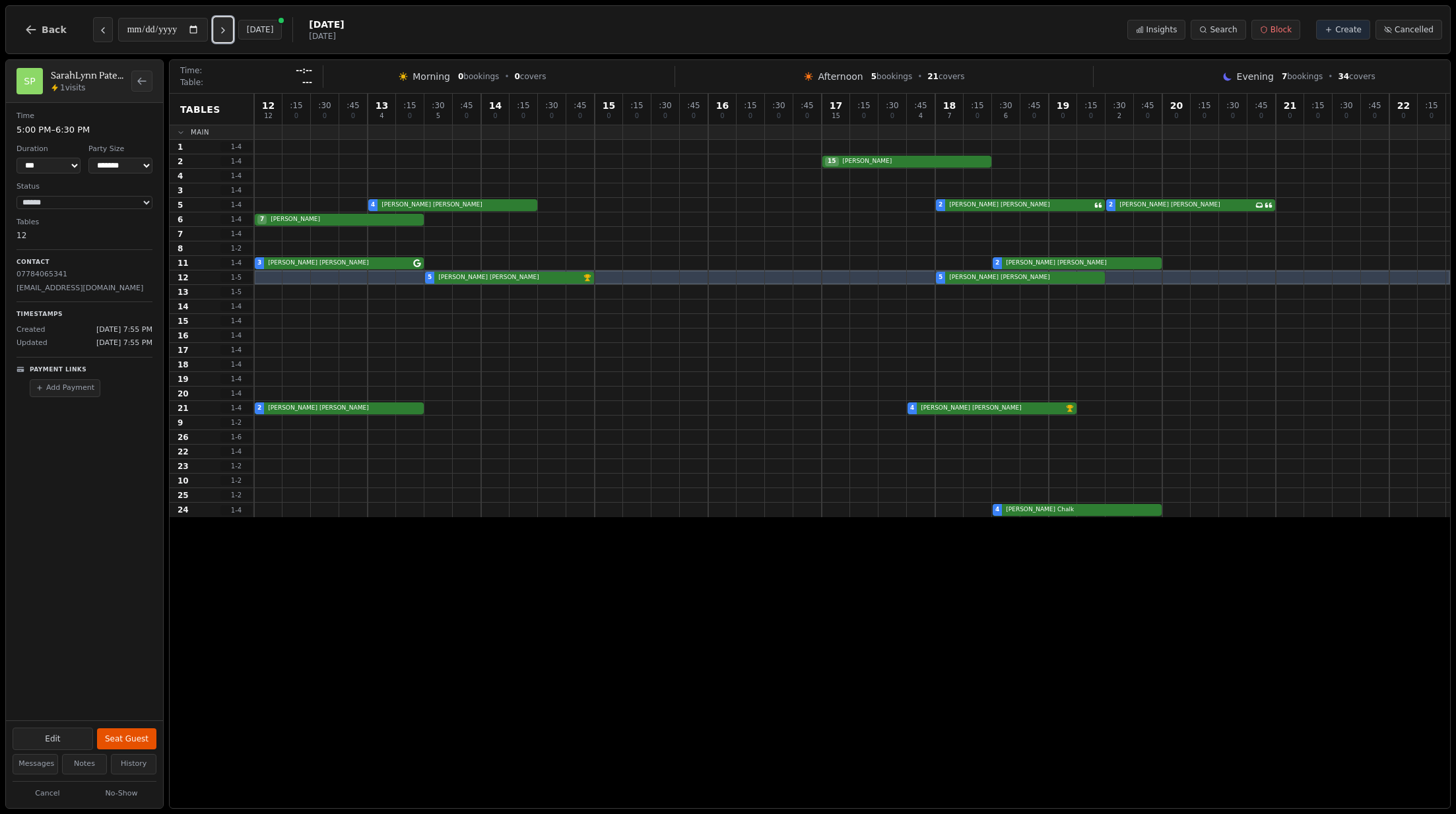
click at [228, 26] on icon "Next day" at bounding box center [223, 30] width 10 height 10
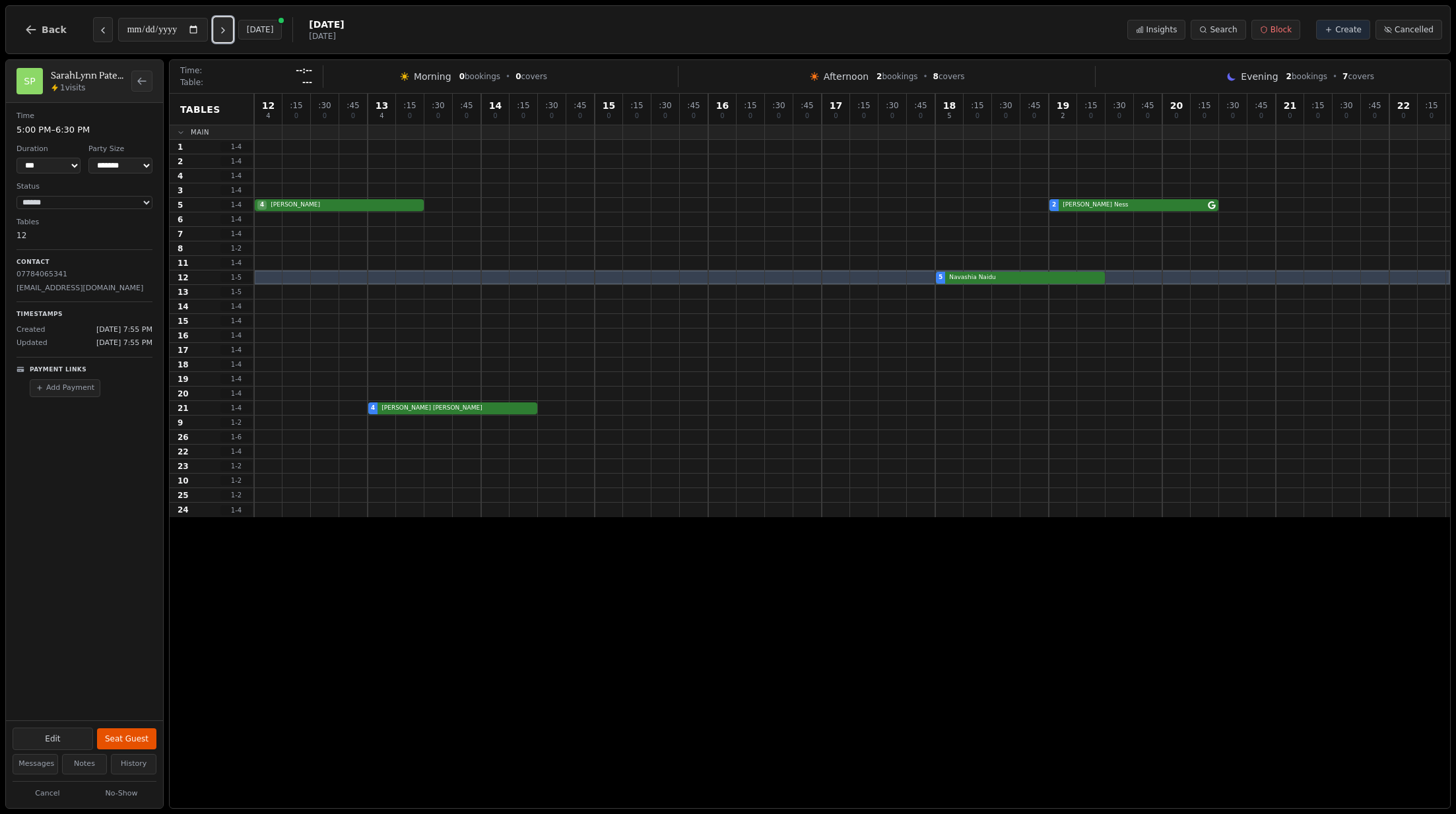
click at [228, 26] on icon "Next day" at bounding box center [223, 30] width 10 height 10
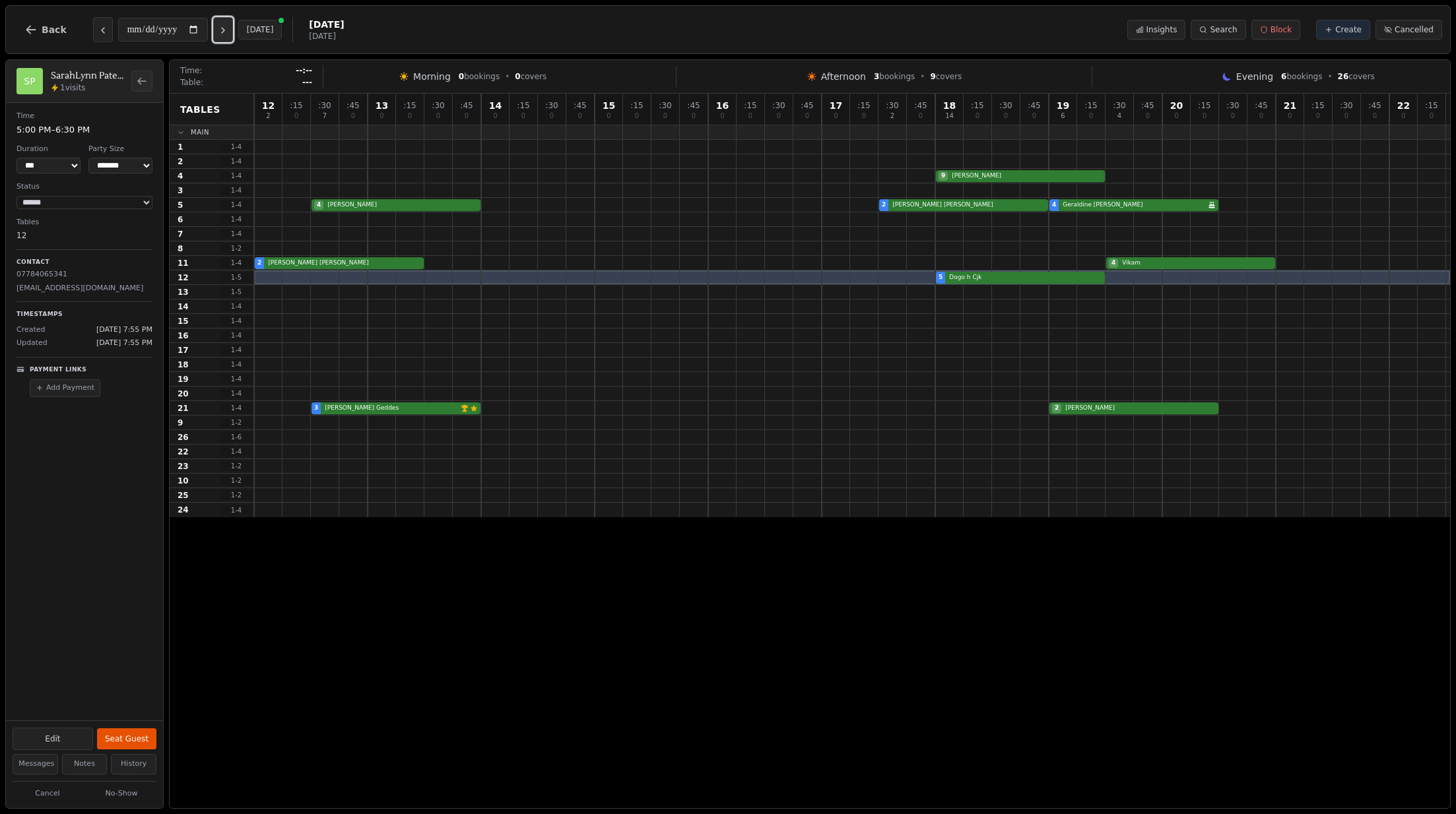
click at [228, 26] on icon "Next day" at bounding box center [223, 30] width 10 height 10
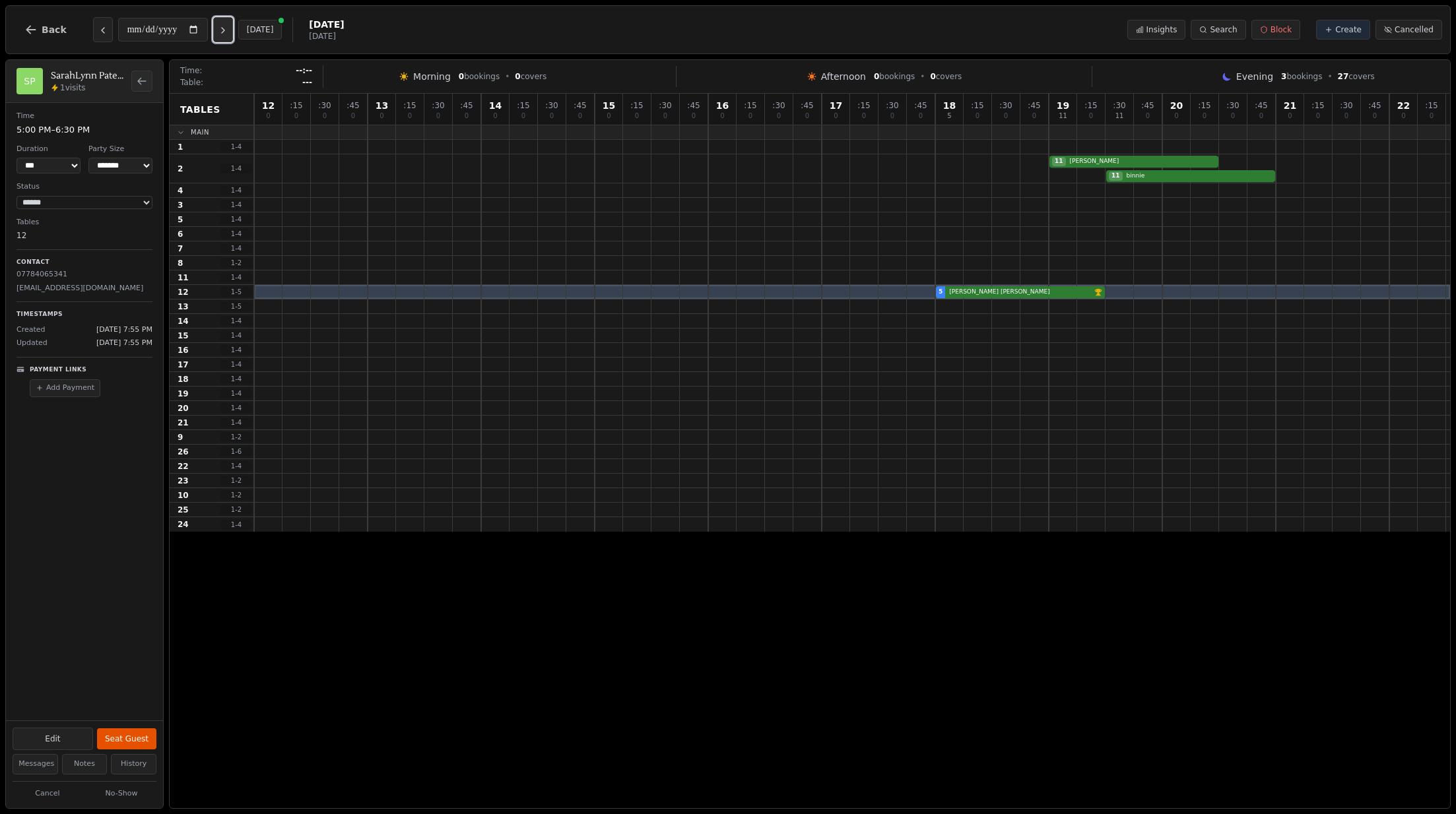
click at [228, 26] on icon "Next day" at bounding box center [223, 30] width 10 height 10
type input "**********"
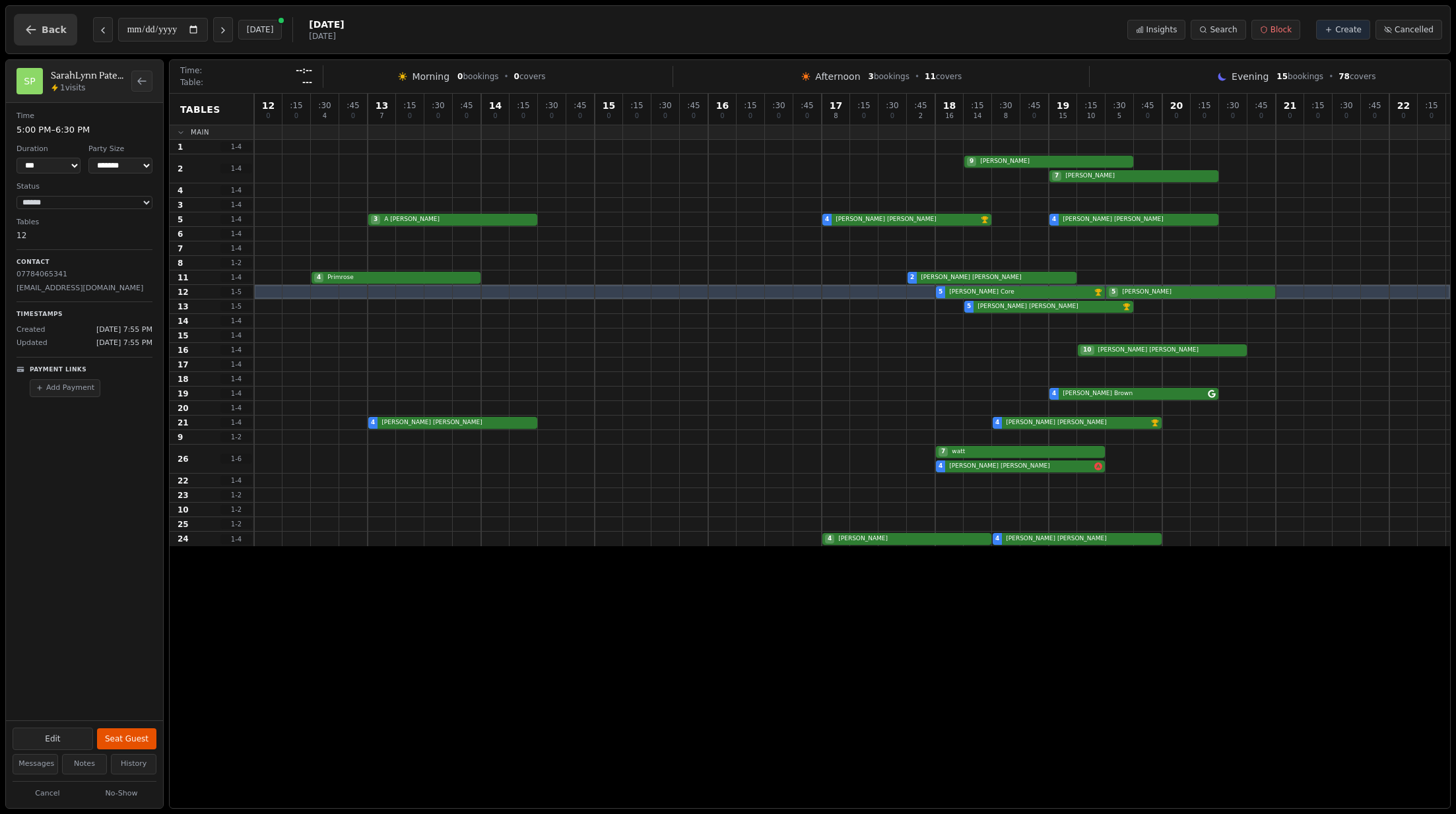
click at [39, 26] on button "Back" at bounding box center [45, 29] width 63 height 32
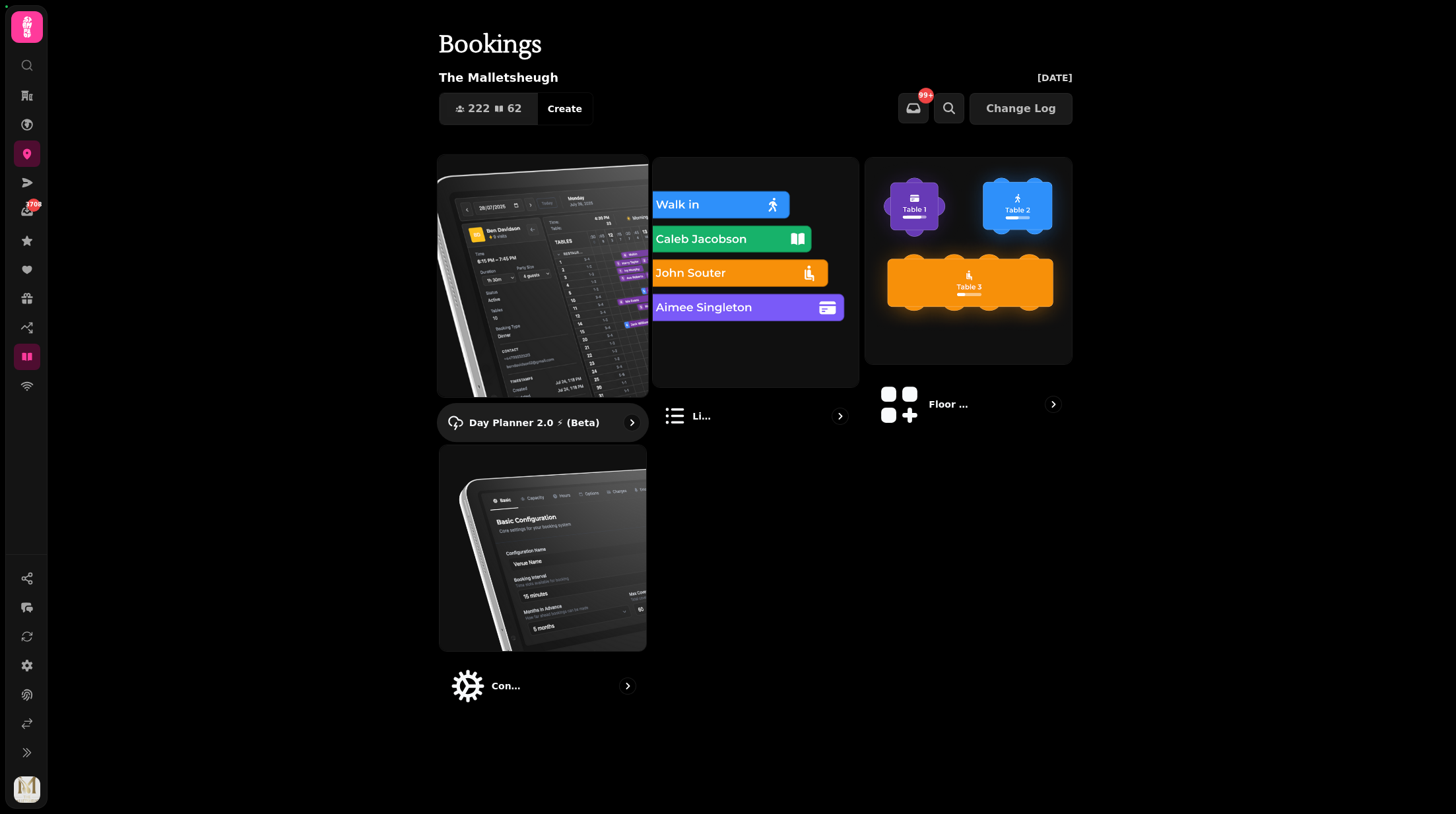
click at [480, 314] on img at bounding box center [542, 276] width 232 height 267
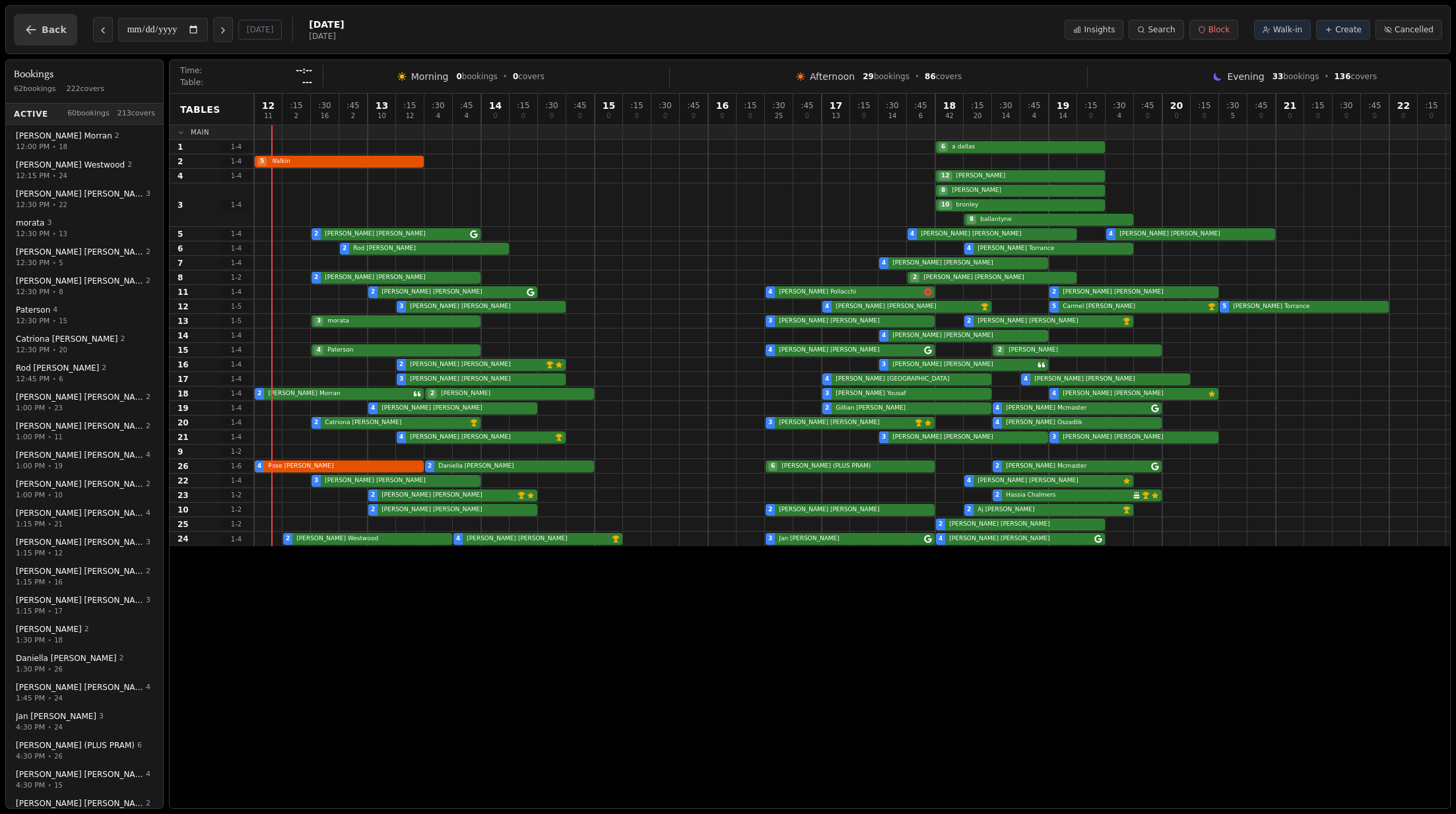
click at [48, 27] on span "Back" at bounding box center [54, 29] width 25 height 9
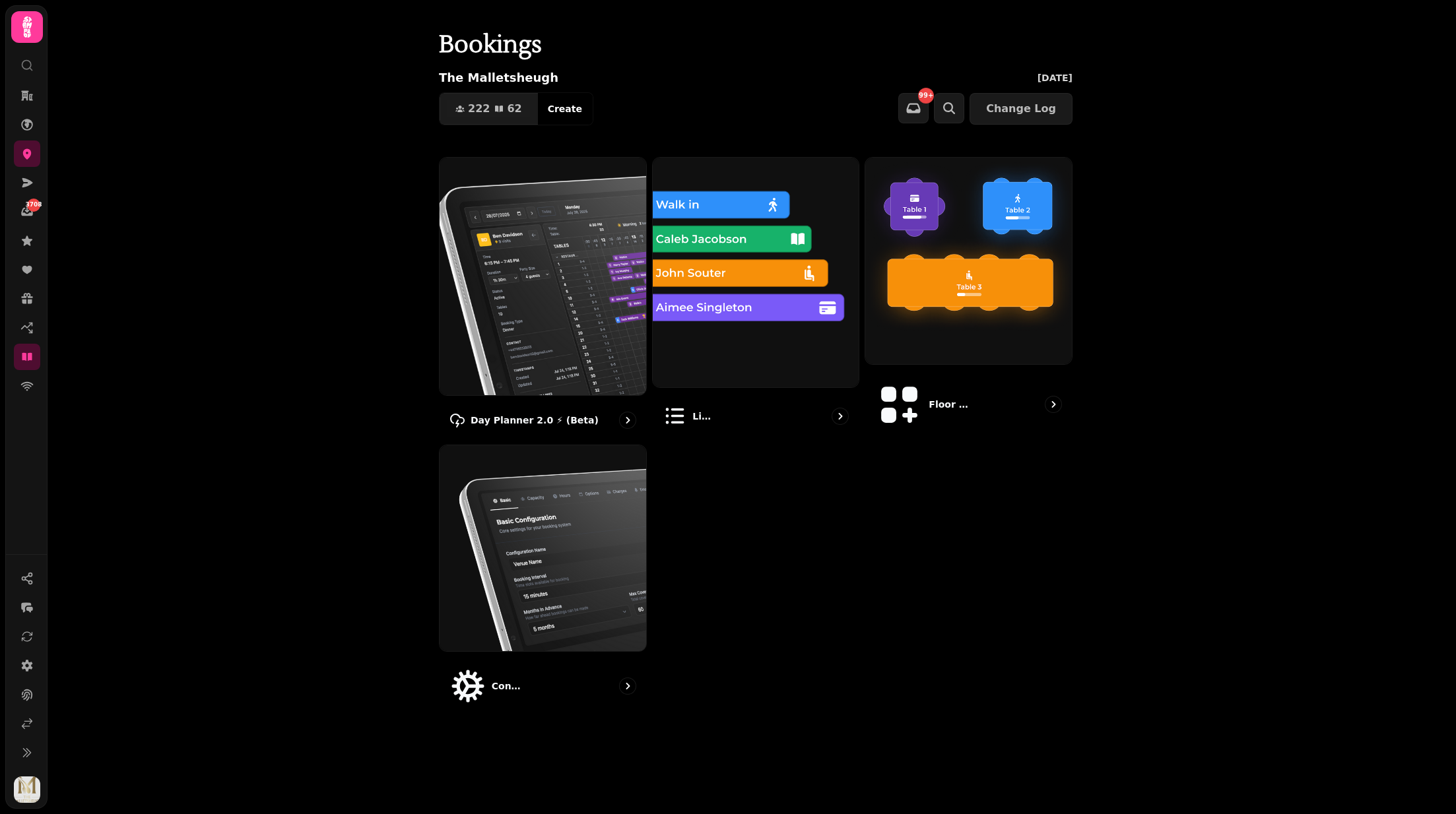
click at [802, 507] on div "Day Planner 2.0 ⚡ (Beta) List view Floor Plans (beta) Configuration" at bounding box center [755, 436] width 634 height 558
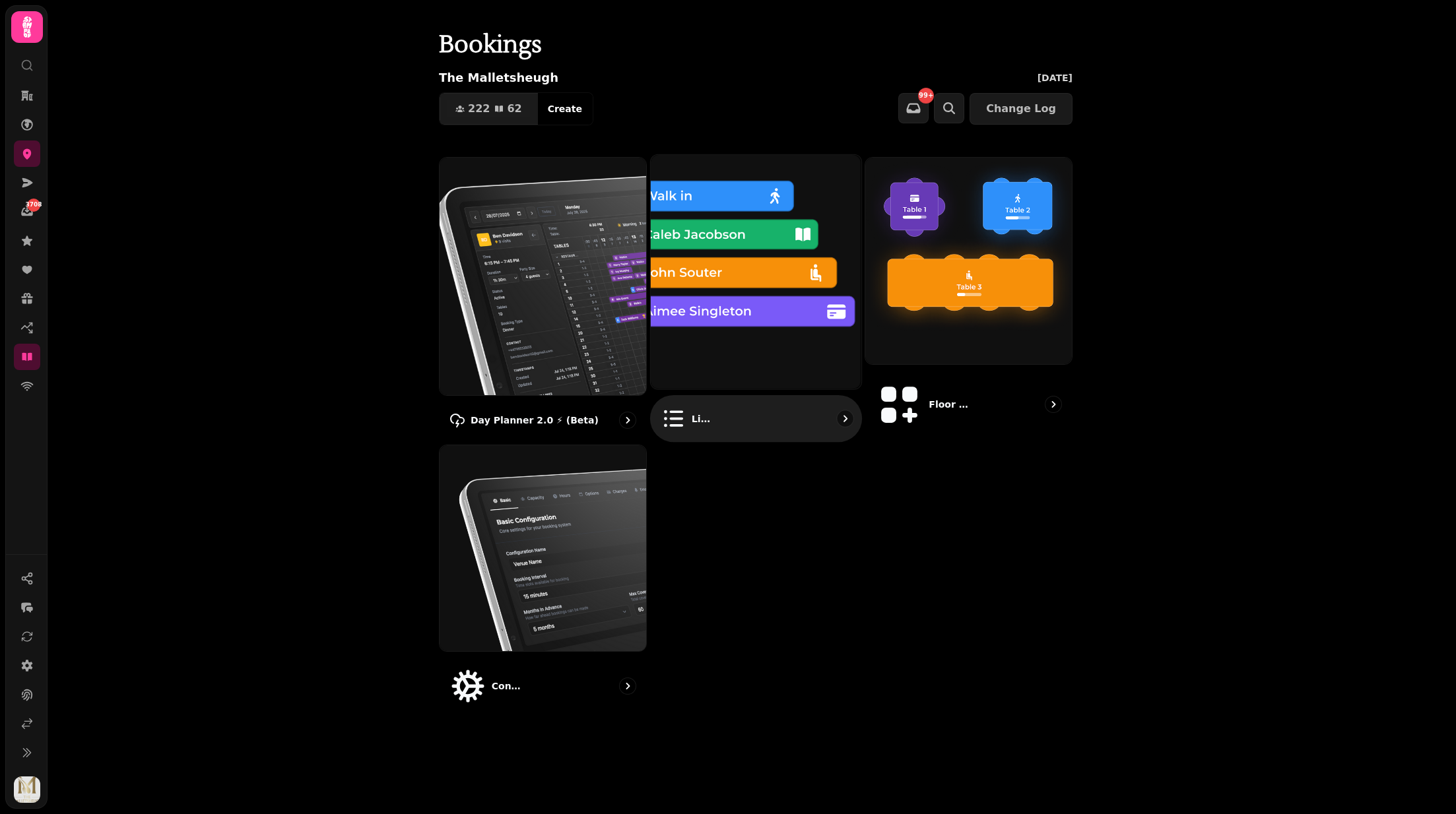
click at [713, 276] on img at bounding box center [756, 272] width 232 height 258
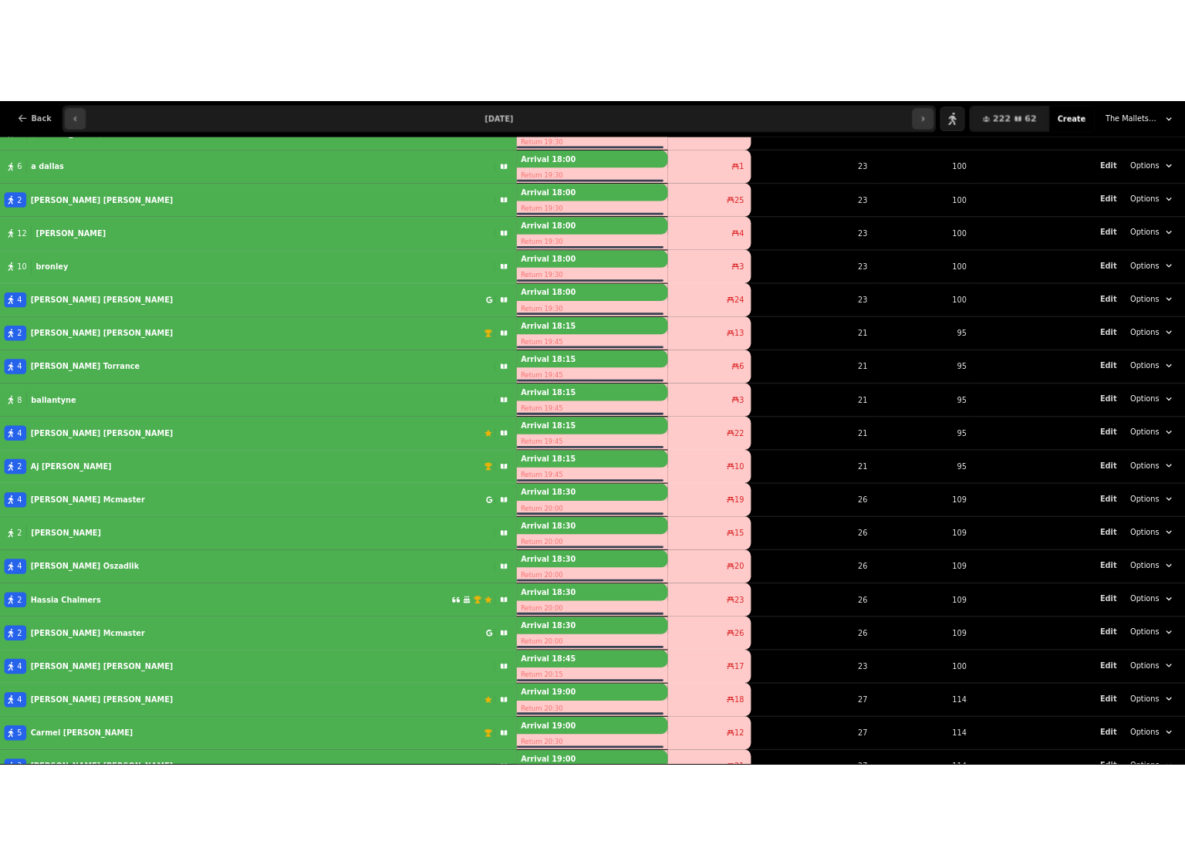
scroll to position [2102, 0]
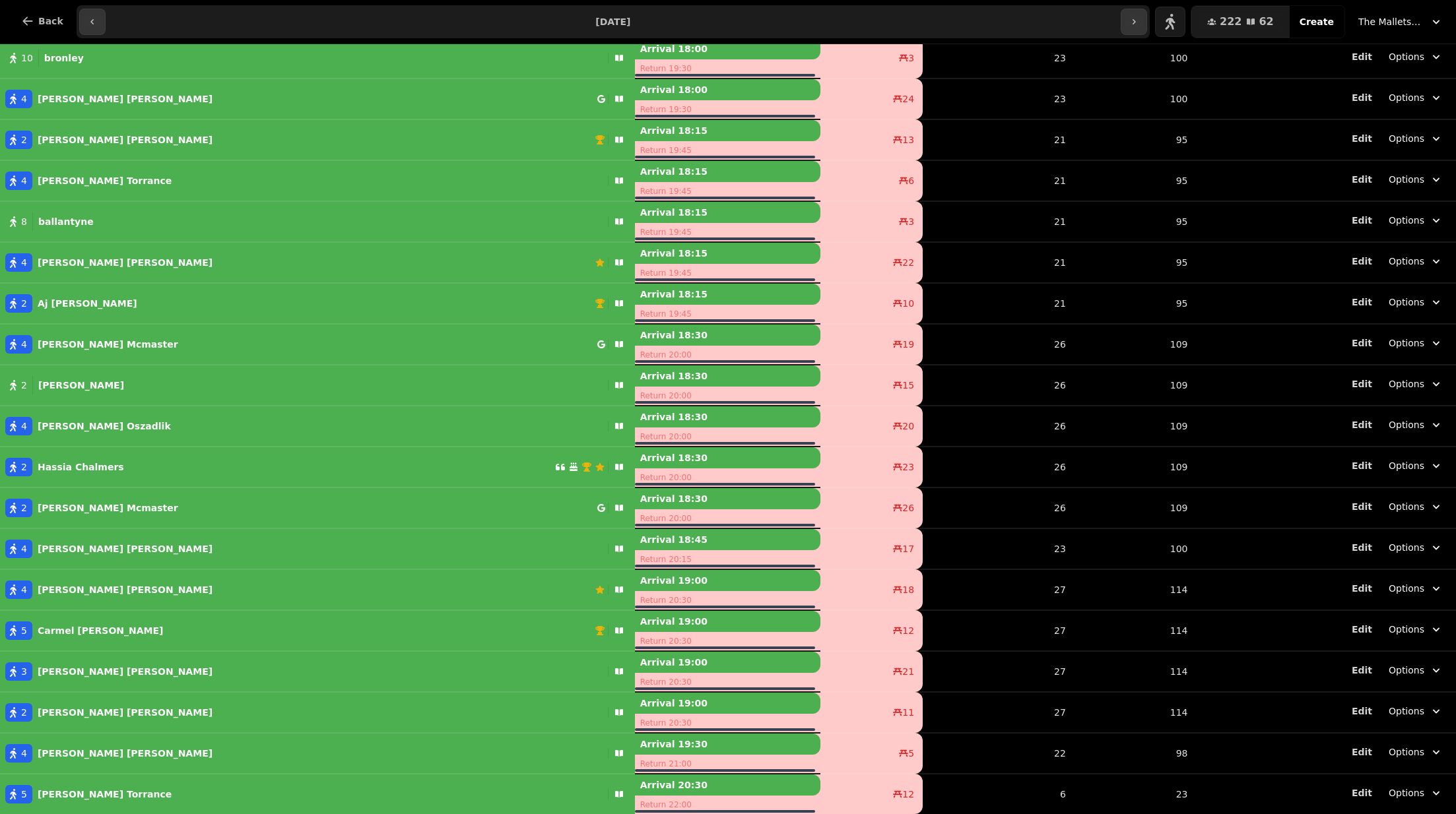
click at [254, 475] on div "2 Hassia Chalmers" at bounding box center [277, 468] width 555 height 19
select select "**********"
select select "*"
select select "****"
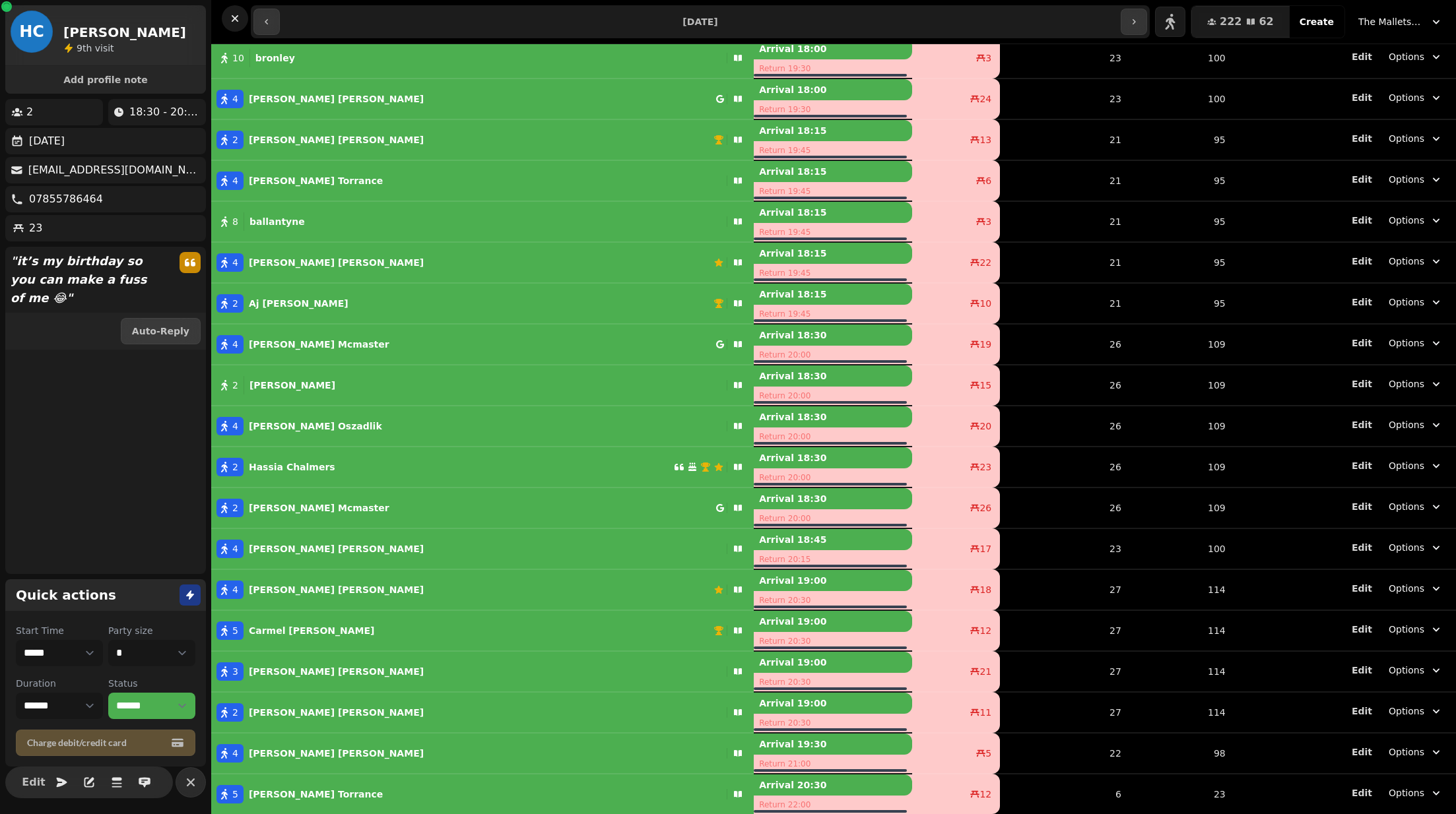
click at [235, 19] on icon "button" at bounding box center [235, 19] width 7 height 7
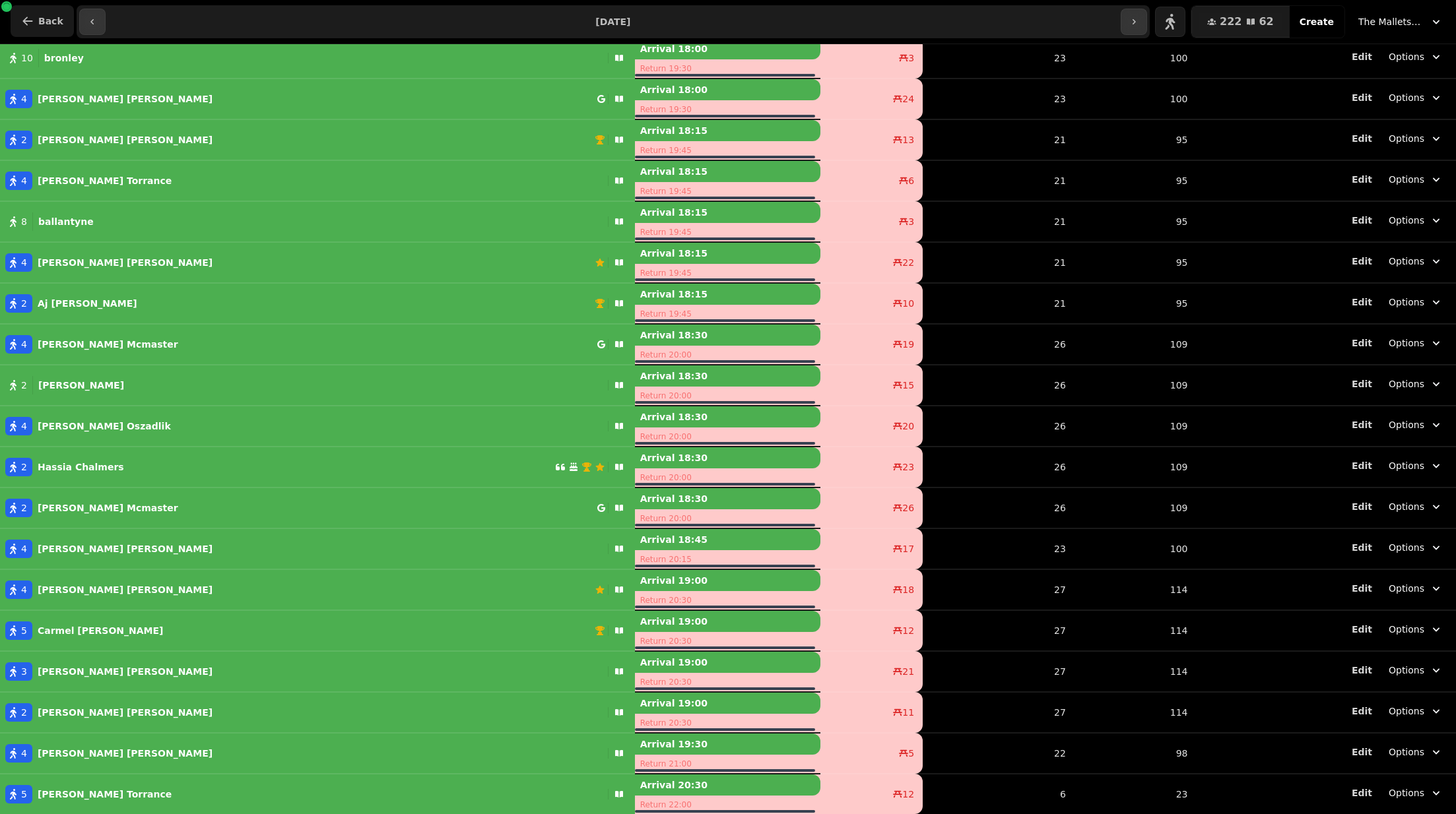
click at [28, 15] on icon "button" at bounding box center [27, 21] width 13 height 13
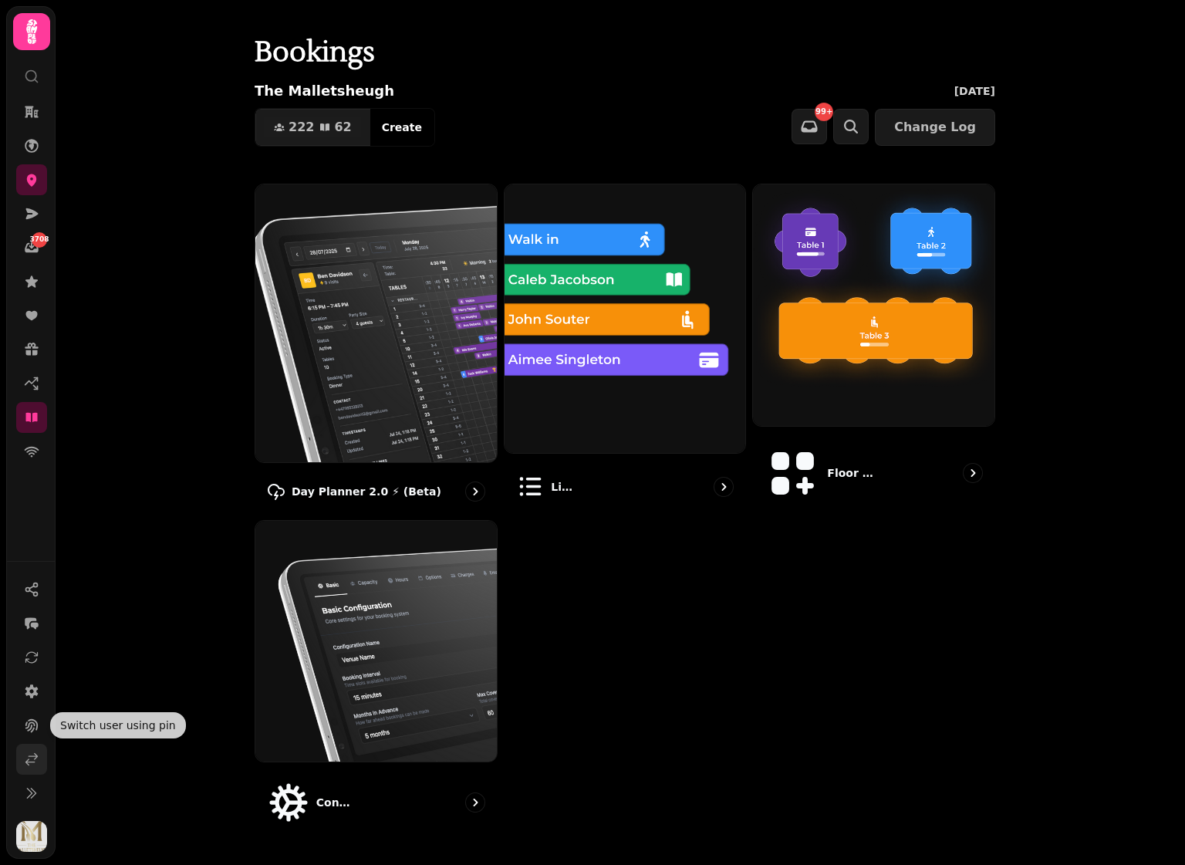
click at [29, 755] on icon at bounding box center [31, 759] width 15 height 15
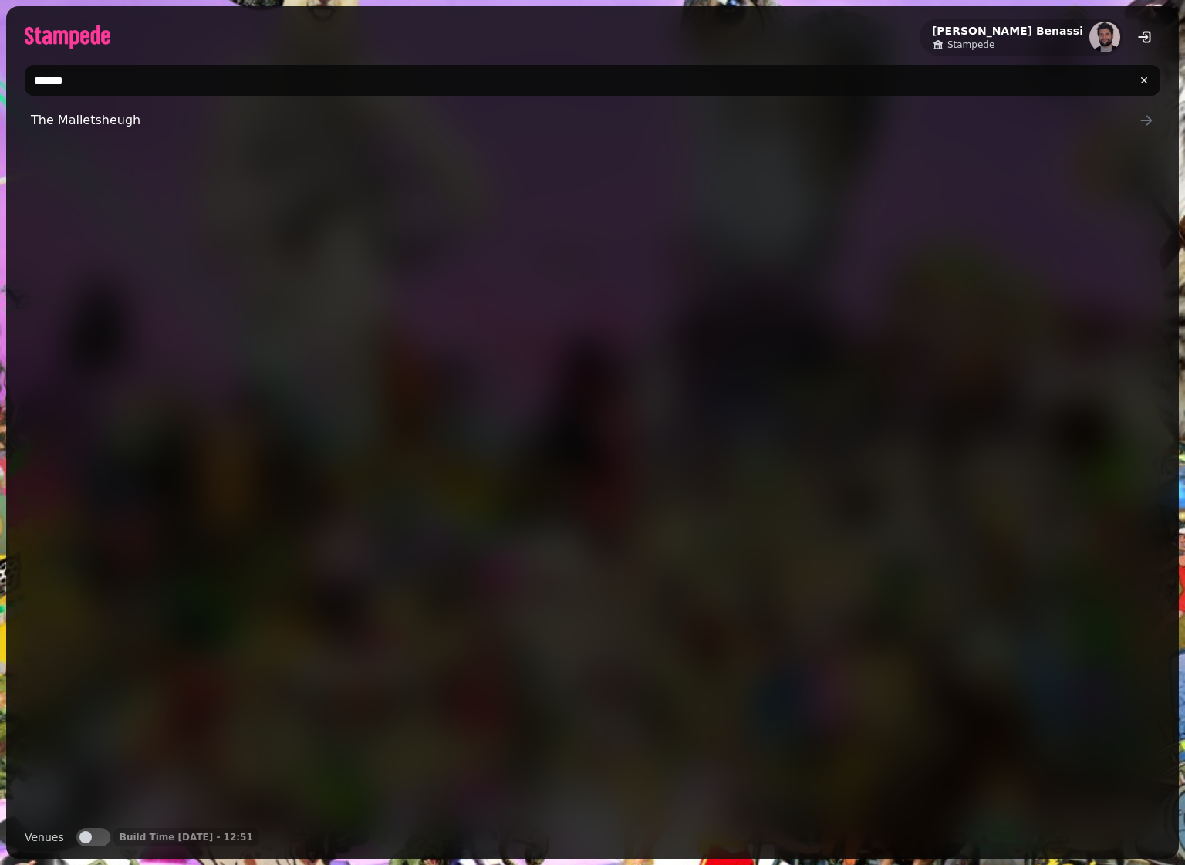
click at [266, 68] on input "******" at bounding box center [593, 80] width 1136 height 31
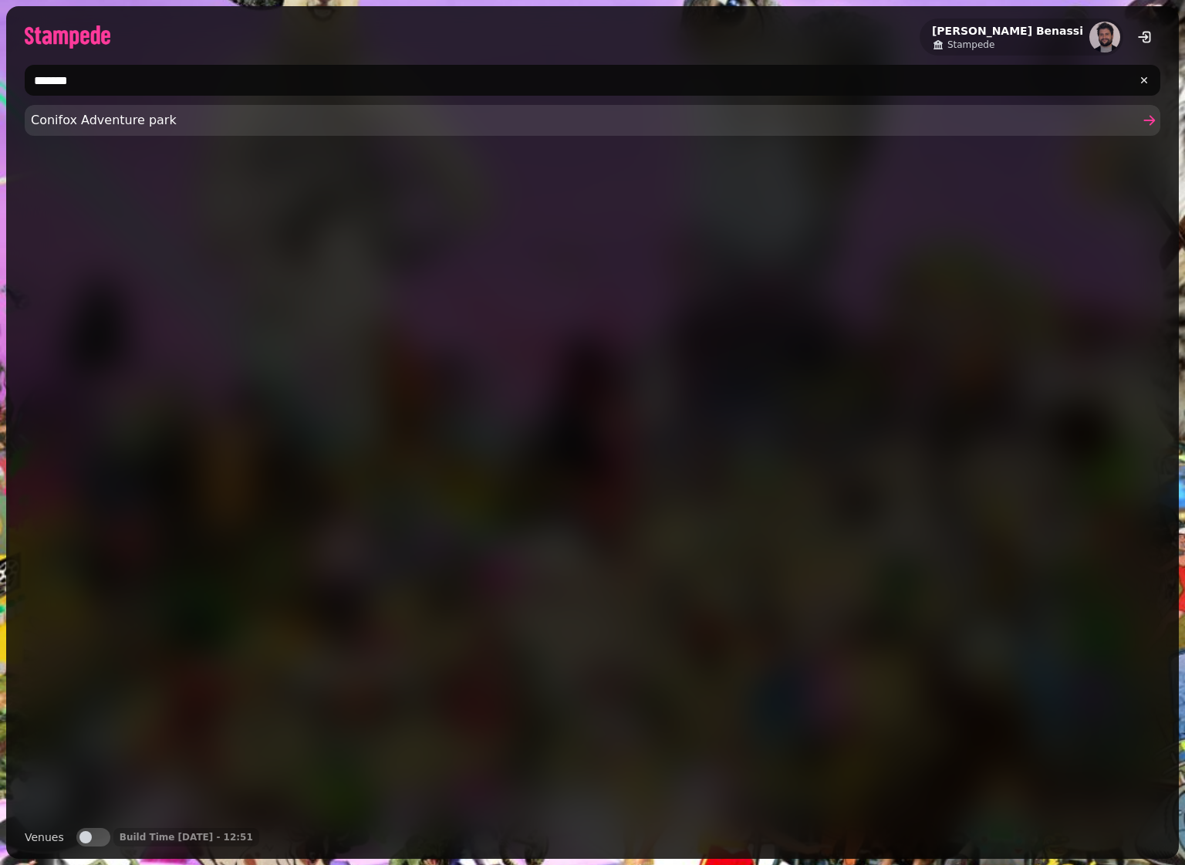
type input "*******"
click at [95, 113] on span "Conifox Adventure park" at bounding box center [585, 120] width 1108 height 19
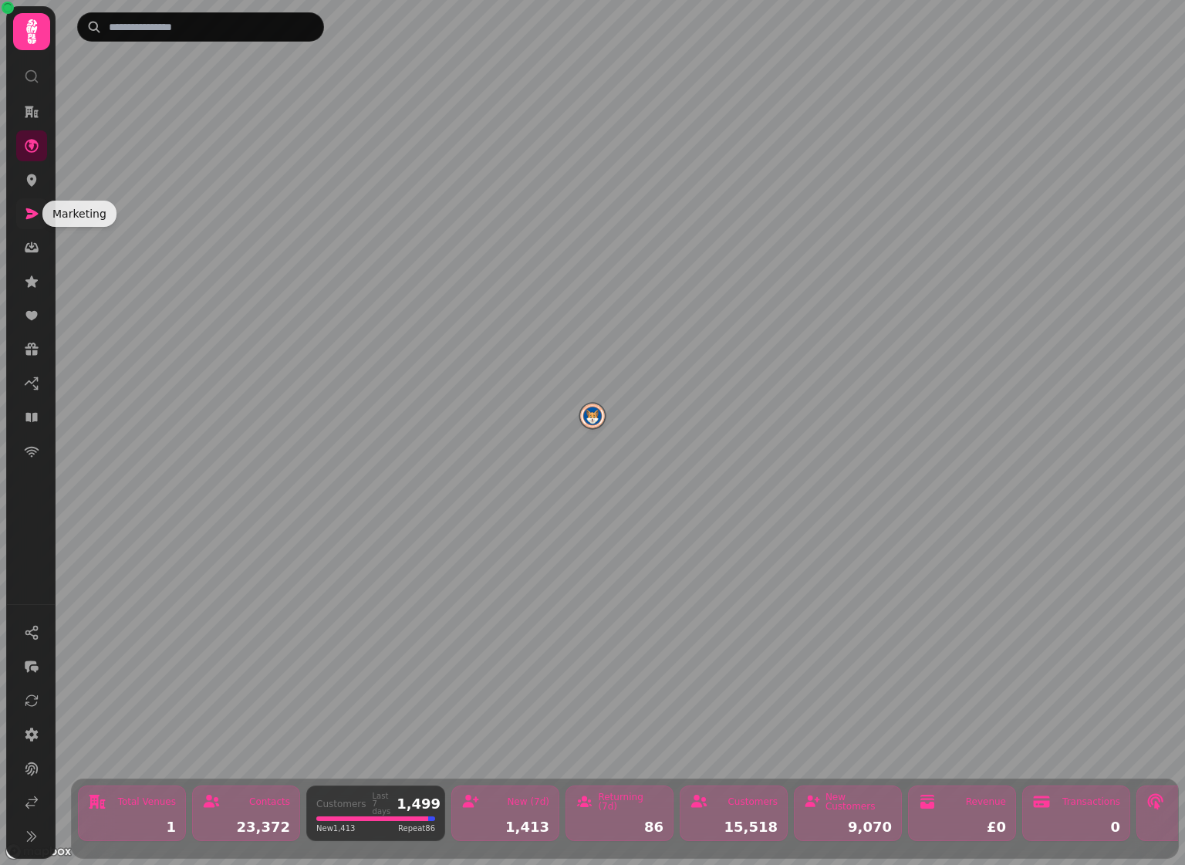
click at [28, 206] on icon at bounding box center [31, 213] width 15 height 15
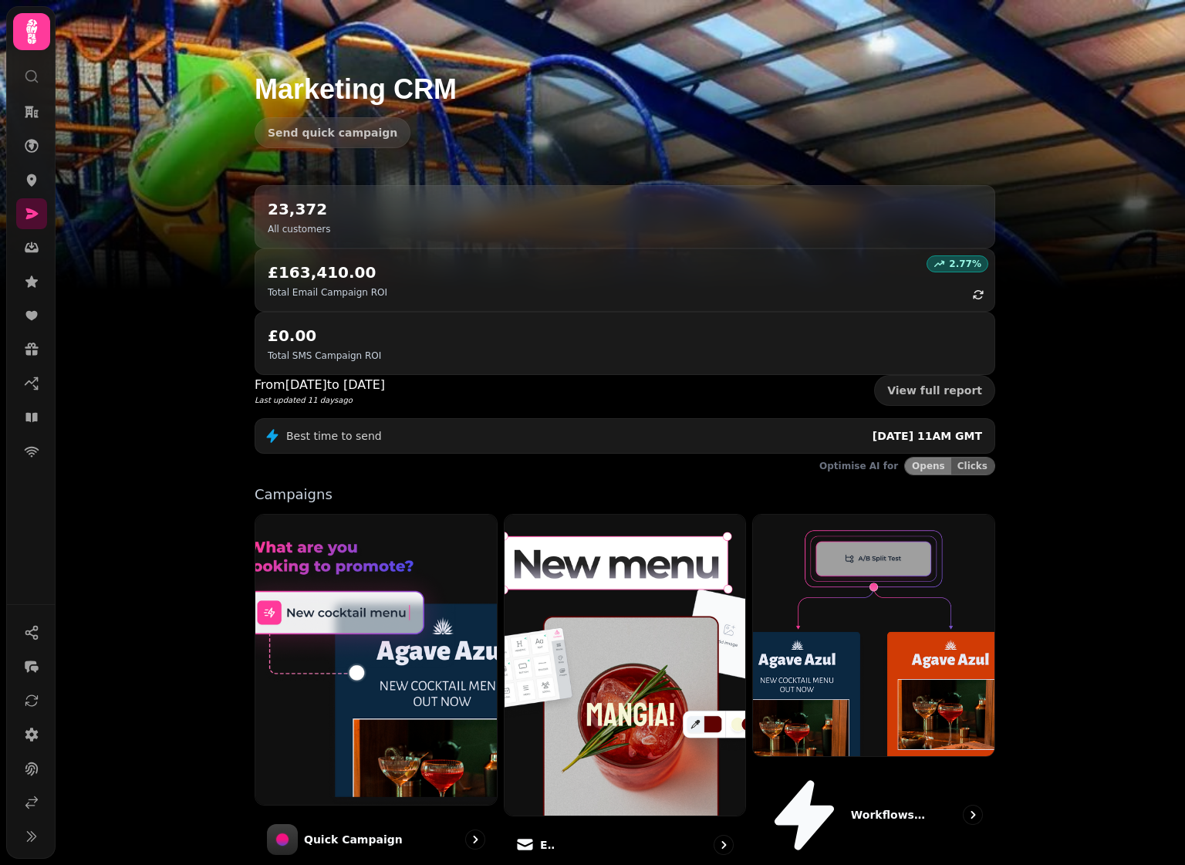
scroll to position [99, 0]
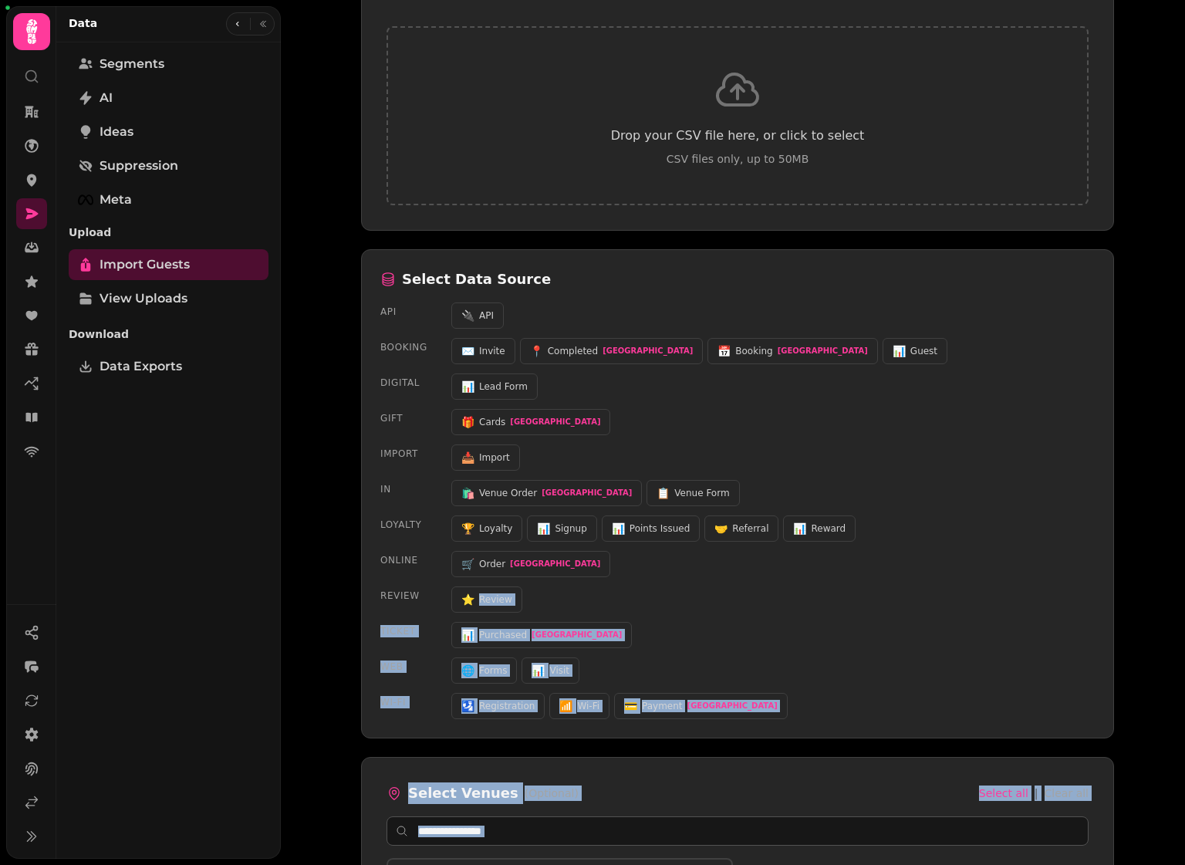
drag, startPoint x: 1173, startPoint y: 860, endPoint x: 1300, endPoint y: 856, distance: 127.4
click at [1185, 856] on html "Upload Customer Data Import your customer data from a CSV file View All Files 1…" at bounding box center [592, 432] width 1185 height 865
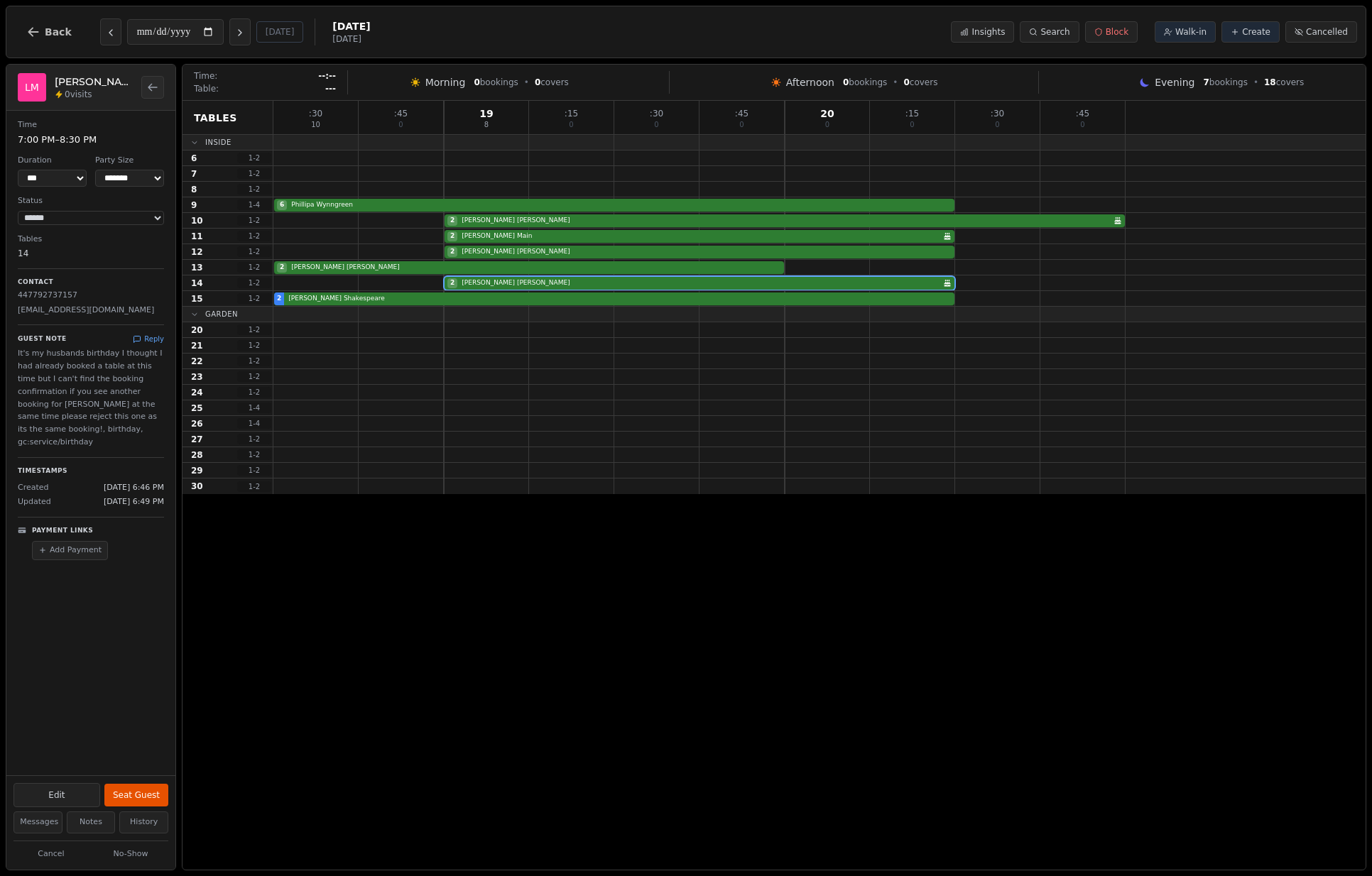
select select "****"
select select "*"
click at [242, 36] on icon "Next day" at bounding box center [240, 32] width 11 height 11
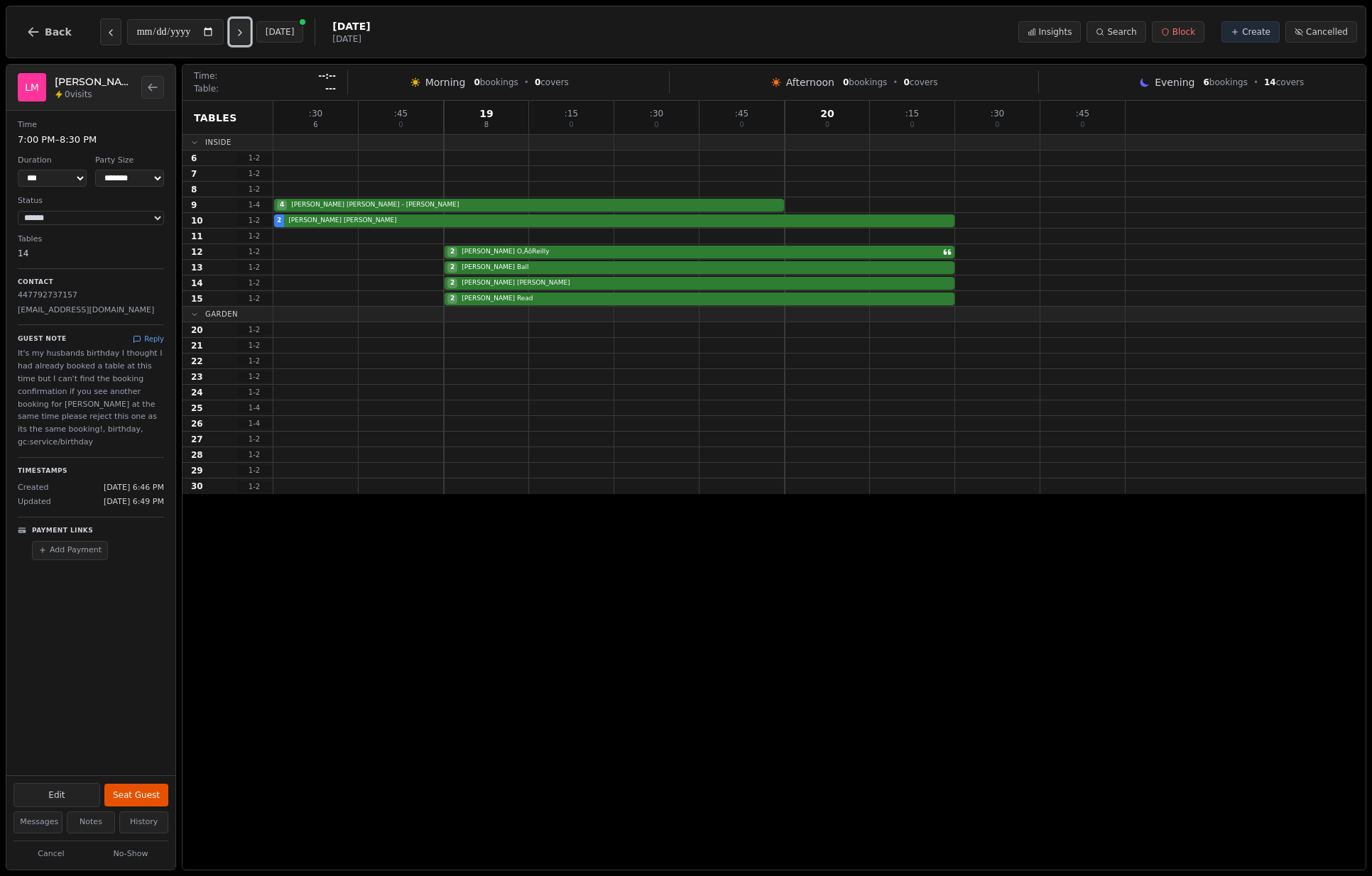
click at [242, 36] on icon "Next day" at bounding box center [240, 32] width 11 height 11
type input "**********"
